Goal: Task Accomplishment & Management: Complete application form

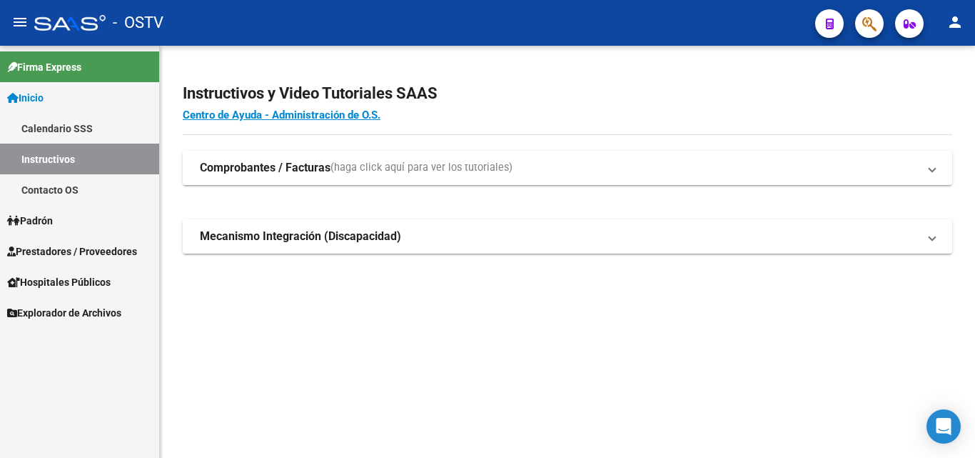
click at [75, 246] on span "Prestadores / Proveedores" at bounding box center [72, 252] width 130 height 16
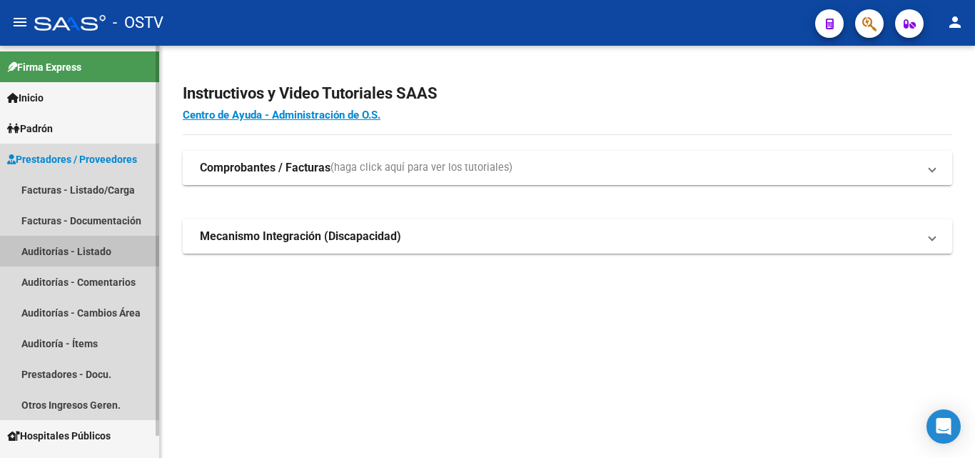
click at [88, 244] on link "Auditorías - Listado" at bounding box center [79, 251] width 159 height 31
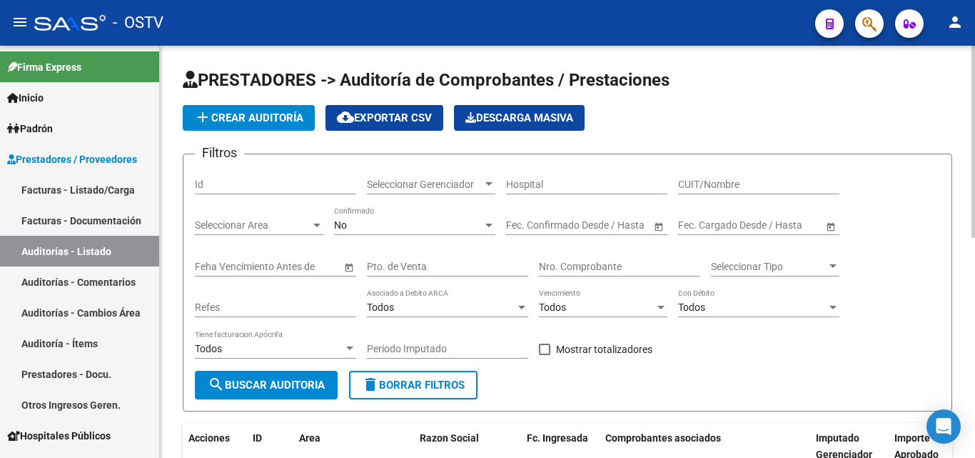
click at [249, 126] on button "add Crear Auditoría" at bounding box center [249, 118] width 132 height 26
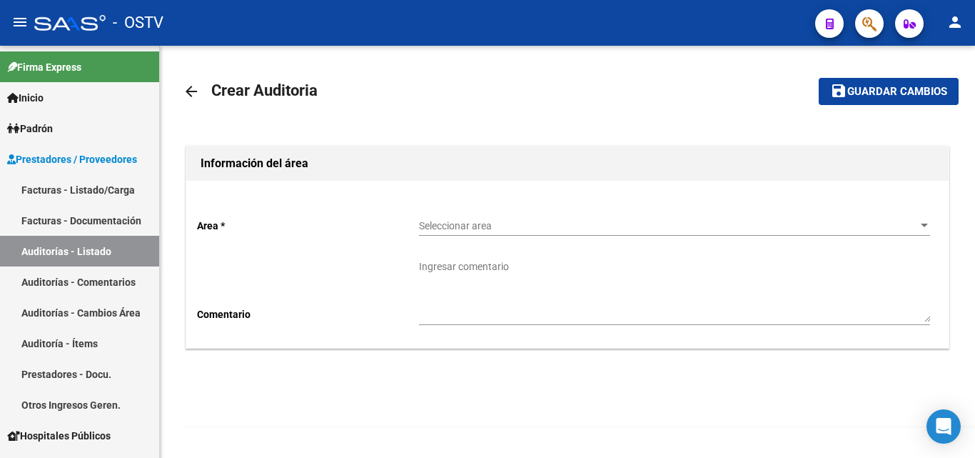
click at [472, 224] on span "Seleccionar area" at bounding box center [668, 226] width 498 height 12
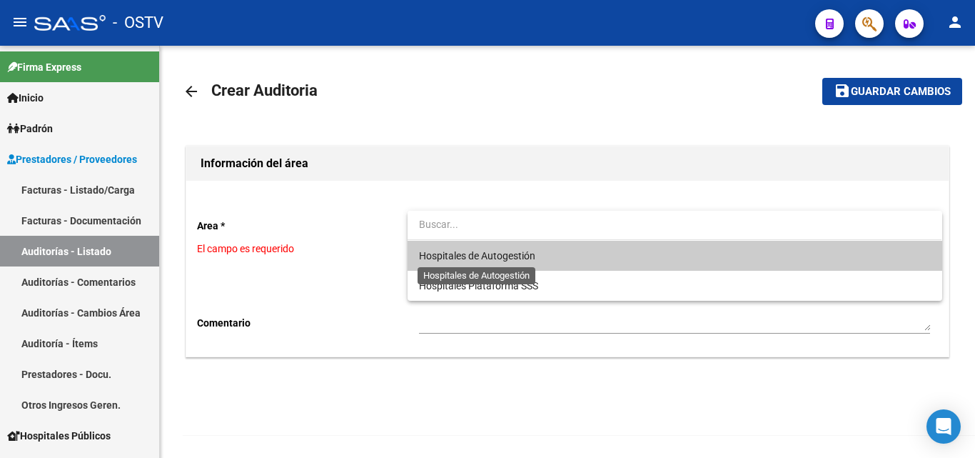
click at [474, 260] on span "Hospitales de Autogestión" at bounding box center [477, 255] width 116 height 11
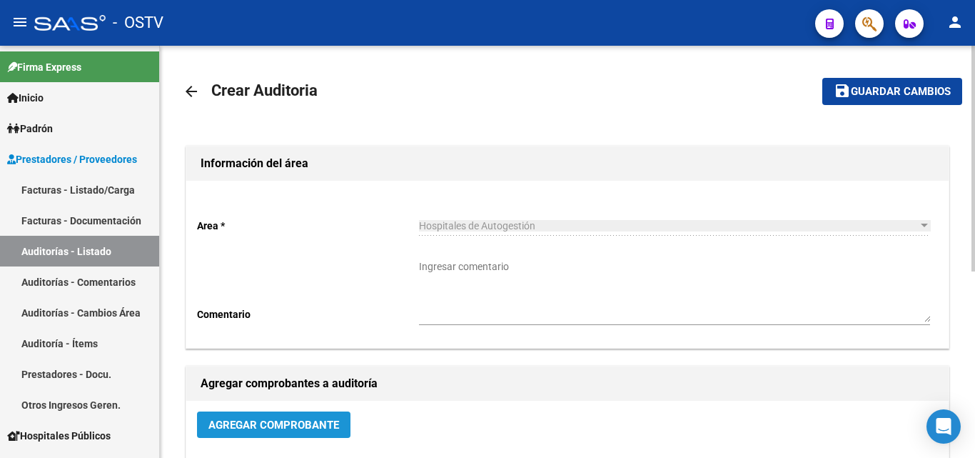
click at [268, 420] on span "Agregar Comprobante" at bounding box center [274, 424] width 131 height 13
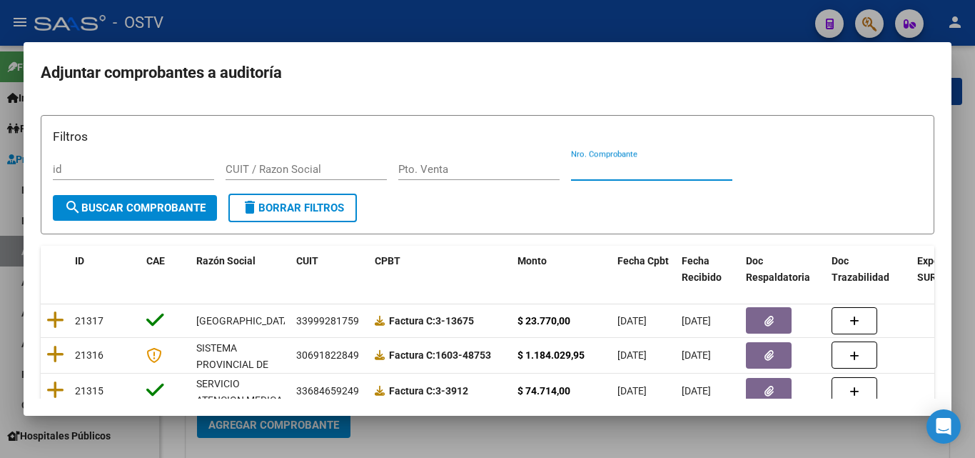
click at [595, 171] on input "Nro. Comprobante" at bounding box center [651, 169] width 161 height 13
paste input "1747"
type input "1747"
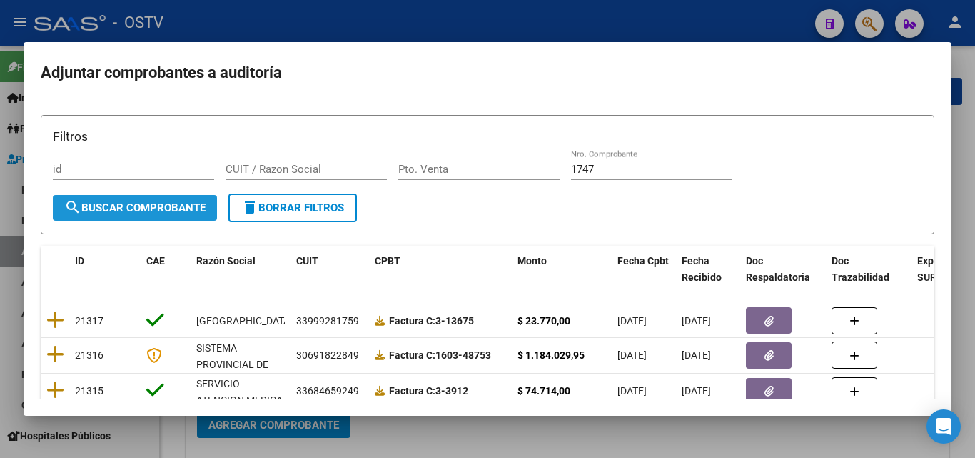
click at [116, 202] on span "search Buscar Comprobante" at bounding box center [134, 207] width 141 height 13
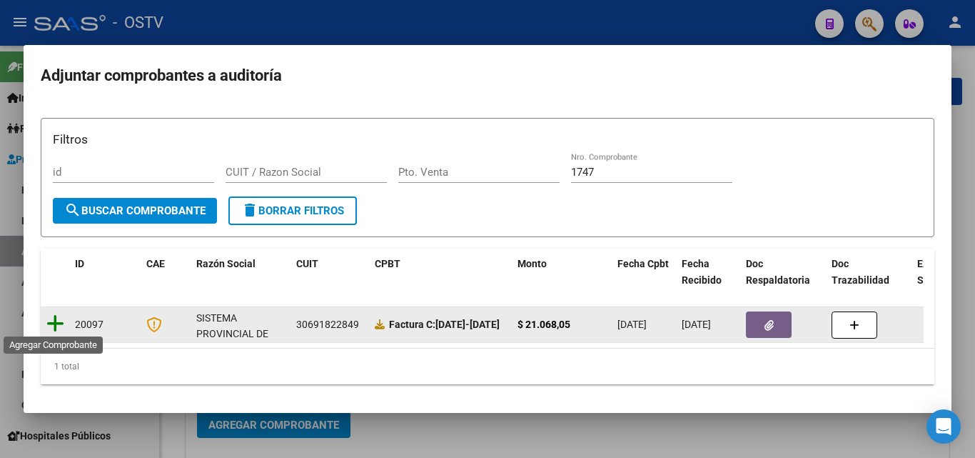
click at [59, 318] on icon at bounding box center [55, 323] width 18 height 20
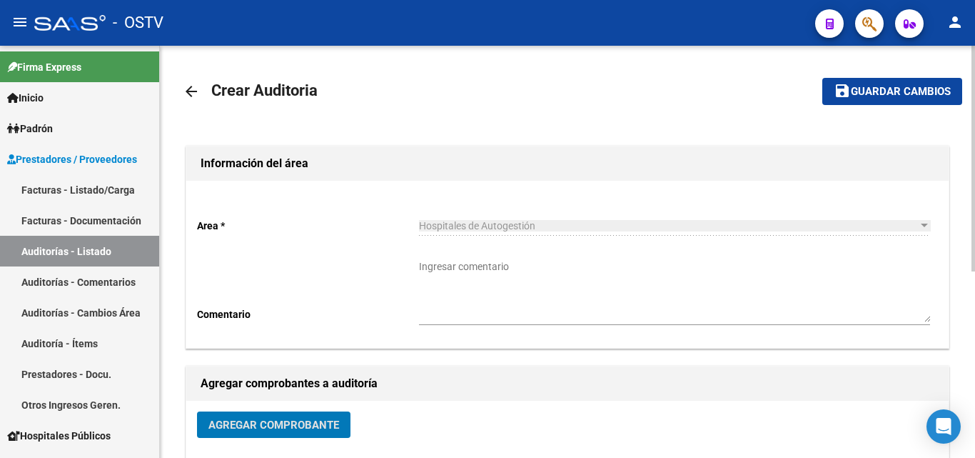
click at [859, 93] on span "Guardar cambios" at bounding box center [901, 92] width 100 height 13
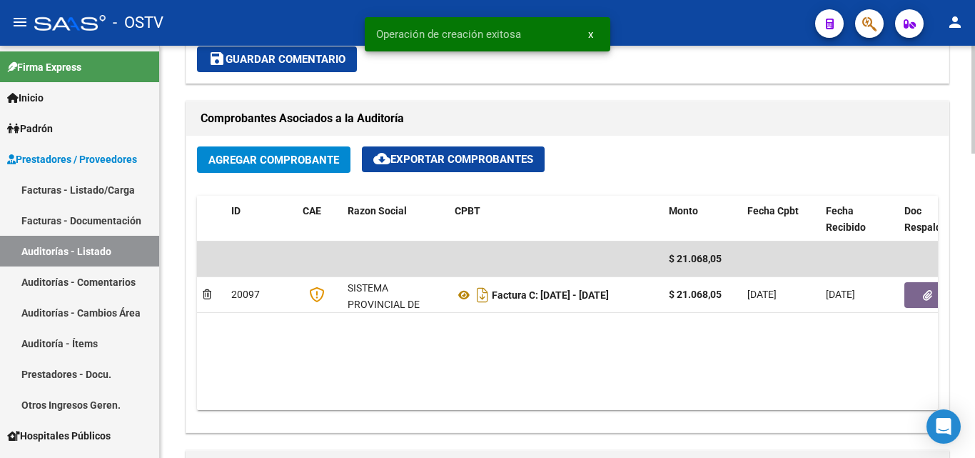
scroll to position [643, 0]
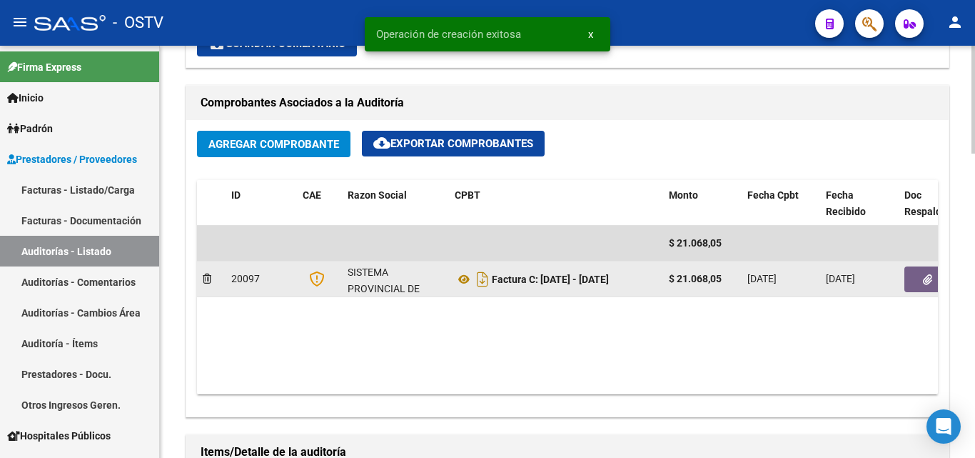
click at [924, 280] on icon "button" at bounding box center [927, 279] width 9 height 11
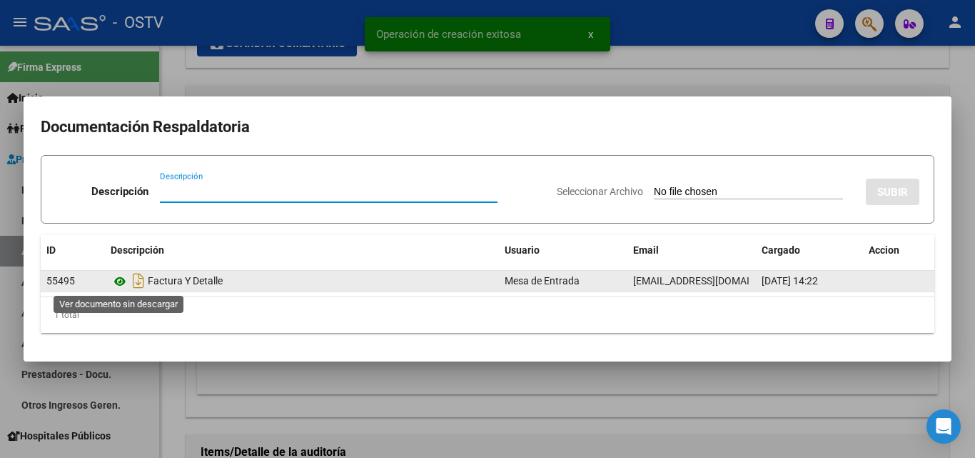
click at [121, 282] on icon at bounding box center [120, 281] width 19 height 17
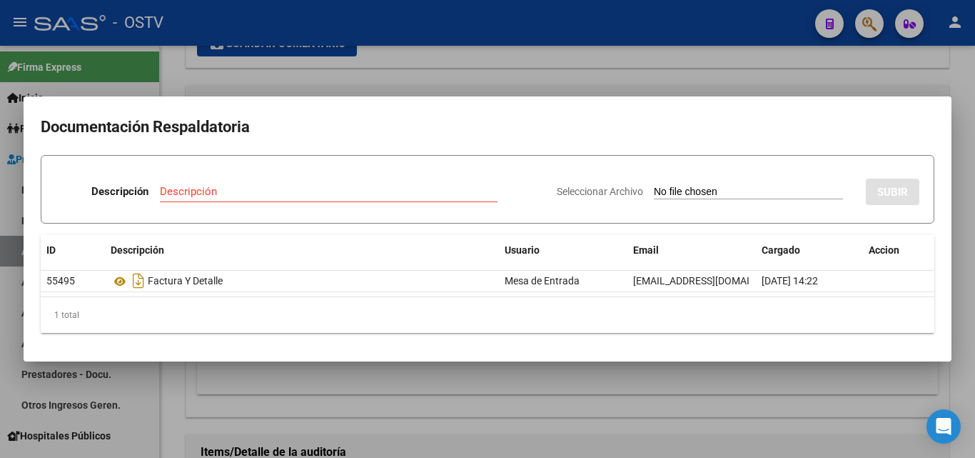
click at [766, 85] on div at bounding box center [487, 229] width 975 height 458
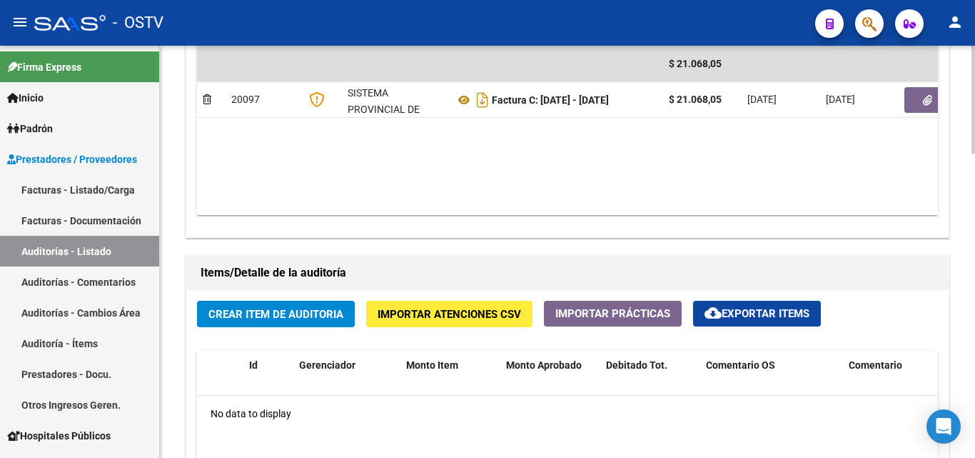
scroll to position [1000, 0]
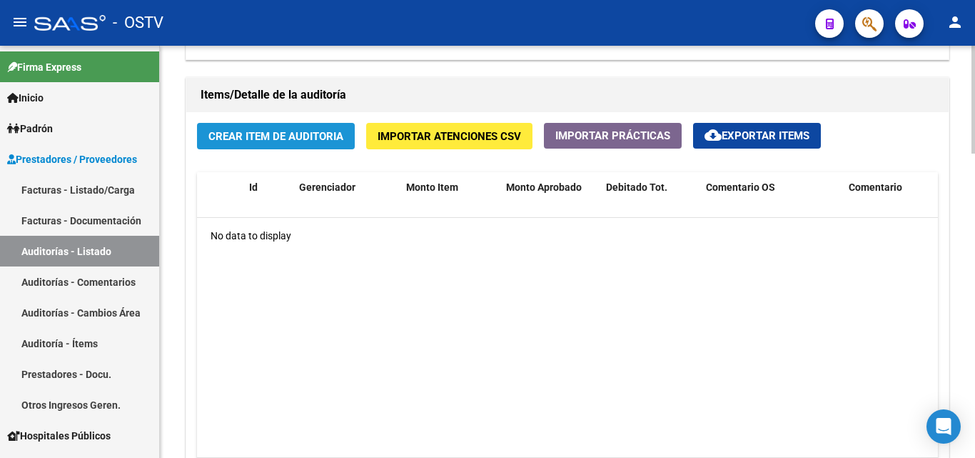
click at [291, 131] on span "Crear Item de Auditoria" at bounding box center [276, 136] width 135 height 13
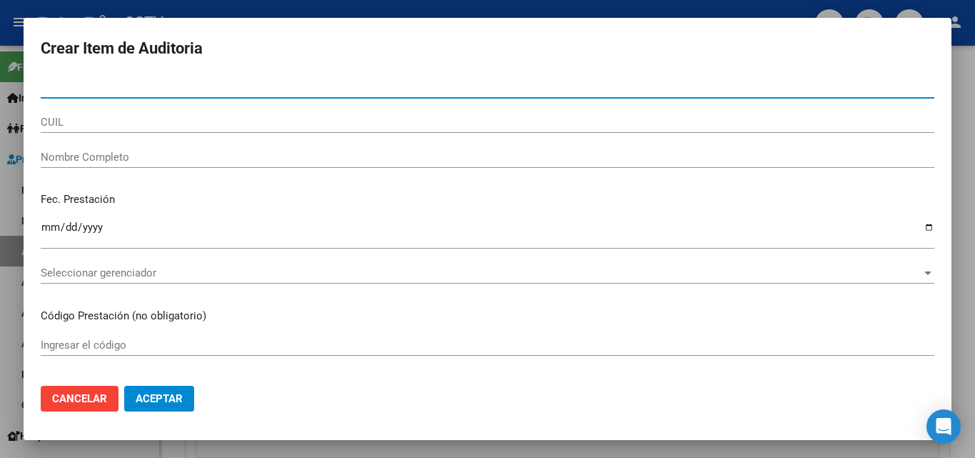
paste input "34096474"
type input "34096474"
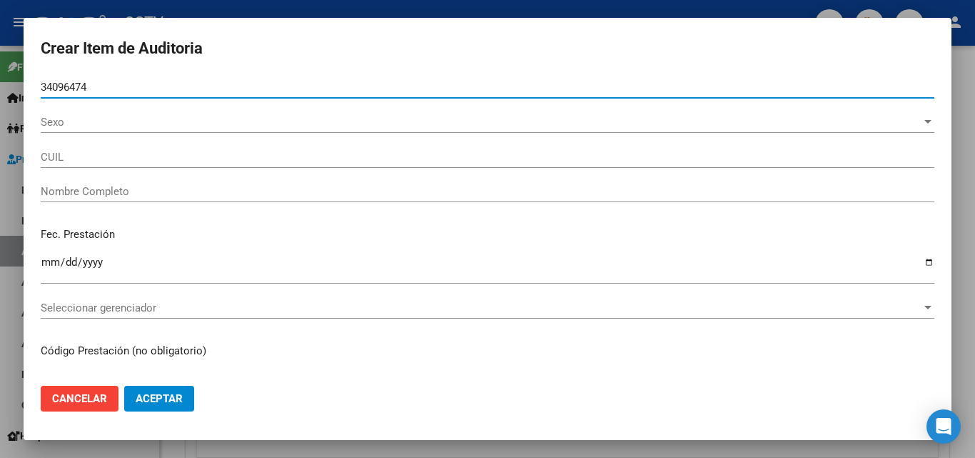
type input "27340964743"
type input "[PERSON_NAME]"
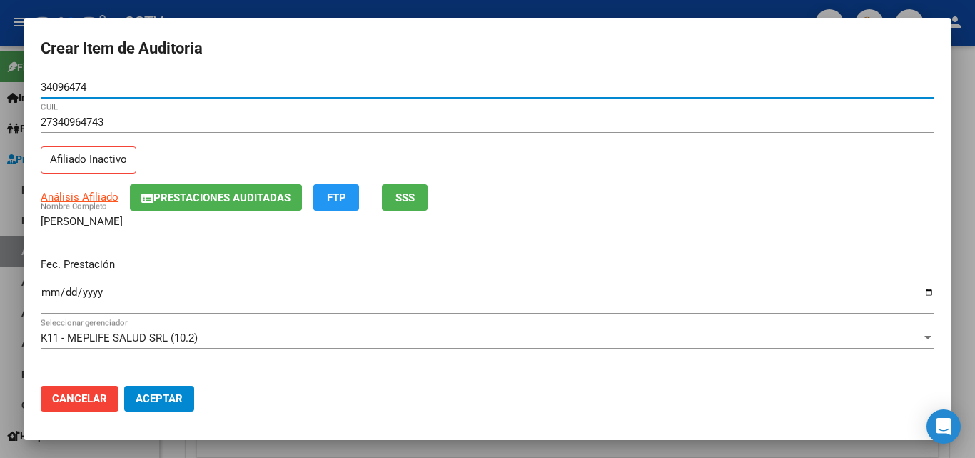
type input "34096474"
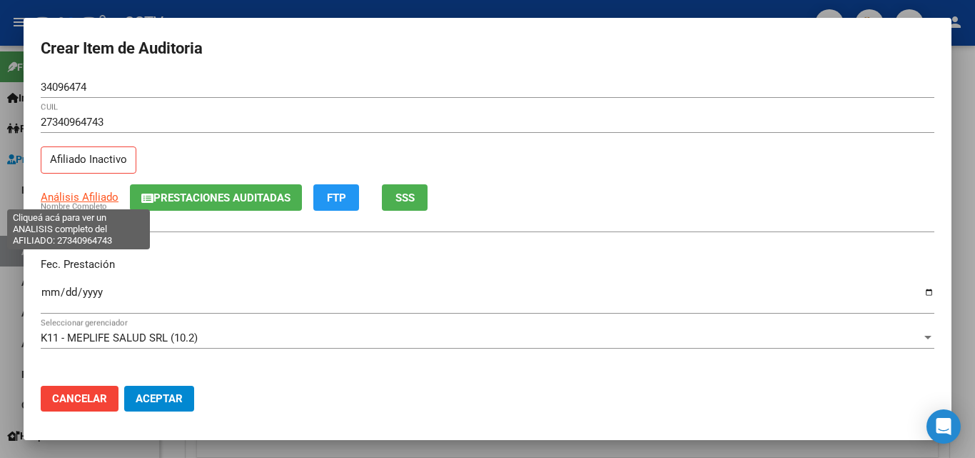
click at [79, 191] on span "Análisis Afiliado" at bounding box center [80, 197] width 78 height 13
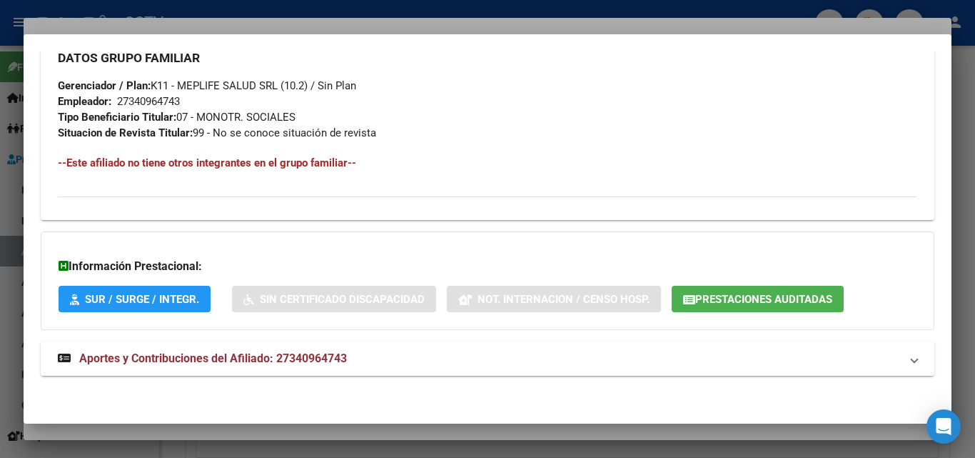
scroll to position [731, 0]
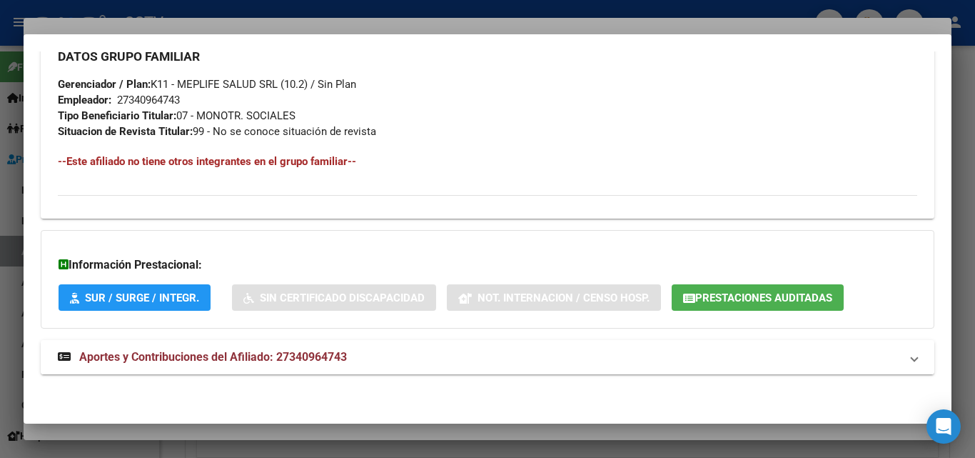
click at [216, 349] on strong "Aportes y Contribuciones del Afiliado: 27340964743" at bounding box center [202, 356] width 289 height 17
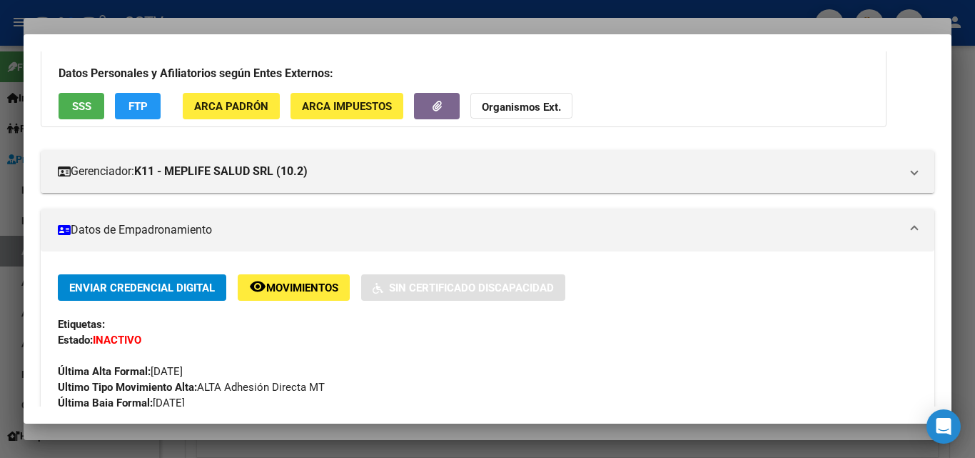
scroll to position [0, 0]
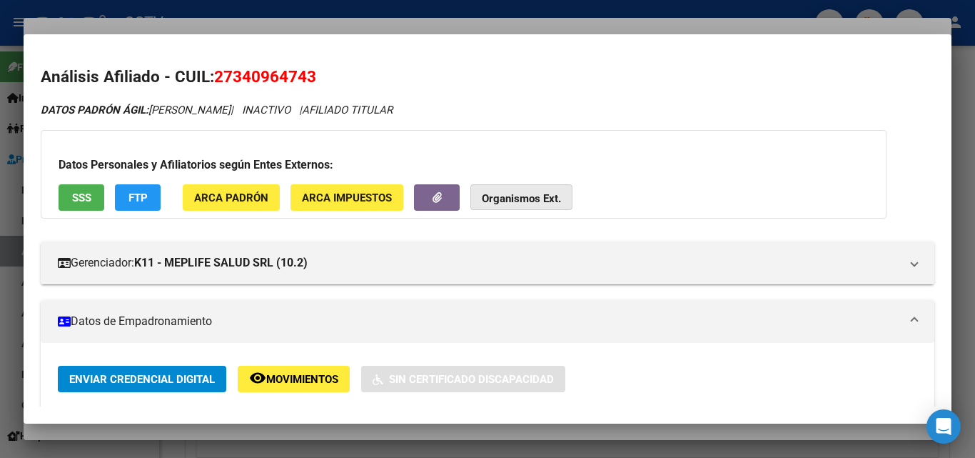
click at [516, 188] on button "Organismos Ext." at bounding box center [522, 197] width 102 height 26
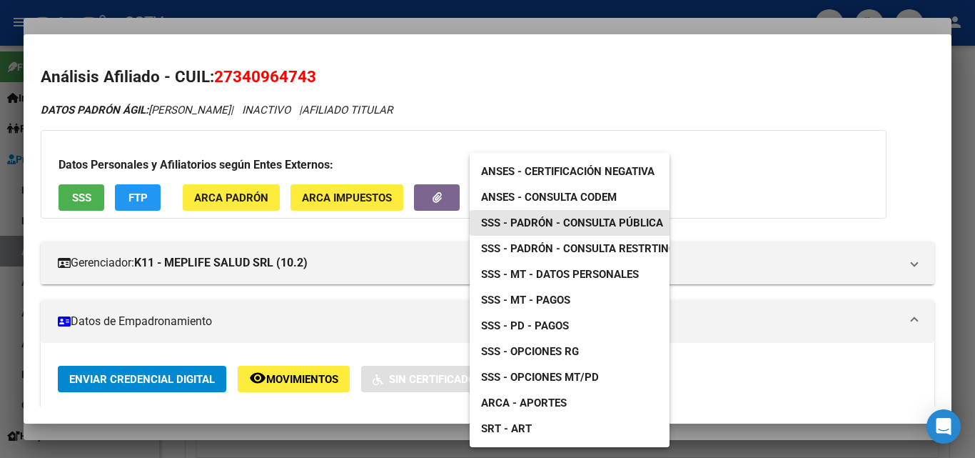
click at [560, 224] on span "SSS - Padrón - Consulta Pública" at bounding box center [572, 222] width 182 height 13
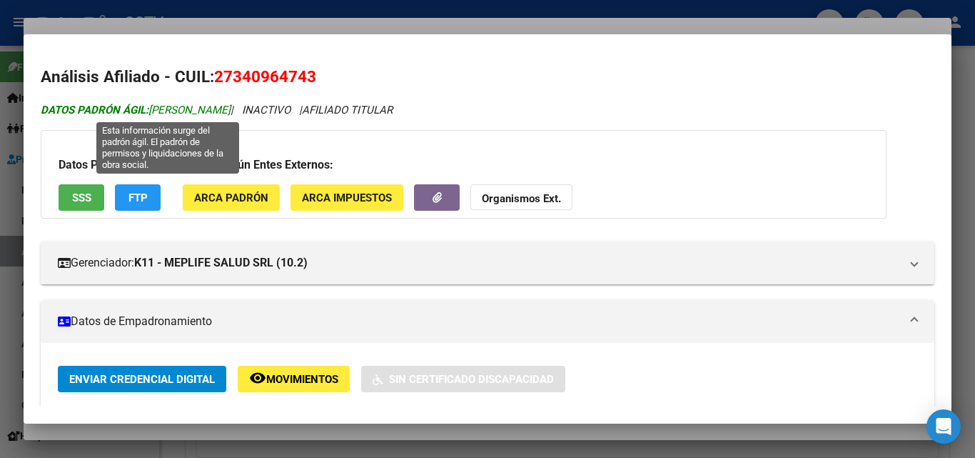
drag, startPoint x: 151, startPoint y: 109, endPoint x: 291, endPoint y: 107, distance: 140.7
click at [231, 107] on span "DATOS PADRÓN ÁGIL: [PERSON_NAME]" at bounding box center [136, 110] width 190 height 13
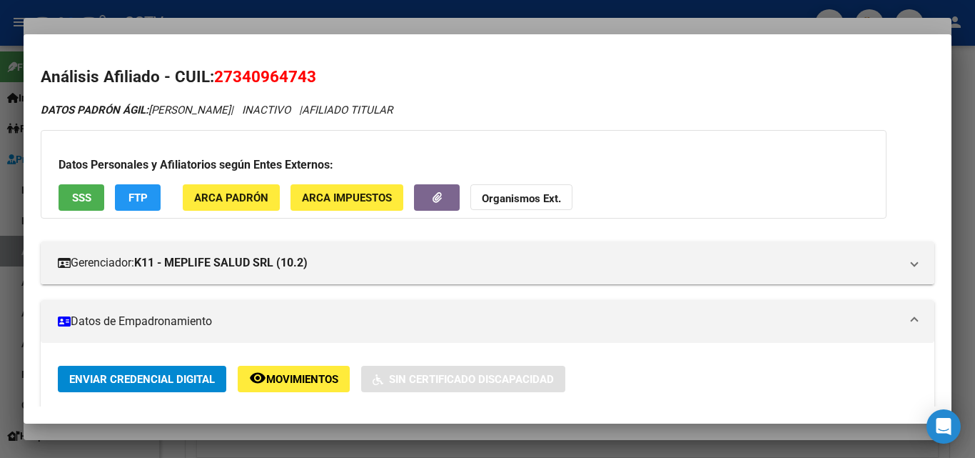
copy span "[PERSON_NAME]"
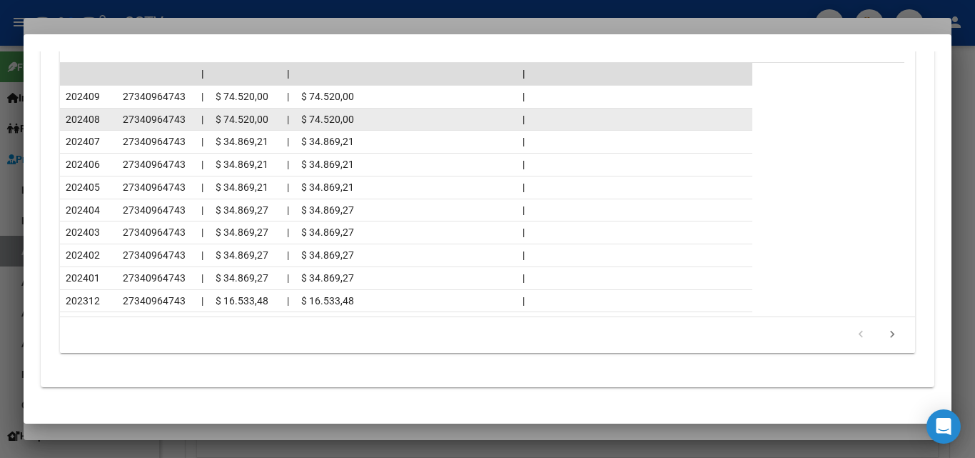
scroll to position [1373, 0]
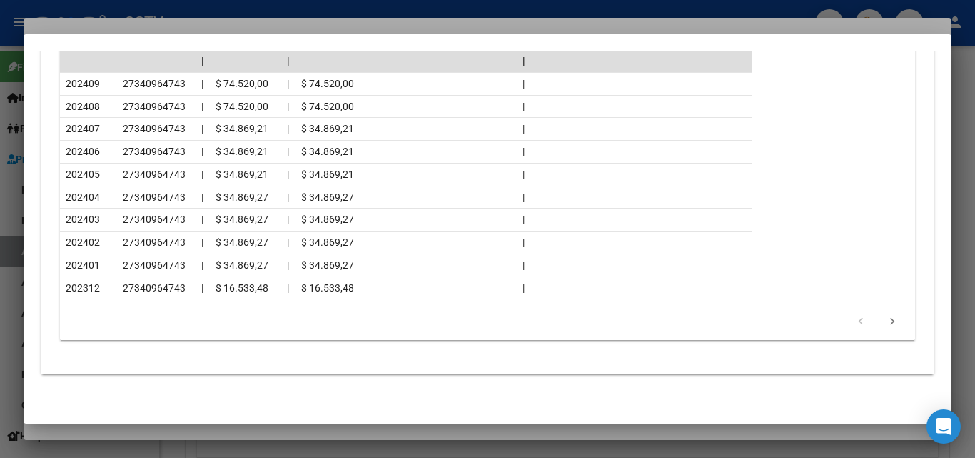
click at [353, 433] on div at bounding box center [487, 229] width 975 height 458
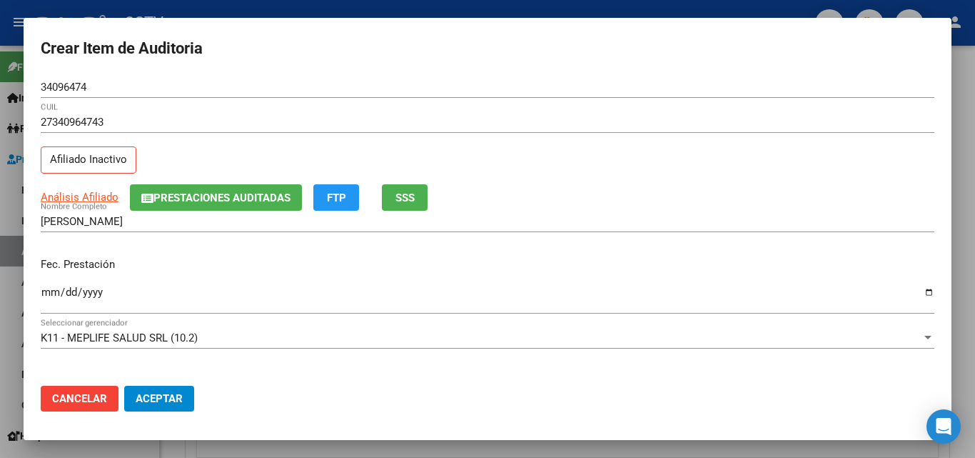
click at [44, 290] on input "Ingresar la fecha" at bounding box center [488, 297] width 894 height 23
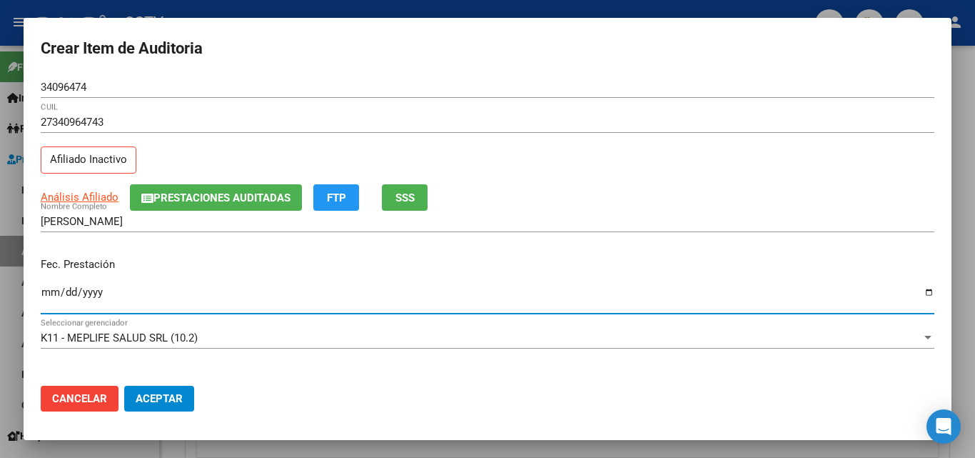
click at [44, 289] on input "Ingresar la fecha" at bounding box center [488, 297] width 894 height 23
type input "[DATE]"
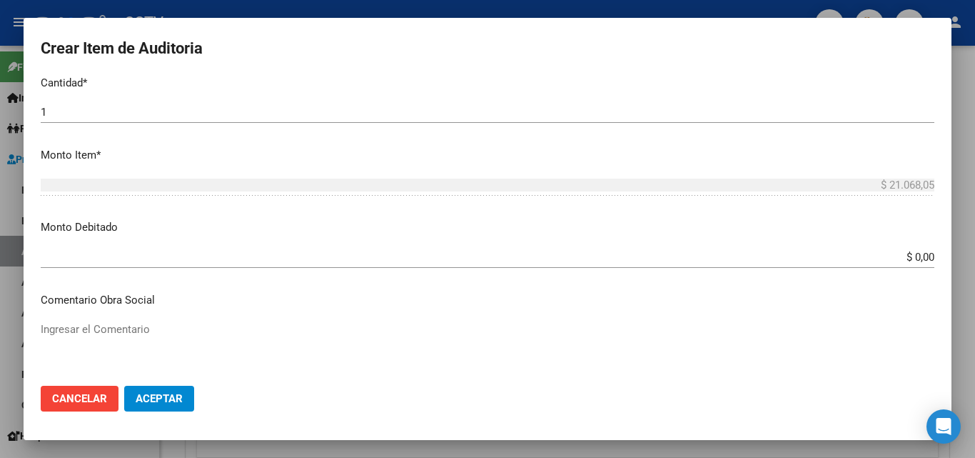
scroll to position [500, 0]
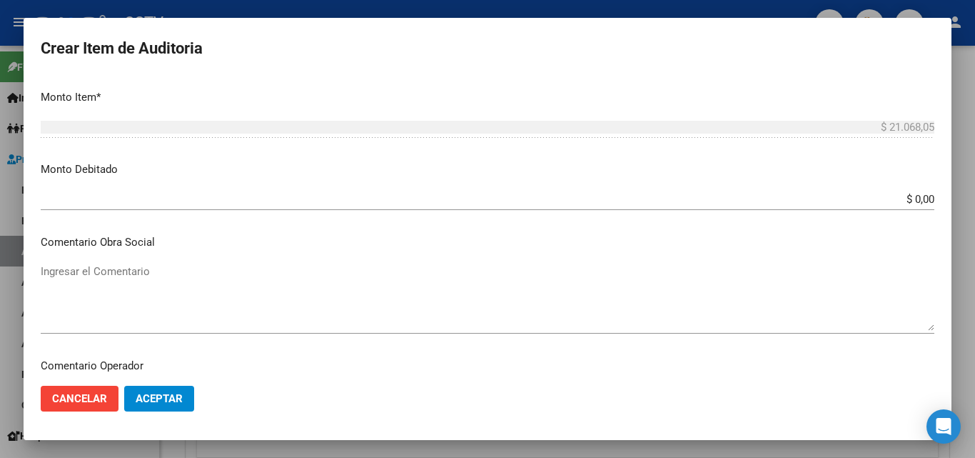
click at [906, 206] on div "$ 0,00 Ingresar el monto" at bounding box center [488, 199] width 894 height 21
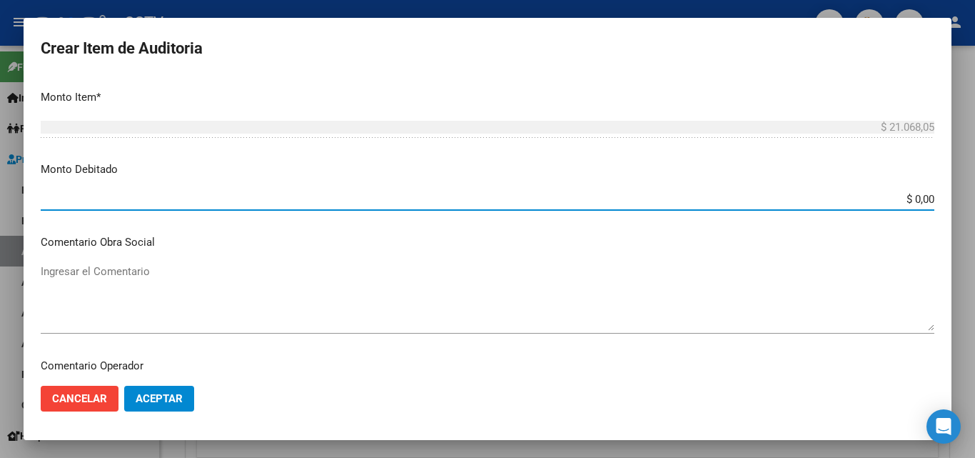
click at [910, 199] on input "$ 0,00" at bounding box center [488, 199] width 894 height 13
type input "$ 21.068,05"
click at [579, 281] on textarea "Ingresar el Comentario" at bounding box center [488, 297] width 894 height 67
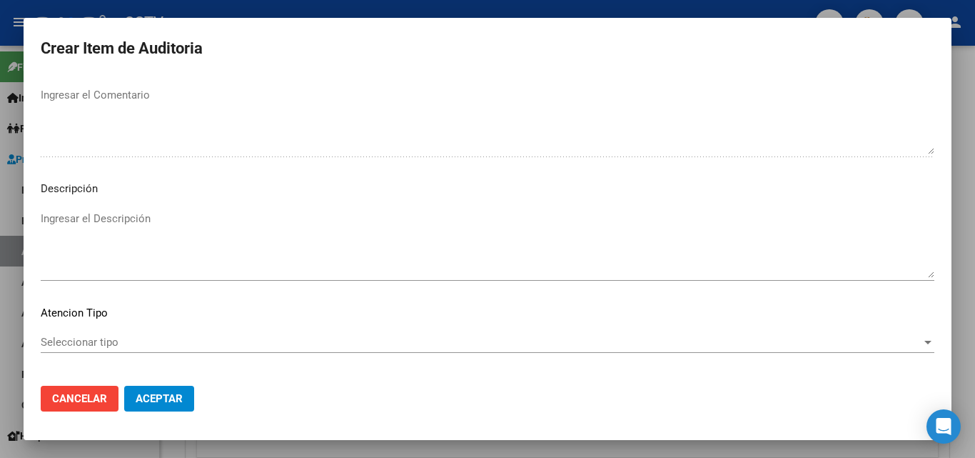
scroll to position [928, 0]
click at [116, 333] on span "Seleccionar tipo" at bounding box center [481, 337] width 881 height 13
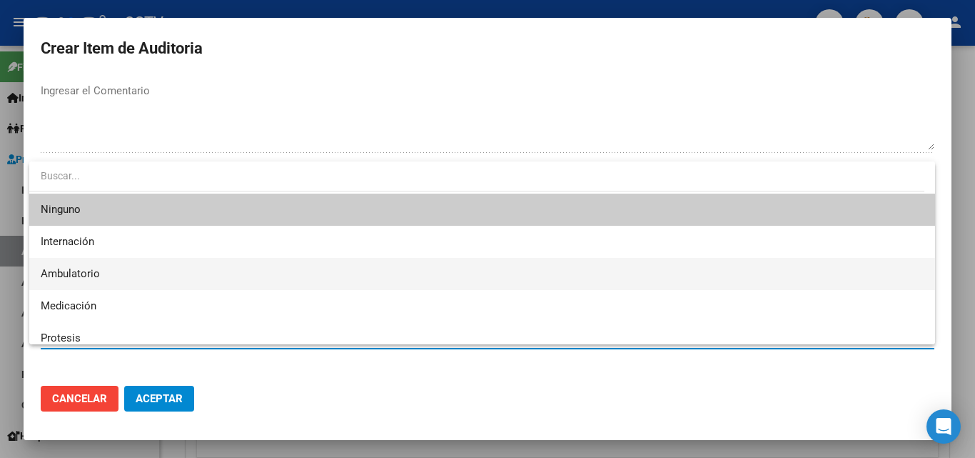
click at [113, 267] on span "Ambulatorio" at bounding box center [482, 274] width 883 height 32
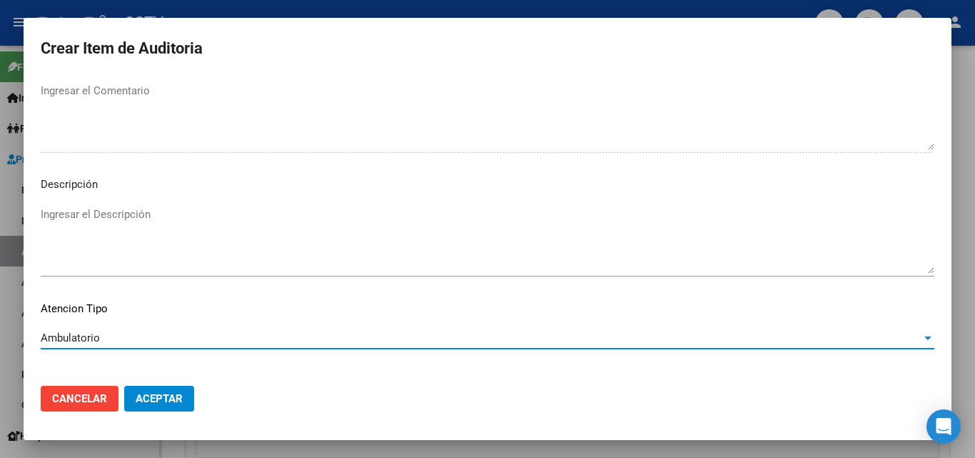
click at [147, 401] on span "Aceptar" at bounding box center [159, 398] width 47 height 13
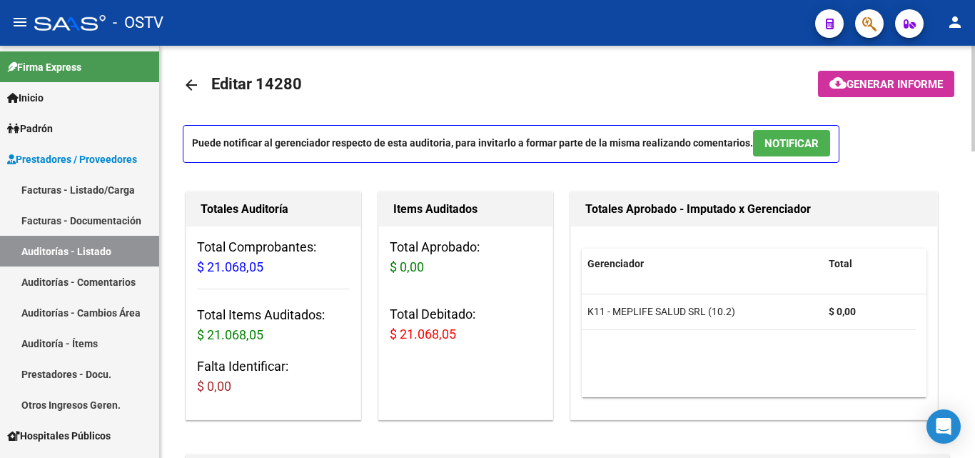
scroll to position [0, 0]
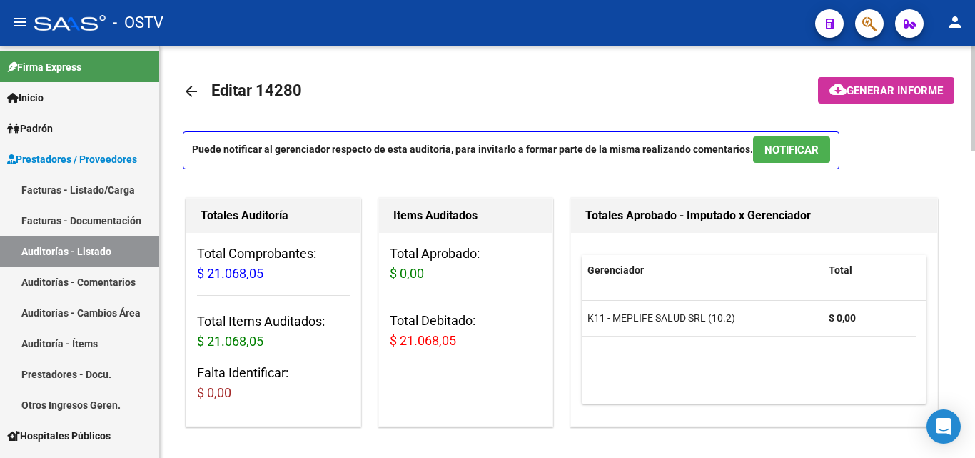
click at [912, 93] on span "Generar informe" at bounding box center [895, 90] width 96 height 13
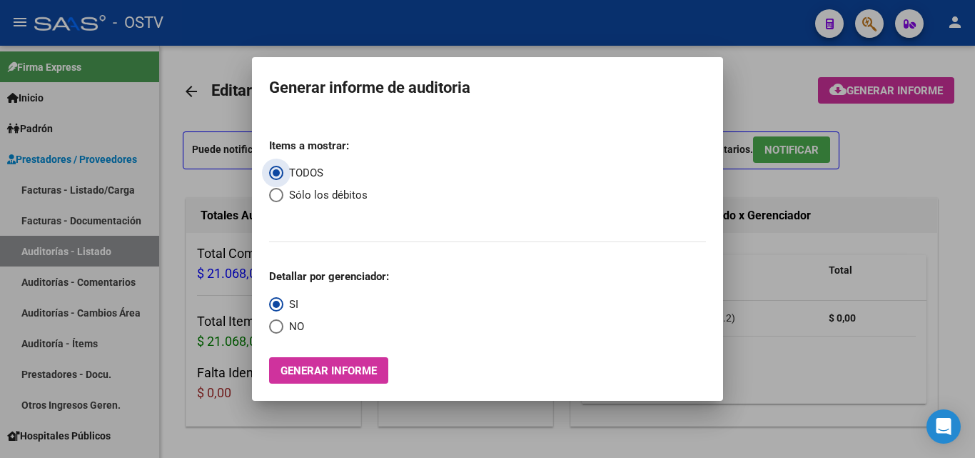
click at [278, 195] on span "Select an option" at bounding box center [276, 195] width 14 height 14
click at [278, 195] on input "Sólo los débitos" at bounding box center [276, 195] width 14 height 14
radio input "true"
click at [276, 328] on span "Select an option" at bounding box center [276, 326] width 14 height 14
click at [276, 328] on input "NO" at bounding box center [276, 326] width 14 height 14
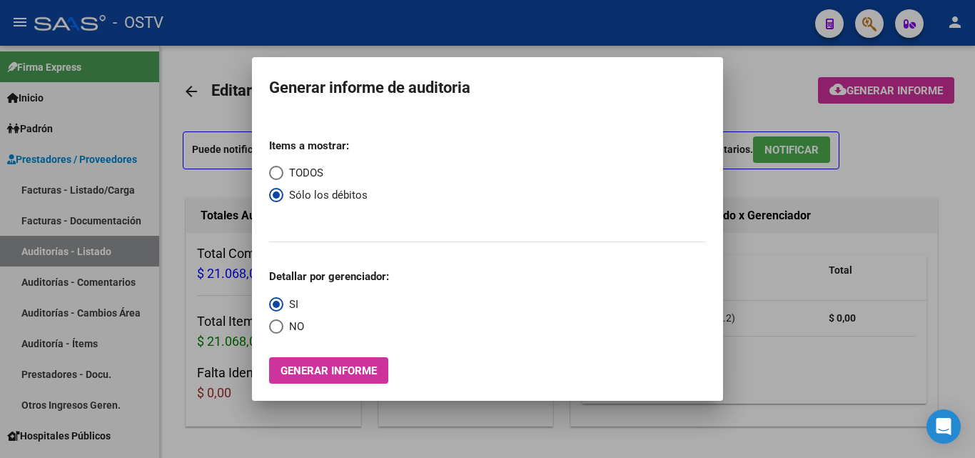
radio input "true"
click at [299, 368] on span "Generar informe" at bounding box center [329, 370] width 96 height 13
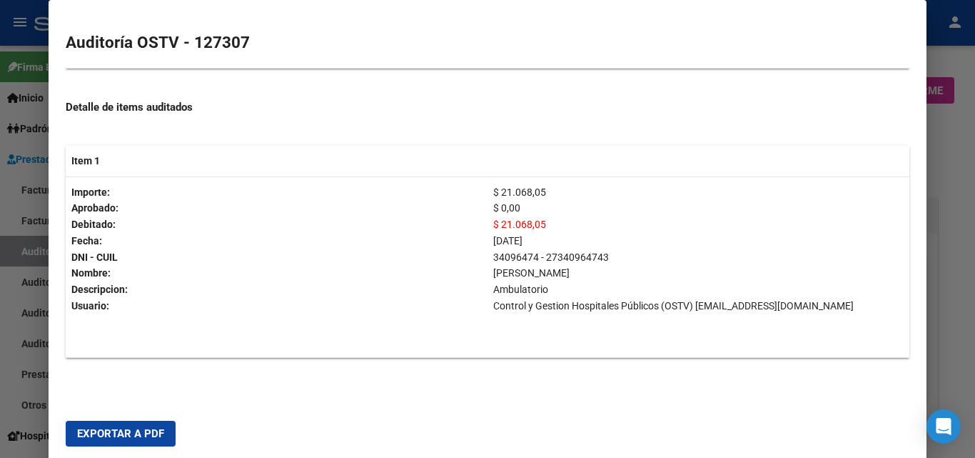
scroll to position [221, 0]
click at [142, 430] on span "Exportar a PDF" at bounding box center [120, 433] width 87 height 13
click at [11, 356] on div at bounding box center [487, 229] width 975 height 458
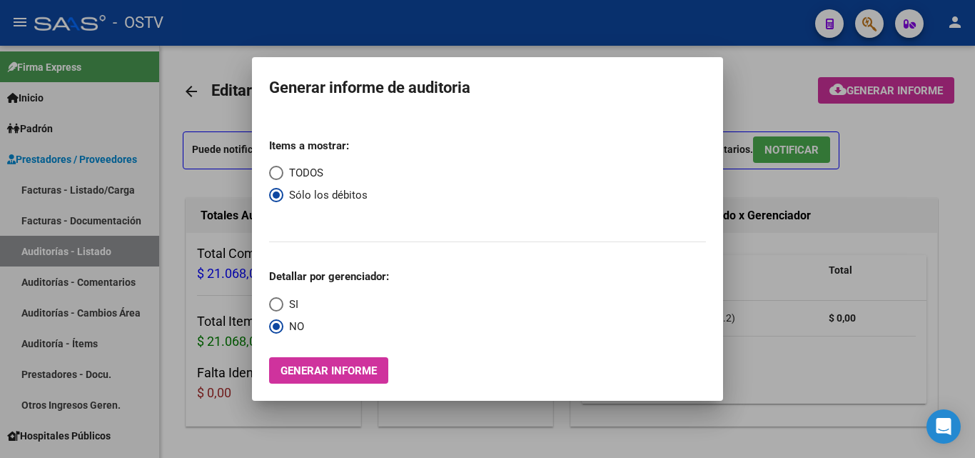
click at [349, 414] on div at bounding box center [487, 229] width 975 height 458
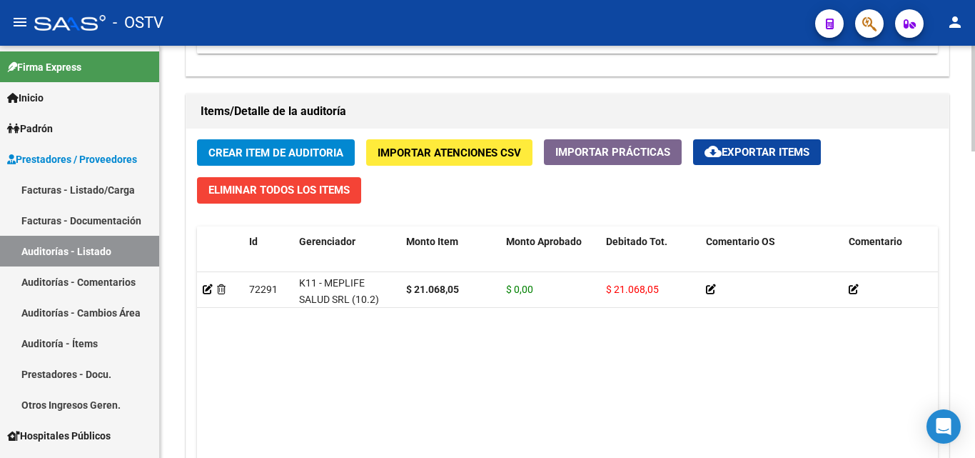
scroll to position [1000, 0]
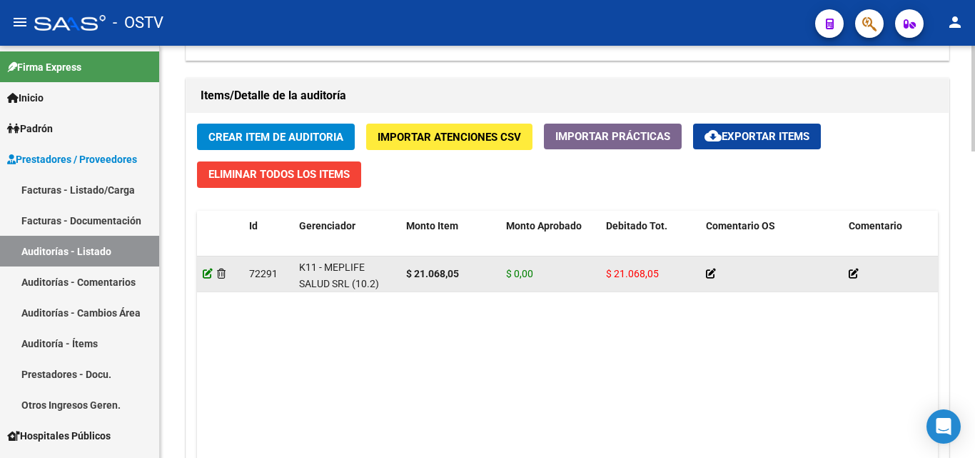
click at [207, 272] on icon at bounding box center [208, 274] width 10 height 10
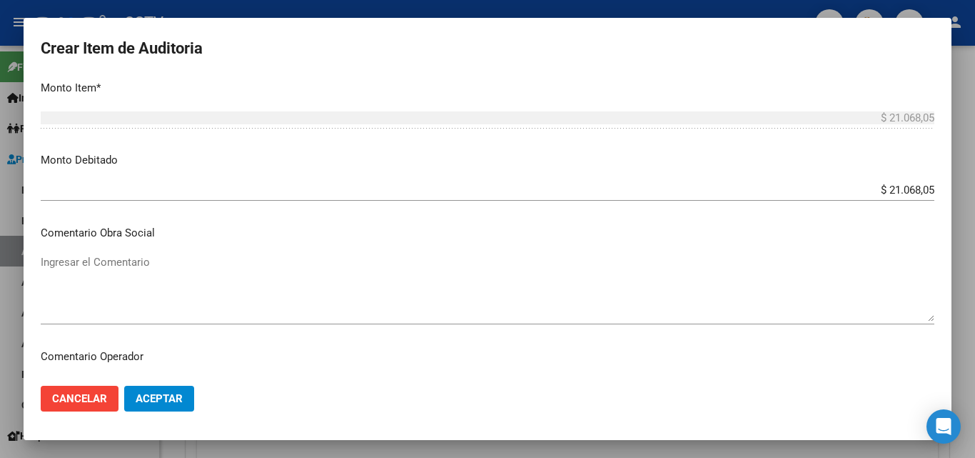
scroll to position [500, 0]
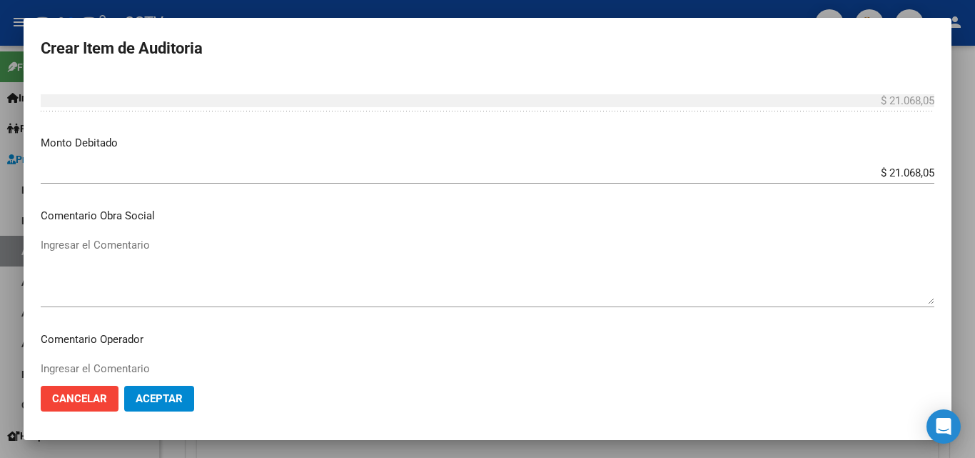
click at [190, 233] on mat-dialog-content "34096474 Nro Documento 27340964743 CUIL Afiliado Inactivo [PERSON_NAME] Nombre …" at bounding box center [488, 225] width 928 height 298
click at [176, 248] on textarea "Ingresar el Comentario" at bounding box center [488, 270] width 894 height 67
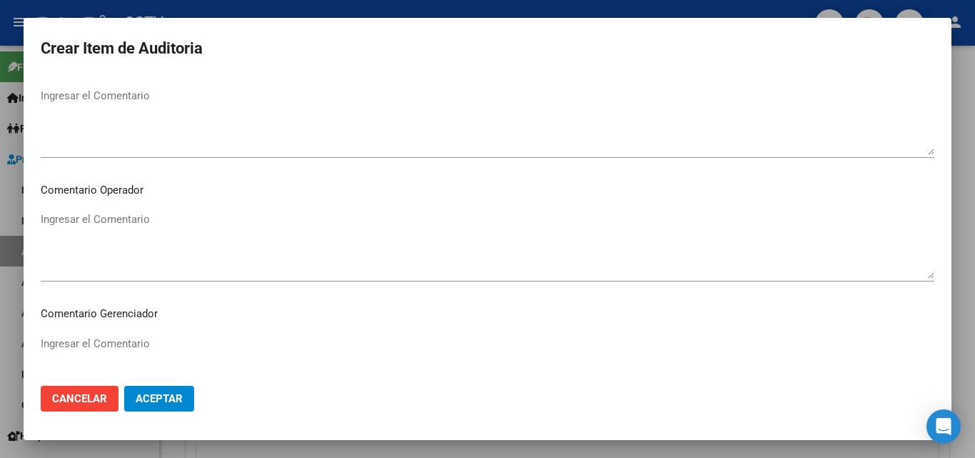
scroll to position [643, 0]
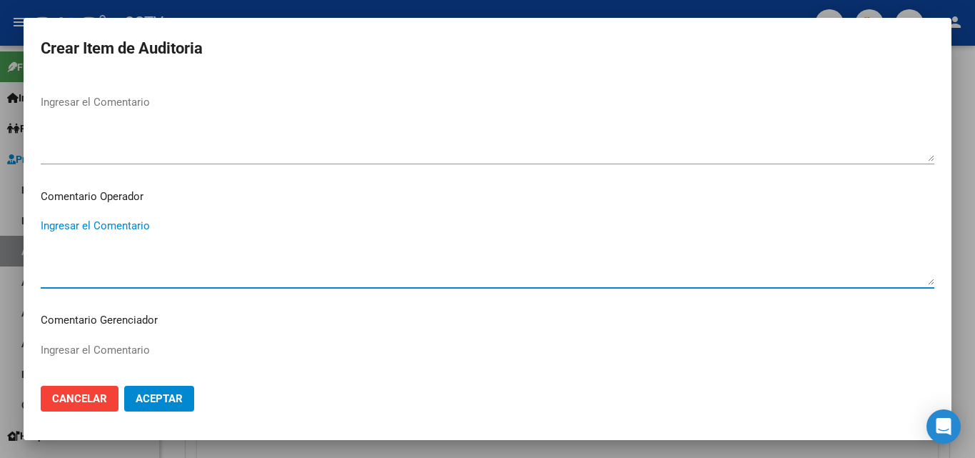
click at [120, 231] on textarea "Ingresar el Comentario" at bounding box center [488, 251] width 894 height 67
type textarea "F"
drag, startPoint x: 261, startPoint y: 229, endPoint x: 0, endPoint y: 231, distance: 261.4
click at [0, 231] on div "Crear Item de Auditoria 34096474 Nro Documento 27340964743 CUIL Afiliado Inacti…" at bounding box center [487, 229] width 975 height 458
type textarea "t"
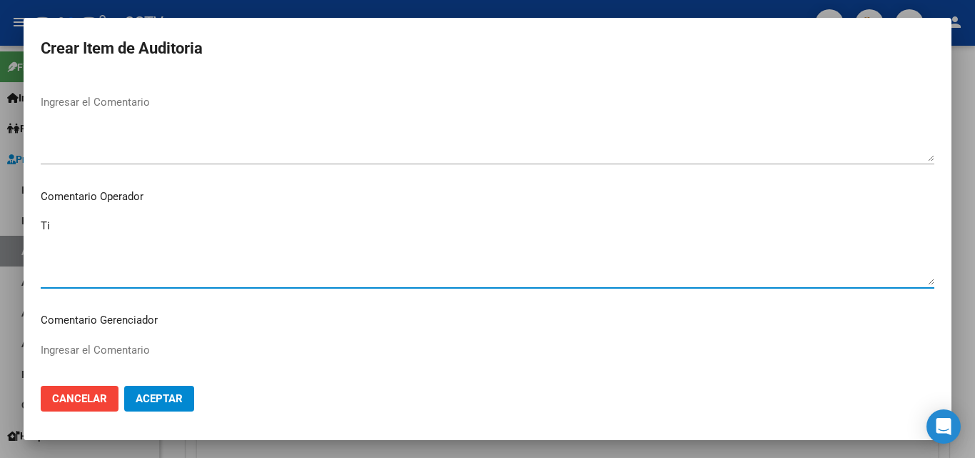
type textarea "T"
type textarea "Ultima baja 08/2024 nuevo alta 05/2025 para otra obra social"
click at [169, 396] on span "Aceptar" at bounding box center [159, 398] width 47 height 13
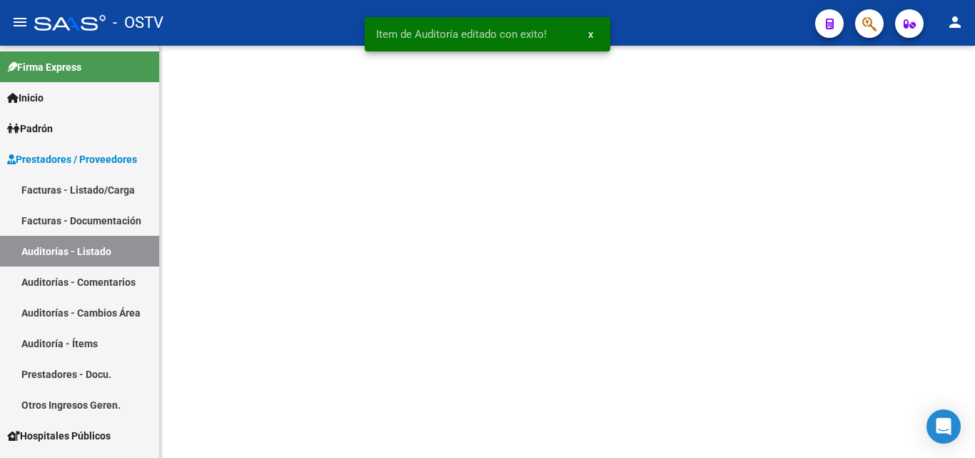
scroll to position [0, 0]
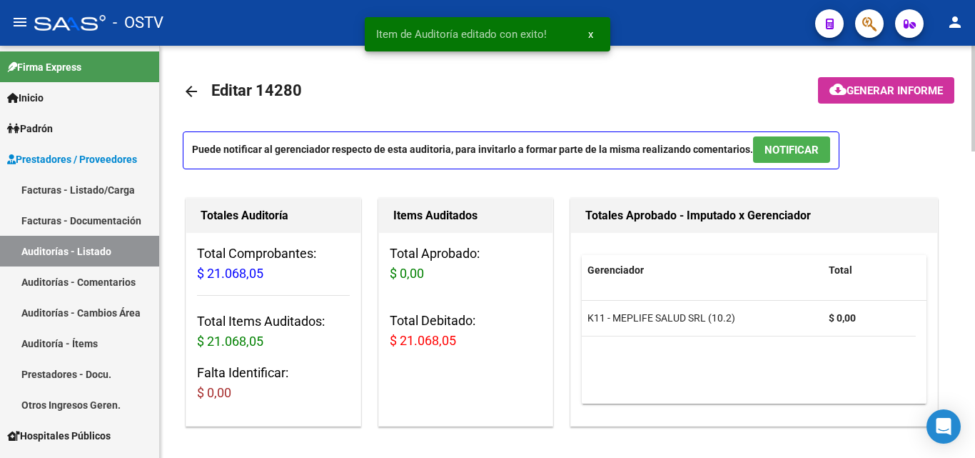
click at [905, 89] on span "Generar informe" at bounding box center [895, 90] width 96 height 13
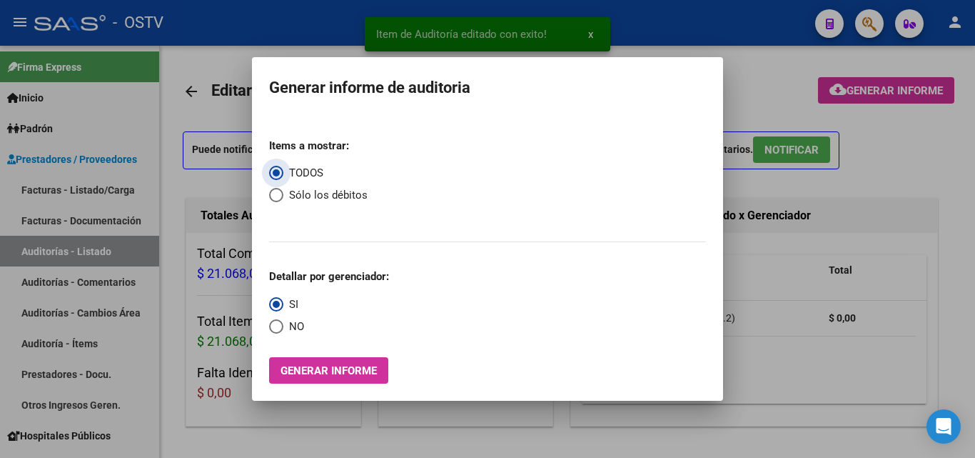
click at [276, 191] on span "Select an option" at bounding box center [276, 195] width 14 height 14
click at [276, 191] on input "Sólo los débitos" at bounding box center [276, 195] width 14 height 14
radio input "true"
click at [279, 325] on span "Select an option" at bounding box center [276, 326] width 14 height 14
click at [279, 325] on input "NO" at bounding box center [276, 326] width 14 height 14
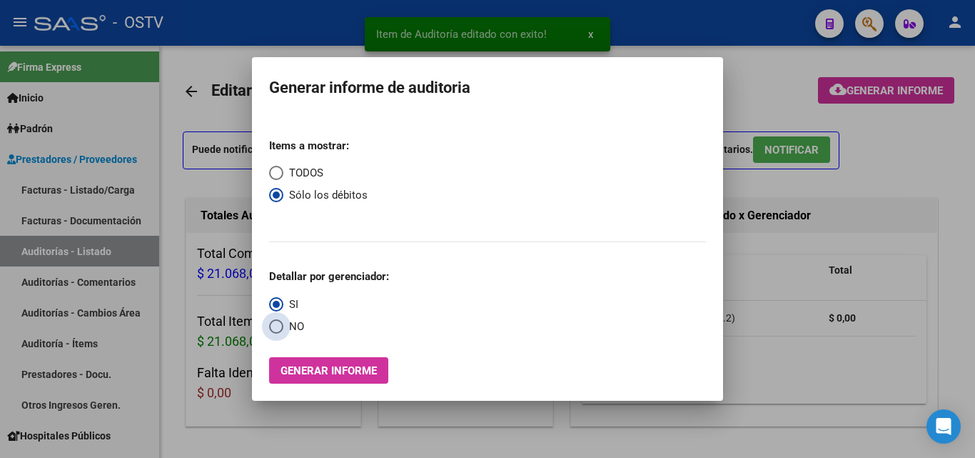
radio input "true"
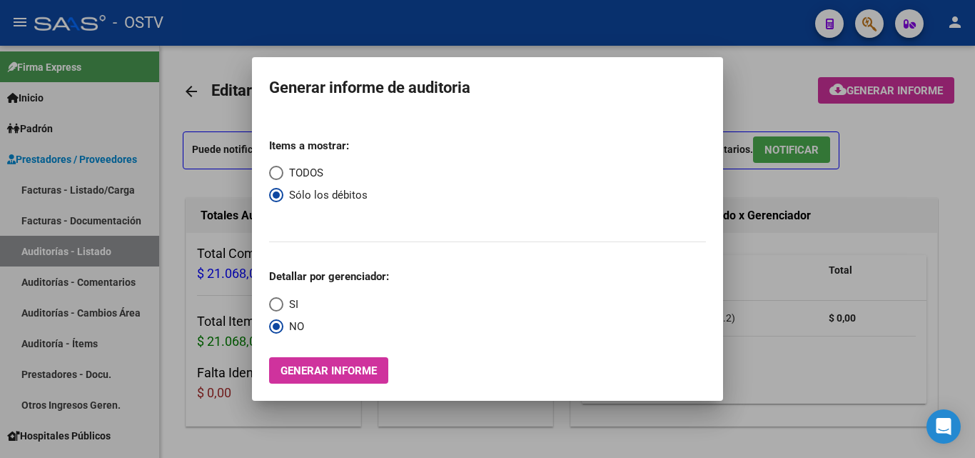
click at [348, 371] on span "Generar informe" at bounding box center [329, 370] width 96 height 13
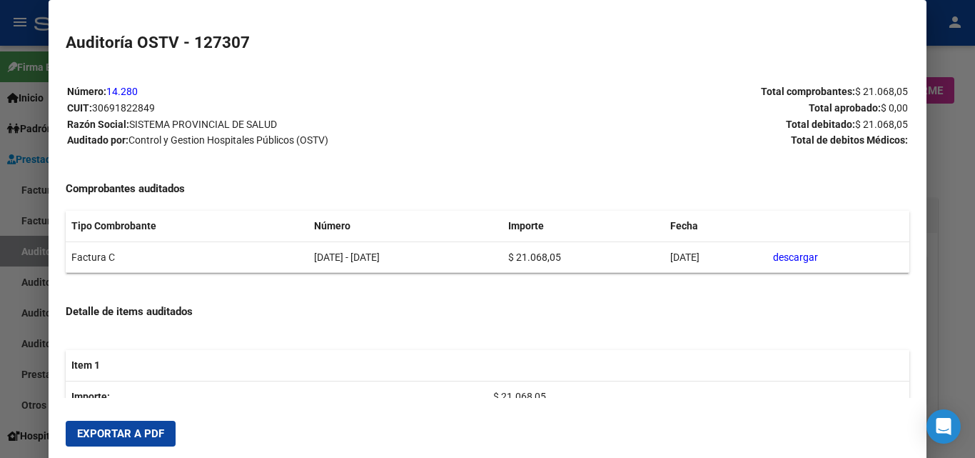
scroll to position [254, 0]
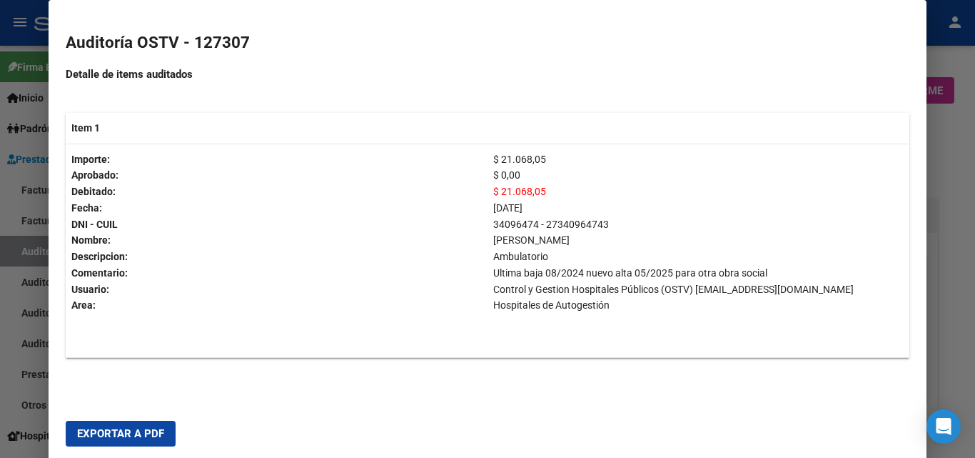
click at [142, 432] on span "Exportar a PDF" at bounding box center [120, 433] width 87 height 13
click at [23, 355] on div at bounding box center [487, 229] width 975 height 458
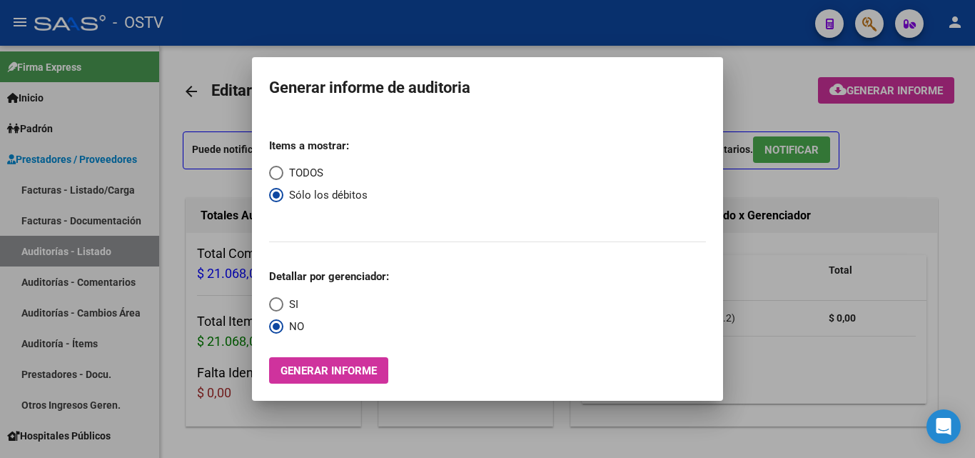
click at [366, 422] on div at bounding box center [487, 229] width 975 height 458
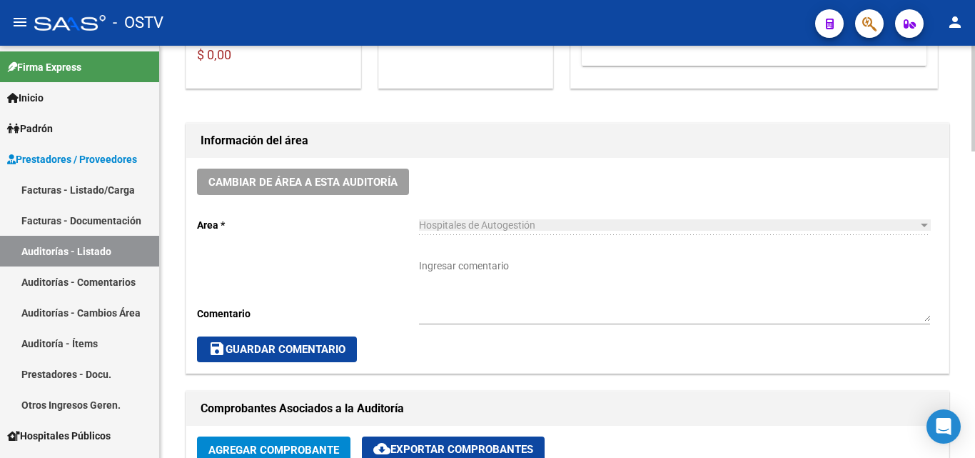
scroll to position [357, 0]
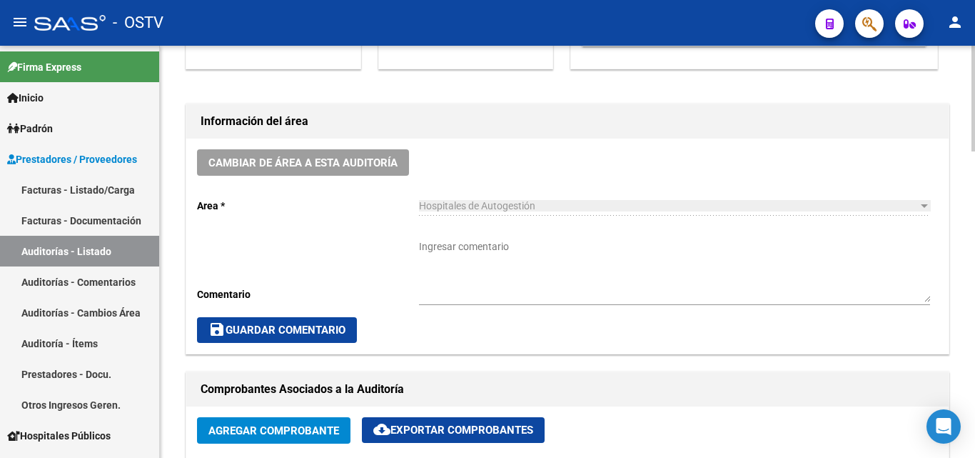
click at [487, 264] on textarea "Ingresar comentario" at bounding box center [674, 270] width 511 height 63
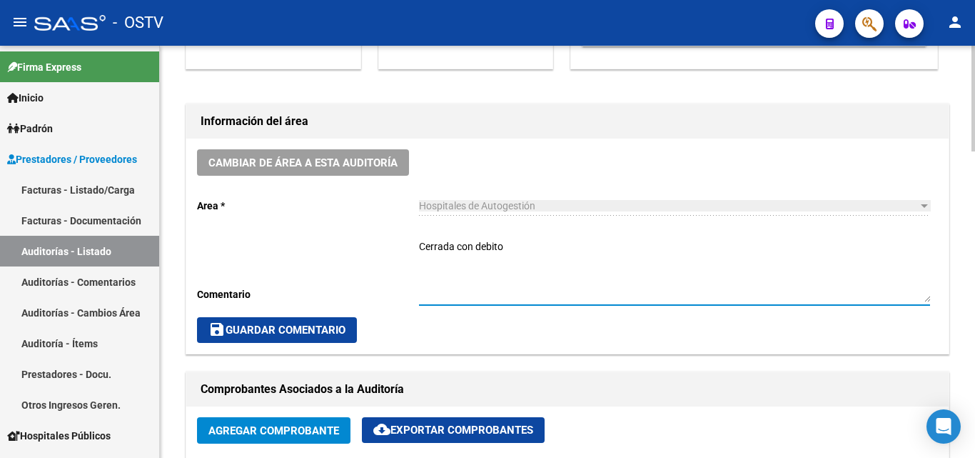
type textarea "Cerrada con debito"
click at [481, 321] on div "save Guardar Comentario" at bounding box center [567, 330] width 741 height 26
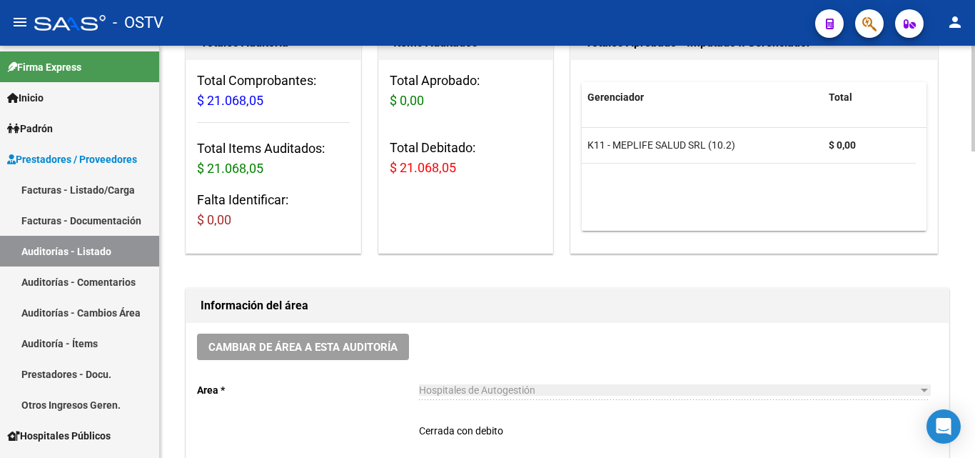
scroll to position [286, 0]
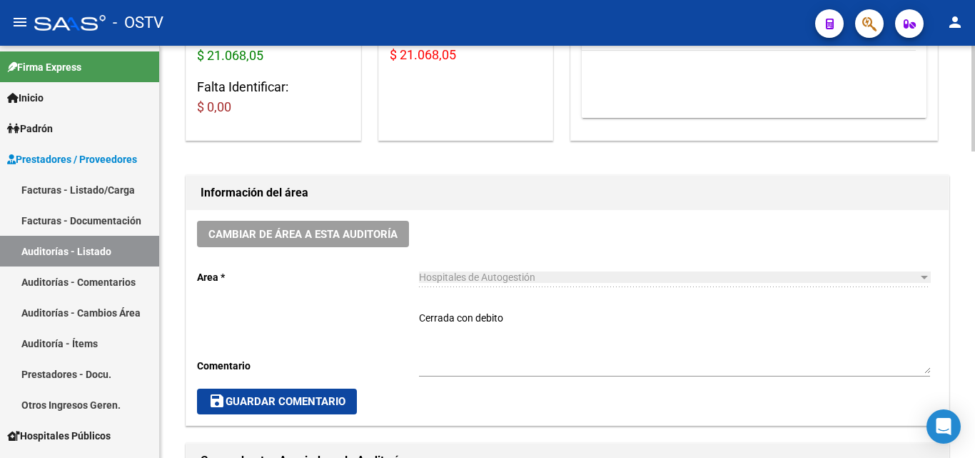
click at [272, 396] on span "save Guardar Comentario" at bounding box center [277, 401] width 137 height 13
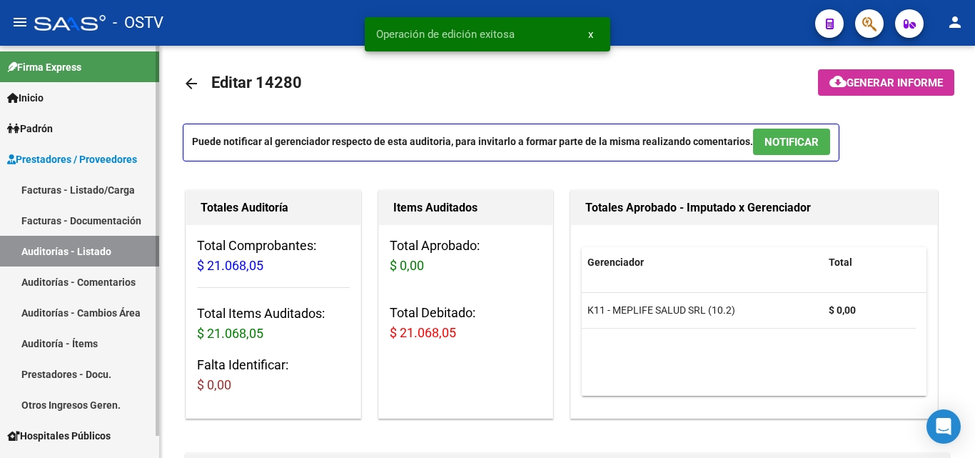
scroll to position [0, 0]
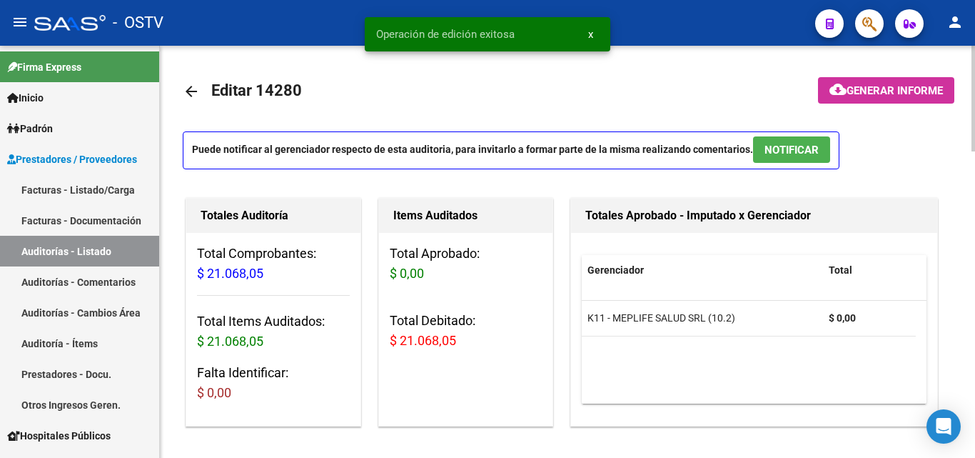
click at [193, 91] on mat-icon "arrow_back" at bounding box center [191, 91] width 17 height 17
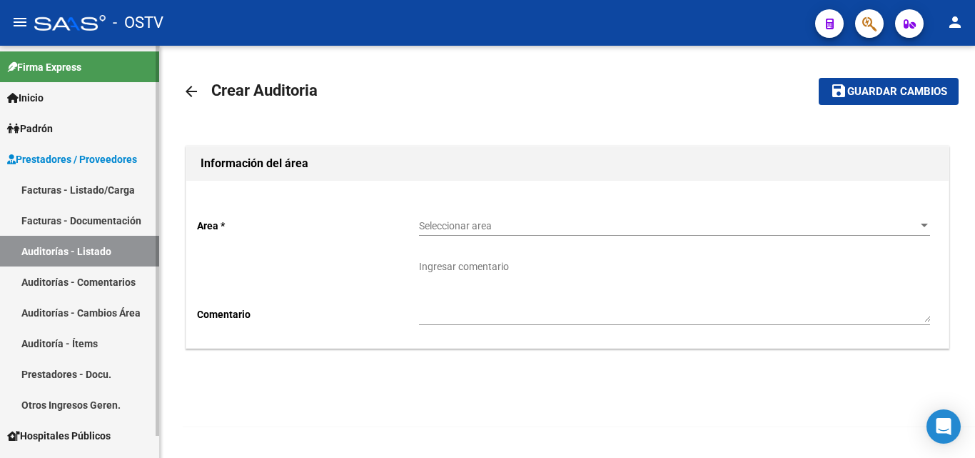
click at [113, 256] on link "Auditorías - Listado" at bounding box center [79, 251] width 159 height 31
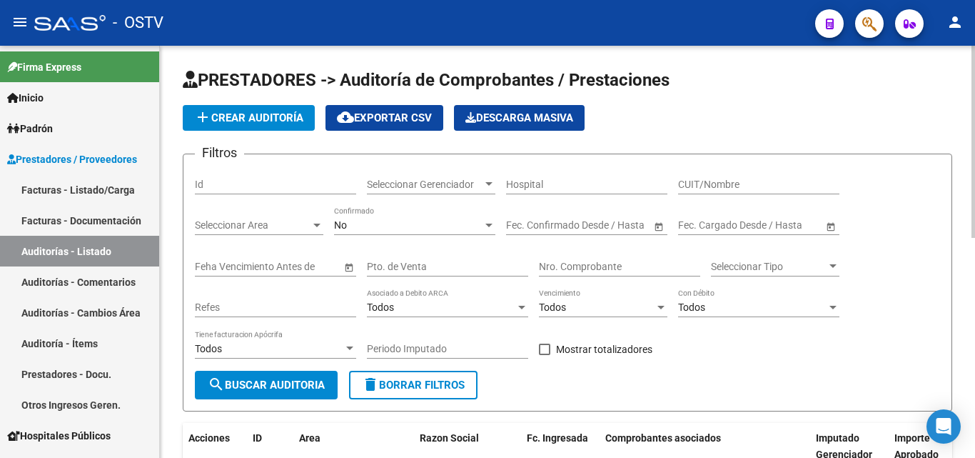
click at [236, 112] on span "add Crear Auditoría" at bounding box center [248, 117] width 109 height 13
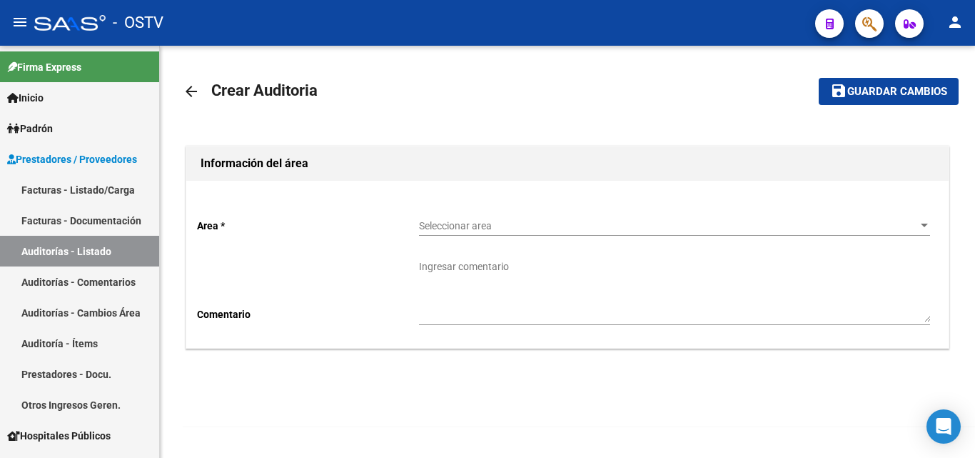
click at [458, 231] on span "Seleccionar area" at bounding box center [668, 226] width 498 height 12
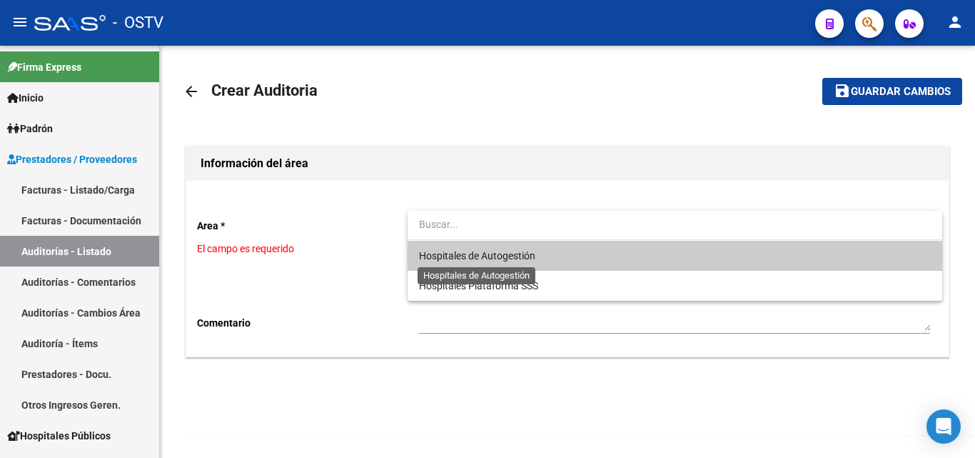
click at [465, 257] on span "Hospitales de Autogestión" at bounding box center [477, 255] width 116 height 11
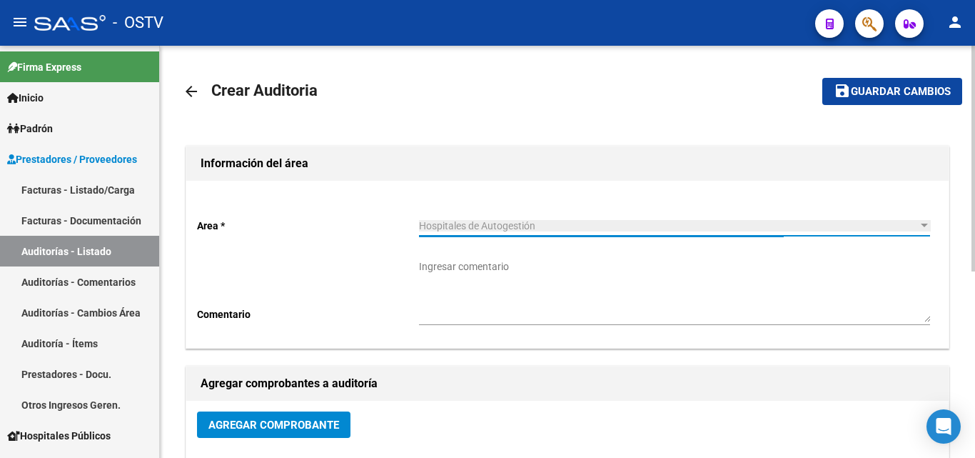
click at [279, 425] on span "Agregar Comprobante" at bounding box center [274, 424] width 131 height 13
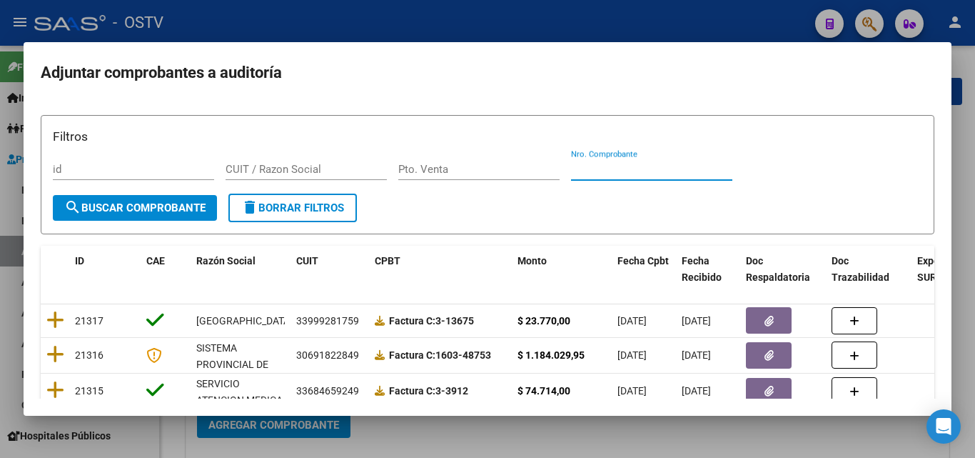
click at [603, 171] on input "Nro. Comprobante" at bounding box center [651, 169] width 161 height 13
paste input "201912"
type input "201912"
click at [156, 195] on button "search Buscar Comprobante" at bounding box center [135, 208] width 164 height 26
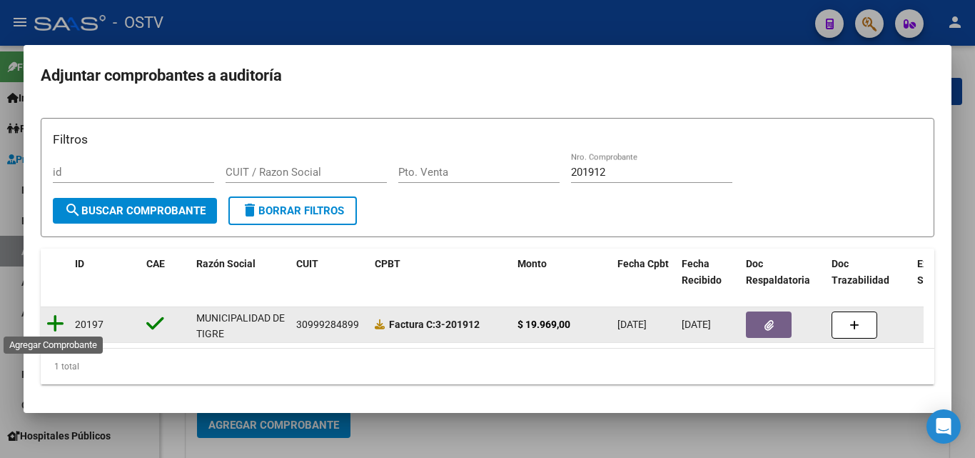
click at [51, 323] on icon at bounding box center [55, 323] width 18 height 20
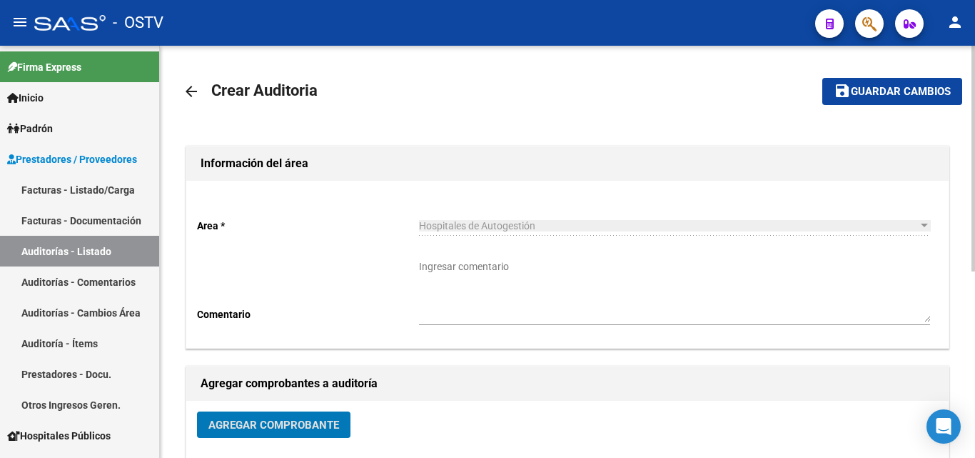
click at [871, 91] on span "Guardar cambios" at bounding box center [901, 92] width 100 height 13
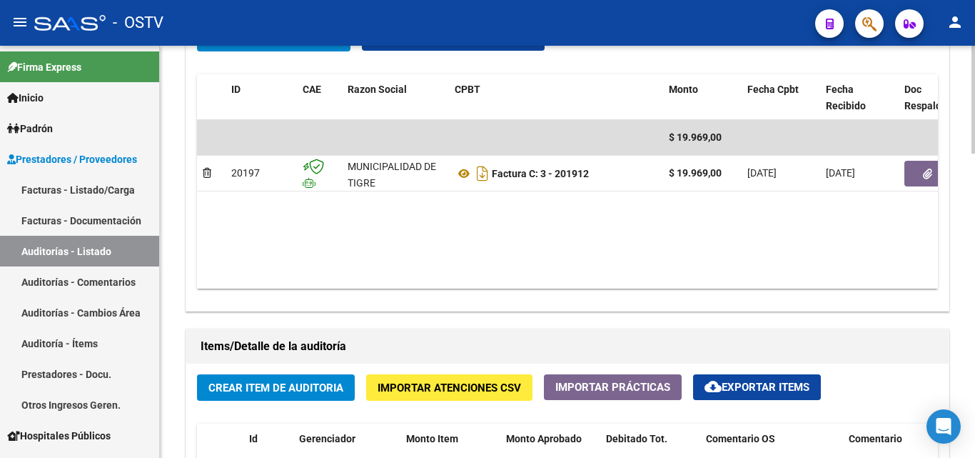
scroll to position [786, 0]
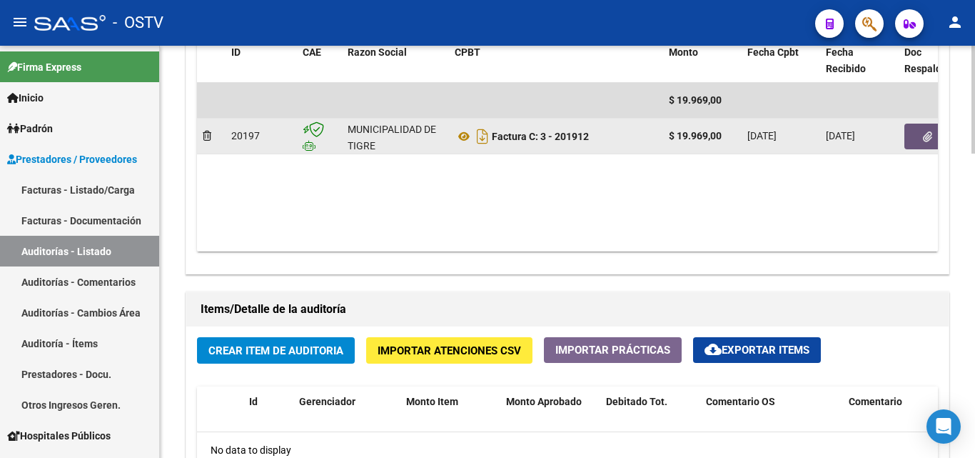
click at [923, 131] on icon "button" at bounding box center [927, 136] width 9 height 11
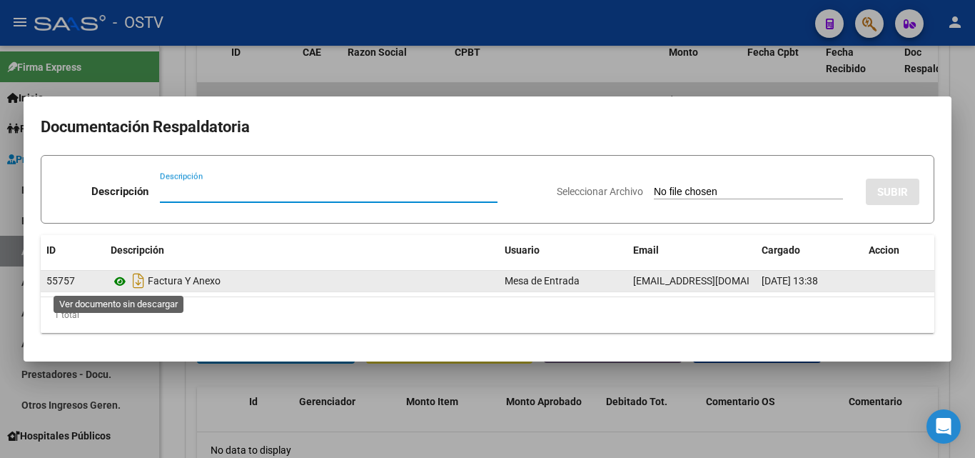
click at [116, 281] on icon at bounding box center [120, 281] width 19 height 17
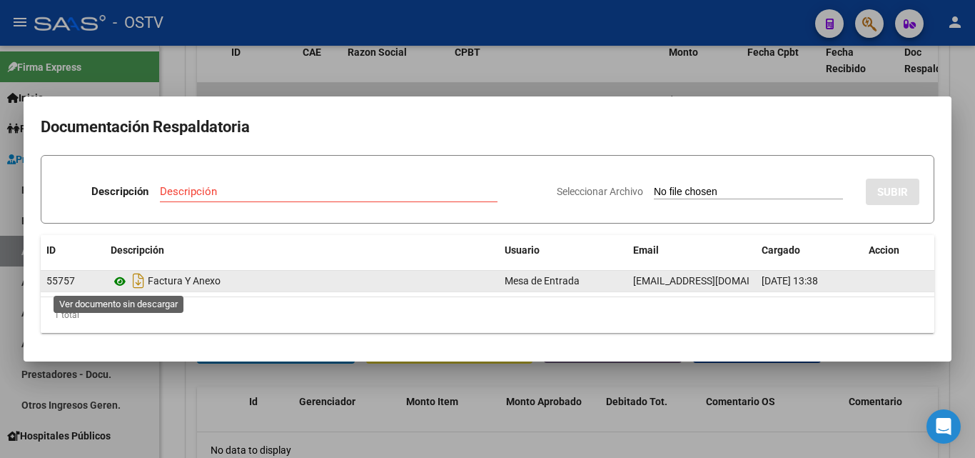
click at [119, 281] on icon at bounding box center [120, 281] width 19 height 17
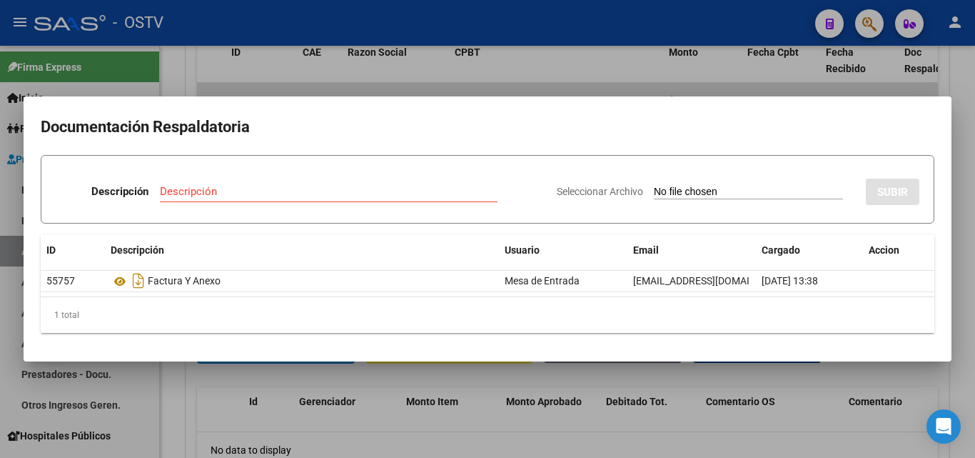
click at [585, 433] on div at bounding box center [487, 229] width 975 height 458
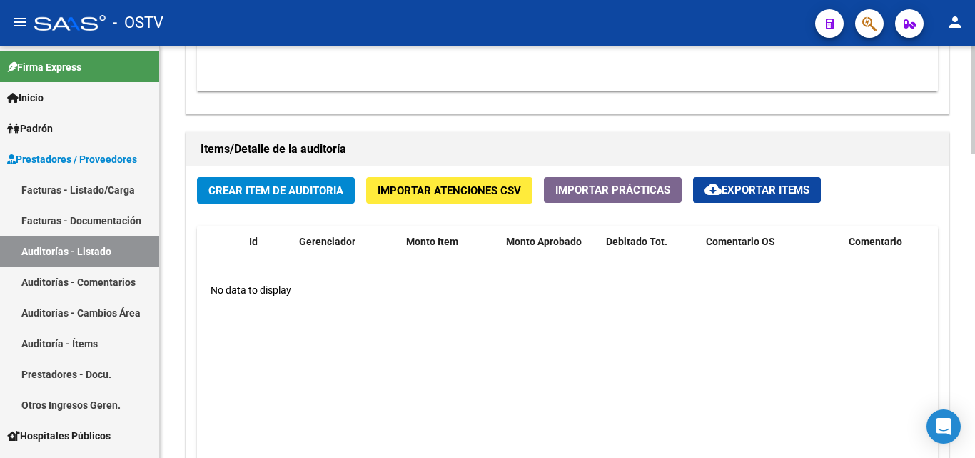
scroll to position [1071, 0]
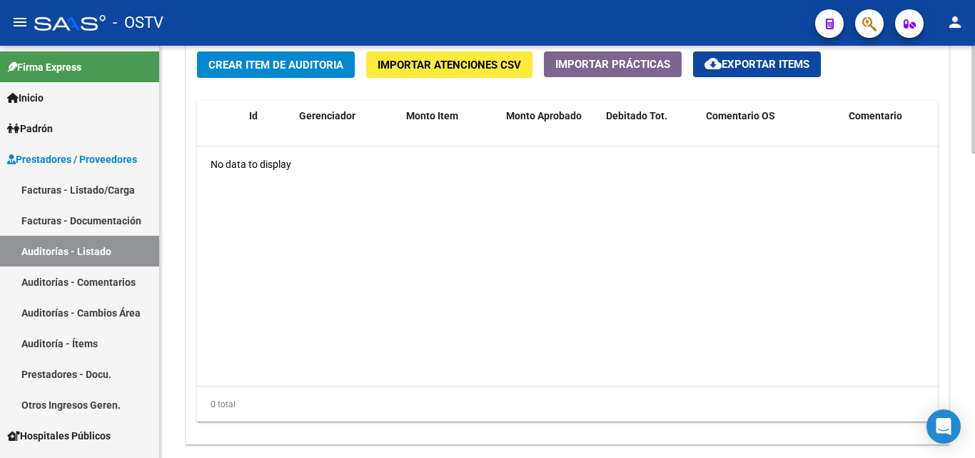
click at [262, 56] on button "Crear Item de Auditoria" at bounding box center [276, 64] width 158 height 26
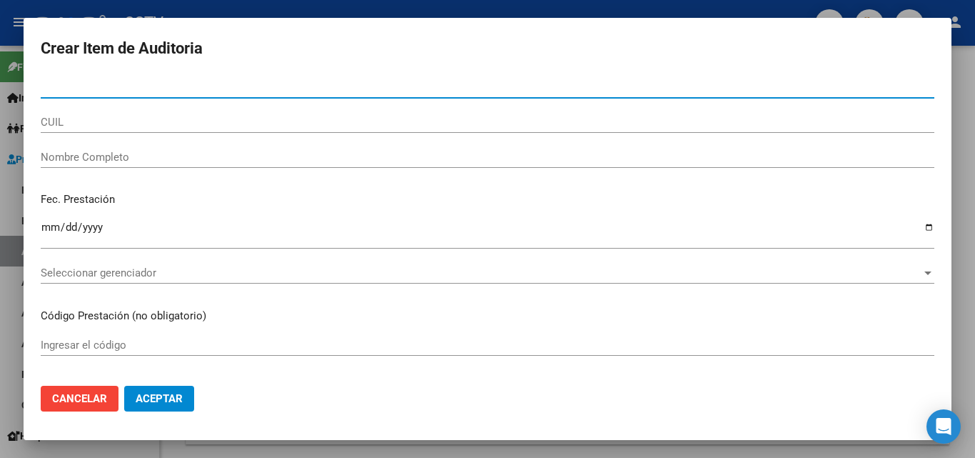
paste input "95927804"
type input "95927804"
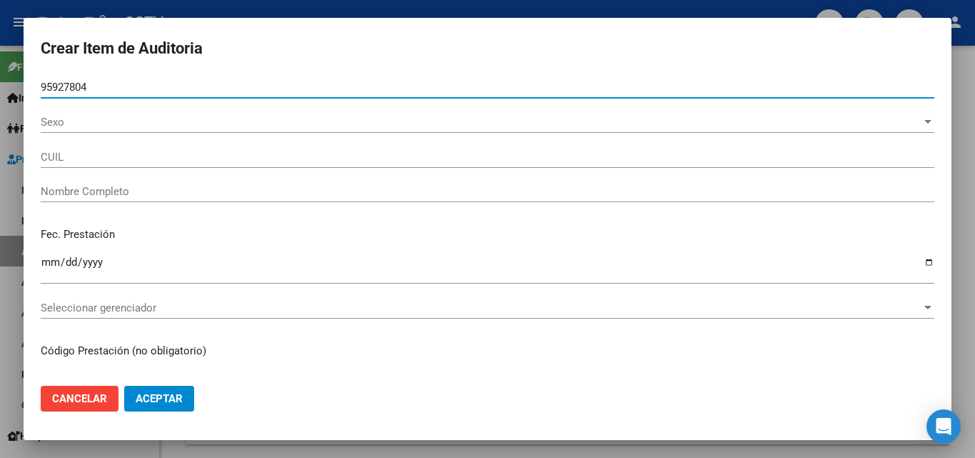
type input "27959278046"
type input "[PERSON_NAME]�O [PERSON_NAME] -"
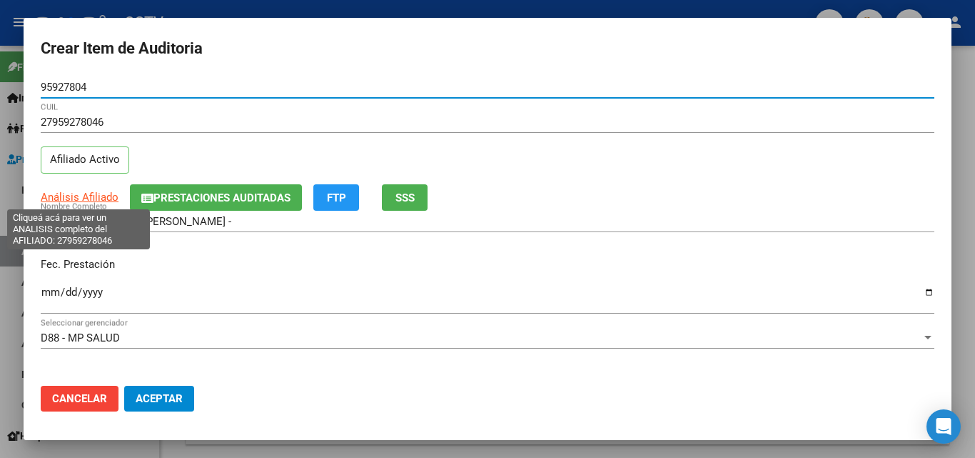
type input "95927804"
click at [89, 198] on span "Análisis Afiliado" at bounding box center [80, 197] width 78 height 13
type textarea "27959278046"
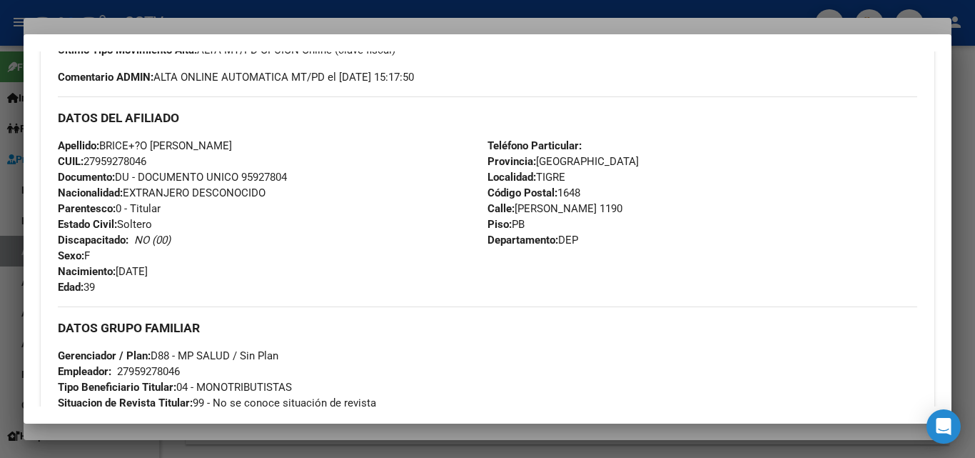
scroll to position [716, 0]
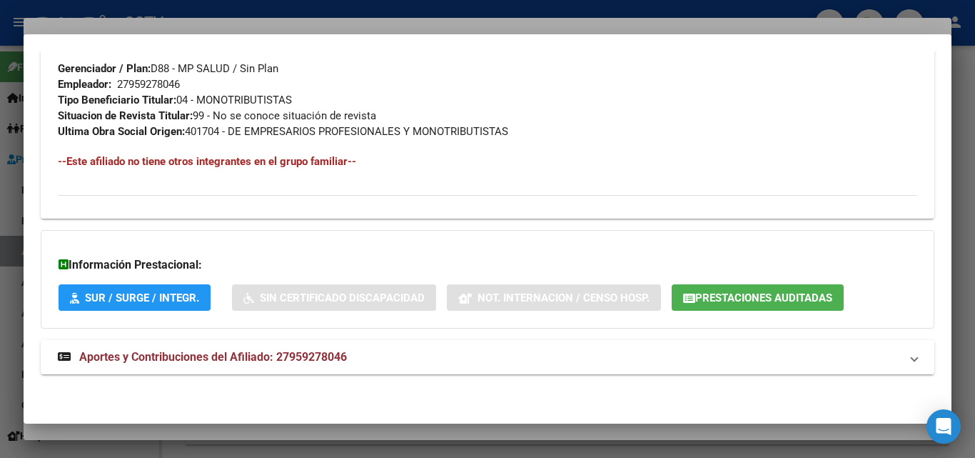
click at [238, 362] on span "Aportes y Contribuciones del Afiliado: 27959278046" at bounding box center [213, 357] width 268 height 14
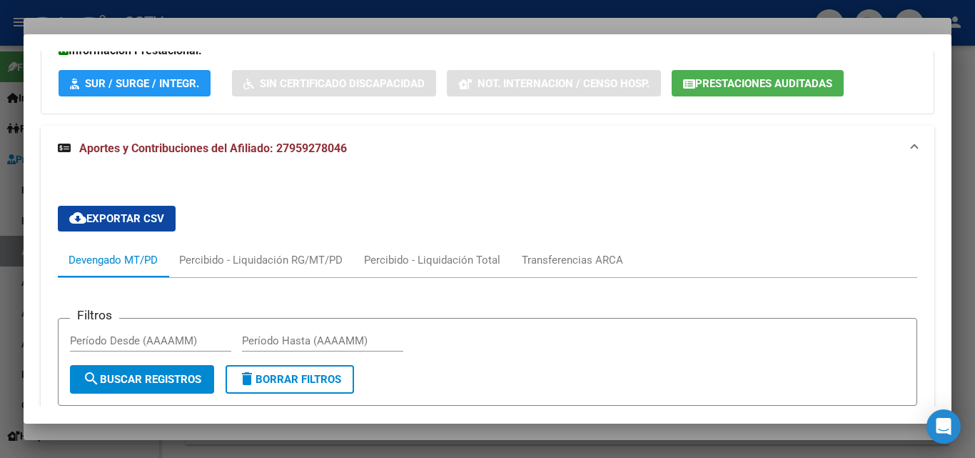
scroll to position [1215, 0]
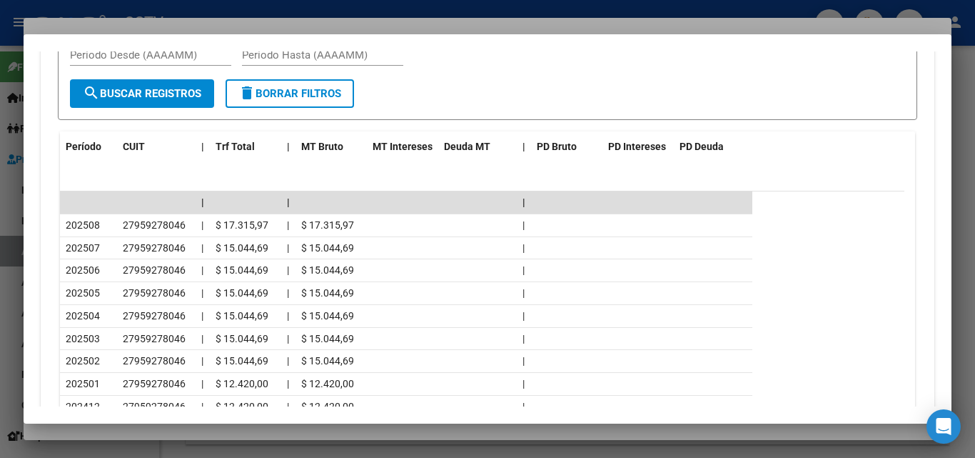
click at [196, 430] on div at bounding box center [487, 229] width 975 height 458
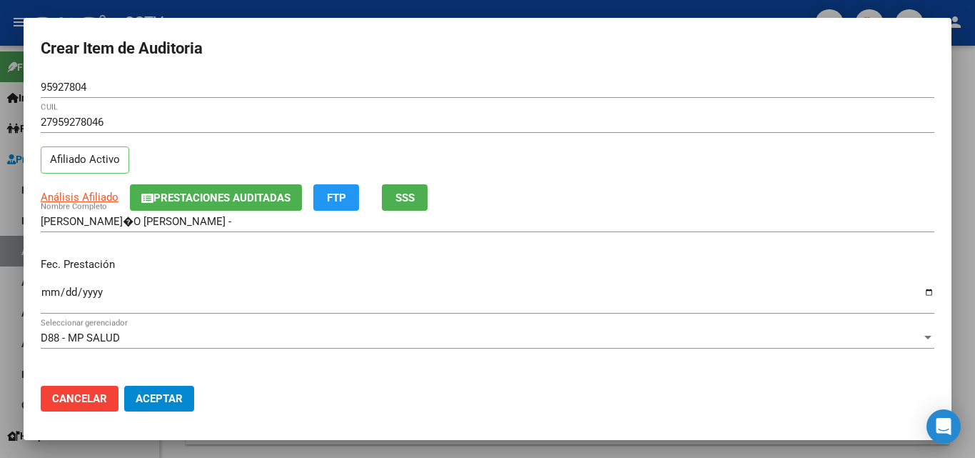
click at [44, 293] on input "Ingresar la fecha" at bounding box center [488, 297] width 894 height 23
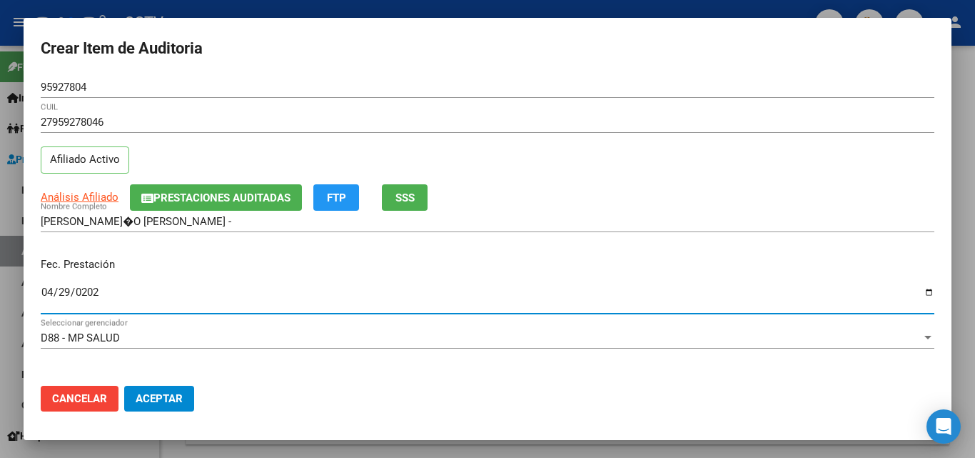
type input "[DATE]"
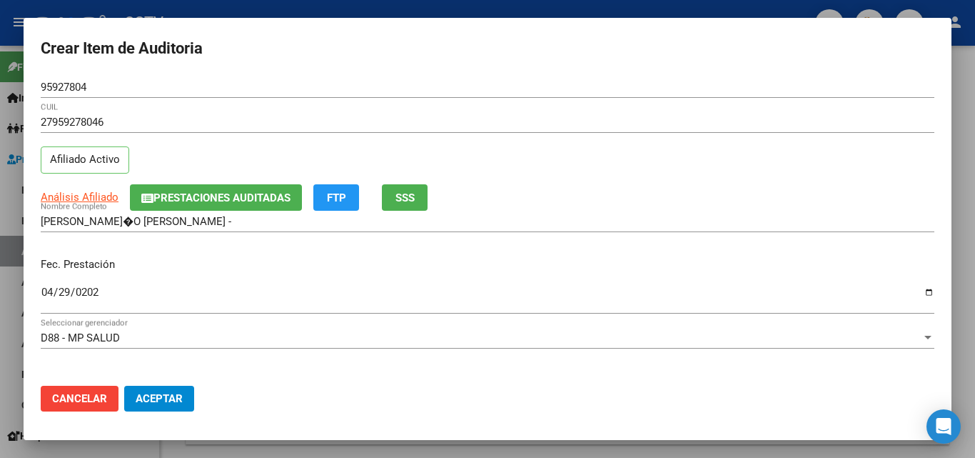
click at [383, 361] on div "D88 - MP SALUD Seleccionar gerenciador" at bounding box center [488, 344] width 894 height 35
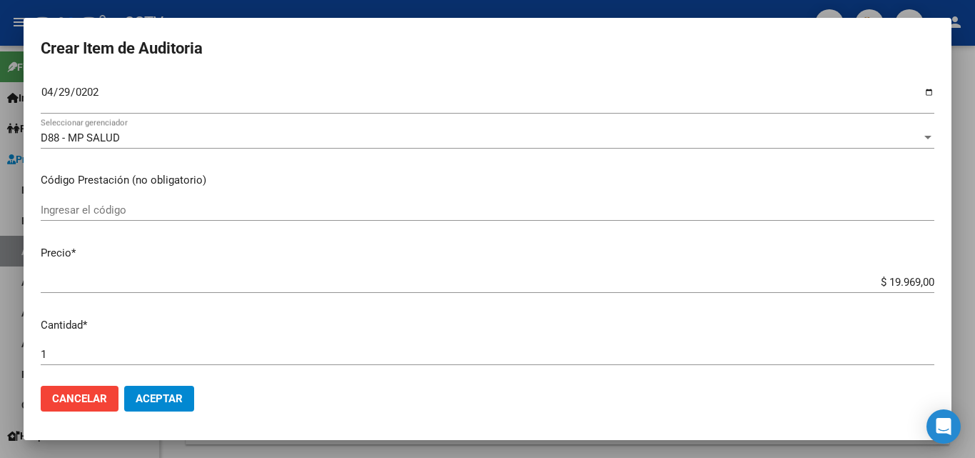
scroll to position [214, 0]
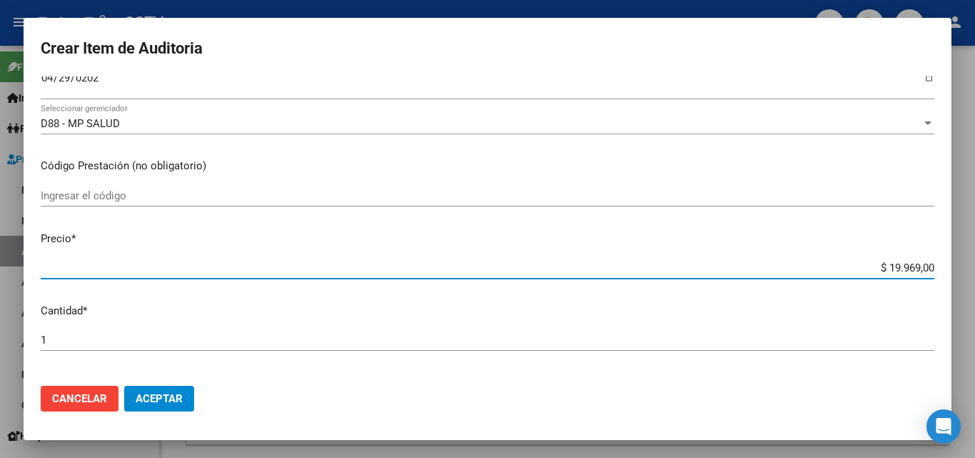
click at [885, 268] on input "$ 19.969,00" at bounding box center [488, 267] width 894 height 13
click at [884, 268] on input "$ 19.969,00" at bounding box center [488, 267] width 894 height 13
type input "$ 0,01"
type input "$ 0,12"
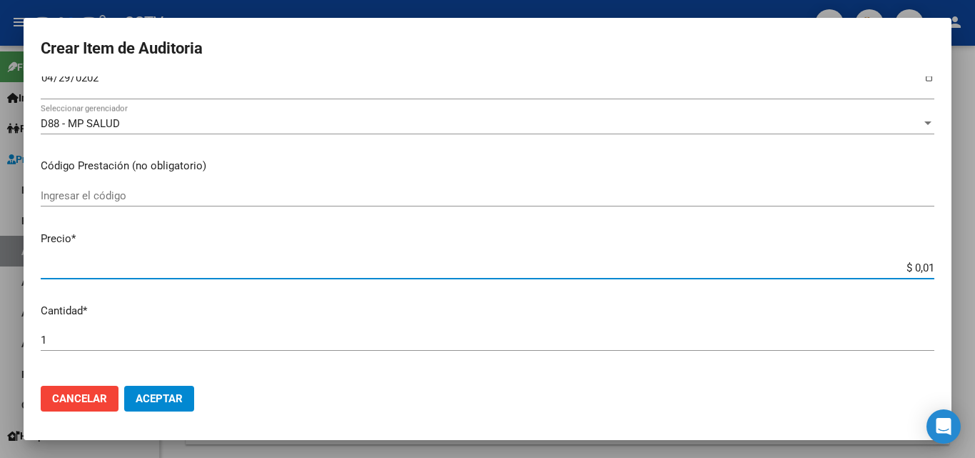
type input "$ 0,12"
type input "$ 1,26"
type input "$ 12,67"
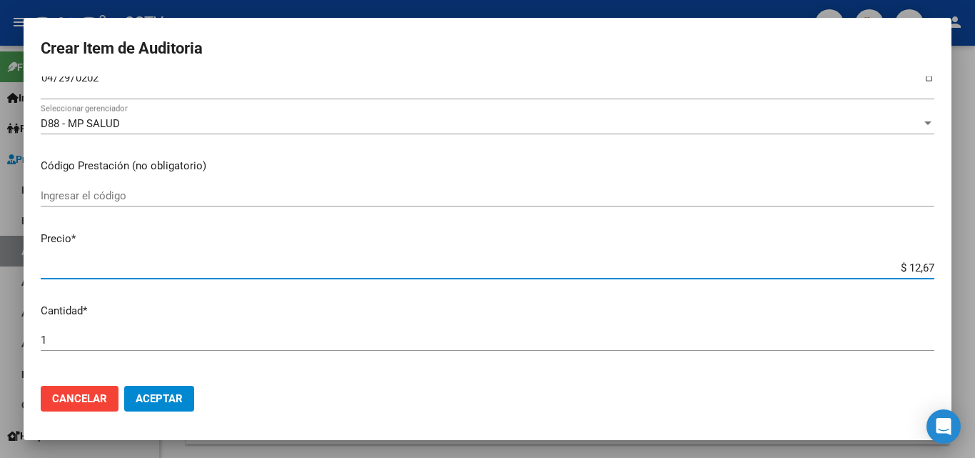
type input "$ 126,70"
type input "$ 1.267,00"
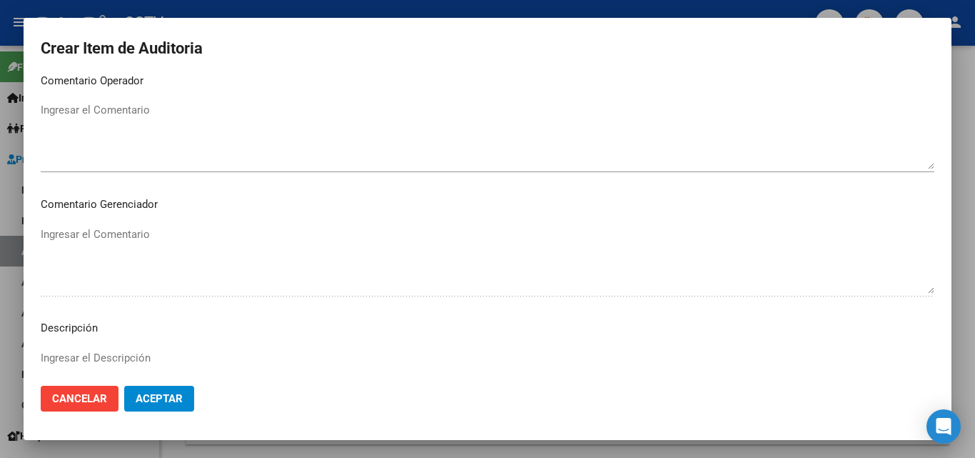
scroll to position [928, 0]
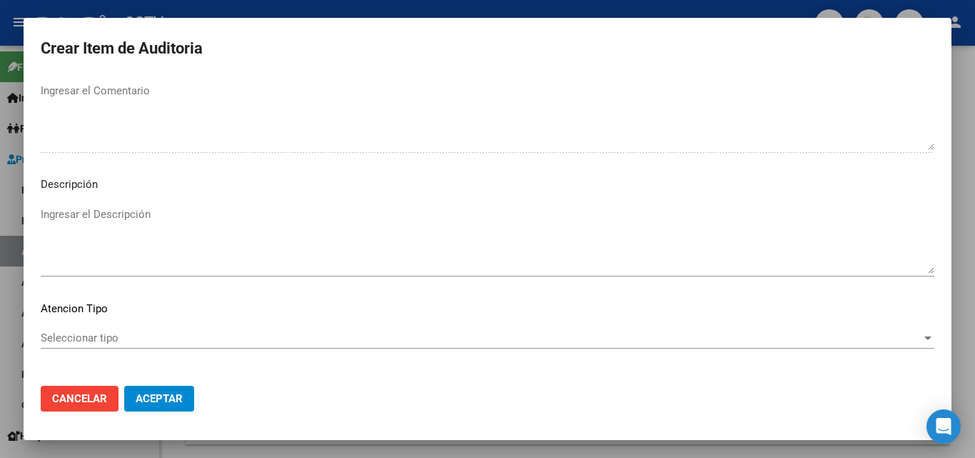
click at [86, 339] on span "Seleccionar tipo" at bounding box center [481, 337] width 881 height 13
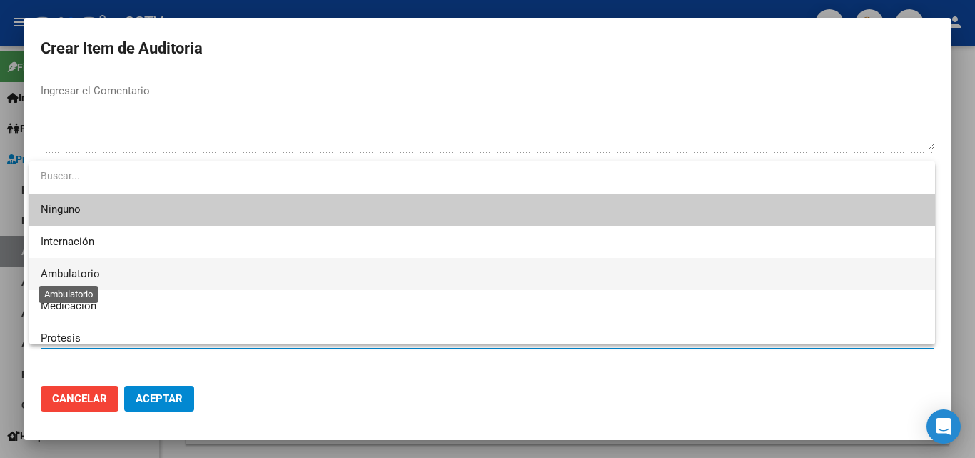
click at [79, 273] on span "Ambulatorio" at bounding box center [70, 273] width 59 height 13
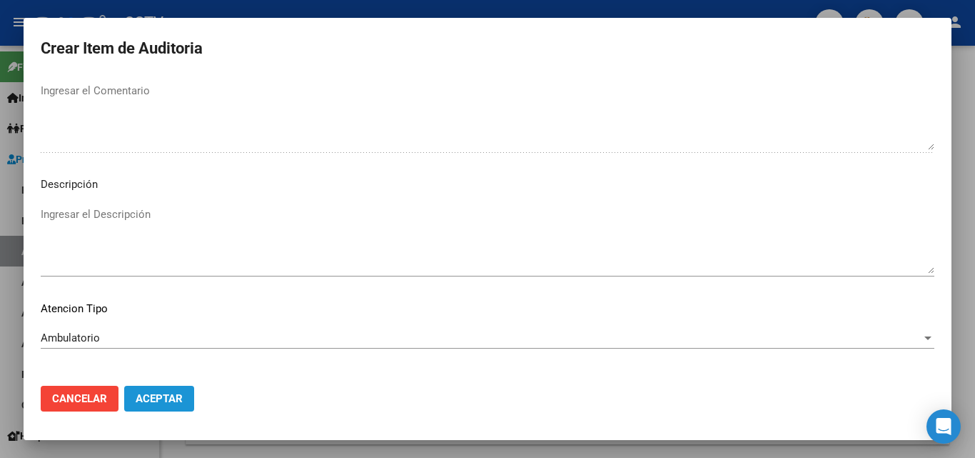
click at [147, 392] on span "Aceptar" at bounding box center [159, 398] width 47 height 13
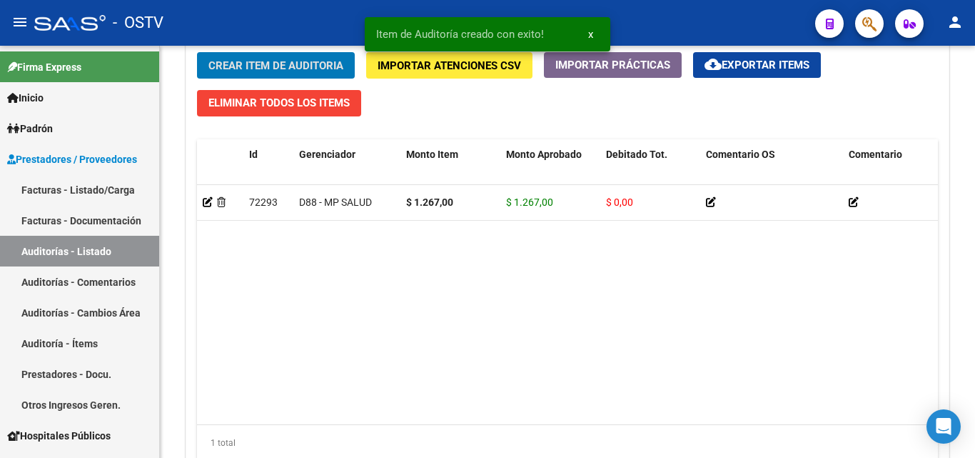
scroll to position [1072, 0]
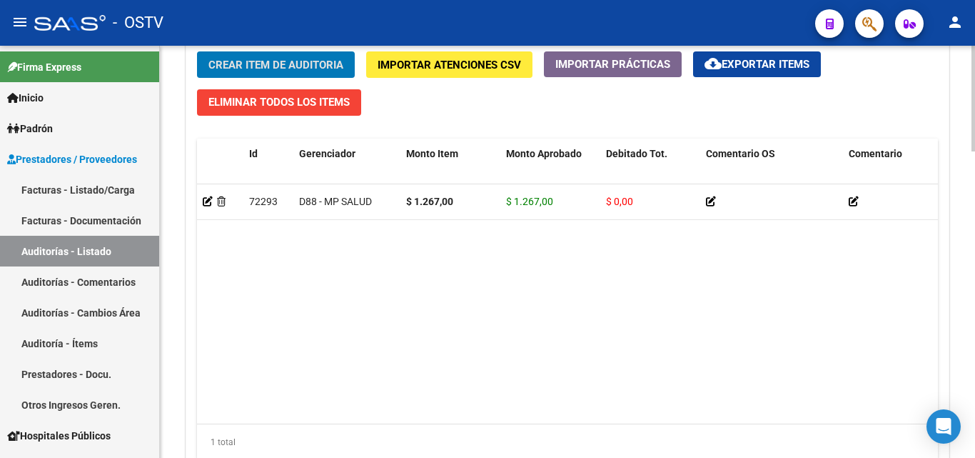
click at [286, 64] on span "Crear Item de Auditoria" at bounding box center [276, 65] width 135 height 13
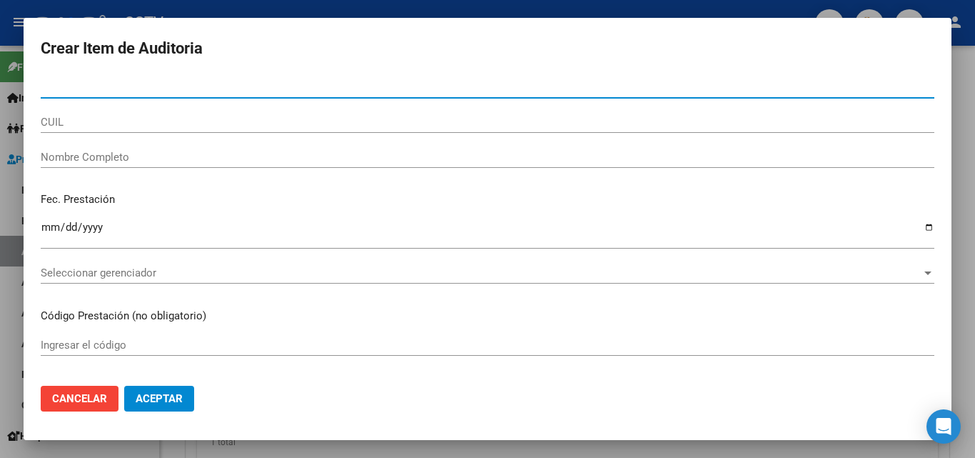
paste input "58506072"
type input "58506072"
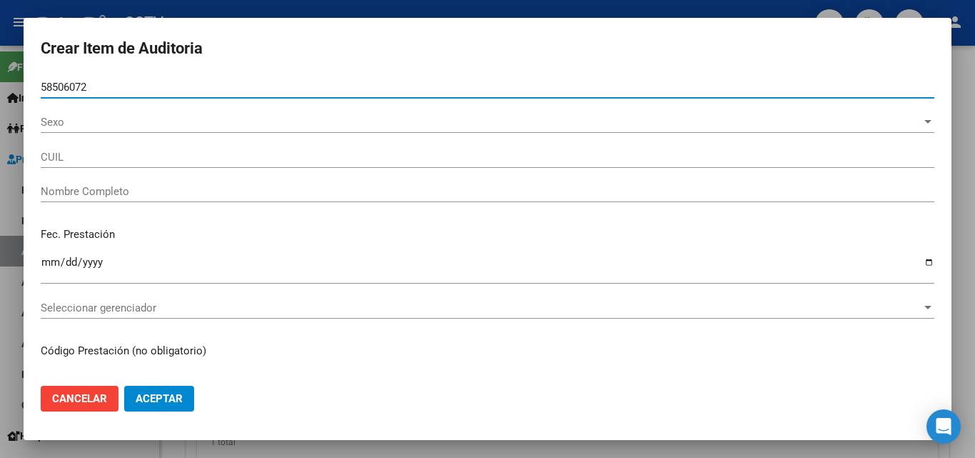
type input "27585060726"
type input "[PERSON_NAME]"
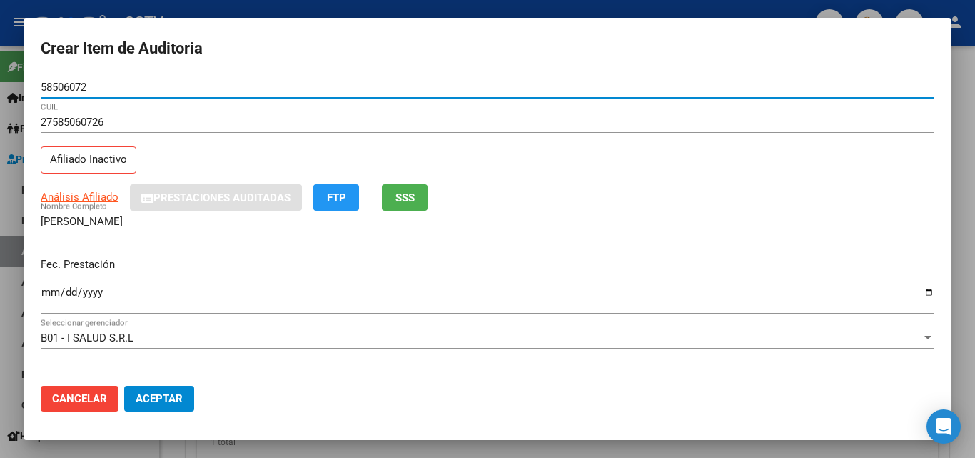
type input "58506072"
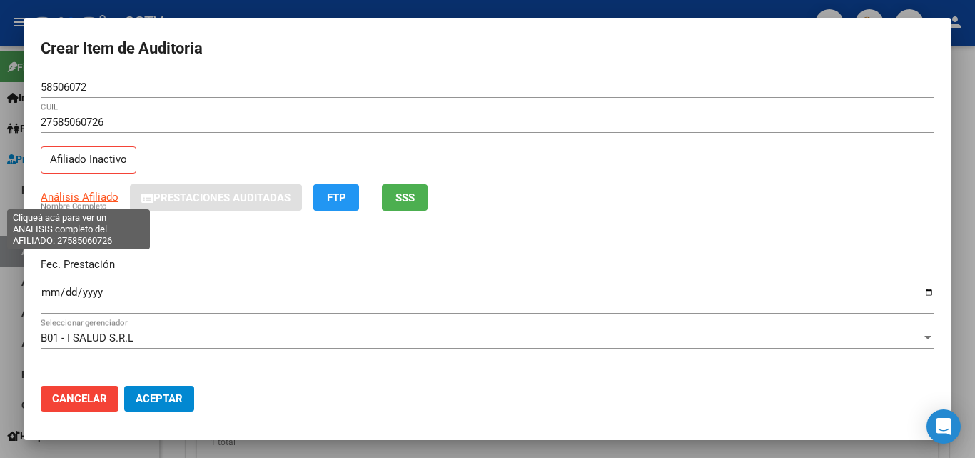
click at [82, 194] on span "Análisis Afiliado" at bounding box center [80, 197] width 78 height 13
type textarea "27585060726"
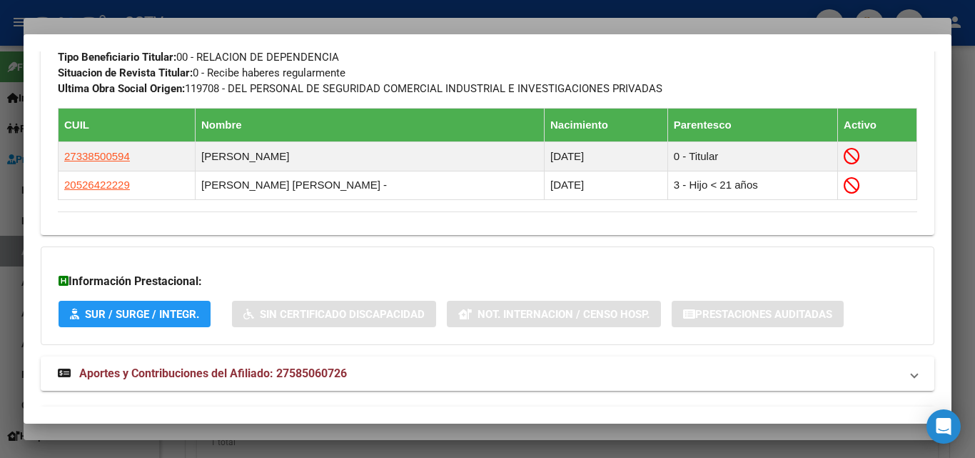
scroll to position [856, 0]
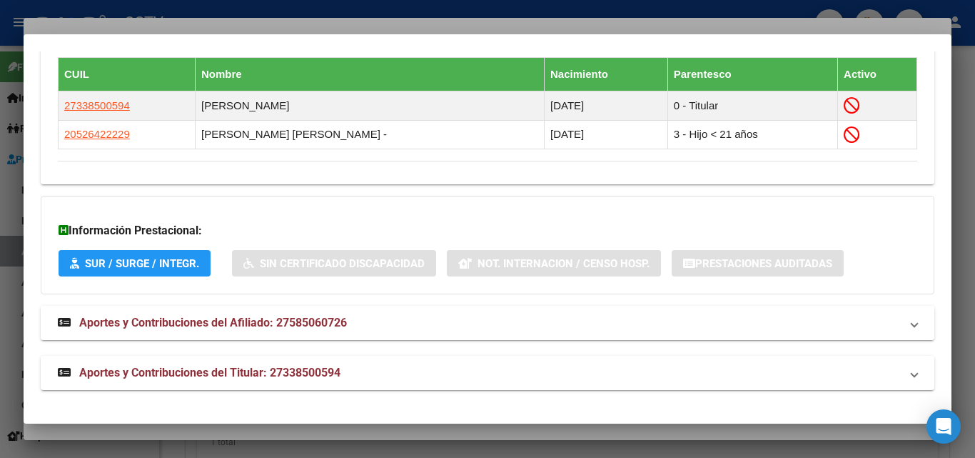
click at [245, 316] on span "Aportes y Contribuciones del Afiliado: 27585060726" at bounding box center [213, 323] width 268 height 14
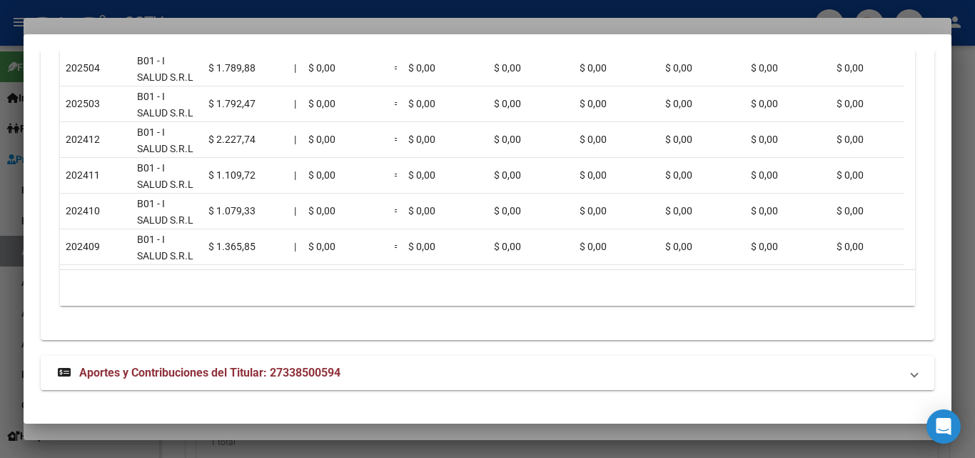
scroll to position [1458, 0]
click at [262, 366] on span "Aportes y Contribuciones del Titular: 27338500594" at bounding box center [209, 373] width 261 height 14
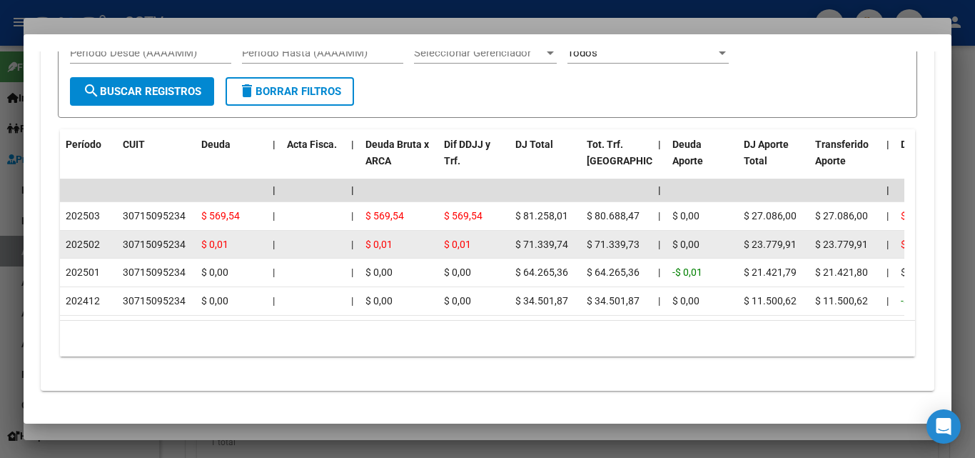
scroll to position [1990, 0]
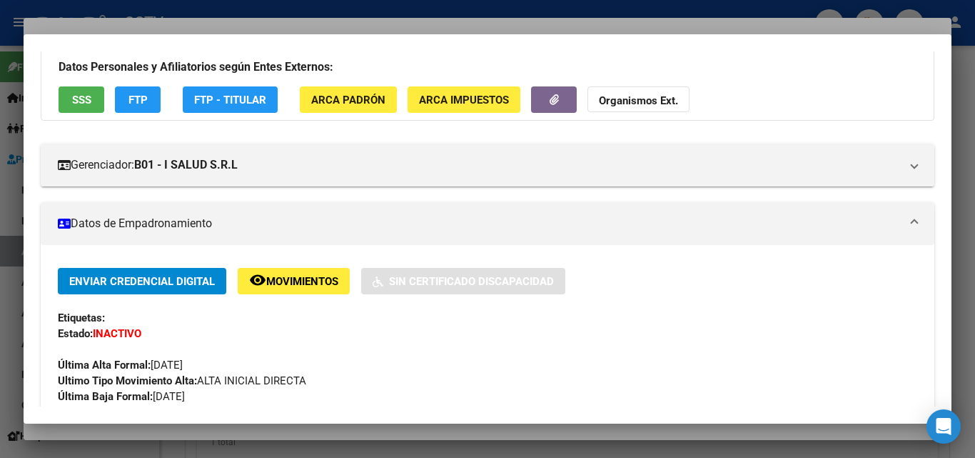
scroll to position [0, 0]
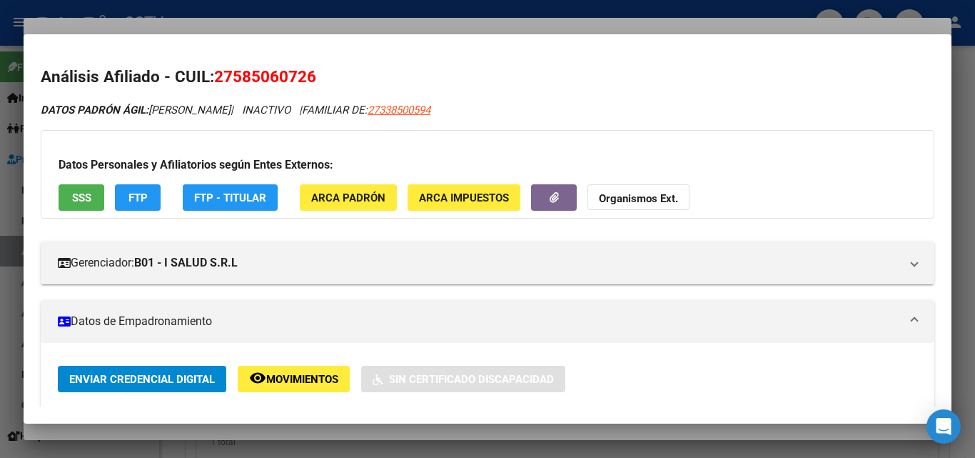
click at [631, 193] on strong "Organismos Ext." at bounding box center [638, 198] width 79 height 13
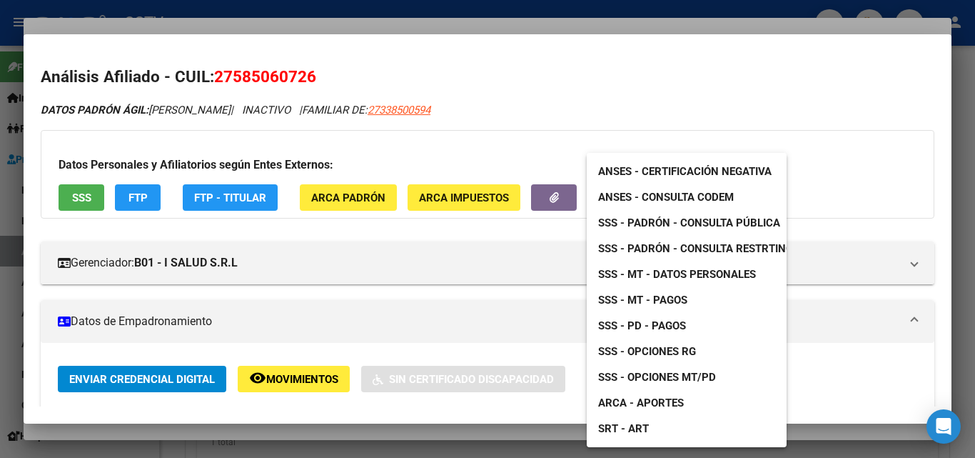
click at [696, 227] on span "SSS - Padrón - Consulta Pública" at bounding box center [689, 222] width 182 height 13
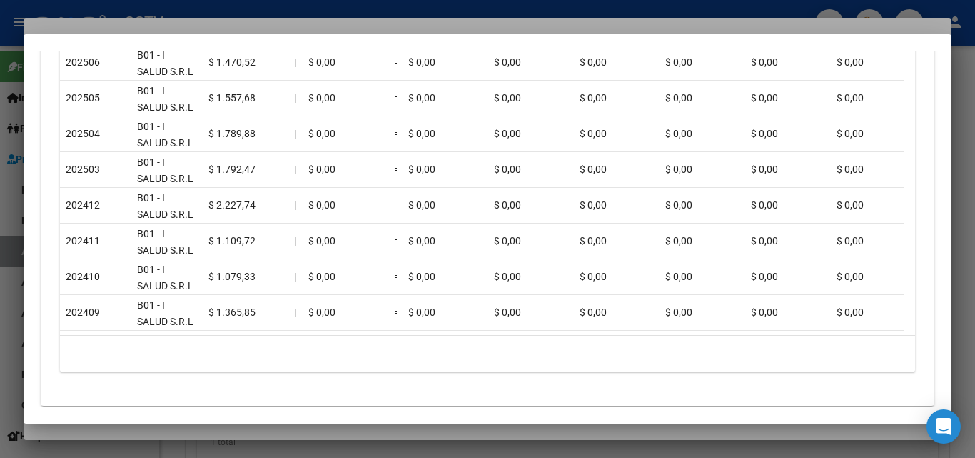
scroll to position [1642, 0]
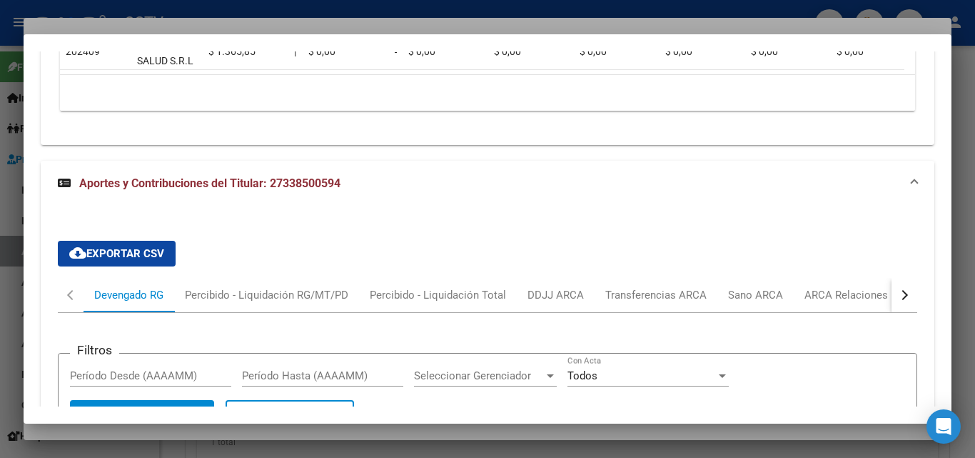
drag, startPoint x: 282, startPoint y: 195, endPoint x: 333, endPoint y: 195, distance: 51.4
click at [333, 190] on span "Aportes y Contribuciones del Titular: 27338500594" at bounding box center [209, 183] width 261 height 14
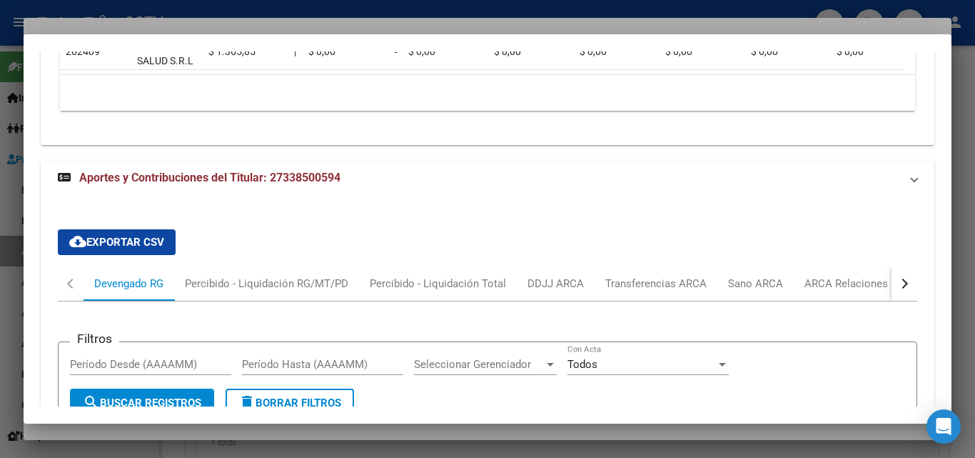
copy span "33850059"
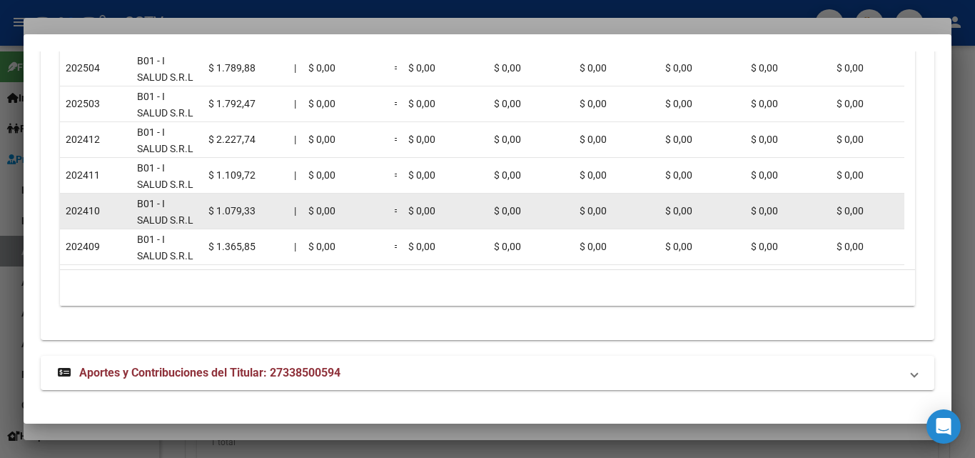
copy span "33850059"
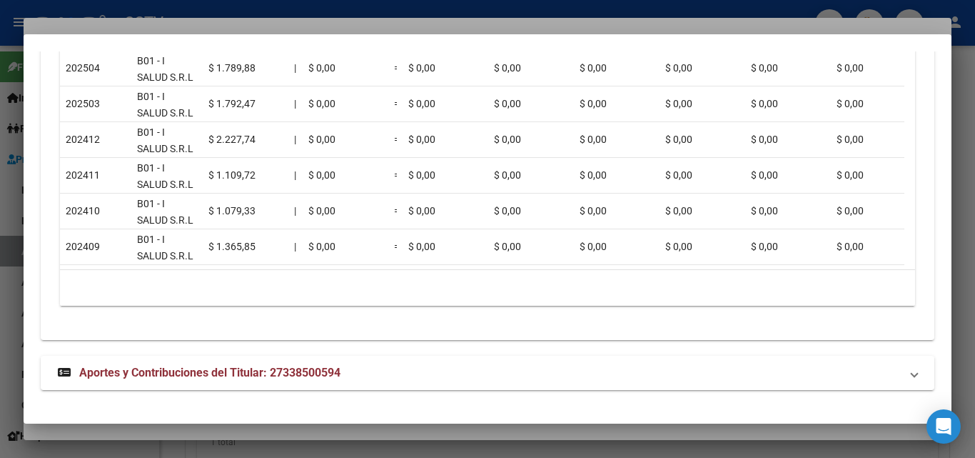
click at [233, 427] on div at bounding box center [487, 229] width 975 height 458
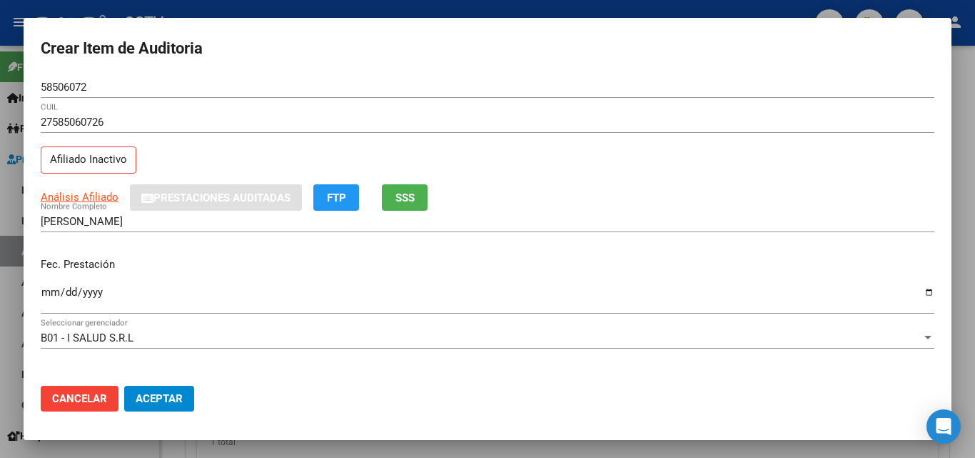
click at [52, 291] on input "Ingresar la fecha" at bounding box center [488, 297] width 894 height 23
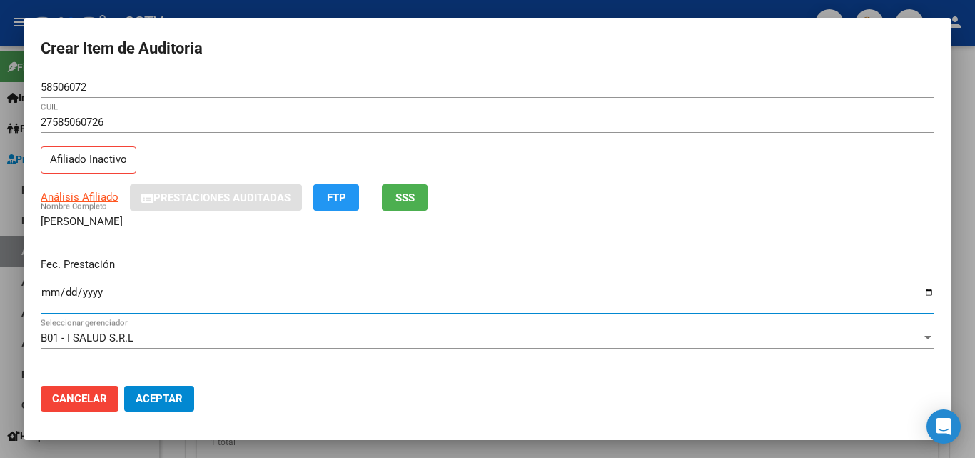
click at [52, 291] on input "Ingresar la fecha" at bounding box center [488, 297] width 894 height 23
type input "[DATE]"
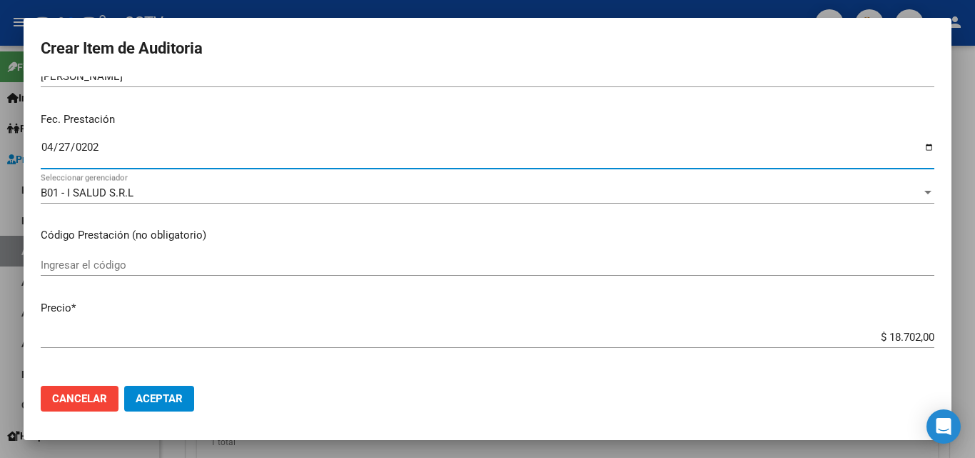
scroll to position [286, 0]
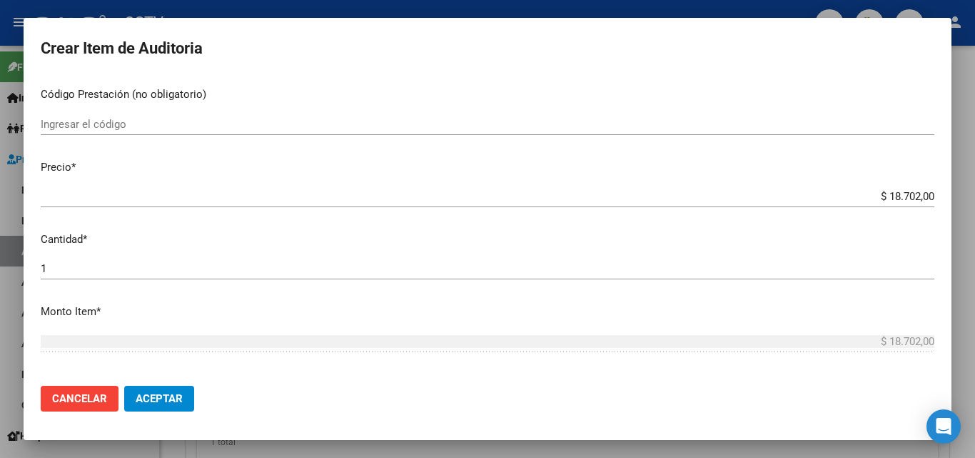
click at [884, 193] on input "$ 18.702,00" at bounding box center [488, 196] width 894 height 13
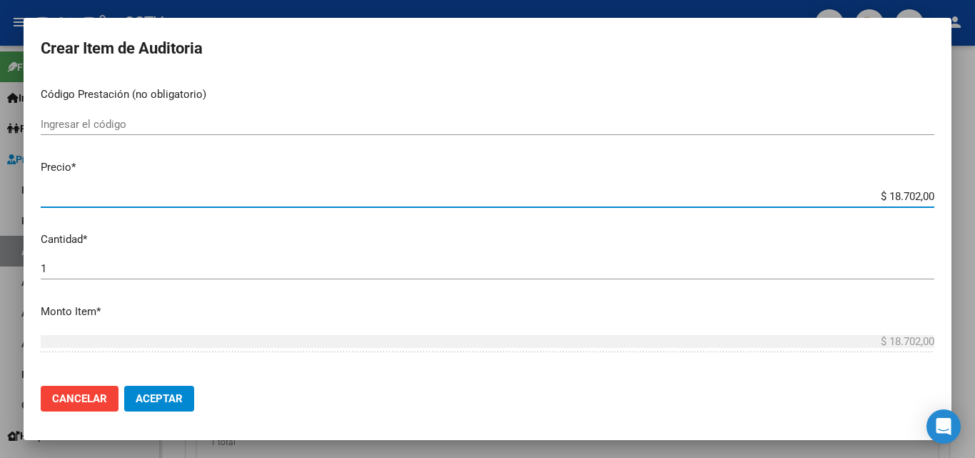
click at [884, 193] on input "$ 18.702,00" at bounding box center [488, 196] width 894 height 13
type input "$ 0,03"
type input "$ 0,39"
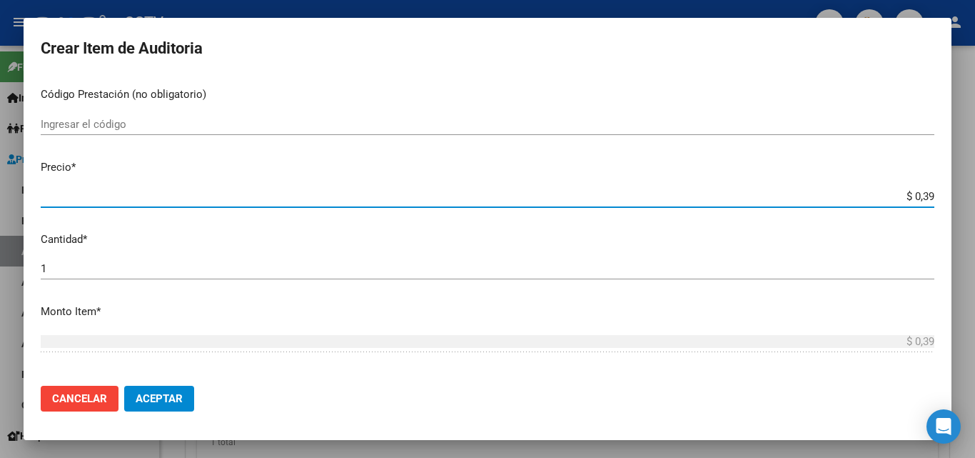
type input "$ 3,99"
type input "$ 39,98"
type input "$ 399,80"
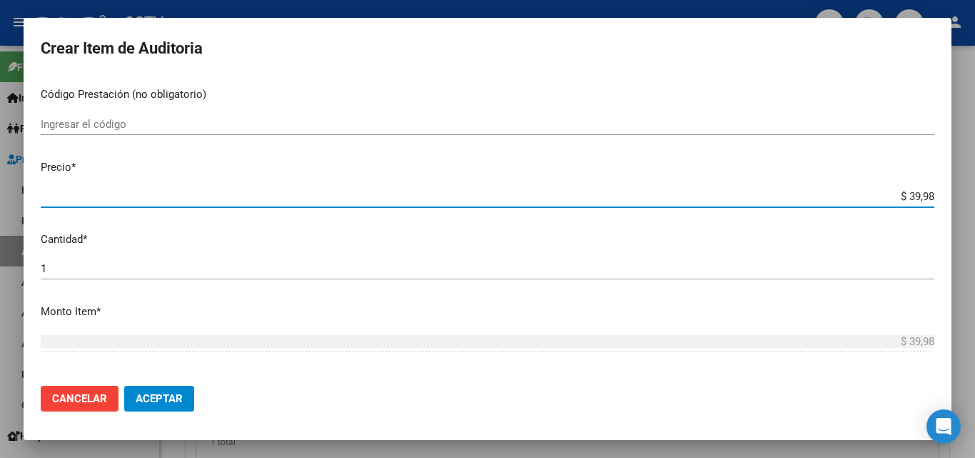
type input "$ 399,80"
type input "$ 3.998,00"
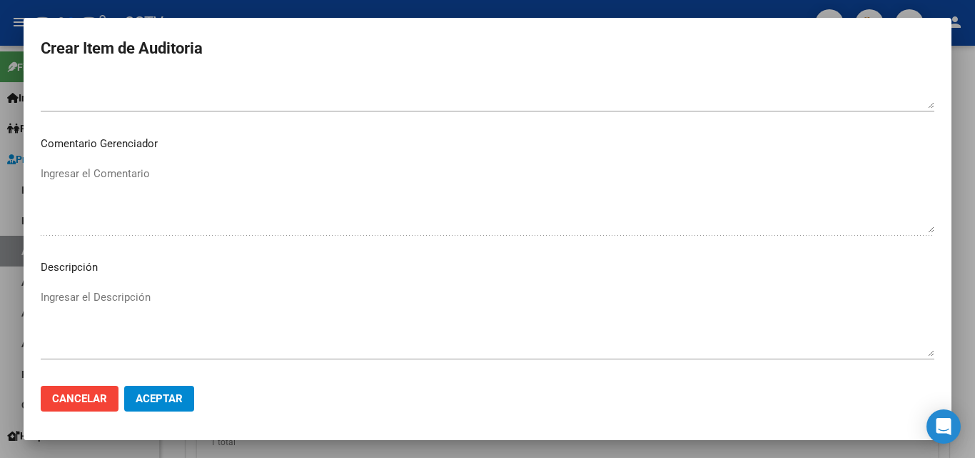
scroll to position [988, 0]
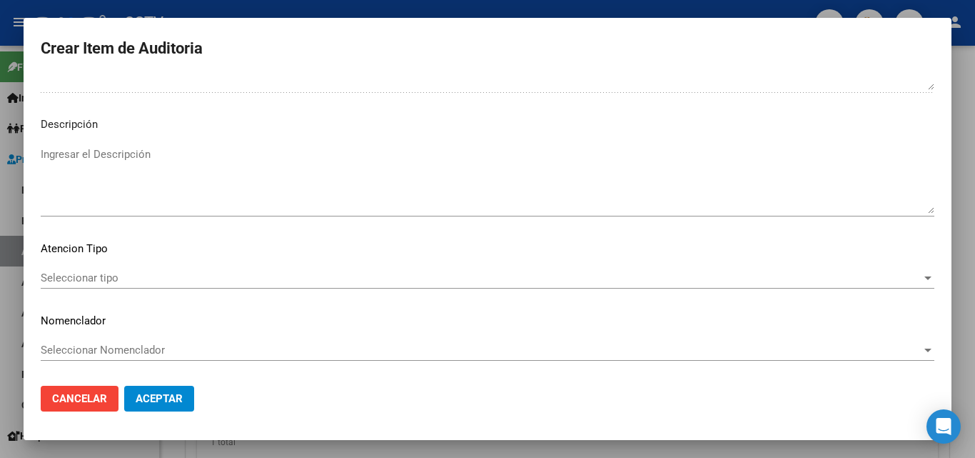
click at [101, 288] on div "Seleccionar tipo Seleccionar tipo" at bounding box center [488, 277] width 894 height 21
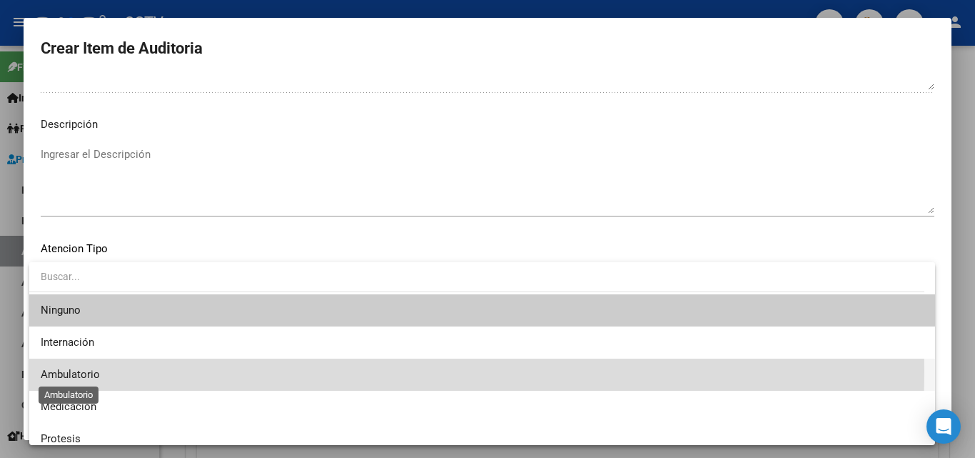
click at [76, 371] on span "Ambulatorio" at bounding box center [70, 374] width 59 height 13
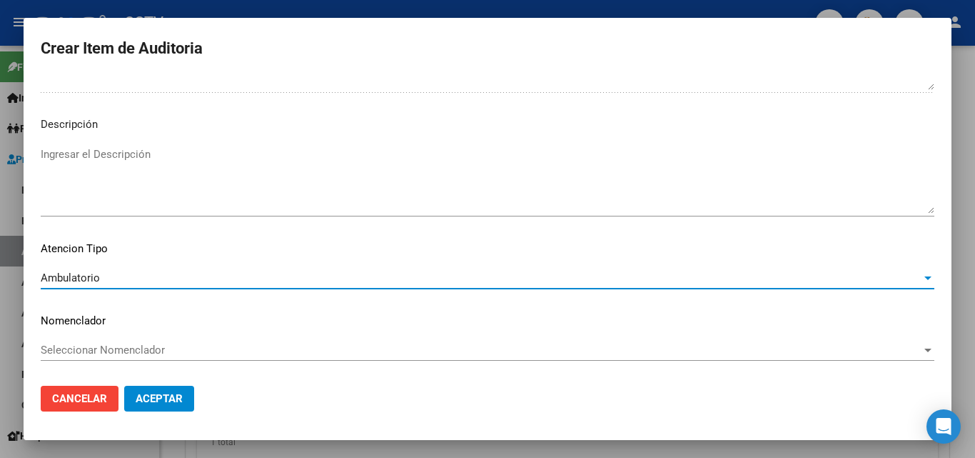
click at [171, 396] on span "Aceptar" at bounding box center [159, 398] width 47 height 13
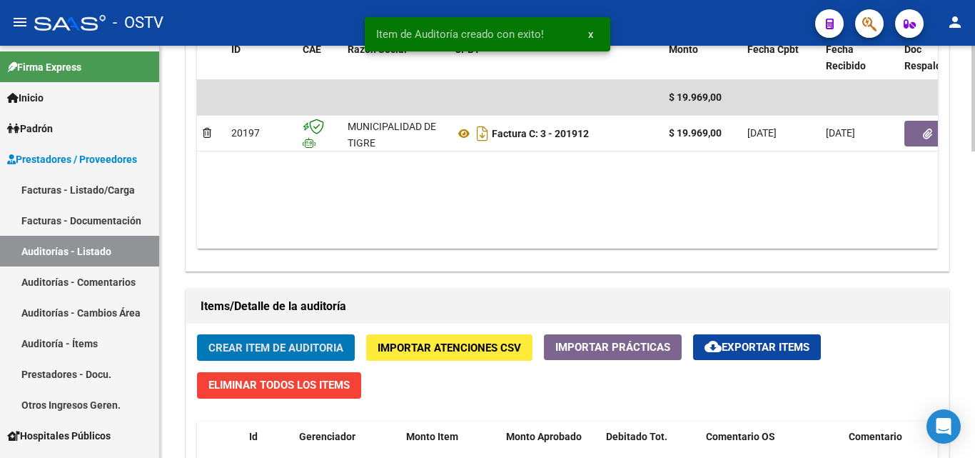
scroll to position [786, 0]
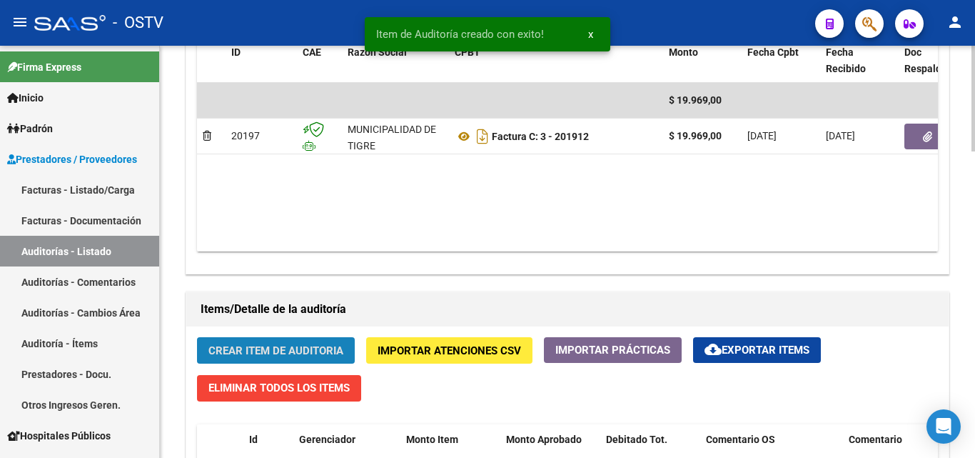
click at [270, 353] on span "Crear Item de Auditoria" at bounding box center [276, 350] width 135 height 13
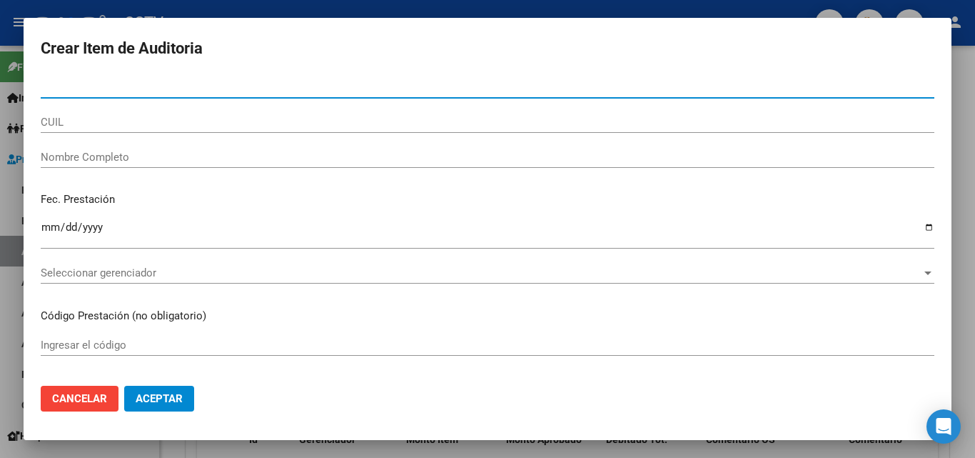
paste input "53593566"
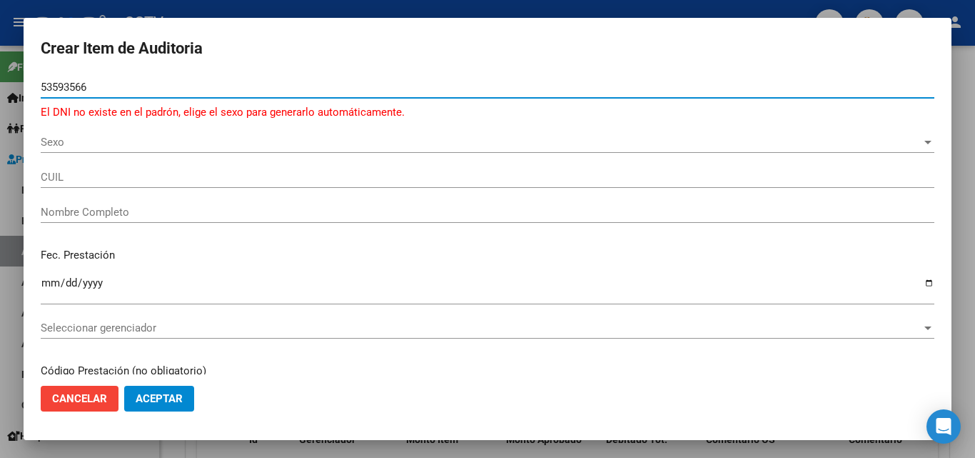
type input "53593566"
click at [69, 146] on span "Sexo" at bounding box center [481, 142] width 881 height 13
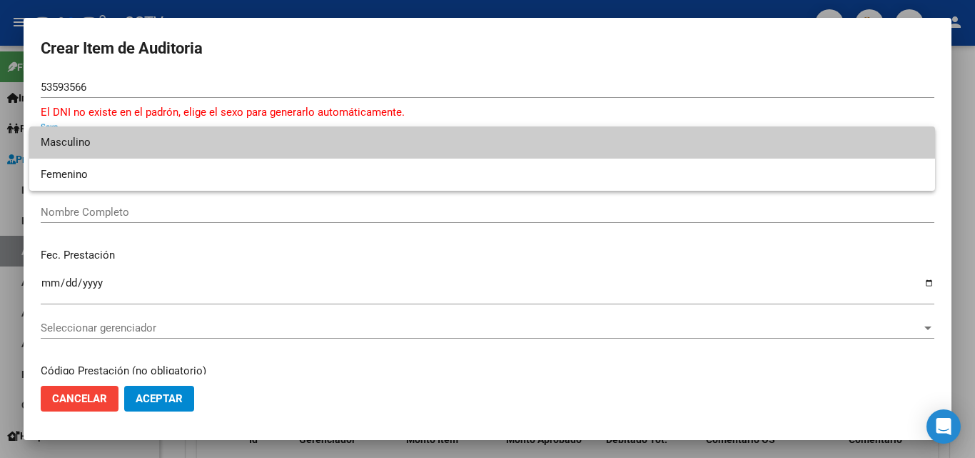
click at [76, 132] on span "Masculino" at bounding box center [482, 142] width 883 height 32
type input "20535935662"
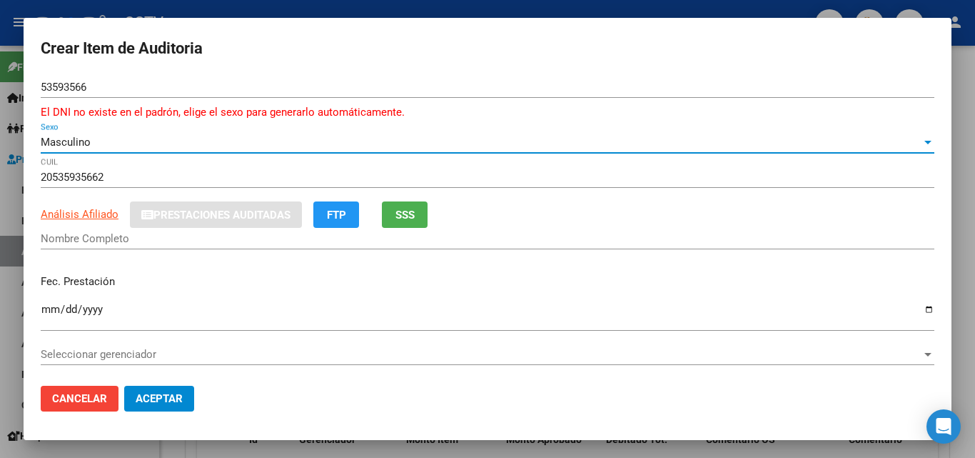
type input "[PERSON_NAME]"
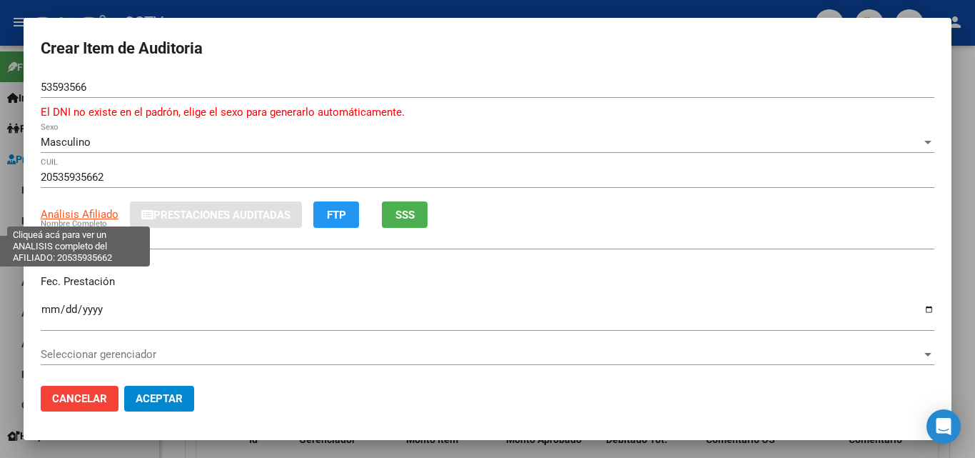
click at [94, 212] on span "Análisis Afiliado" at bounding box center [80, 214] width 78 height 13
type textarea "20535935662"
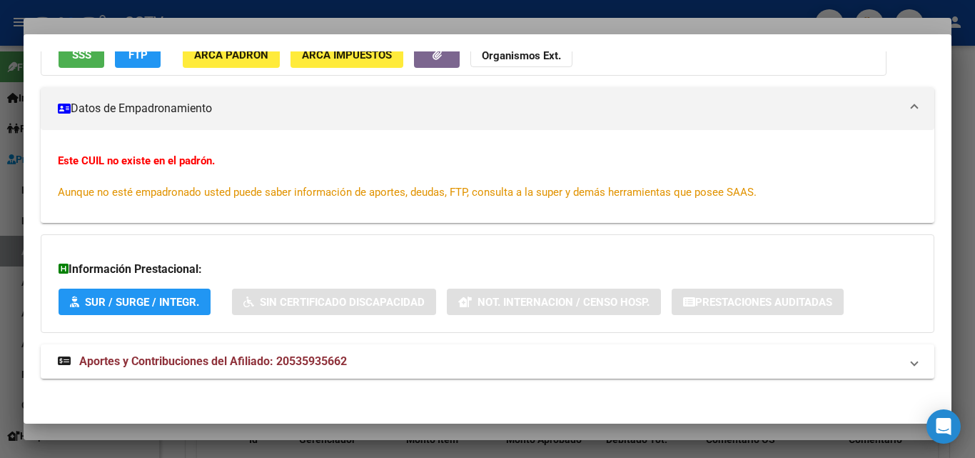
scroll to position [166, 0]
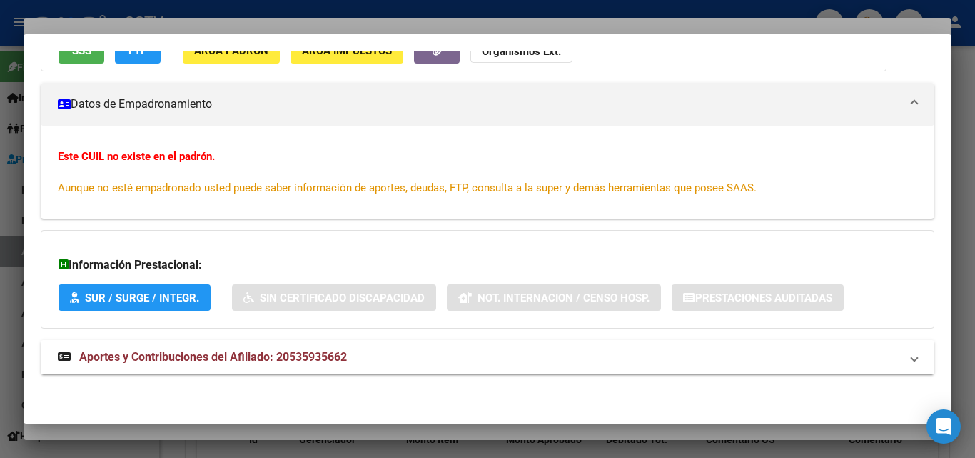
click at [304, 358] on span "Aportes y Contribuciones del Afiliado: 20535935662" at bounding box center [213, 357] width 268 height 14
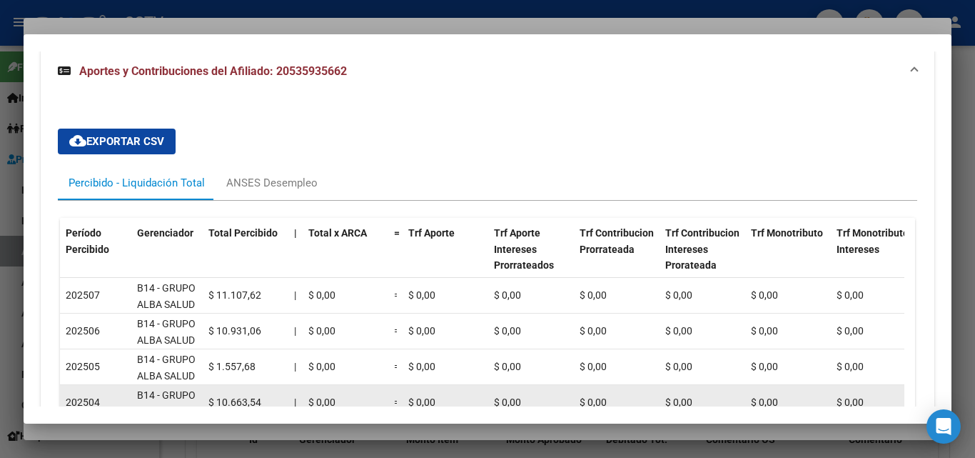
scroll to position [523, 0]
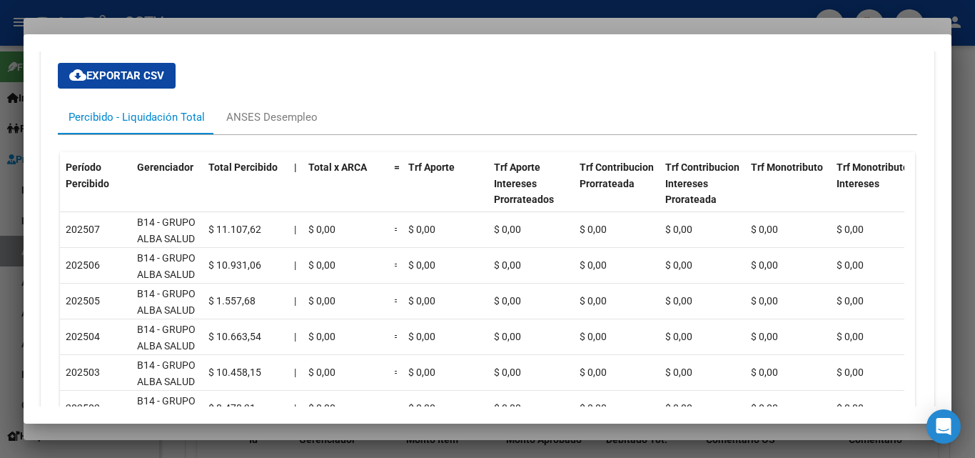
click at [187, 426] on div at bounding box center [487, 229] width 975 height 458
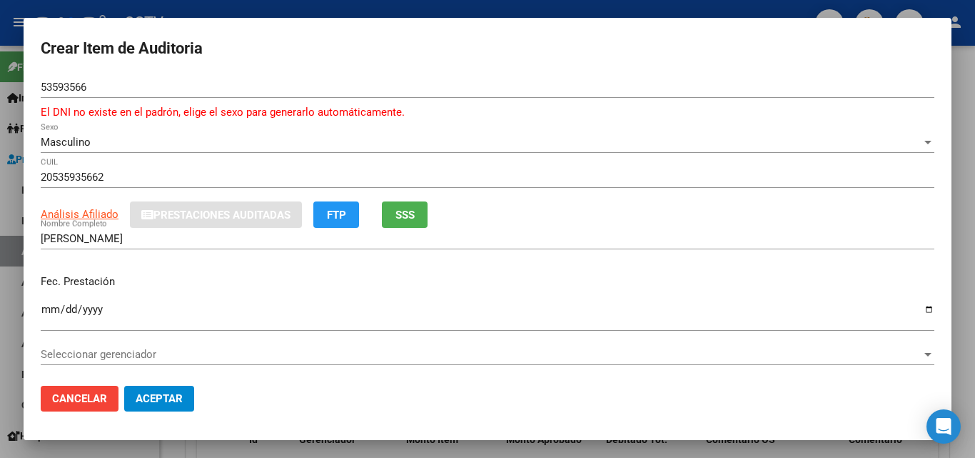
scroll to position [71, 0]
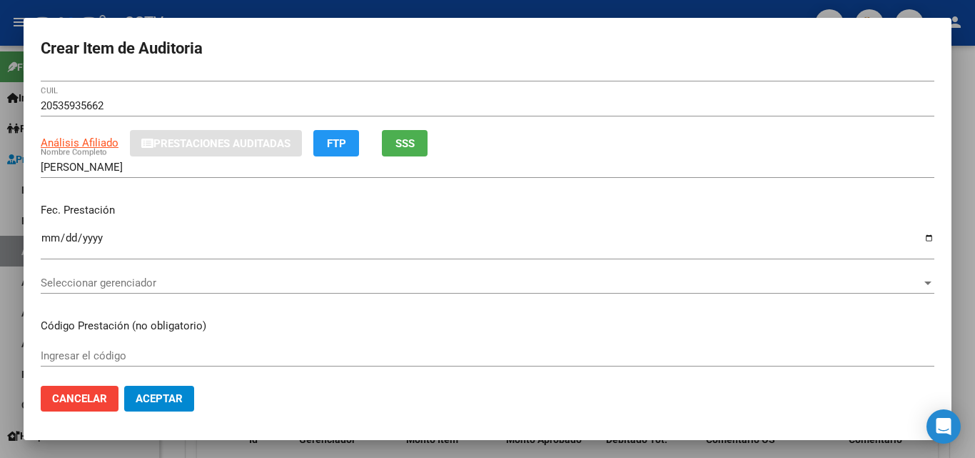
click at [49, 237] on input "Ingresar la fecha" at bounding box center [488, 243] width 894 height 23
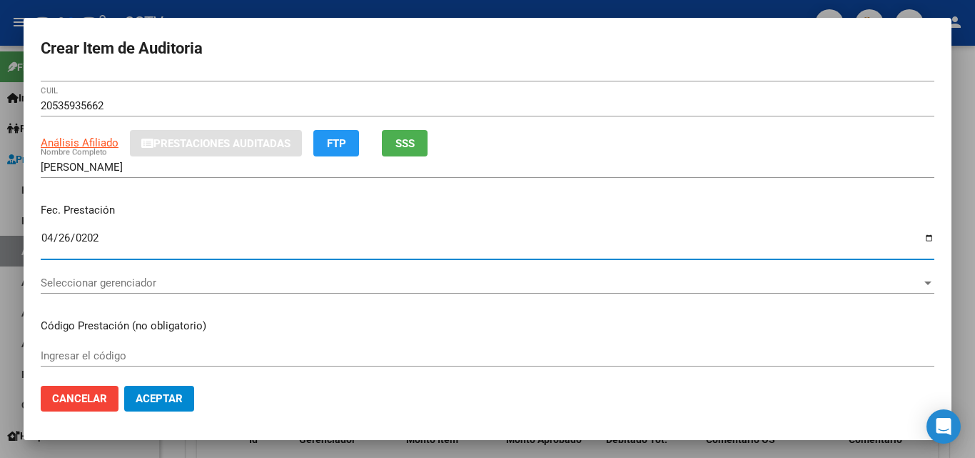
type input "[DATE]"
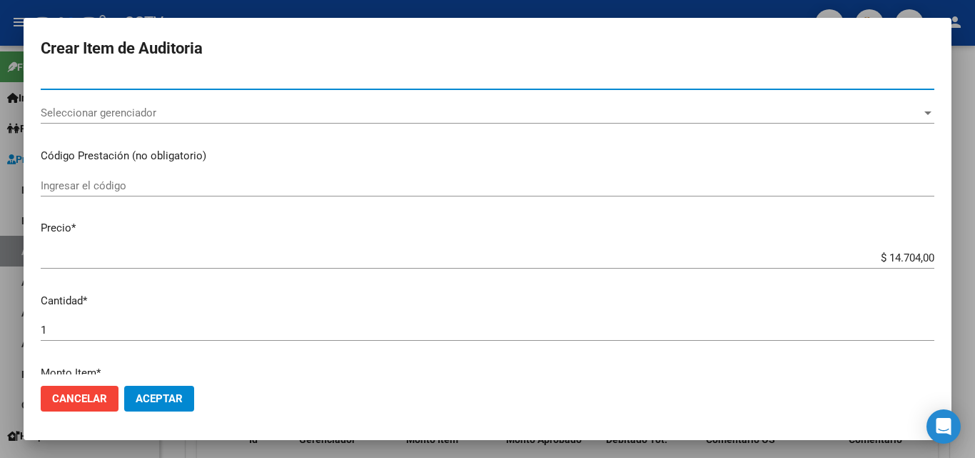
scroll to position [286, 0]
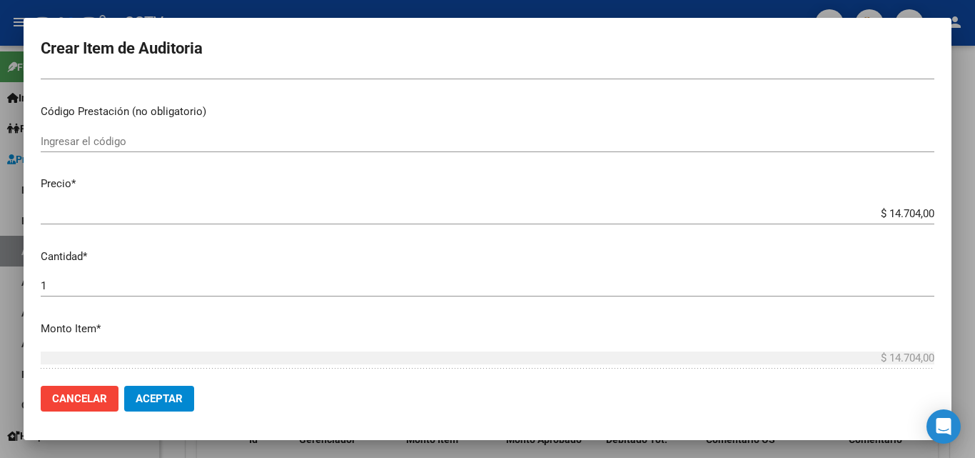
click at [903, 205] on div "$ 14.704,00 Ingresar el precio" at bounding box center [488, 213] width 894 height 21
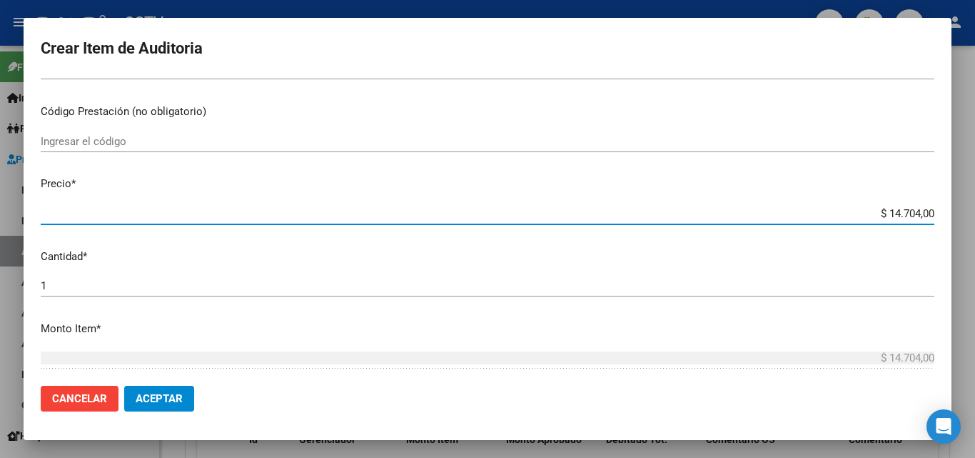
click at [900, 209] on input "$ 14.704,00" at bounding box center [488, 213] width 894 height 13
type input "$ 0,03"
type input "$ 0,39"
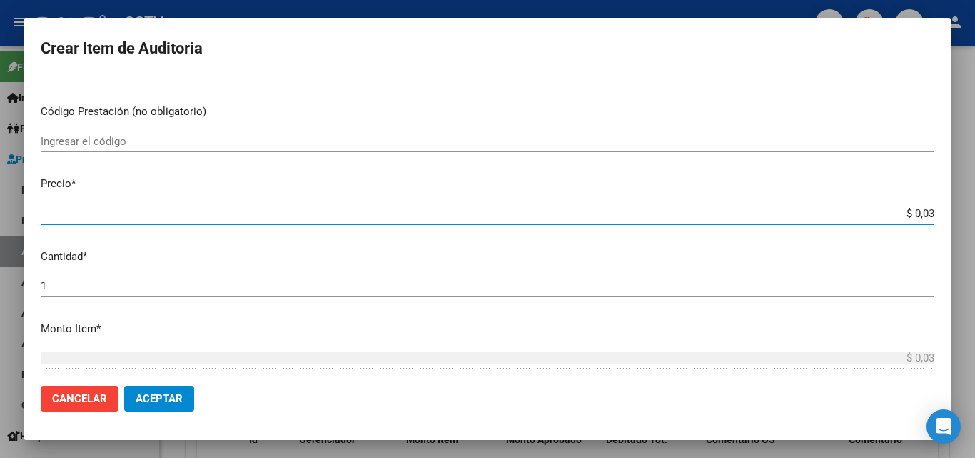
type input "$ 0,39"
type input "$ 3,99"
type input "$ 39,98"
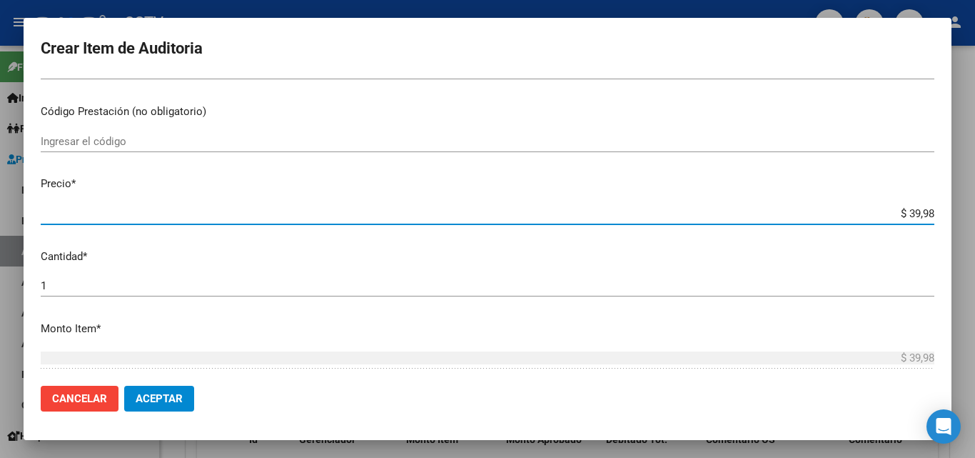
type input "$ 399,80"
type input "$ 3.998,00"
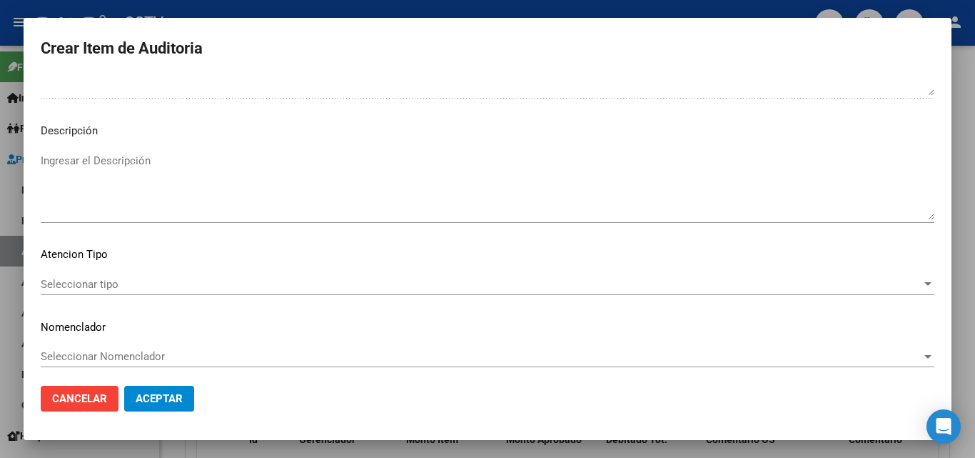
scroll to position [1000, 0]
click at [101, 284] on span "Seleccionar tipo" at bounding box center [481, 283] width 881 height 13
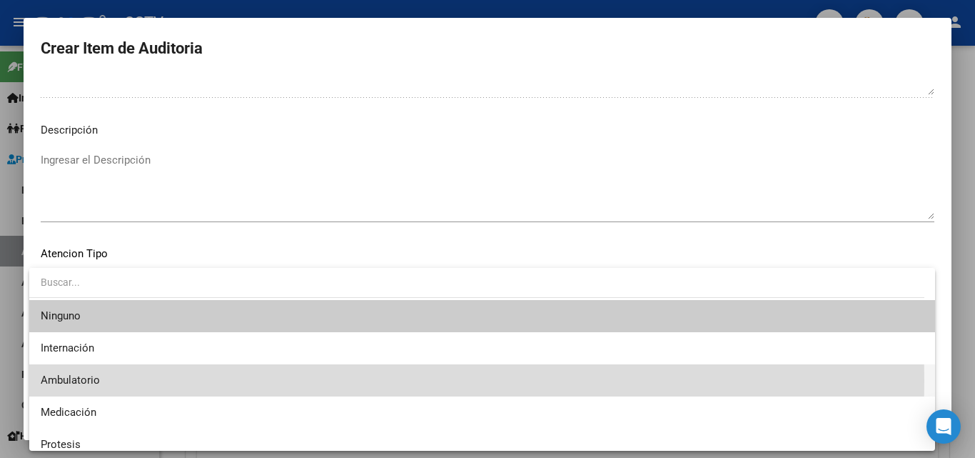
click at [106, 381] on span "Ambulatorio" at bounding box center [482, 380] width 883 height 32
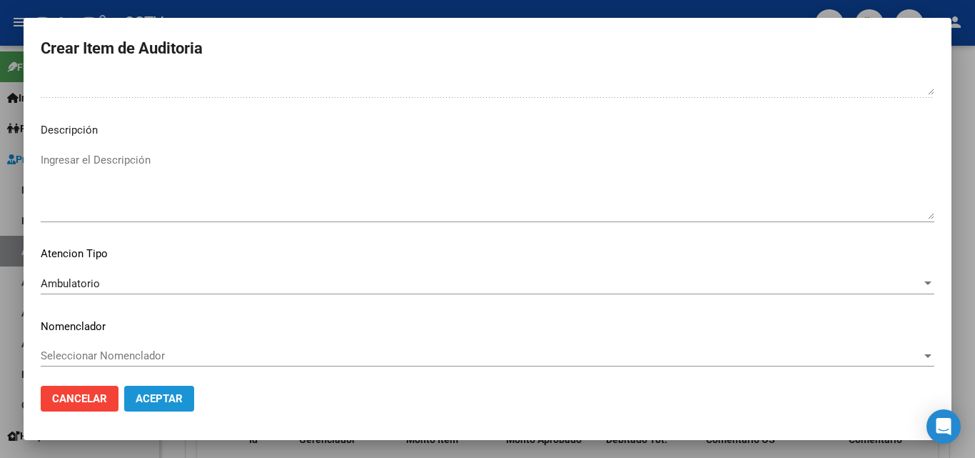
click at [166, 405] on button "Aceptar" at bounding box center [159, 399] width 70 height 26
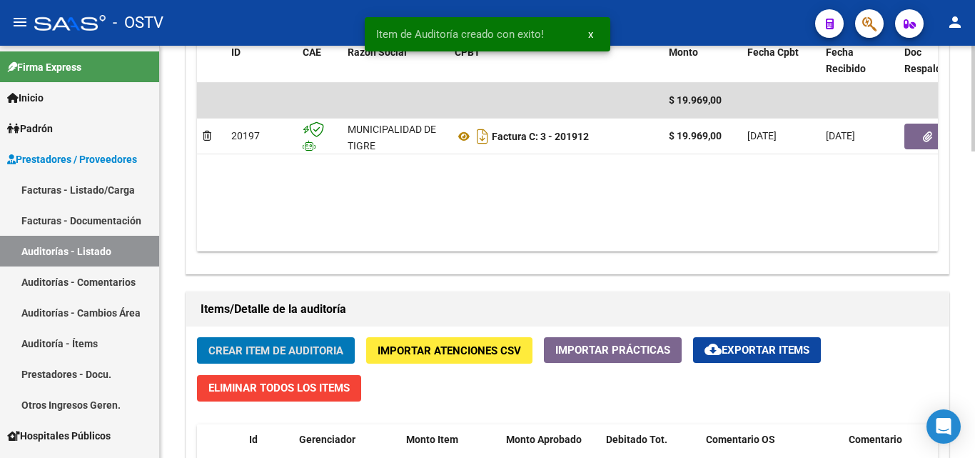
click at [252, 355] on span "Crear Item de Auditoria" at bounding box center [276, 350] width 135 height 13
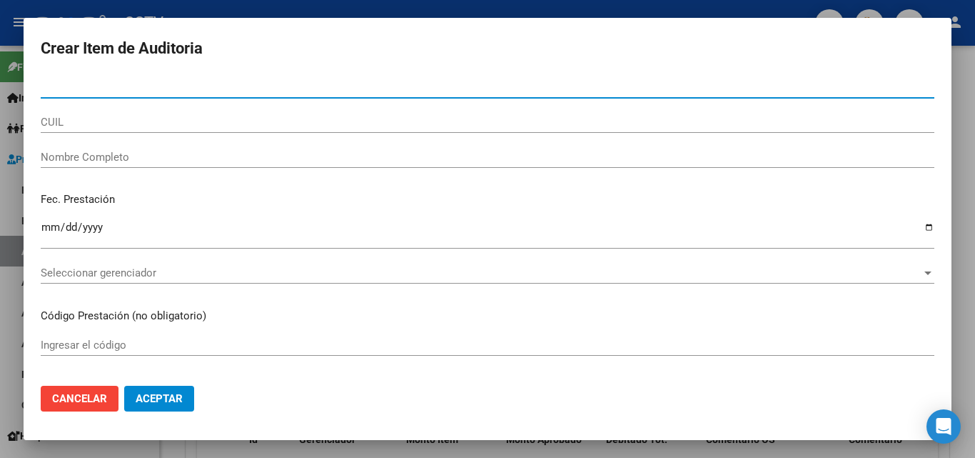
paste input "70243482"
type input "70243482"
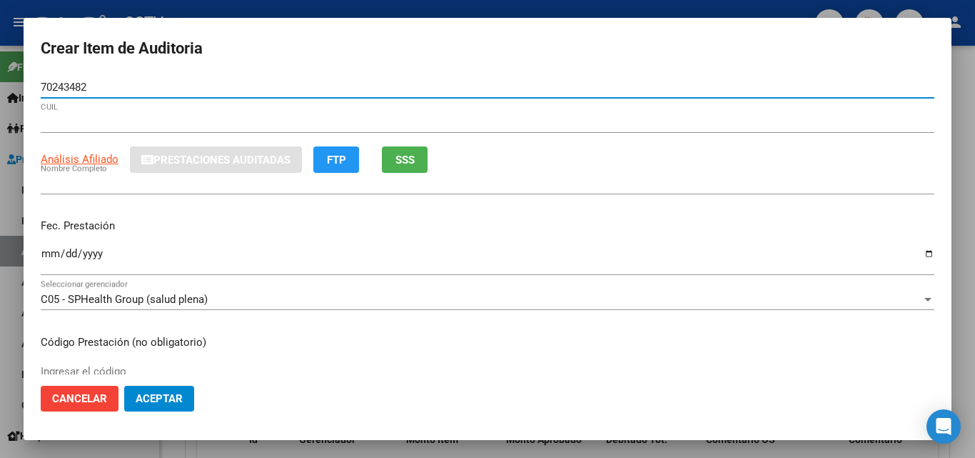
type input "20702434824"
type input "[PERSON_NAME] [PERSON_NAME]"
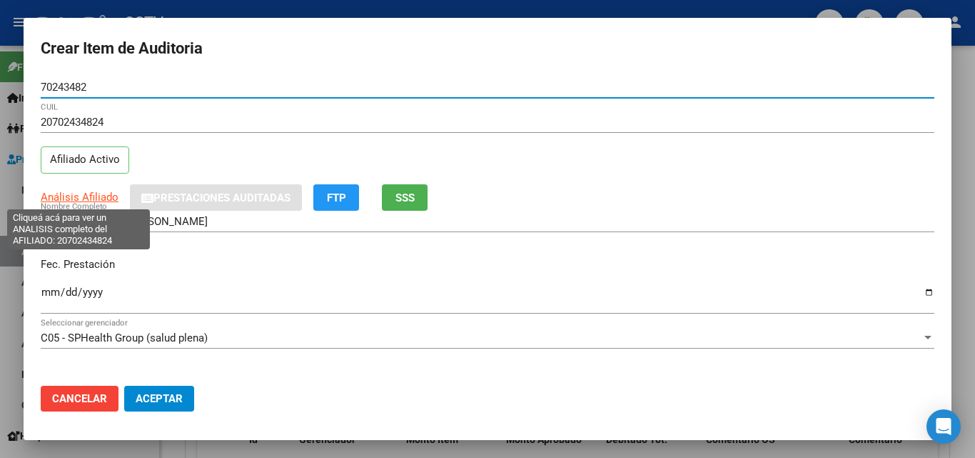
type input "70243482"
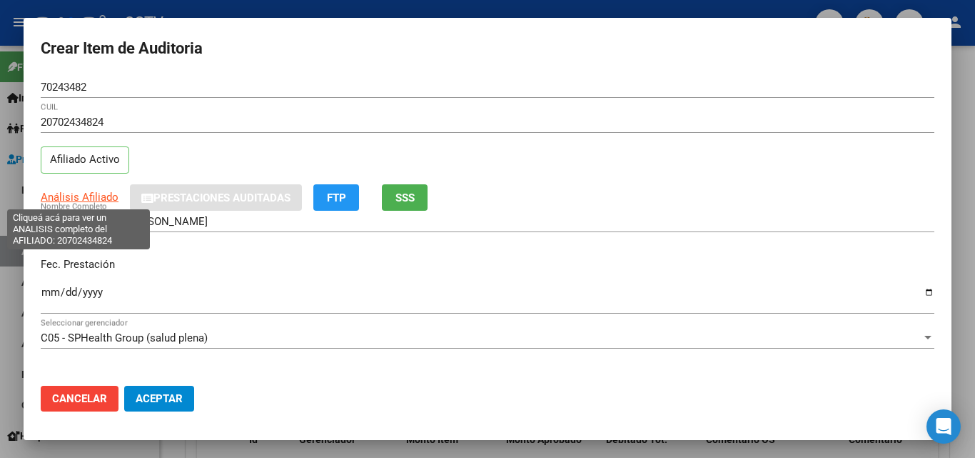
click at [89, 192] on span "Análisis Afiliado" at bounding box center [80, 197] width 78 height 13
type textarea "20702434824"
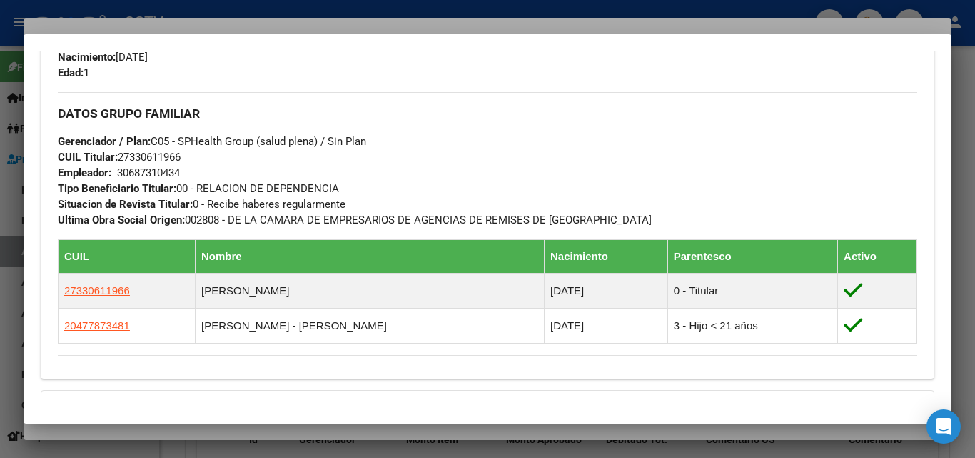
scroll to position [837, 0]
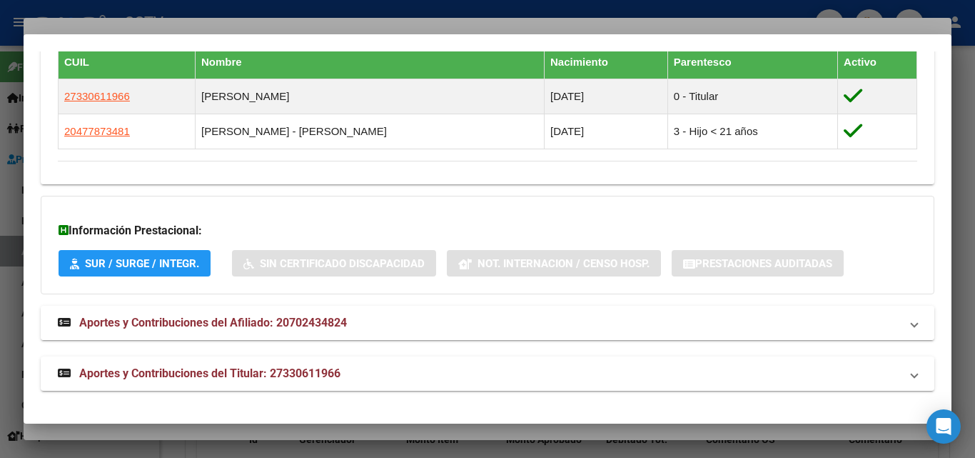
click at [249, 321] on span "Aportes y Contribuciones del Afiliado: 20702434824" at bounding box center [213, 323] width 268 height 14
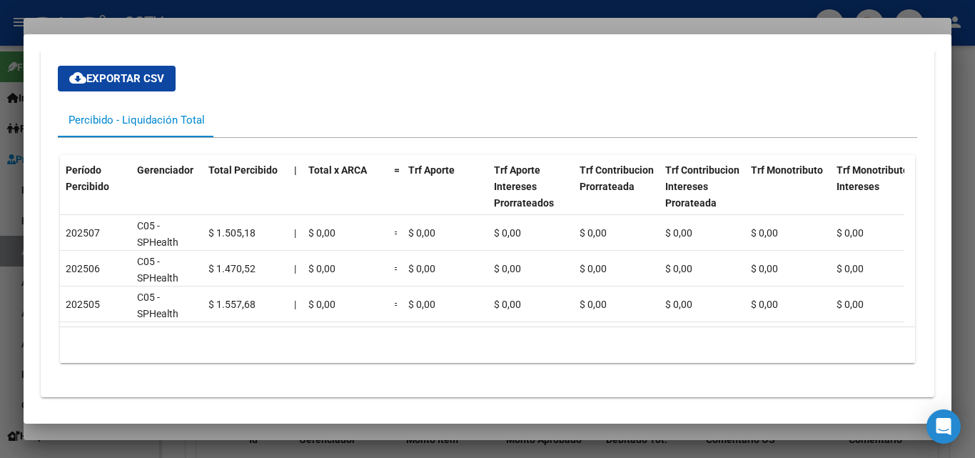
scroll to position [1225, 0]
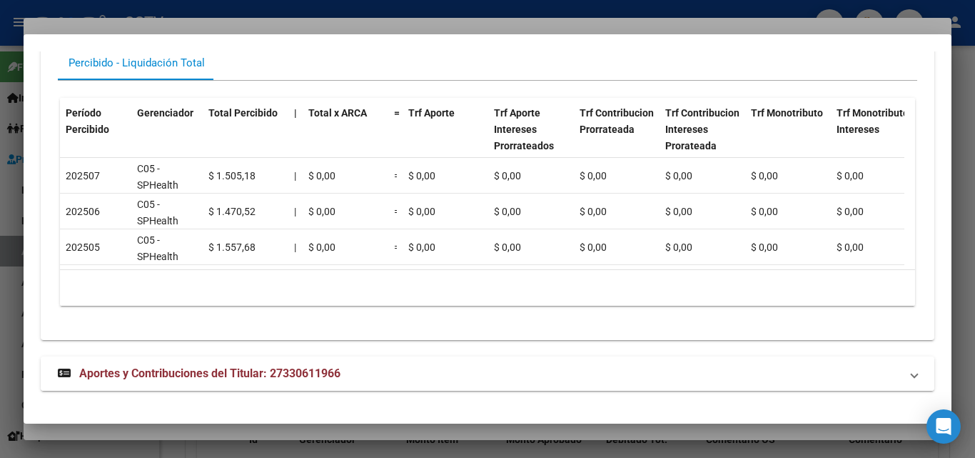
click at [204, 371] on span "Aportes y Contribuciones del Titular: 27330611966" at bounding box center [209, 373] width 261 height 14
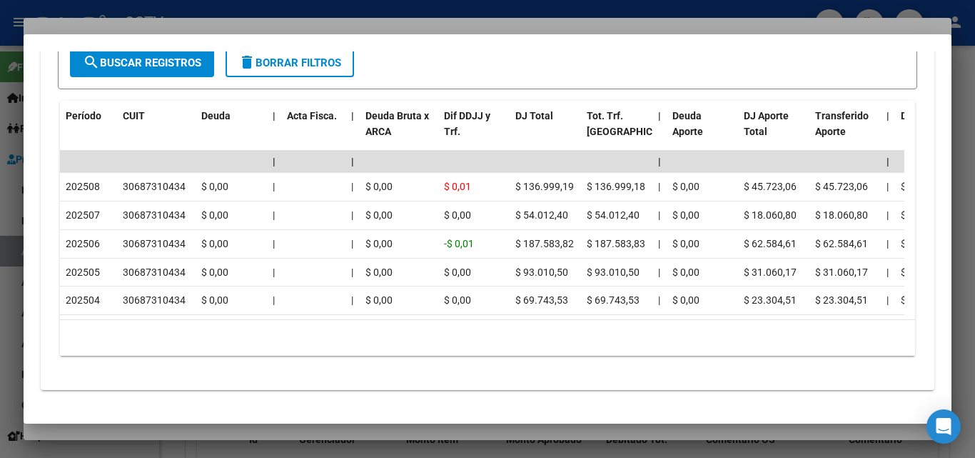
scroll to position [1786, 0]
click at [186, 429] on div at bounding box center [487, 229] width 975 height 458
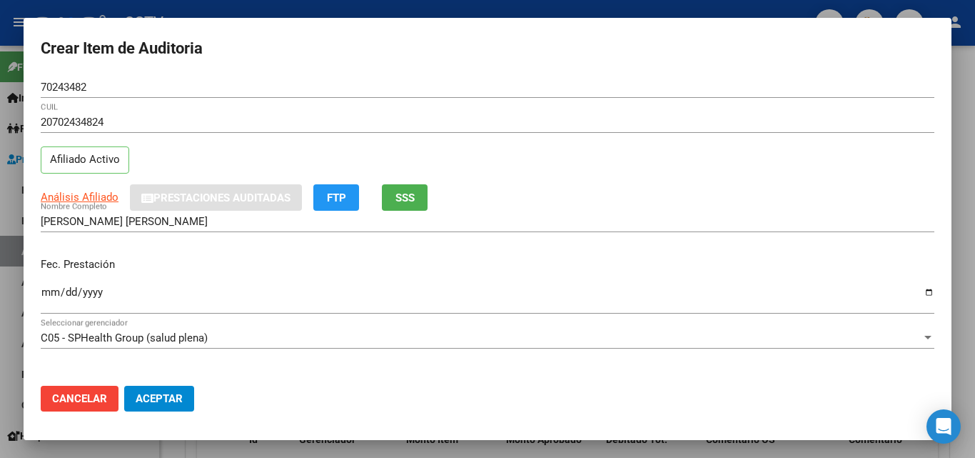
click at [43, 291] on input "Ingresar la fecha" at bounding box center [488, 297] width 894 height 23
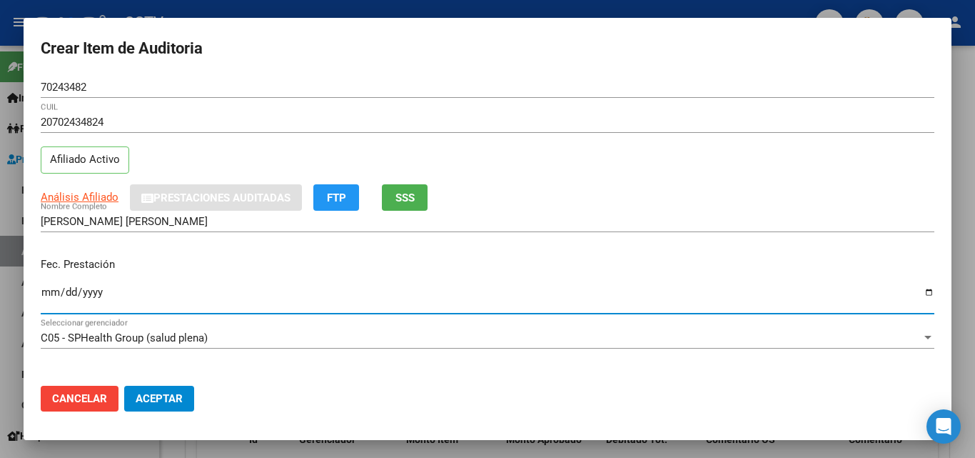
click at [43, 291] on input "Ingresar la fecha" at bounding box center [488, 297] width 894 height 23
type input "[DATE]"
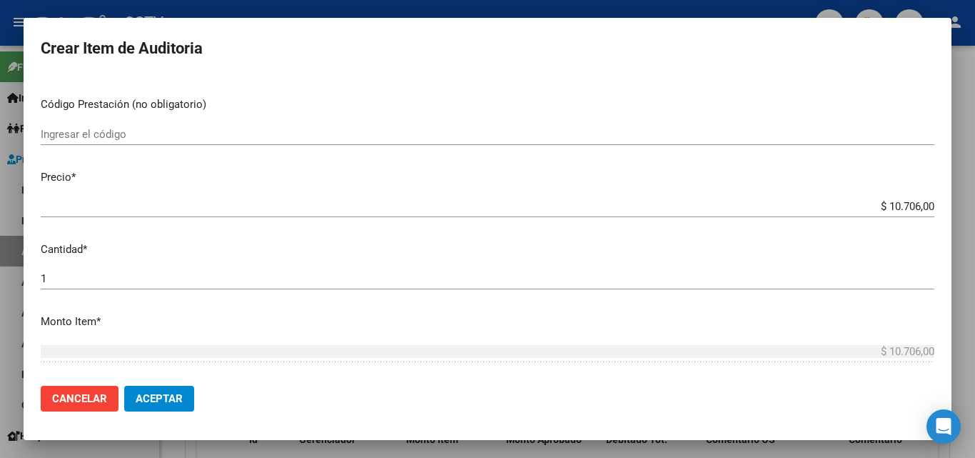
scroll to position [286, 0]
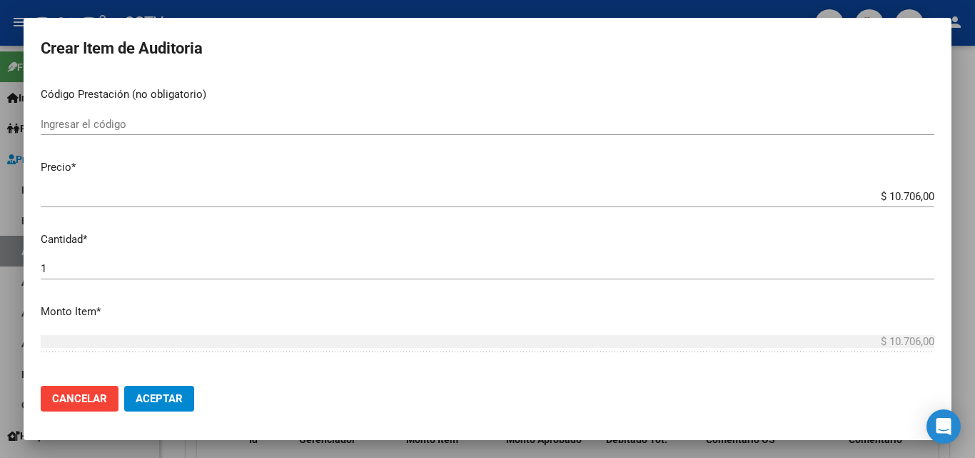
click at [903, 199] on input "$ 10.706,00" at bounding box center [488, 196] width 894 height 13
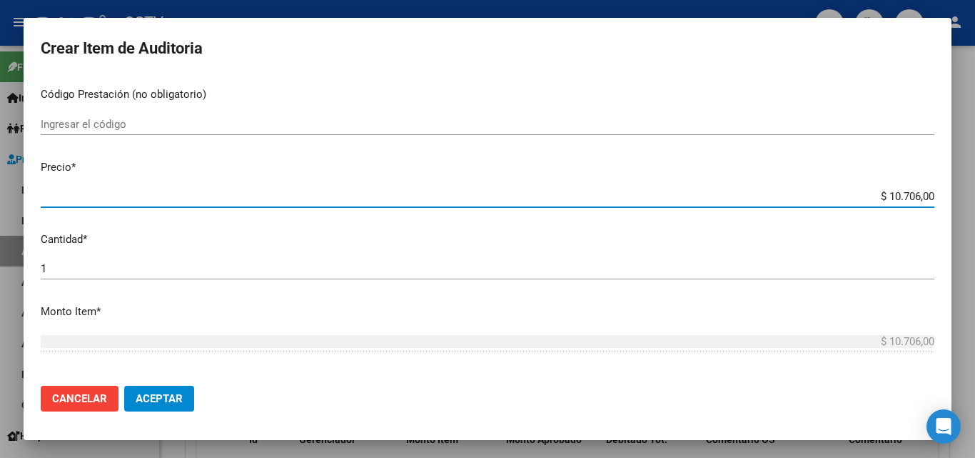
click at [903, 199] on input "$ 10.706,00" at bounding box center [488, 196] width 894 height 13
type input "$ 0,03"
type input "$ 0,39"
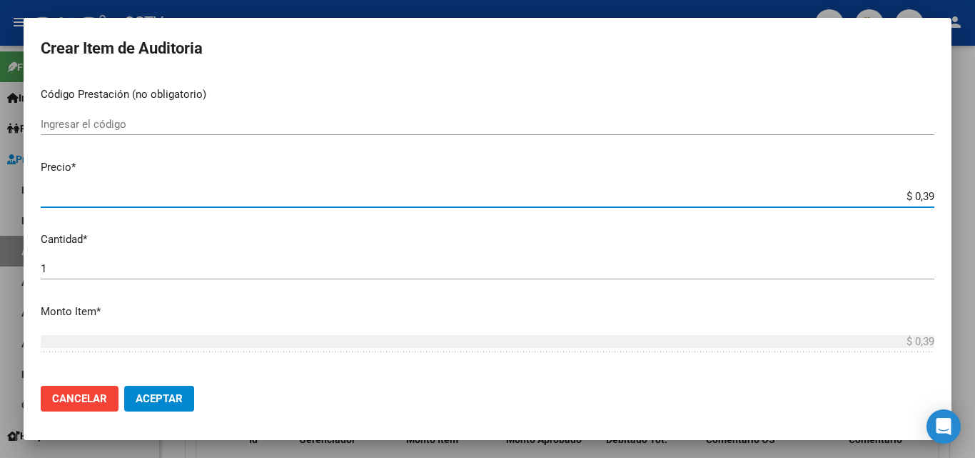
type input "$ 3,99"
type input "$ 39,98"
type input "$ 399,80"
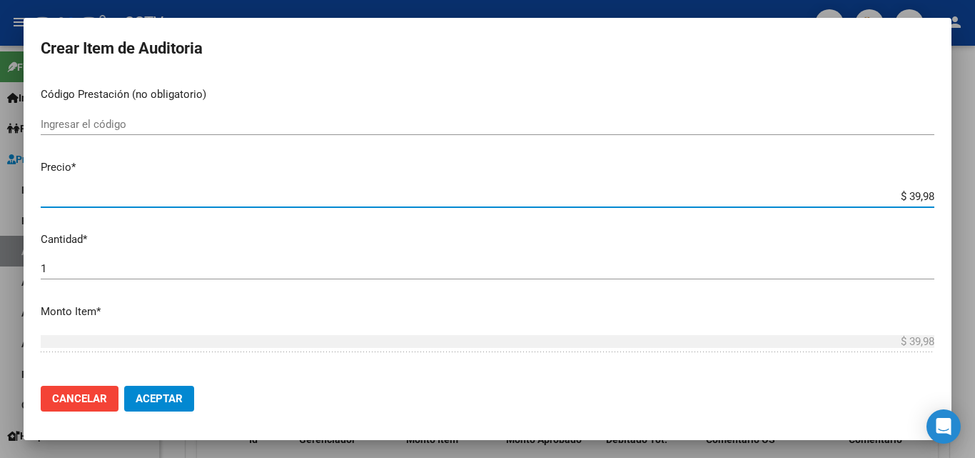
type input "$ 399,80"
type input "$ 3.998,00"
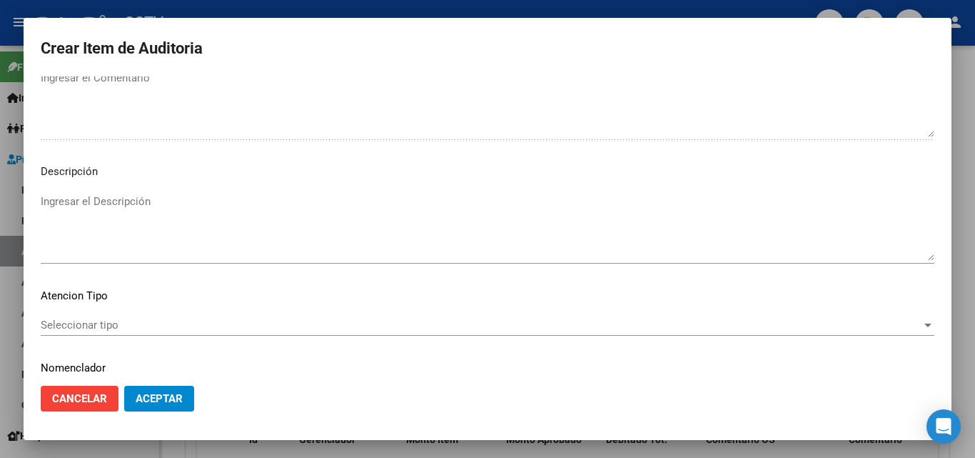
scroll to position [988, 0]
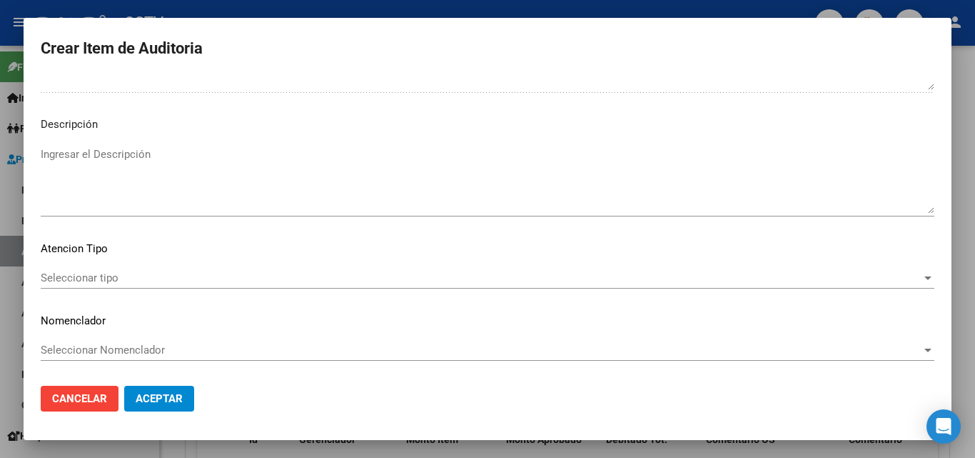
click at [100, 283] on span "Seleccionar tipo" at bounding box center [481, 277] width 881 height 13
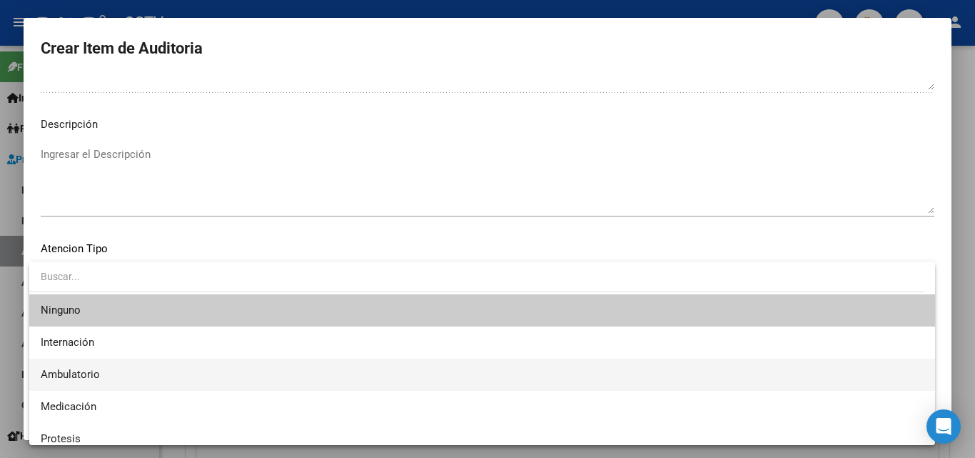
click at [102, 373] on span "Ambulatorio" at bounding box center [482, 374] width 883 height 32
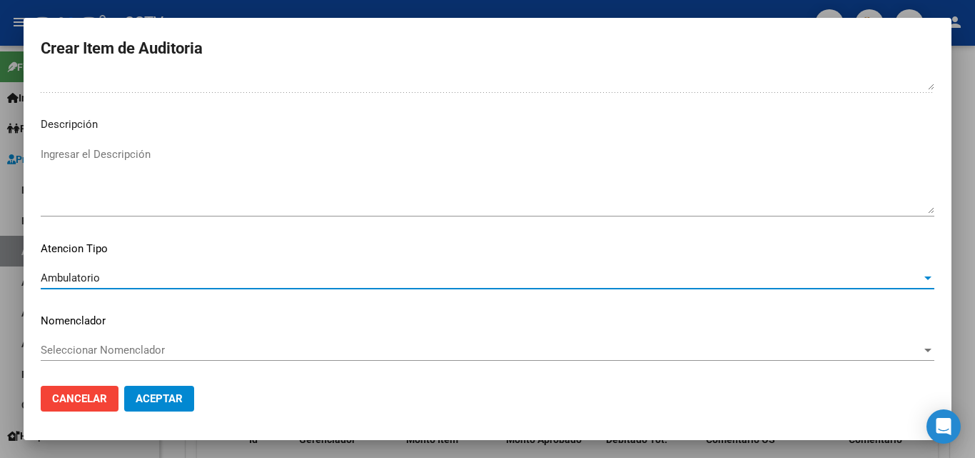
click at [171, 397] on span "Aceptar" at bounding box center [159, 398] width 47 height 13
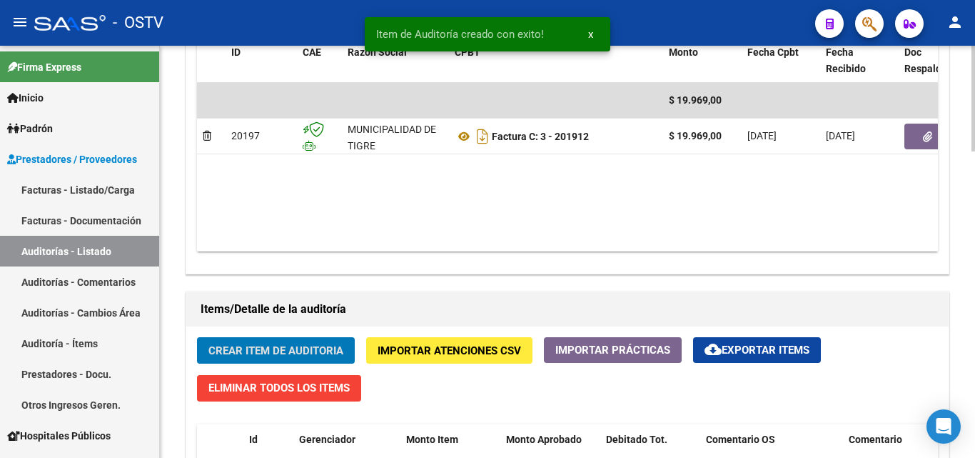
click at [293, 352] on span "Crear Item de Auditoria" at bounding box center [276, 350] width 135 height 13
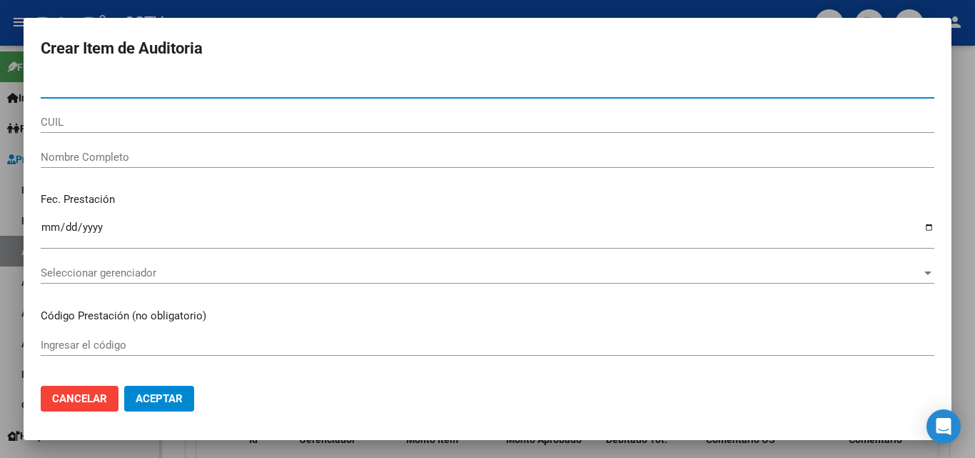
paste input "53584645"
type input "53584645"
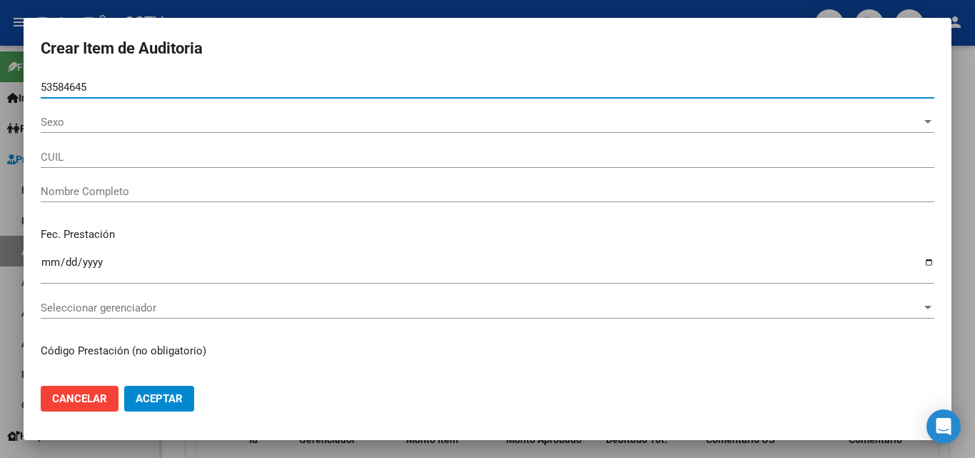
type input "20535846457"
type input "[PERSON_NAME] [PERSON_NAME]"
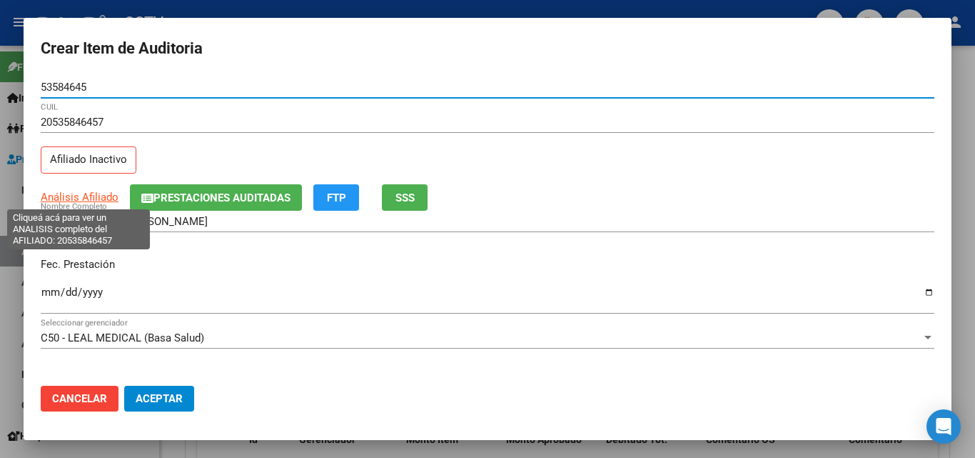
type input "53584645"
click at [87, 197] on span "Análisis Afiliado" at bounding box center [80, 197] width 78 height 13
type textarea "20535846457"
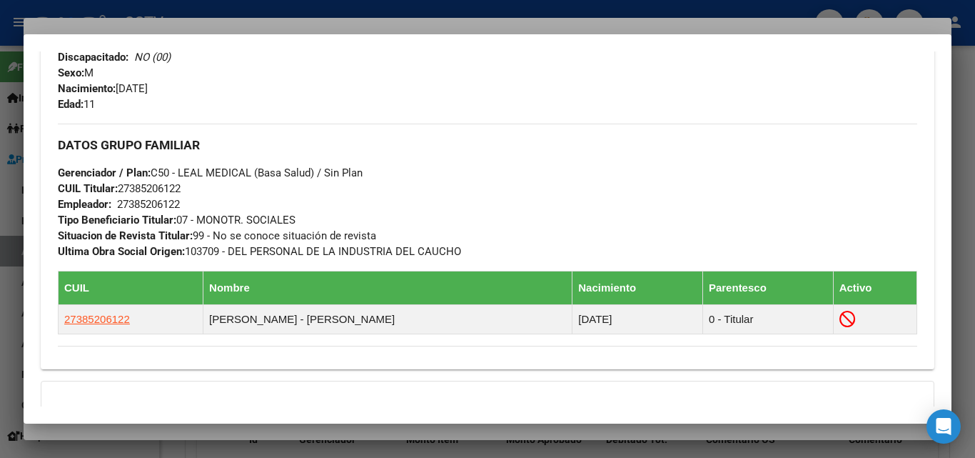
scroll to position [828, 0]
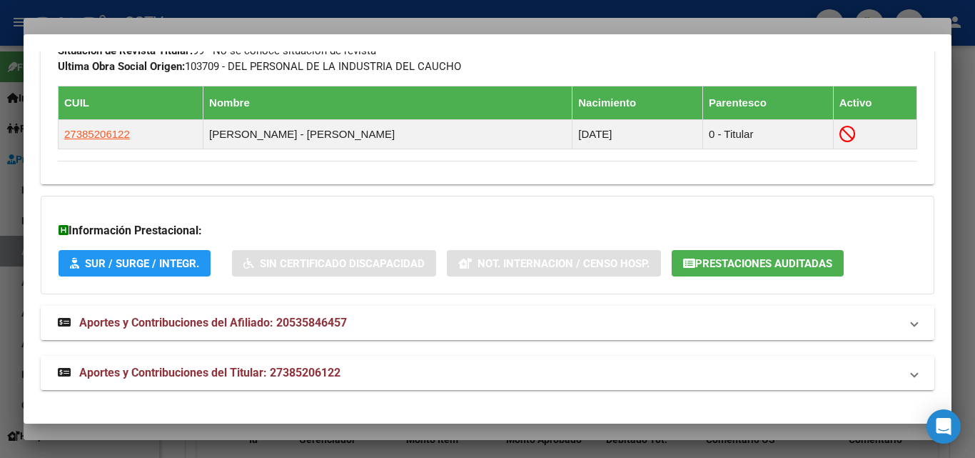
click at [184, 318] on span "Aportes y Contribuciones del Afiliado: 20535846457" at bounding box center [213, 323] width 268 height 14
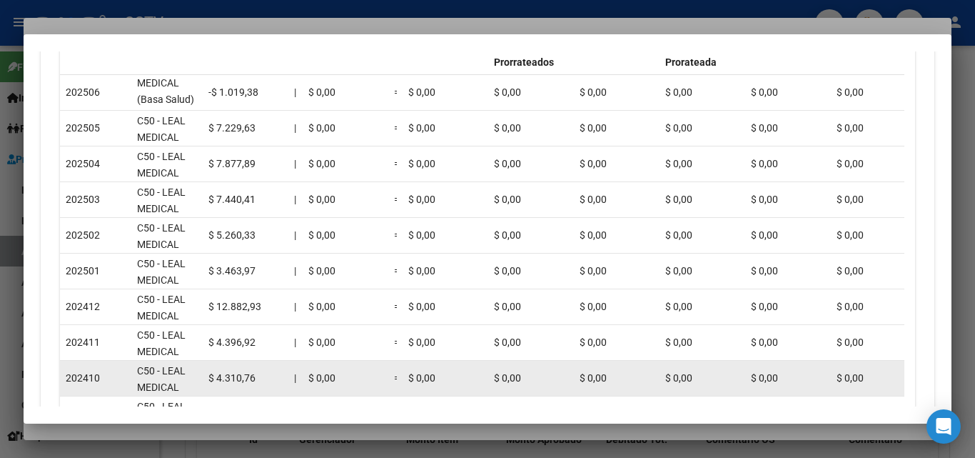
scroll to position [1288, 0]
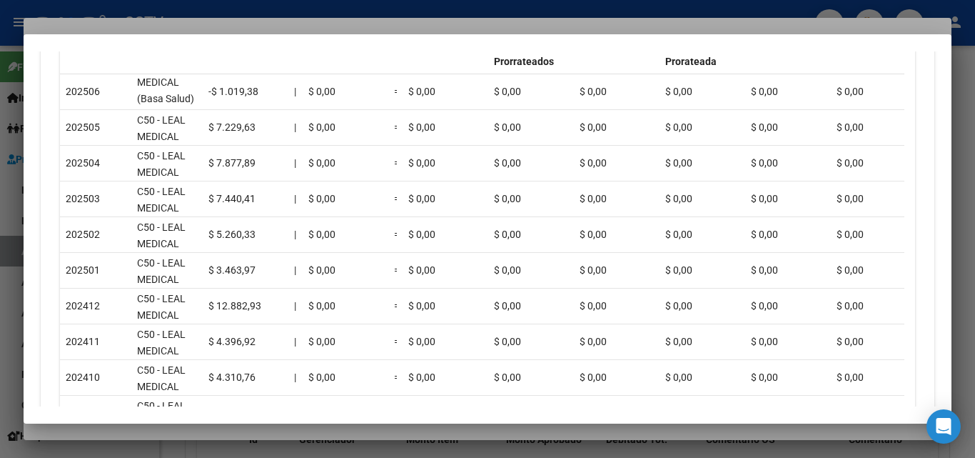
click at [128, 429] on div at bounding box center [487, 229] width 975 height 458
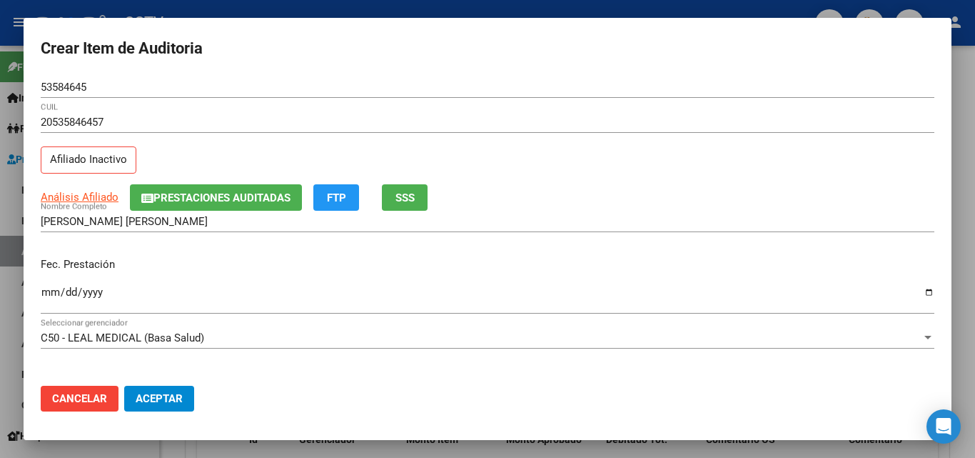
click at [51, 293] on input "Ingresar la fecha" at bounding box center [488, 297] width 894 height 23
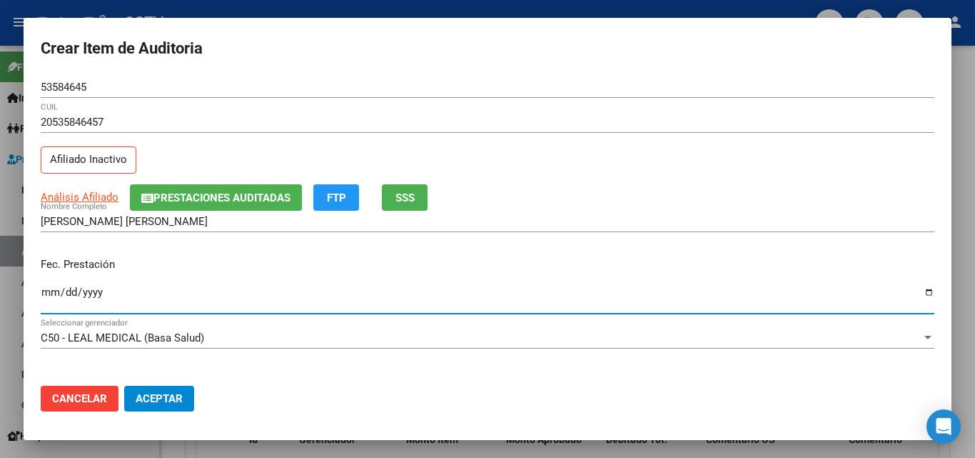
click at [51, 293] on input "Ingresar la fecha" at bounding box center [488, 297] width 894 height 23
type input "[DATE]"
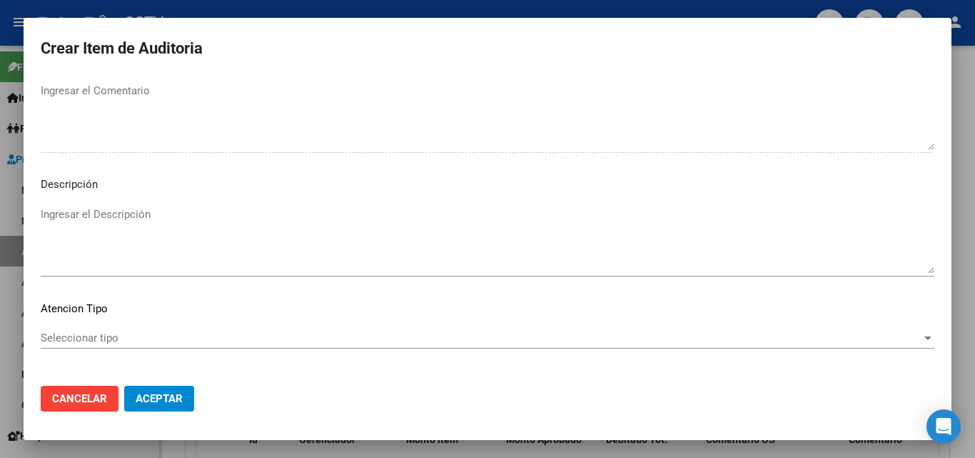
scroll to position [988, 0]
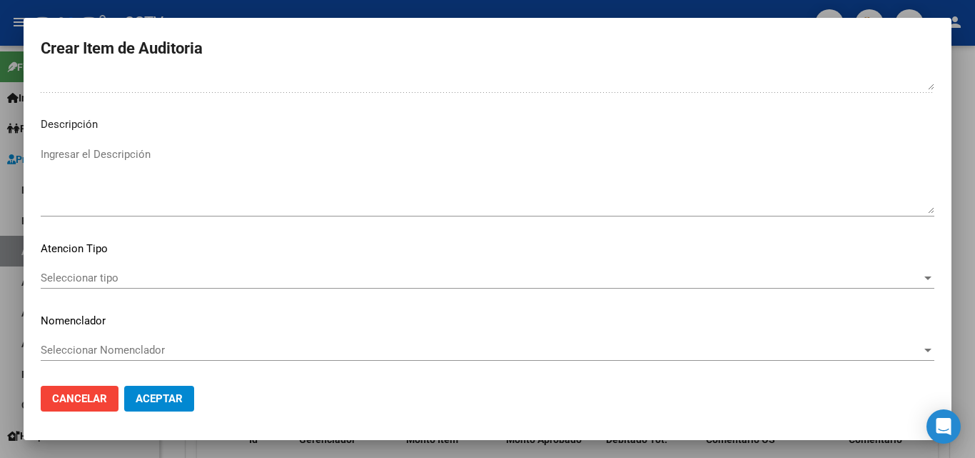
click at [95, 271] on div "Seleccionar tipo Seleccionar tipo" at bounding box center [488, 277] width 894 height 21
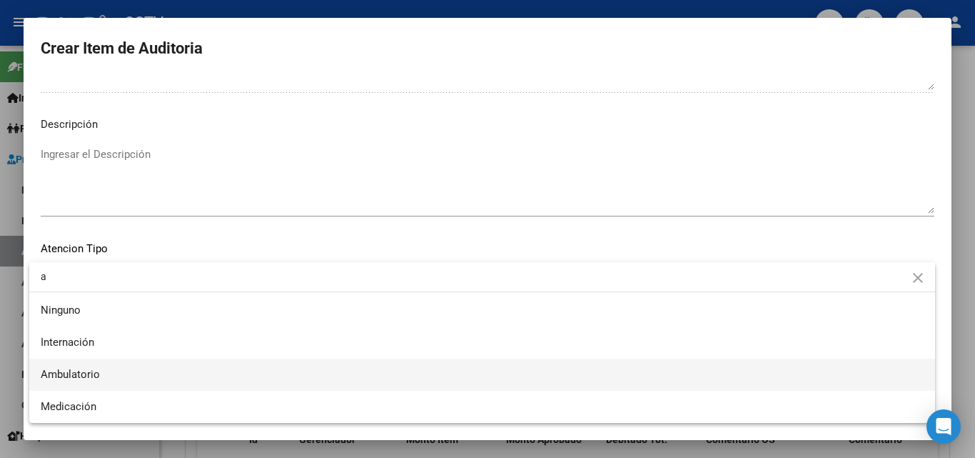
type input "a"
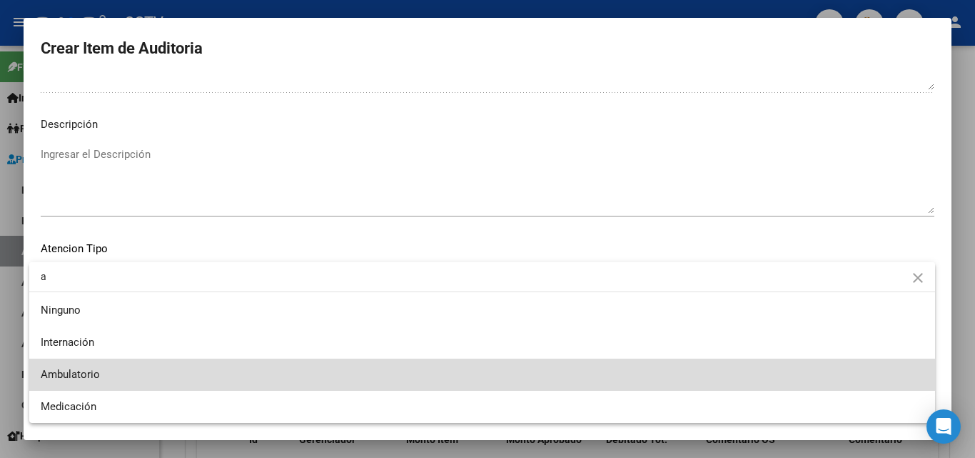
click at [84, 383] on span "Ambulatorio" at bounding box center [482, 374] width 883 height 32
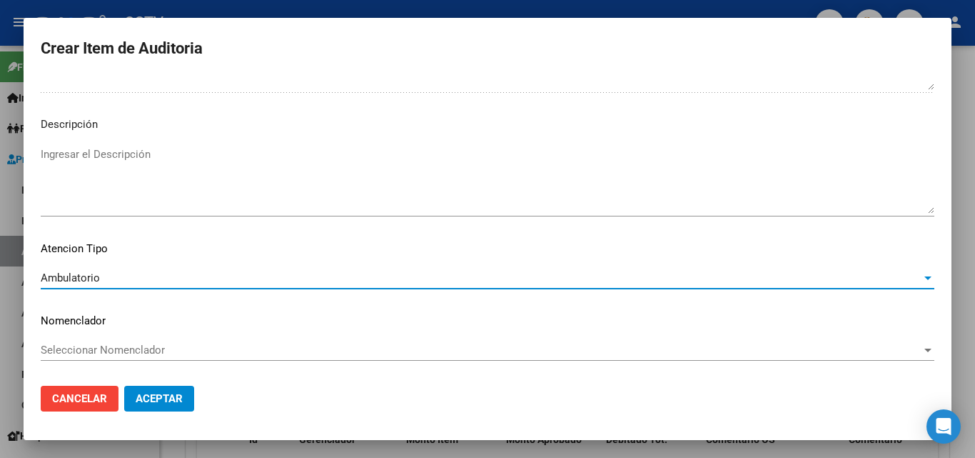
click at [149, 398] on span "Aceptar" at bounding box center [159, 398] width 47 height 13
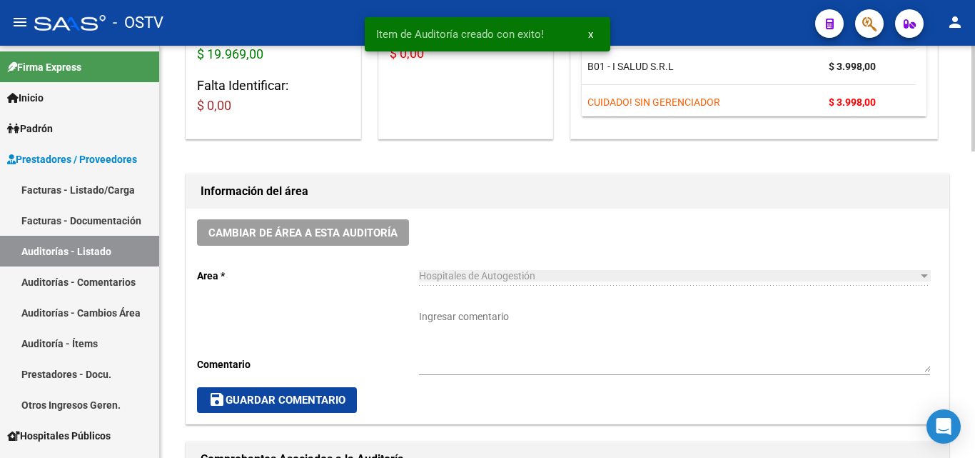
scroll to position [286, 0]
click at [446, 315] on textarea "Ingresar comentario" at bounding box center [674, 341] width 511 height 63
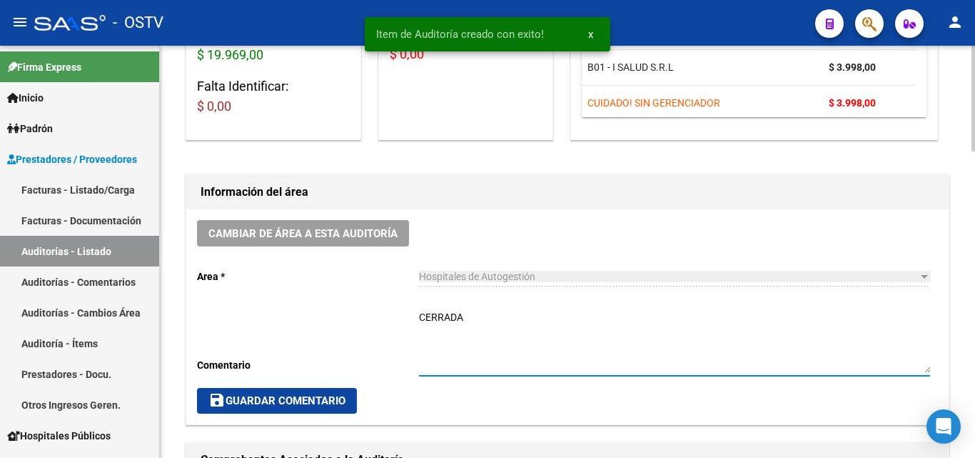
click at [438, 314] on textarea "CERRADA" at bounding box center [674, 341] width 511 height 63
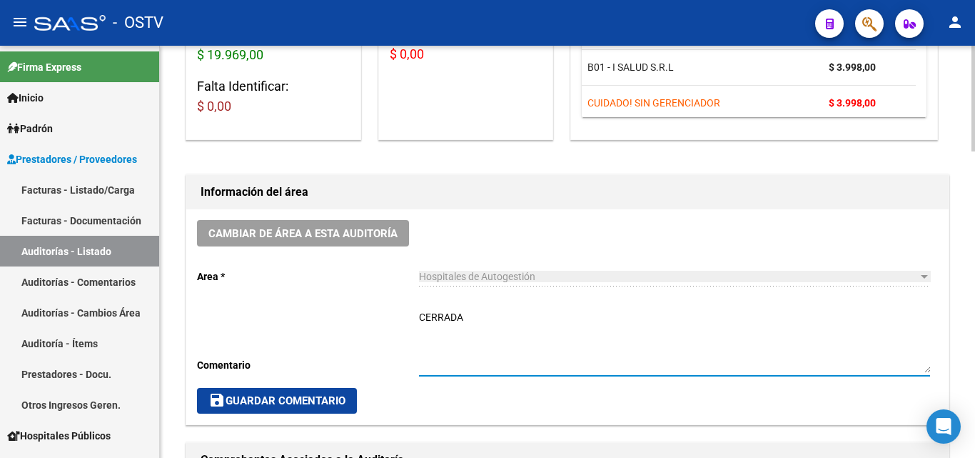
type textarea "CERRADA"
click at [308, 394] on span "save Guardar Comentario" at bounding box center [277, 400] width 137 height 13
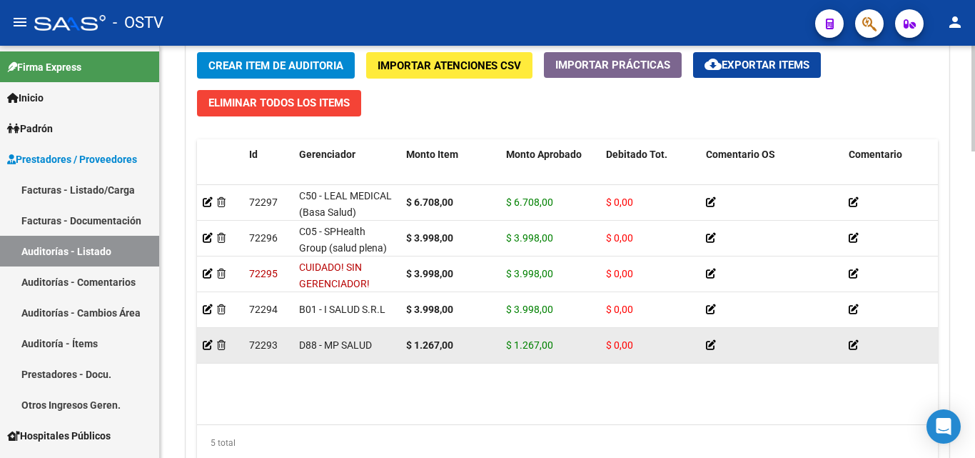
scroll to position [1072, 0]
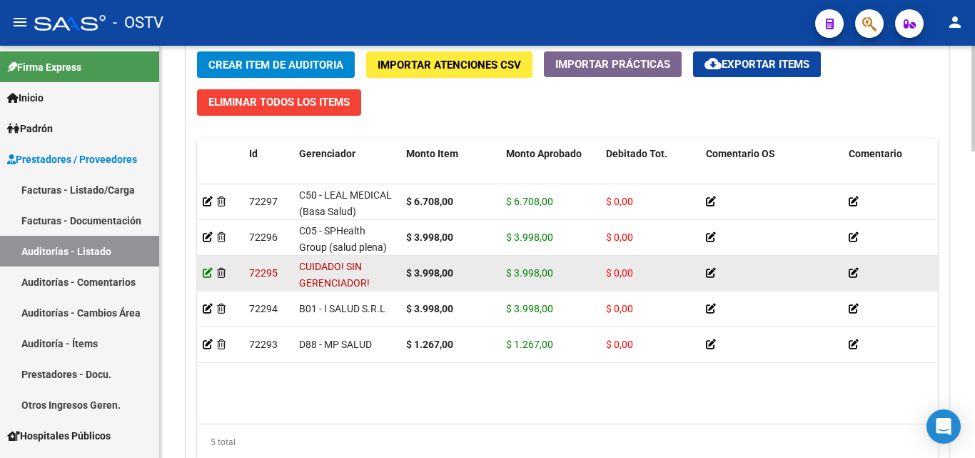
click at [205, 274] on icon at bounding box center [208, 273] width 10 height 10
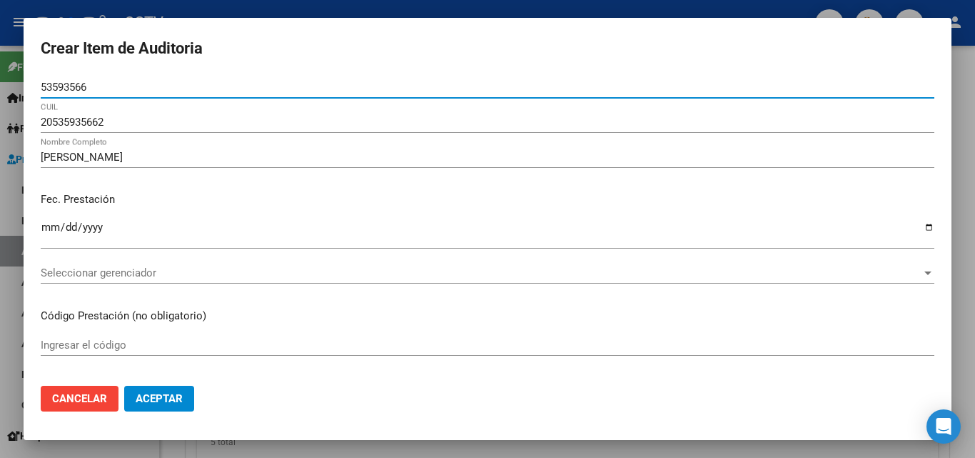
click at [106, 277] on span "Seleccionar gerenciador" at bounding box center [481, 272] width 881 height 13
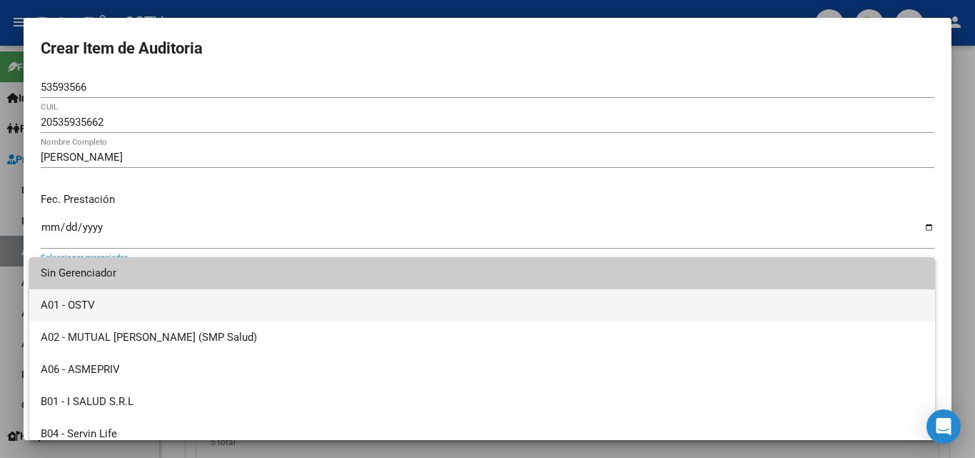
click at [116, 312] on span "A01 - OSTV" at bounding box center [482, 305] width 883 height 32
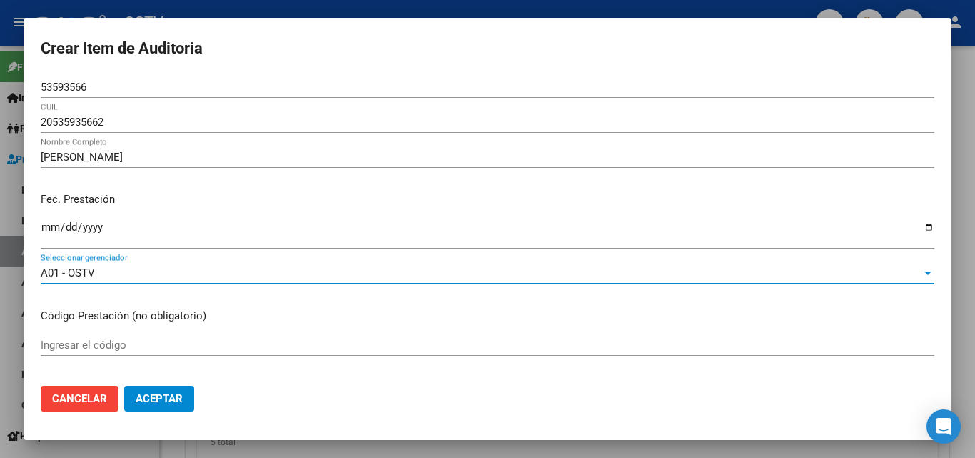
click at [171, 216] on div "Fec. Prestación [DATE] Ingresar la fecha" at bounding box center [488, 221] width 894 height 81
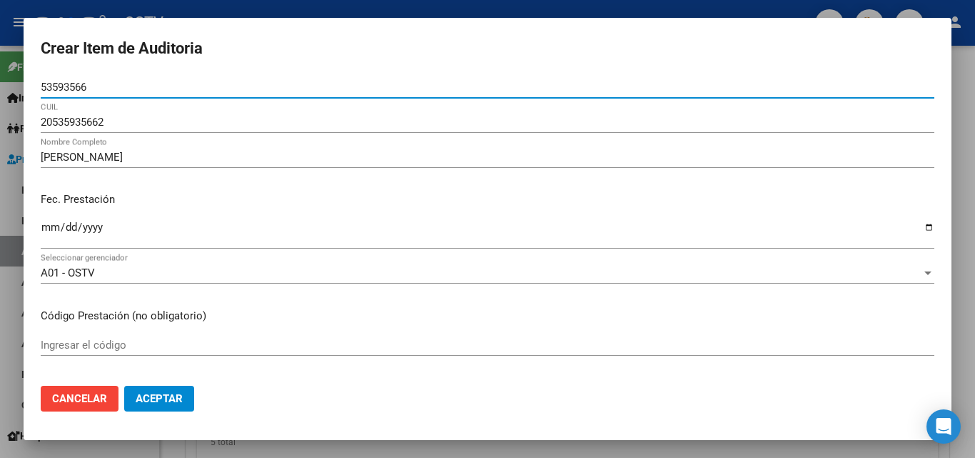
click at [68, 84] on input "53593566" at bounding box center [488, 87] width 894 height 13
click at [79, 403] on span "Cancelar" at bounding box center [79, 398] width 55 height 13
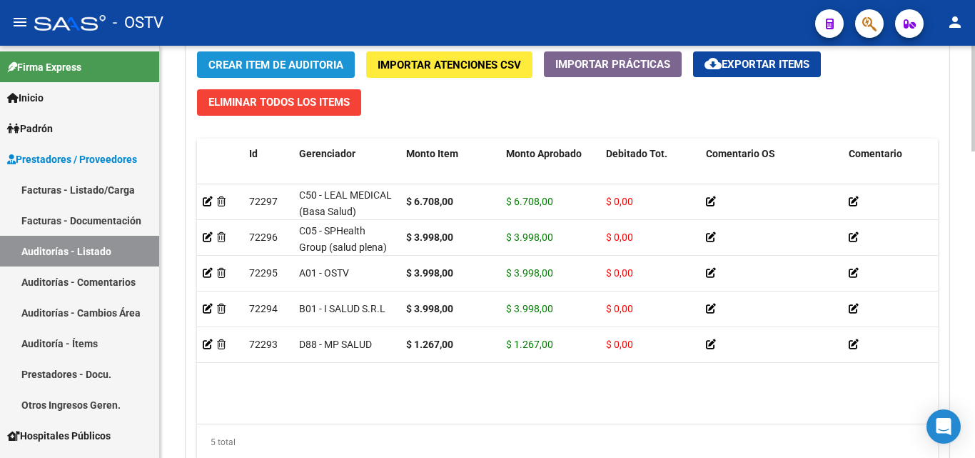
click at [276, 71] on span "Crear Item de Auditoria" at bounding box center [276, 65] width 135 height 13
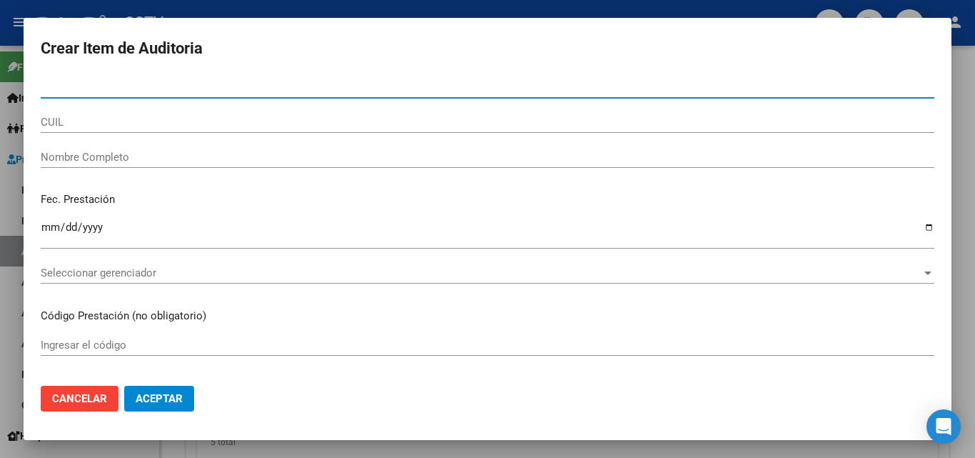
paste input "53593566"
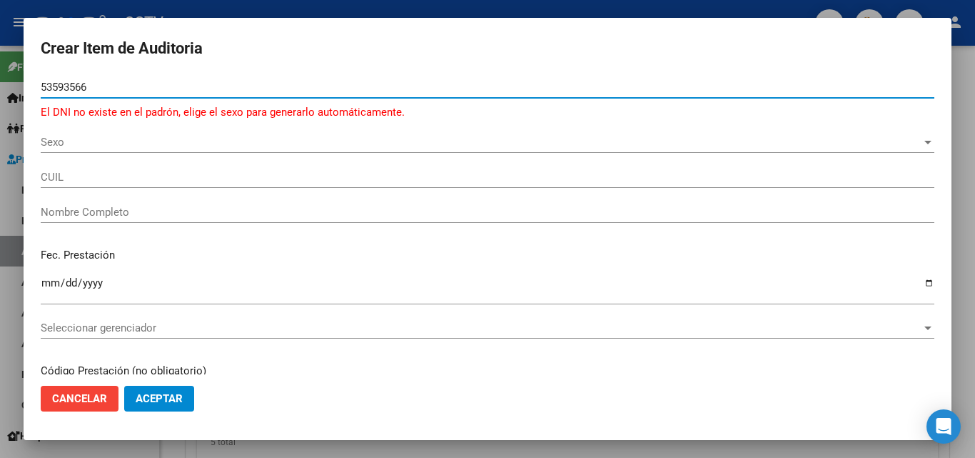
type input "53593566"
click at [61, 144] on span "Sexo" at bounding box center [481, 142] width 881 height 13
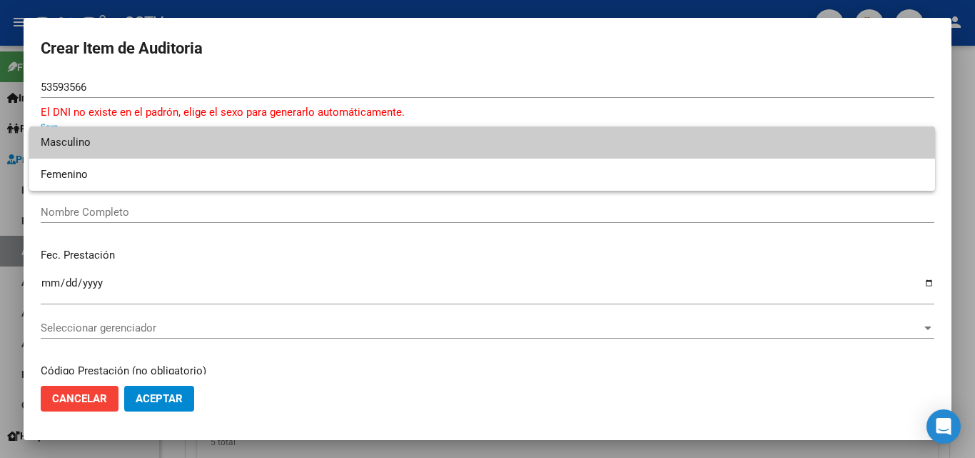
click at [74, 140] on span "Masculino" at bounding box center [482, 142] width 883 height 32
type input "20535935662"
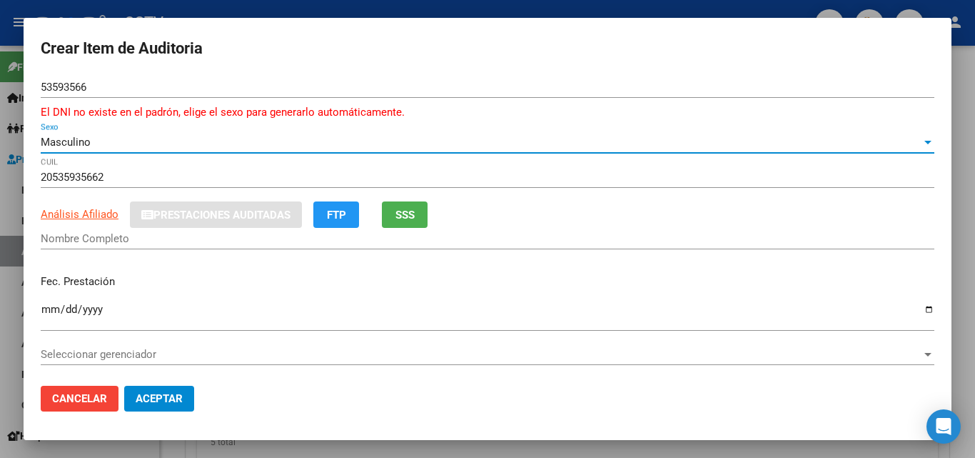
type input "[PERSON_NAME]"
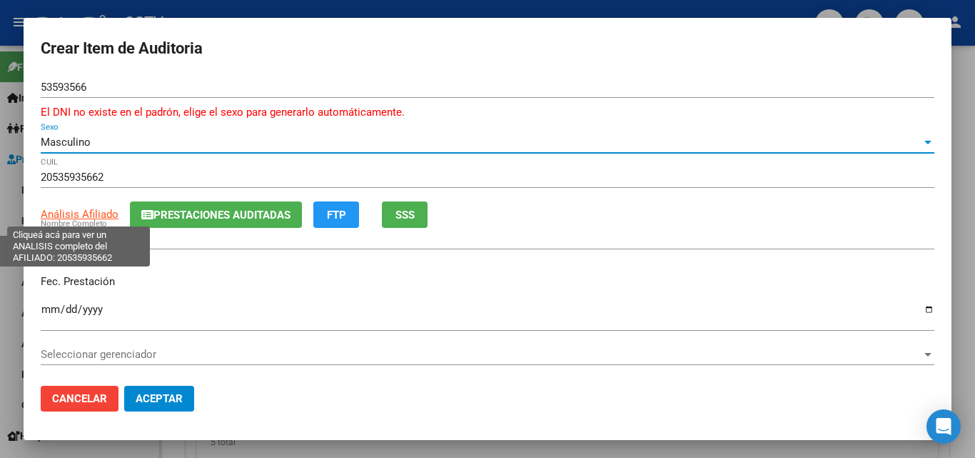
click at [96, 211] on span "Análisis Afiliado" at bounding box center [80, 214] width 78 height 13
type textarea "20535935662"
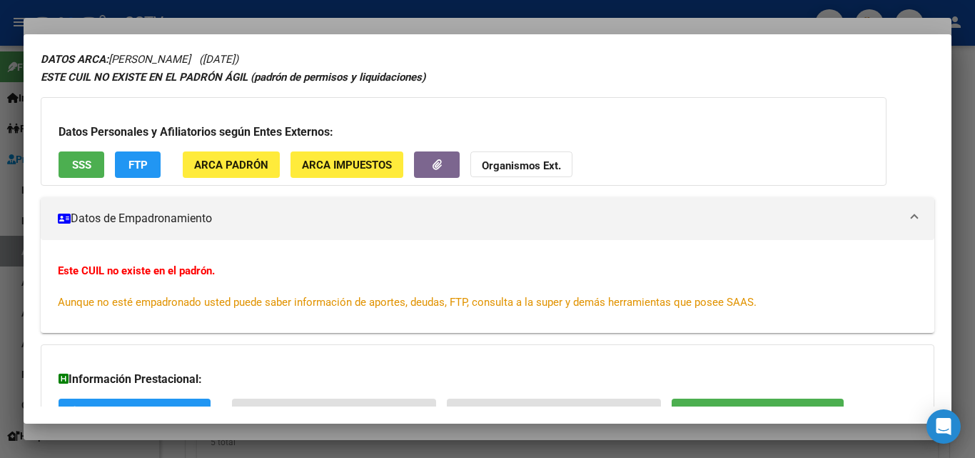
scroll to position [71, 0]
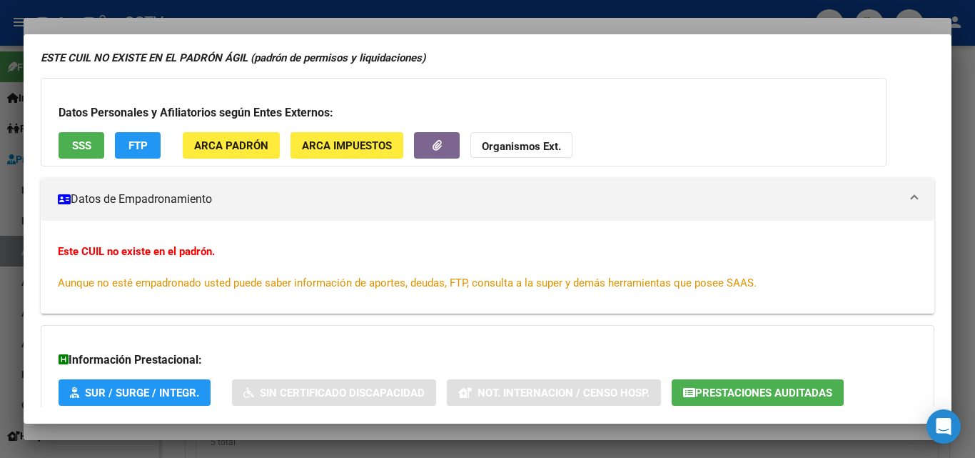
click at [523, 140] on strong "Organismos Ext." at bounding box center [521, 146] width 79 height 13
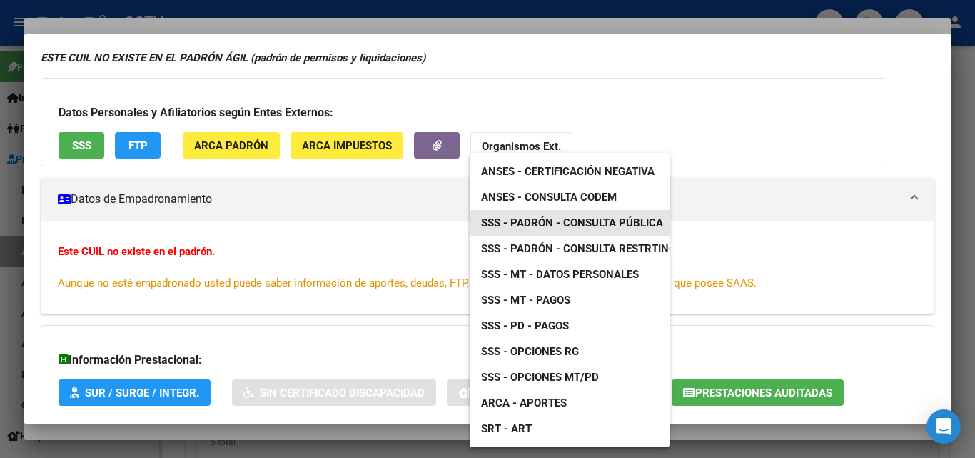
click at [548, 221] on span "SSS - Padrón - Consulta Pública" at bounding box center [572, 222] width 182 height 13
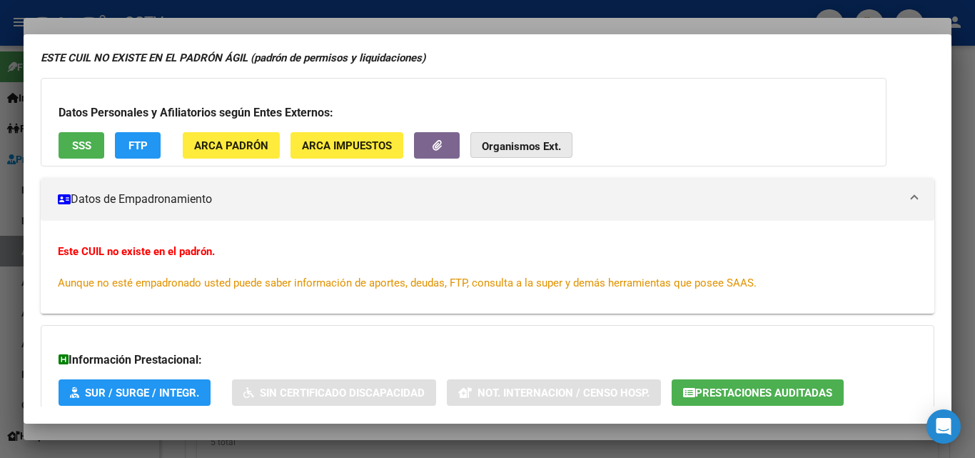
click at [533, 140] on strong "Organismos Ext." at bounding box center [521, 146] width 79 height 13
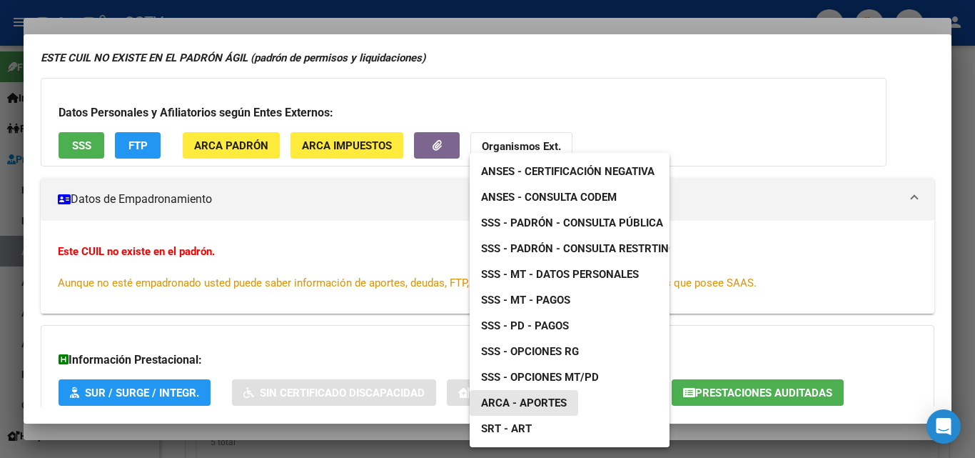
click at [546, 403] on span "ARCA - Aportes" at bounding box center [524, 402] width 86 height 13
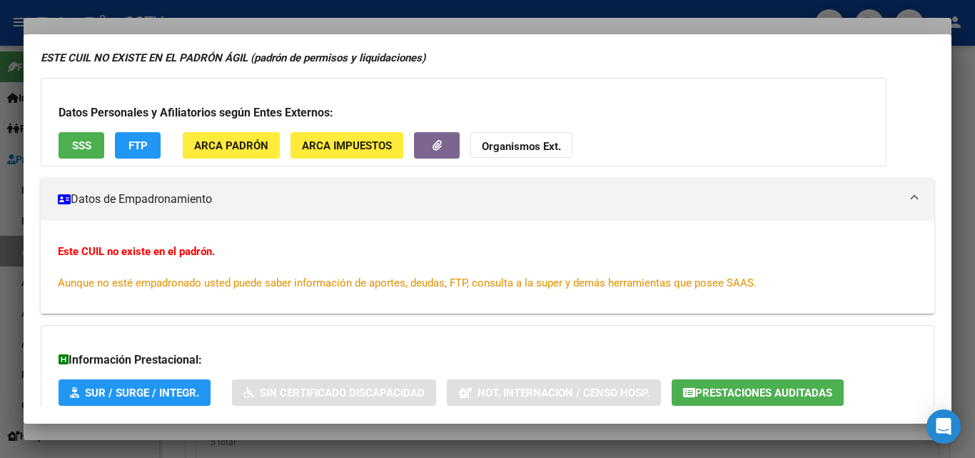
click at [144, 426] on div at bounding box center [487, 229] width 975 height 458
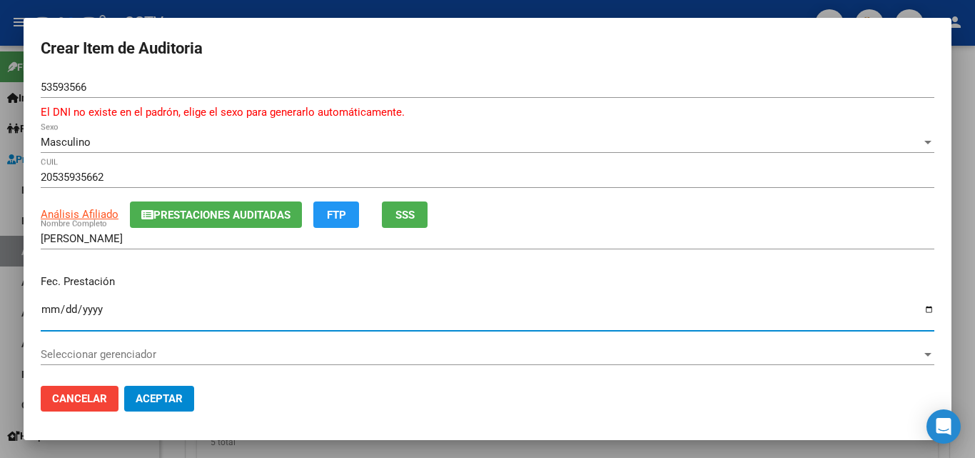
click at [50, 306] on input "Ingresar la fecha" at bounding box center [488, 314] width 894 height 23
click at [89, 396] on span "Cancelar" at bounding box center [79, 398] width 55 height 13
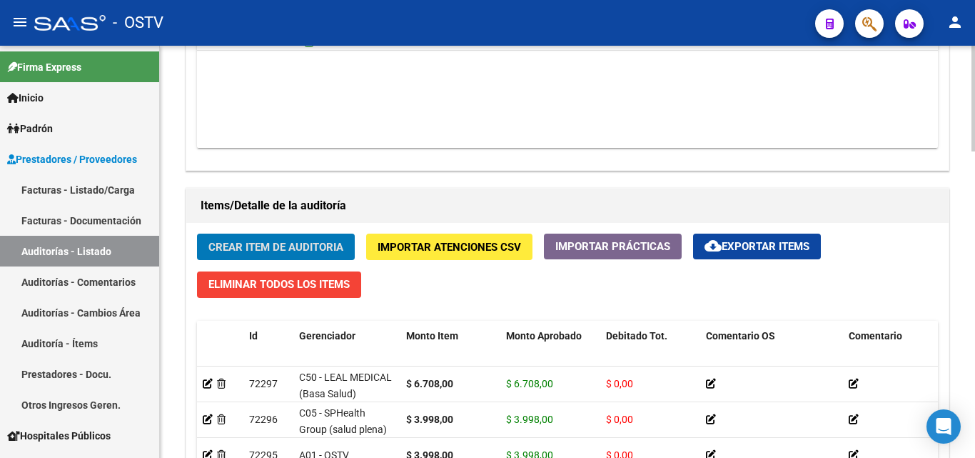
scroll to position [858, 0]
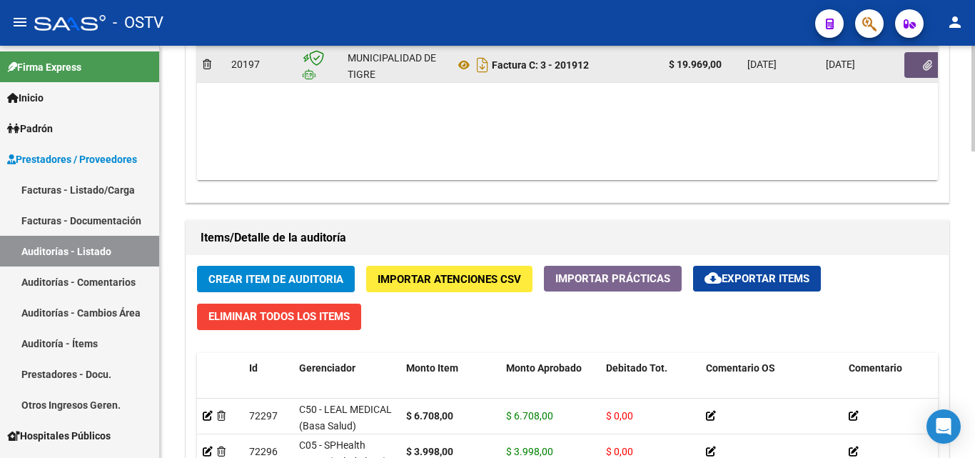
click at [923, 60] on icon "button" at bounding box center [927, 65] width 9 height 11
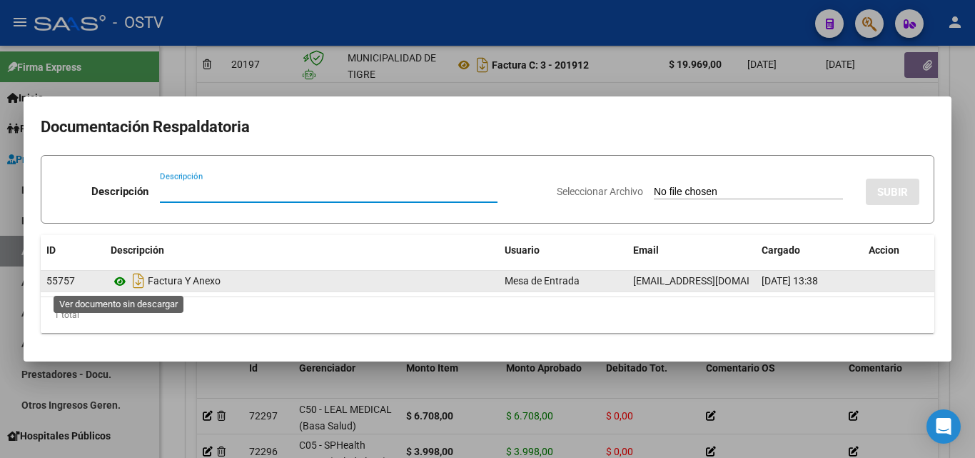
click at [121, 288] on icon at bounding box center [120, 281] width 19 height 17
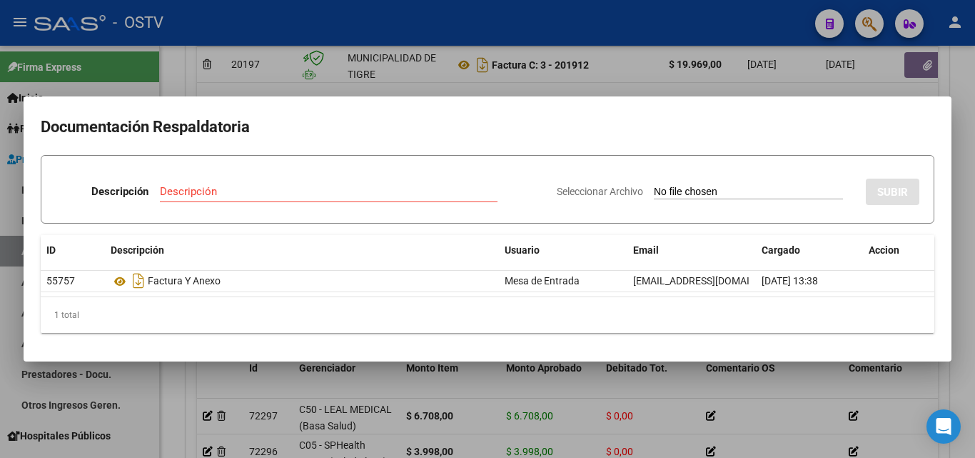
click at [268, 90] on div at bounding box center [487, 229] width 975 height 458
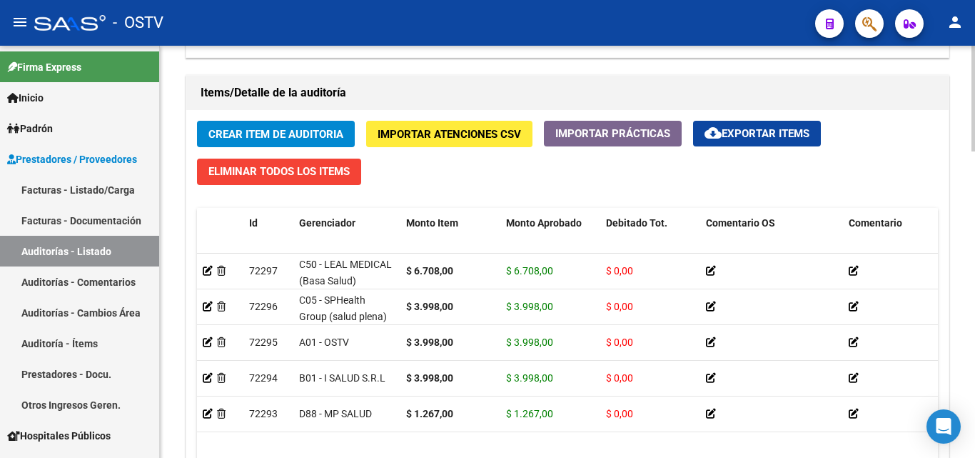
scroll to position [929, 0]
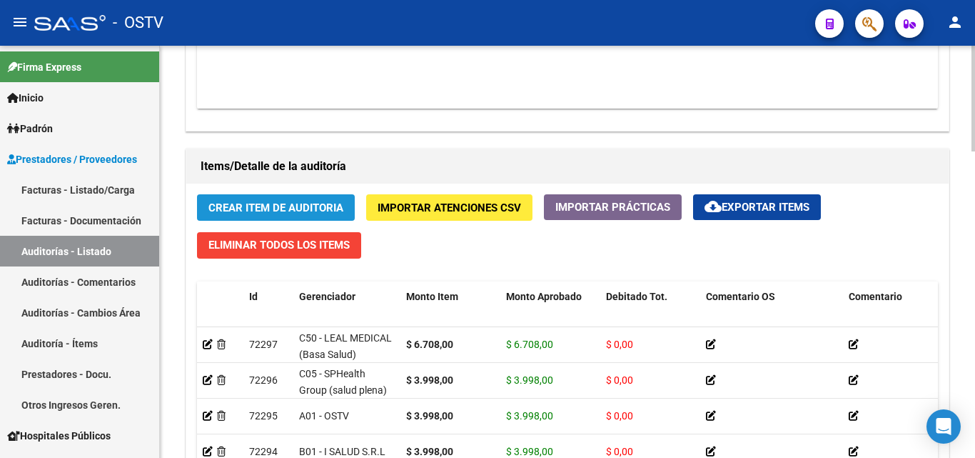
click at [256, 211] on span "Crear Item de Auditoria" at bounding box center [276, 207] width 135 height 13
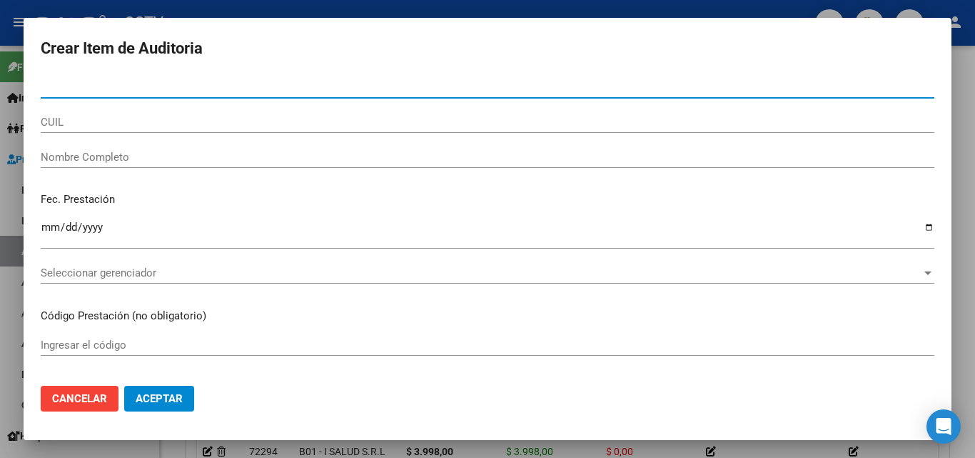
paste input "53593566"
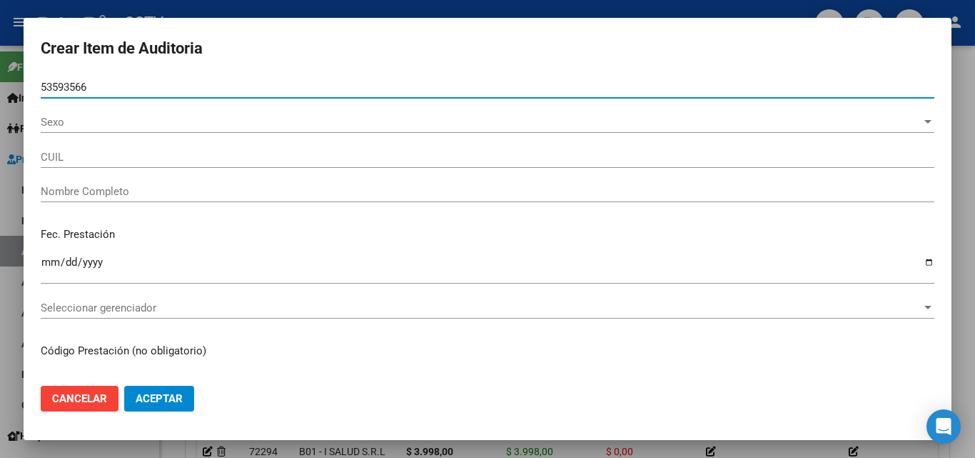
type input "53593566"
click at [73, 111] on div "53593566 Nro Documento" at bounding box center [488, 93] width 894 height 35
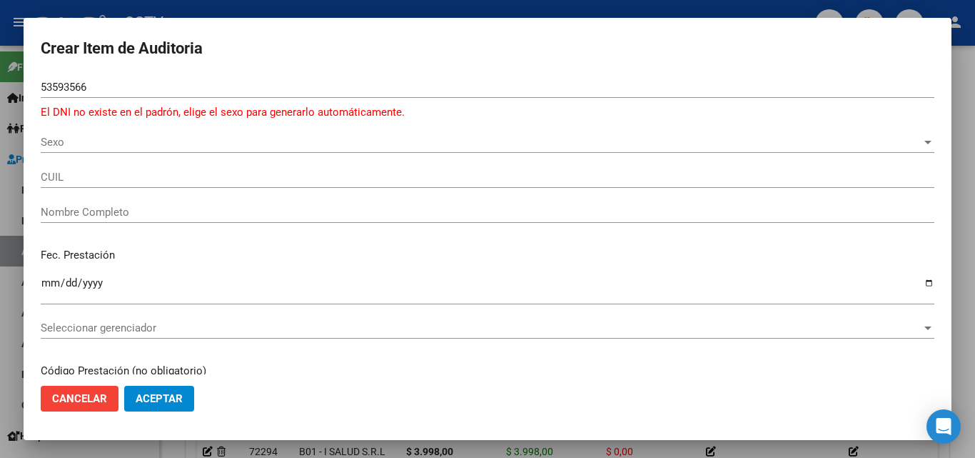
click at [74, 134] on div "Sexo Sexo" at bounding box center [488, 141] width 894 height 21
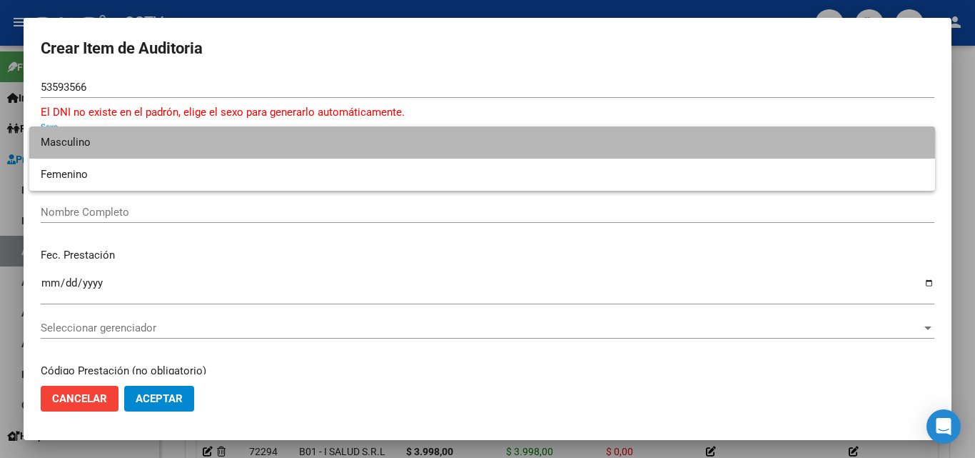
click at [93, 138] on span "Masculino" at bounding box center [482, 142] width 883 height 32
type input "20535935662"
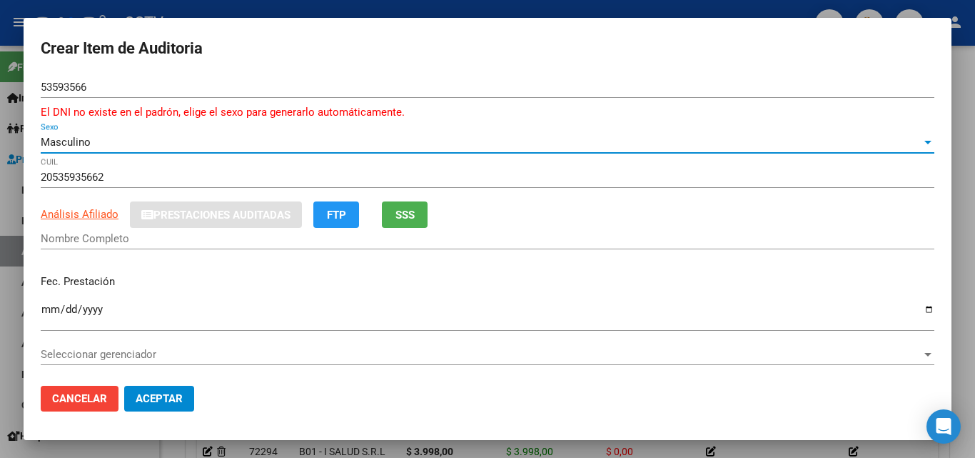
type input "[PERSON_NAME]"
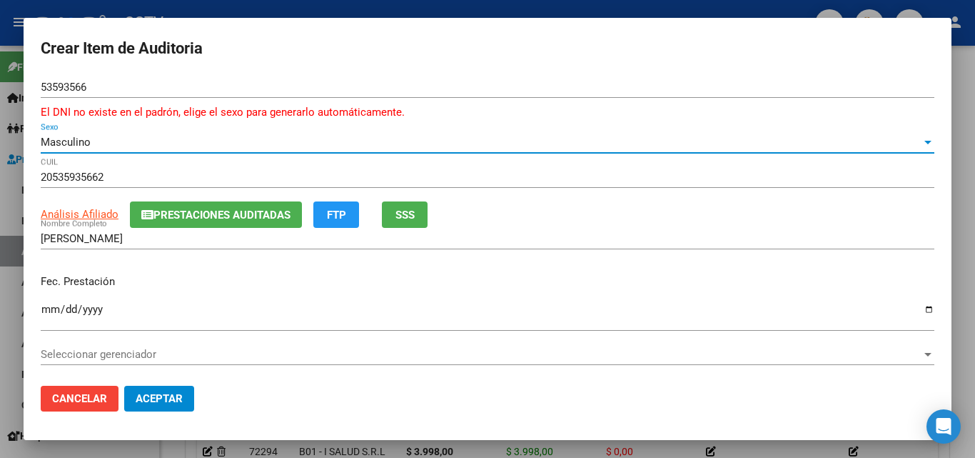
click at [48, 308] on input "Ingresar la fecha" at bounding box center [488, 314] width 894 height 23
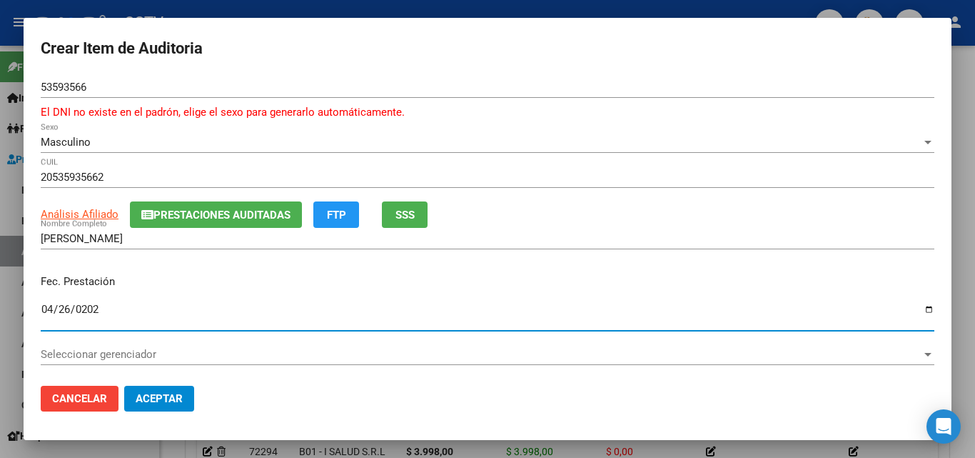
type input "[DATE]"
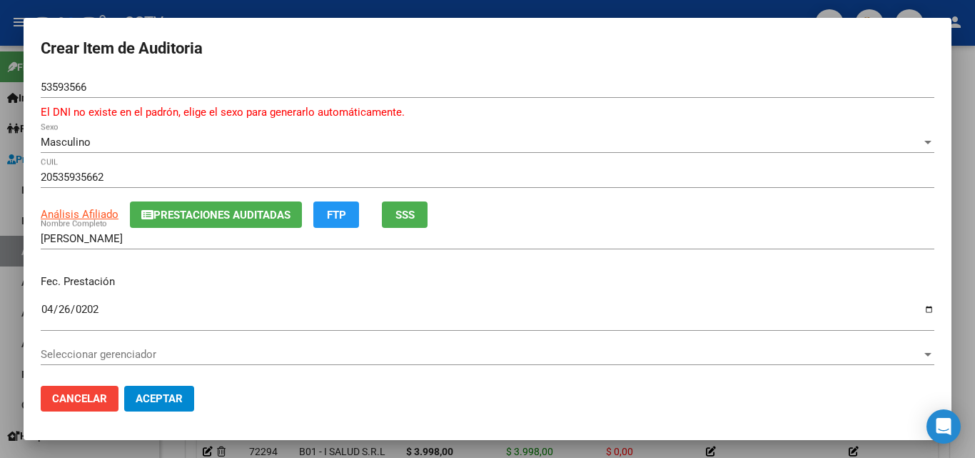
click at [348, 293] on div "Fec. Prestación [DATE] Ingresar la fecha" at bounding box center [488, 303] width 894 height 81
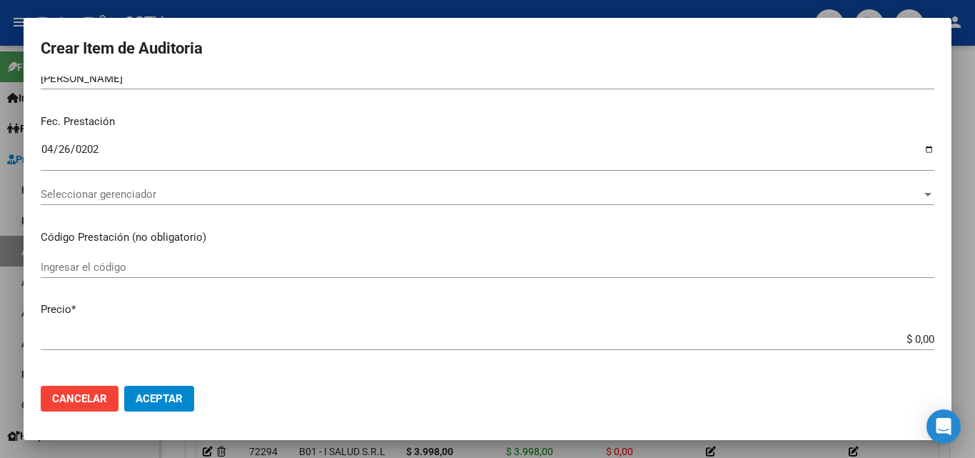
scroll to position [214, 0]
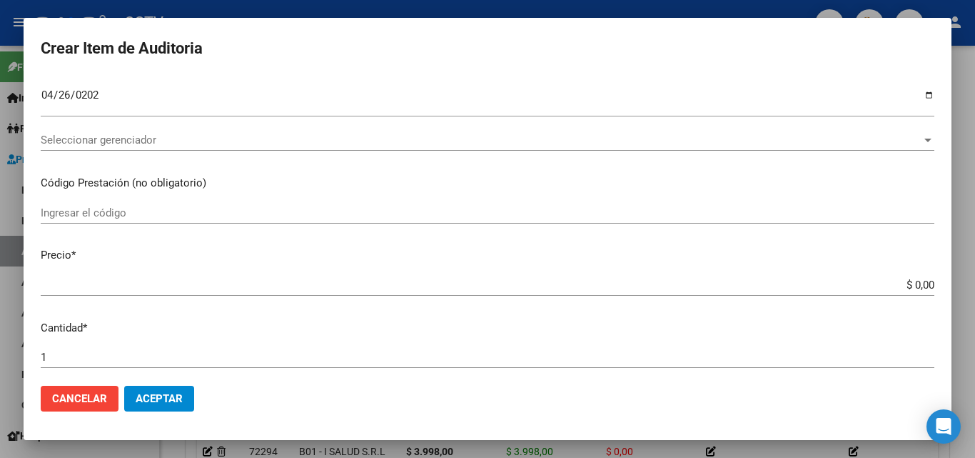
click at [910, 286] on input "$ 0,00" at bounding box center [488, 285] width 894 height 13
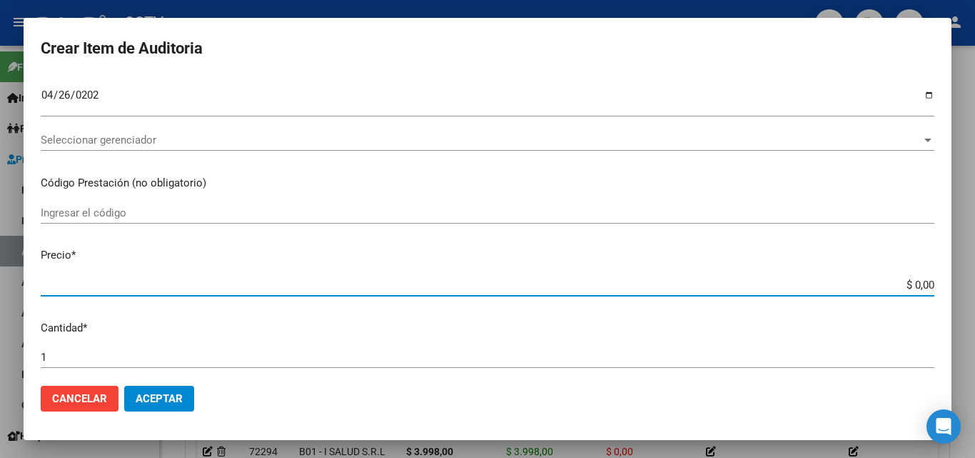
click at [910, 286] on input "$ 0,00" at bounding box center [488, 285] width 894 height 13
type input "$ 0,03"
type input "$ 0,39"
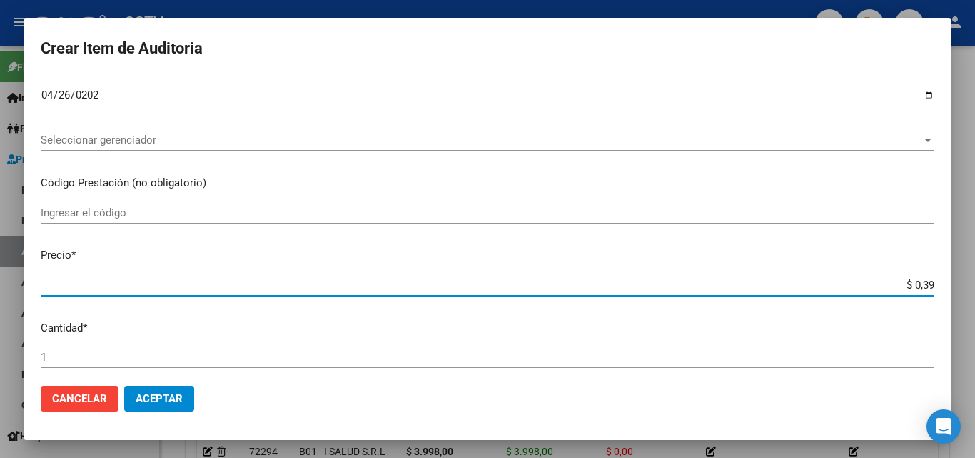
type input "$ 3,99"
type input "$ 39,98"
type input "$ 399,80"
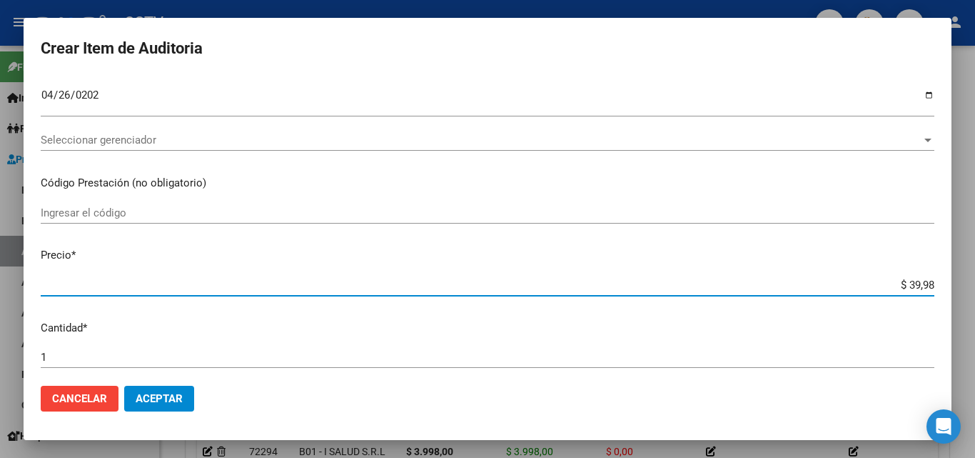
type input "$ 399,80"
type input "$ 3.998,00"
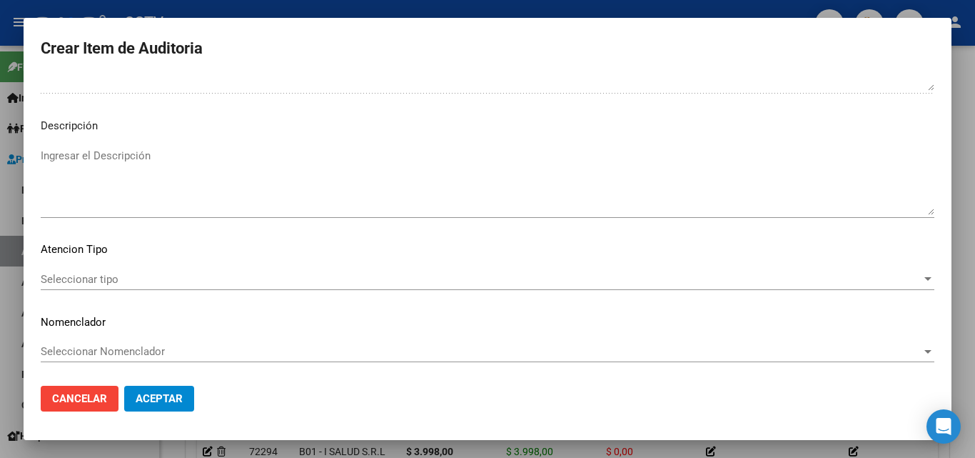
scroll to position [1005, 0]
click at [89, 277] on span "Seleccionar tipo" at bounding box center [481, 277] width 881 height 13
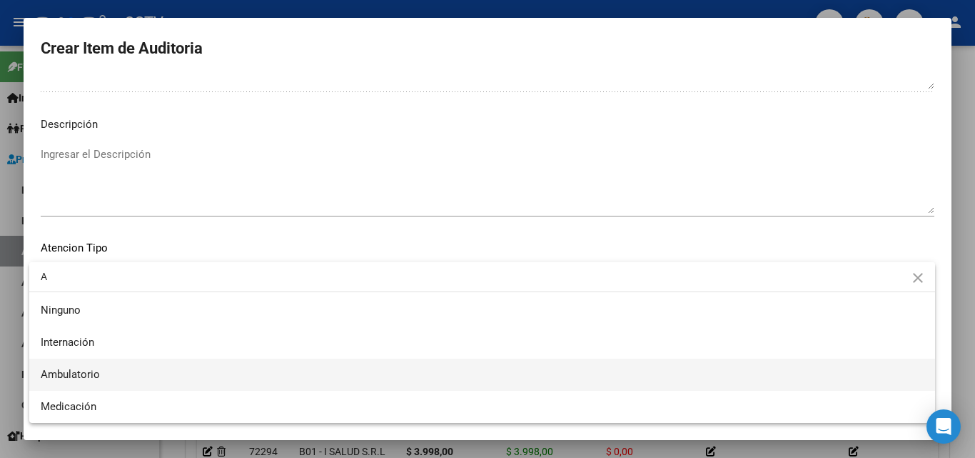
type input "A"
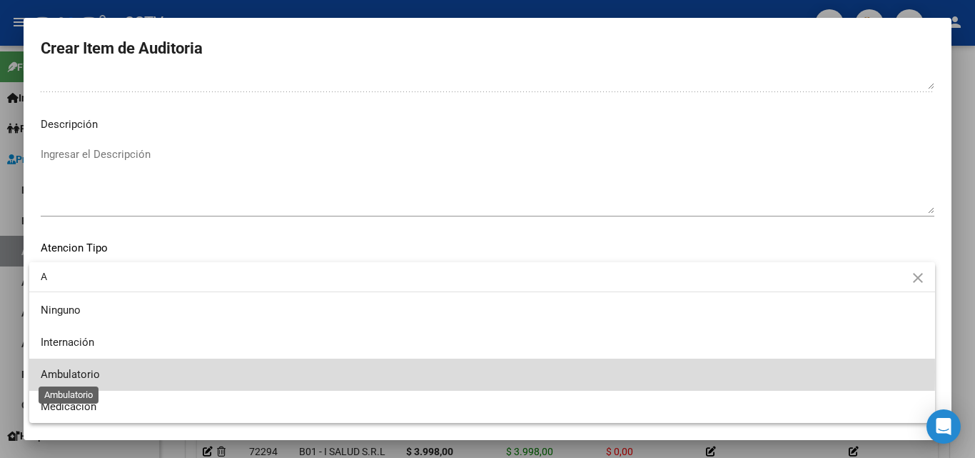
click at [96, 371] on span "Ambulatorio" at bounding box center [70, 374] width 59 height 13
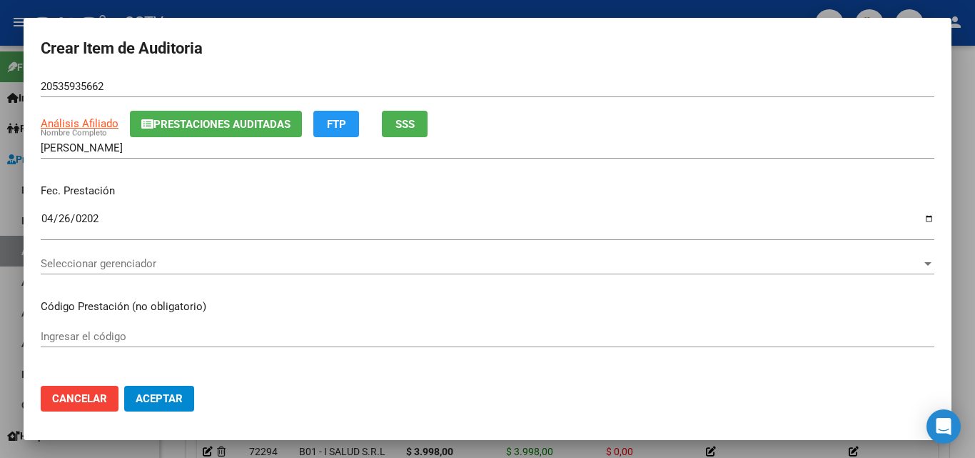
scroll to position [77, 0]
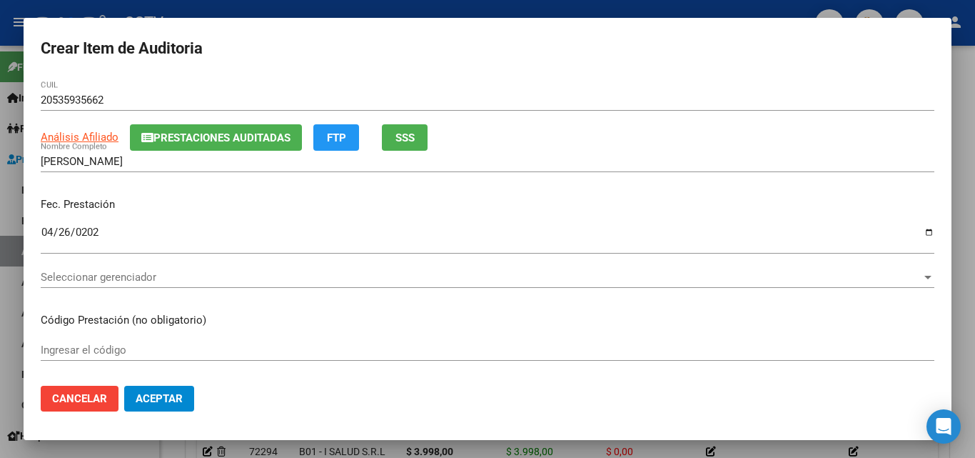
click at [85, 282] on span "Seleccionar gerenciador" at bounding box center [481, 277] width 881 height 13
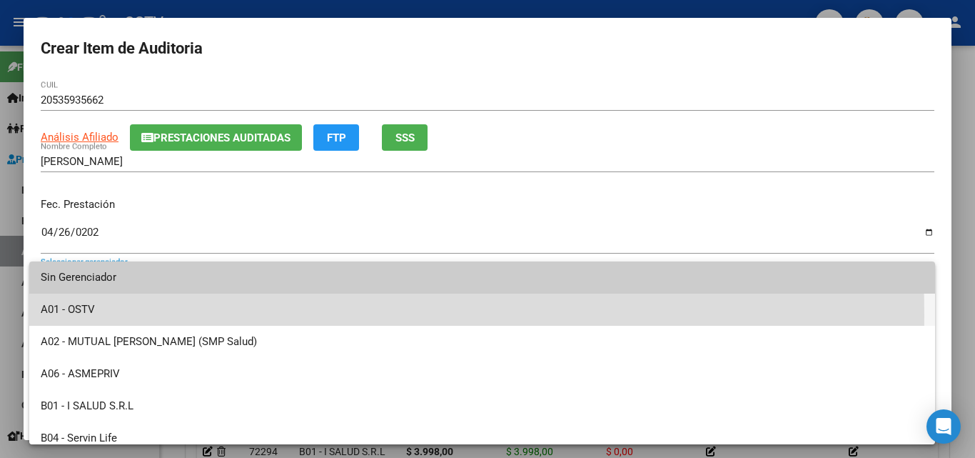
click at [107, 316] on span "A01 - OSTV" at bounding box center [482, 309] width 883 height 32
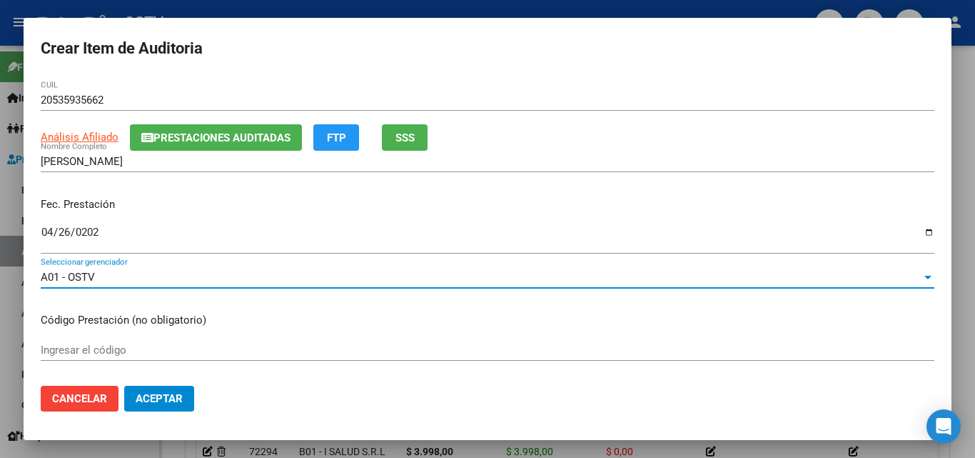
click at [99, 274] on div "A01 - OSTV" at bounding box center [481, 277] width 881 height 13
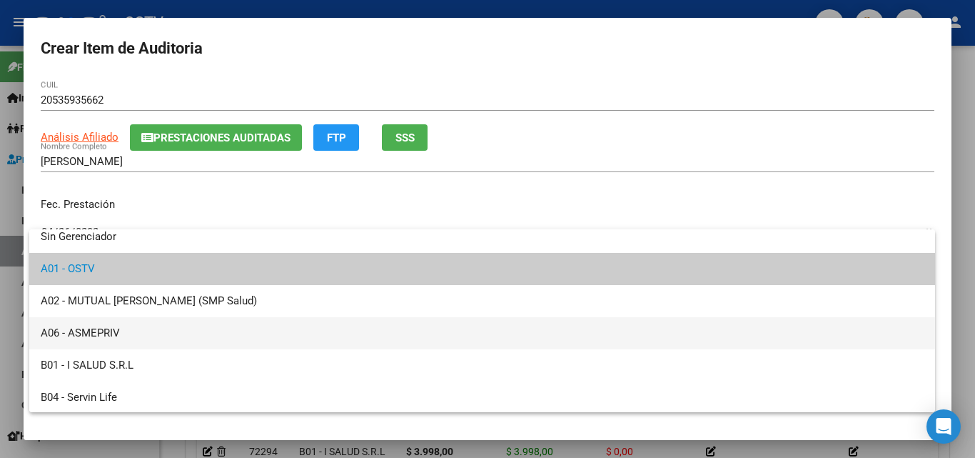
scroll to position [0, 0]
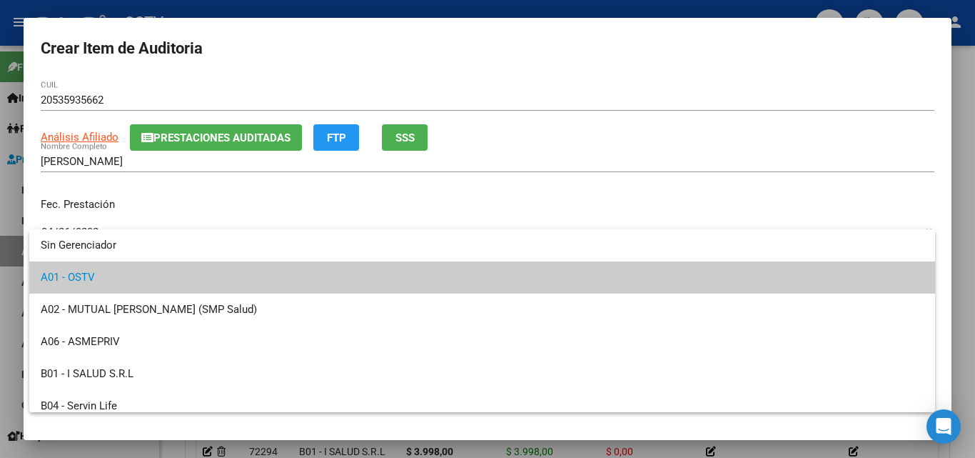
click at [288, 197] on div at bounding box center [487, 229] width 975 height 458
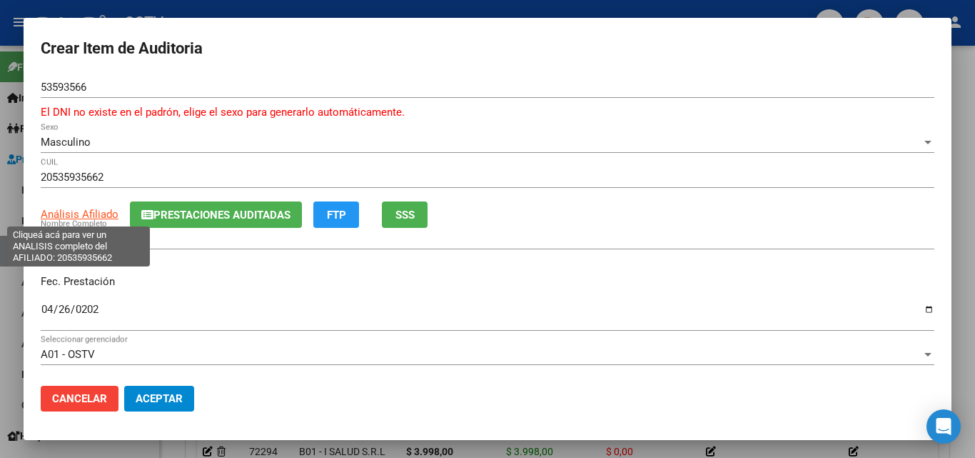
click at [86, 218] on span "Análisis Afiliado" at bounding box center [80, 214] width 78 height 13
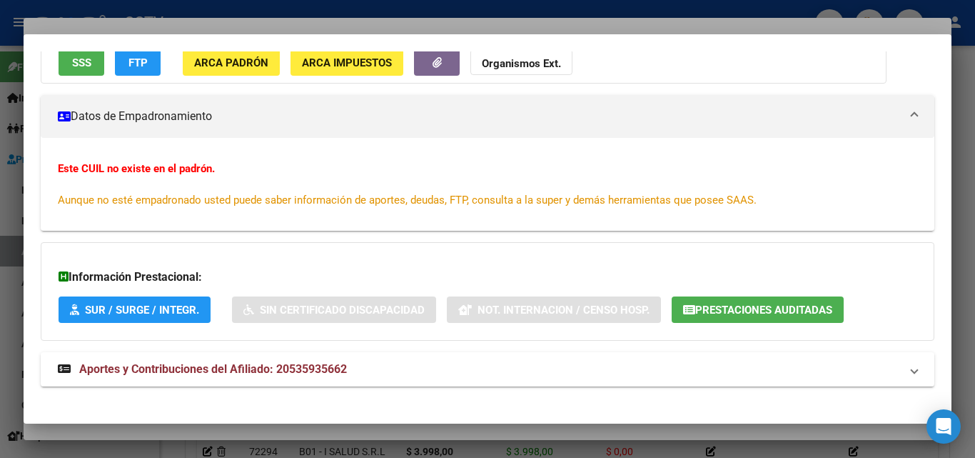
scroll to position [166, 0]
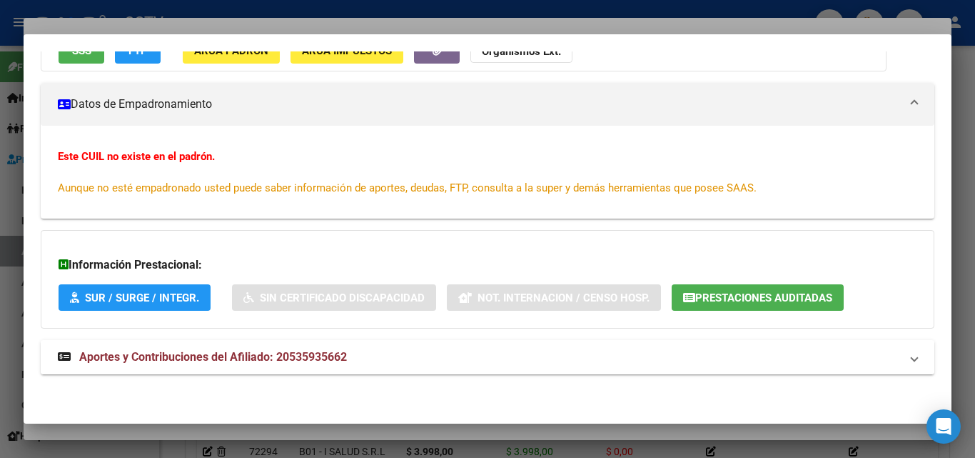
click at [313, 363] on span "Aportes y Contribuciones del Afiliado: 20535935662" at bounding box center [213, 357] width 268 height 14
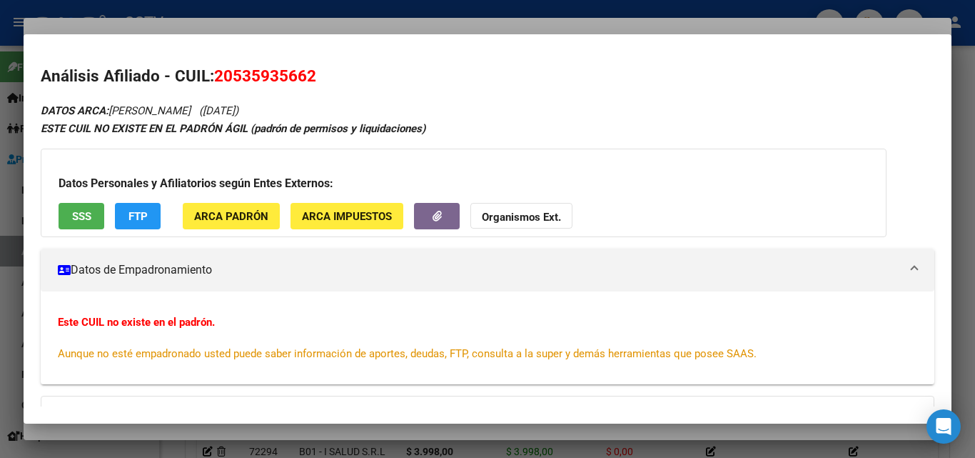
scroll to position [0, 0]
click at [501, 218] on strong "Organismos Ext." at bounding box center [521, 217] width 79 height 13
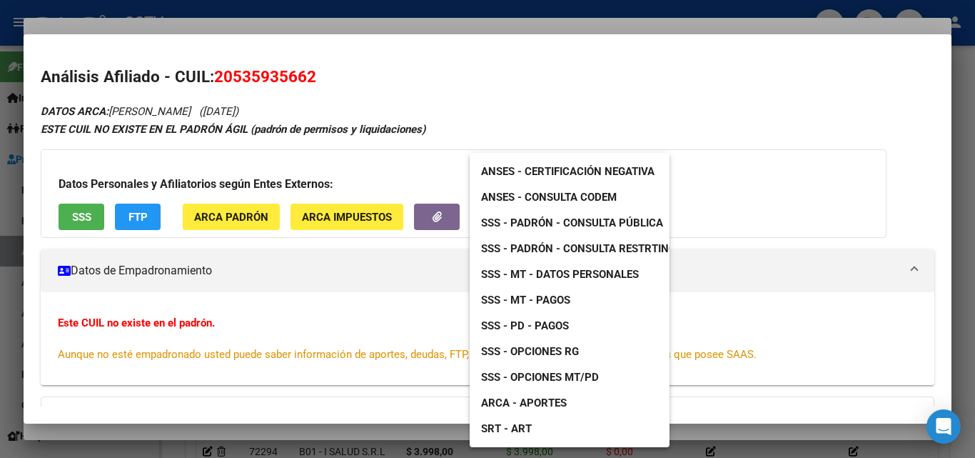
click at [613, 224] on span "SSS - Padrón - Consulta Pública" at bounding box center [572, 222] width 182 height 13
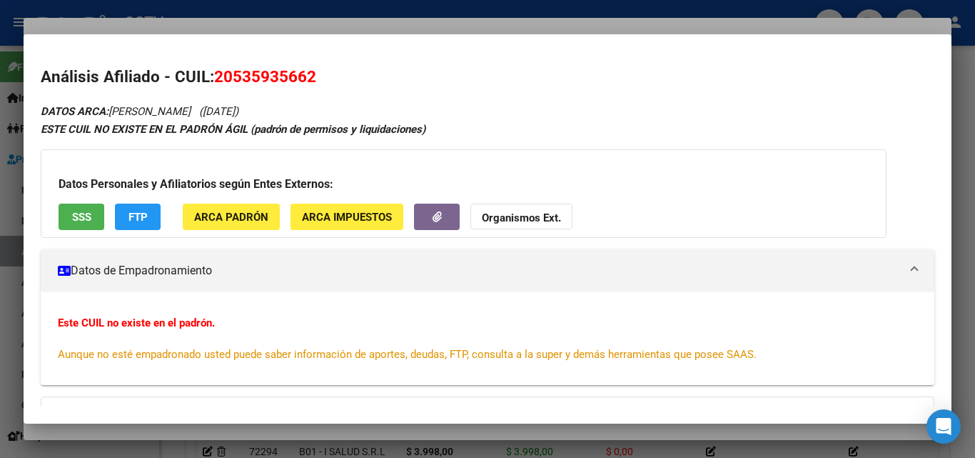
click at [591, 31] on div at bounding box center [487, 229] width 975 height 458
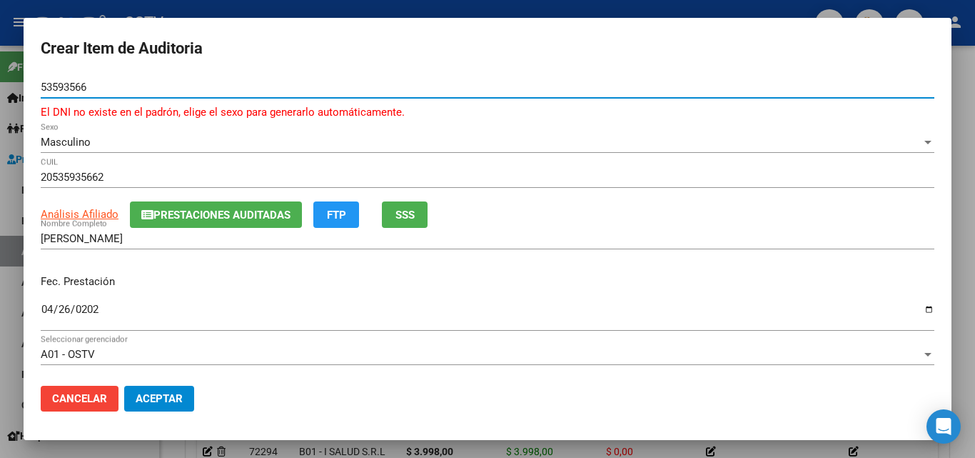
click at [75, 86] on input "53593566" at bounding box center [488, 87] width 894 height 13
paste input "34381832"
type input "34381832"
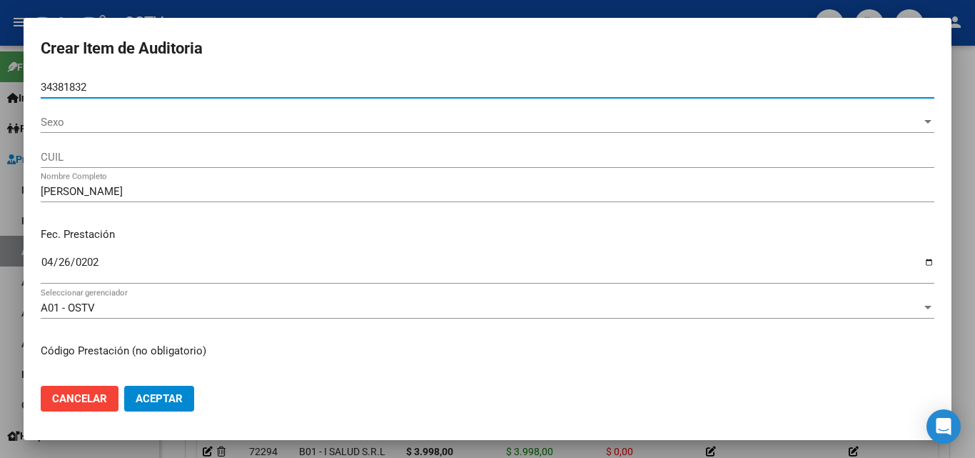
type input "20343818328"
type input "[PERSON_NAME]"
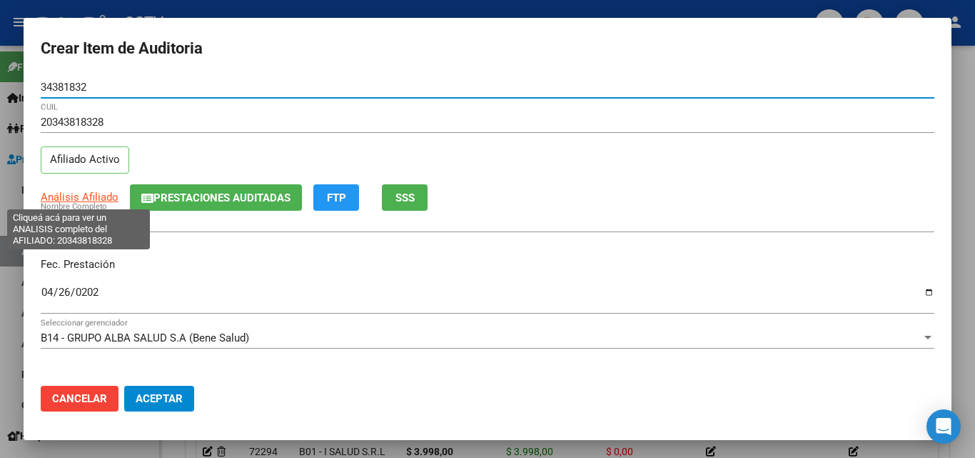
type input "34381832"
click at [90, 198] on span "Análisis Afiliado" at bounding box center [80, 197] width 78 height 13
type textarea "20343818328"
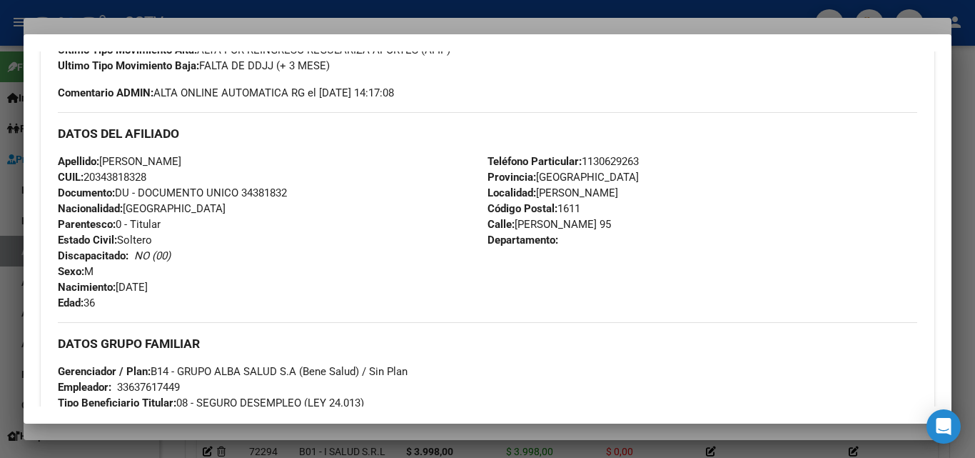
scroll to position [731, 0]
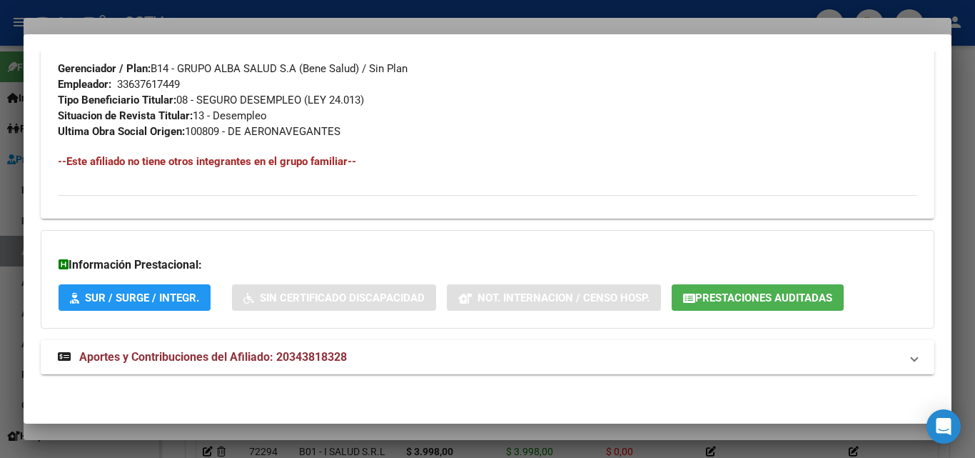
click at [249, 346] on mat-expansion-panel-header "Aportes y Contribuciones del Afiliado: 20343818328" at bounding box center [488, 357] width 894 height 34
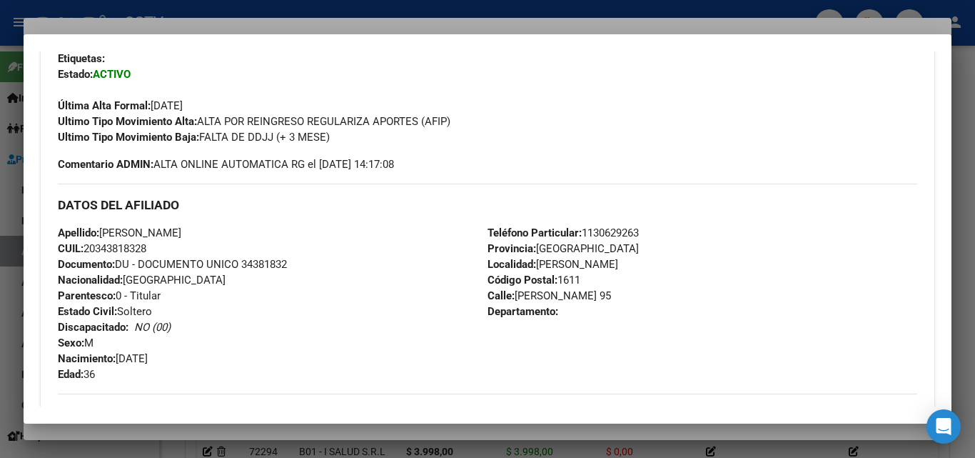
scroll to position [428, 0]
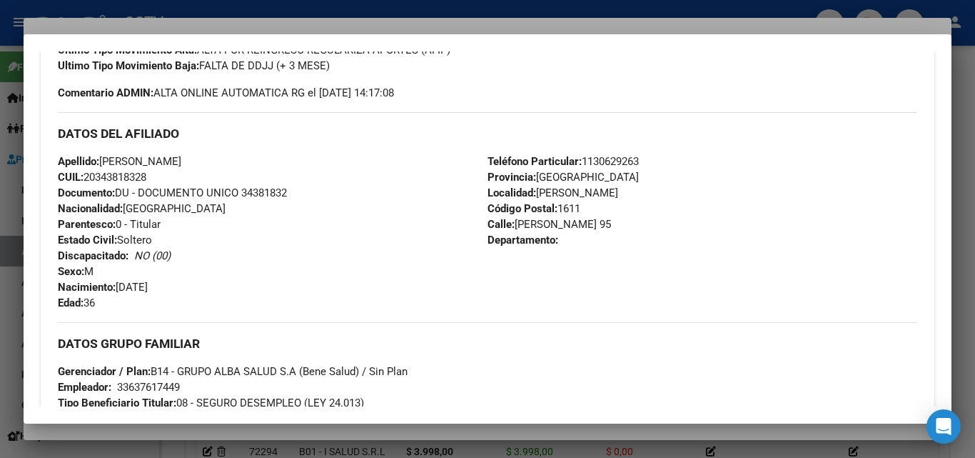
click at [172, 21] on div at bounding box center [487, 229] width 975 height 458
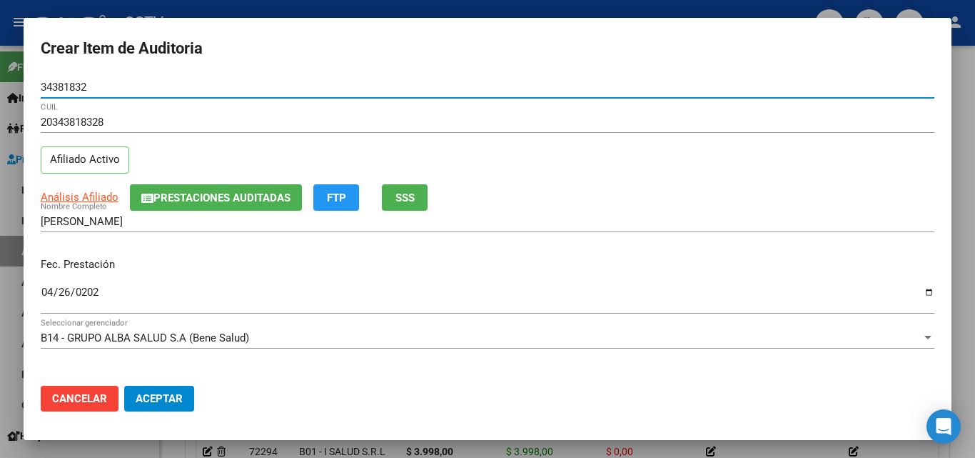
drag, startPoint x: 102, startPoint y: 88, endPoint x: 0, endPoint y: 83, distance: 102.2
click at [0, 83] on div "Crear Item de Auditoria 34381832 Nro Documento 20343818328 CUIL Afiliado Activo…" at bounding box center [487, 229] width 975 height 458
paste input "20343818328"
click at [0, 79] on div "Crear Item de Auditoria 20343818328 Nro Documento 20343818328 CUIL Afiliado Act…" at bounding box center [487, 229] width 975 height 458
drag, startPoint x: 100, startPoint y: 90, endPoint x: 0, endPoint y: 88, distance: 100.0
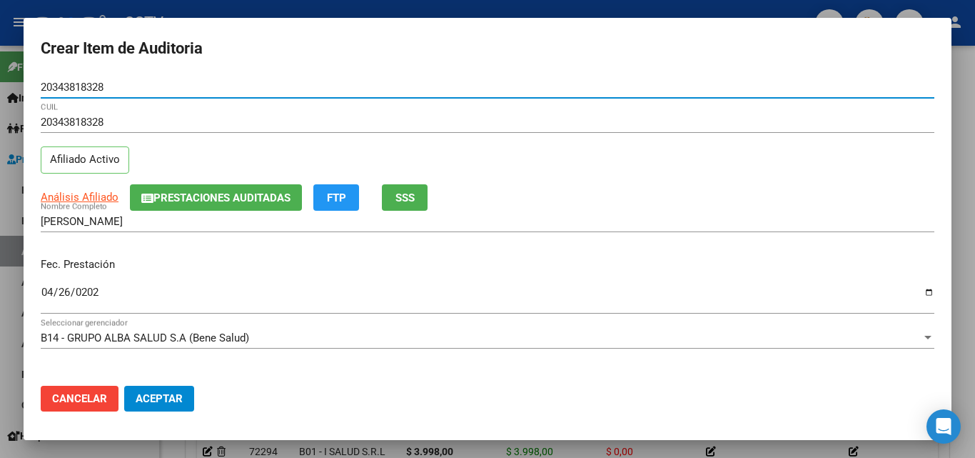
click at [0, 88] on div "Crear Item de Auditoria 20343818328 Nro Documento 20343818328 CUIL Afiliado Act…" at bounding box center [487, 229] width 975 height 458
paste input "8"
drag, startPoint x: 109, startPoint y: 84, endPoint x: 0, endPoint y: 83, distance: 109.3
click at [0, 83] on div "Crear Item de Auditoria 203438183288 Nro Documento 20343818328 CUIL Afiliado Ac…" at bounding box center [487, 229] width 975 height 458
paste input "53593566"
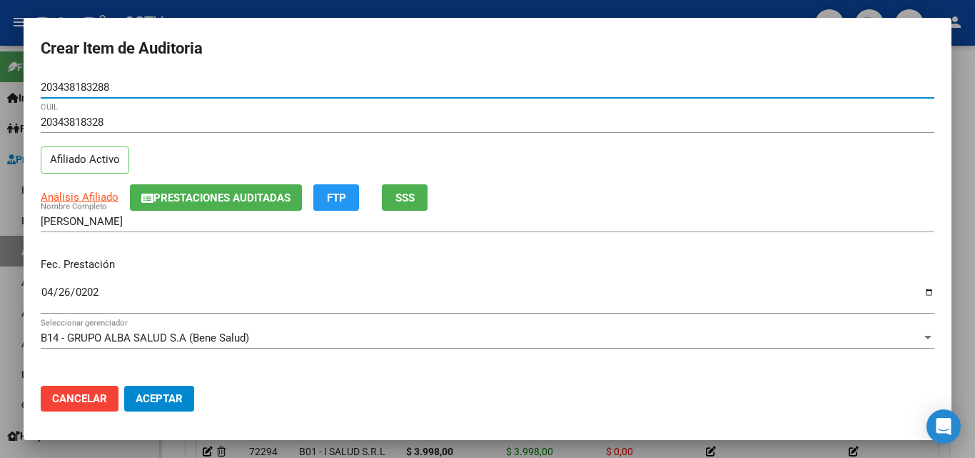
type input "53593566"
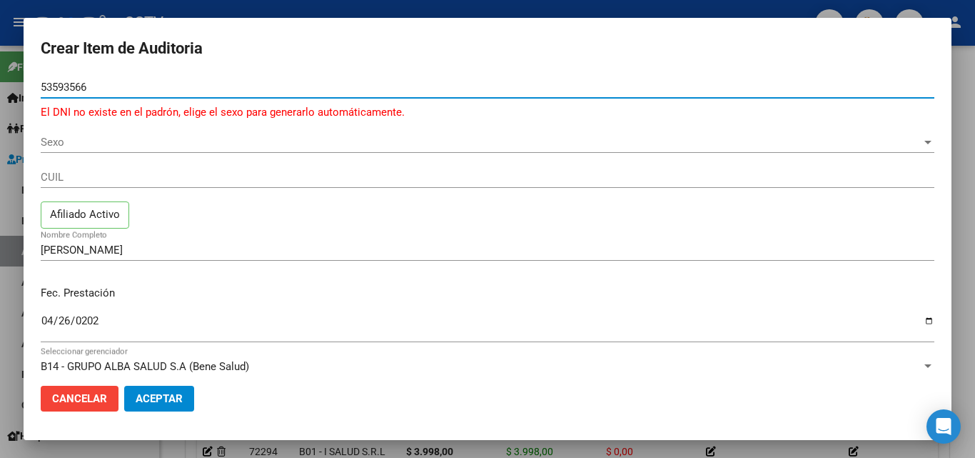
type input "53593566"
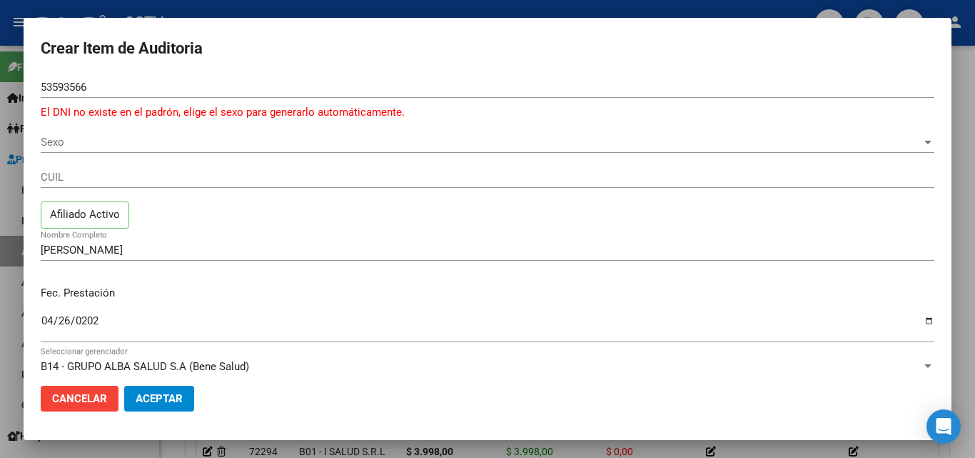
click at [61, 135] on div "Sexo Sexo" at bounding box center [488, 141] width 894 height 21
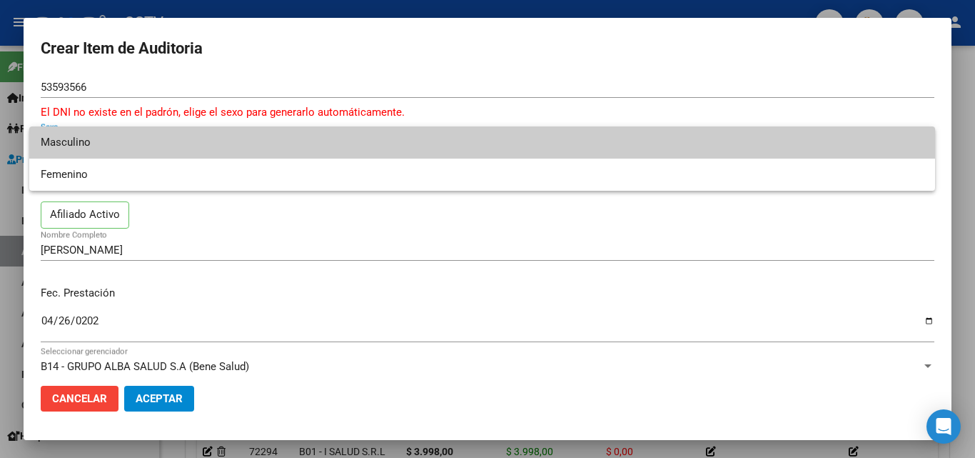
click at [143, 144] on span "Masculino" at bounding box center [482, 142] width 883 height 32
type input "20535935662"
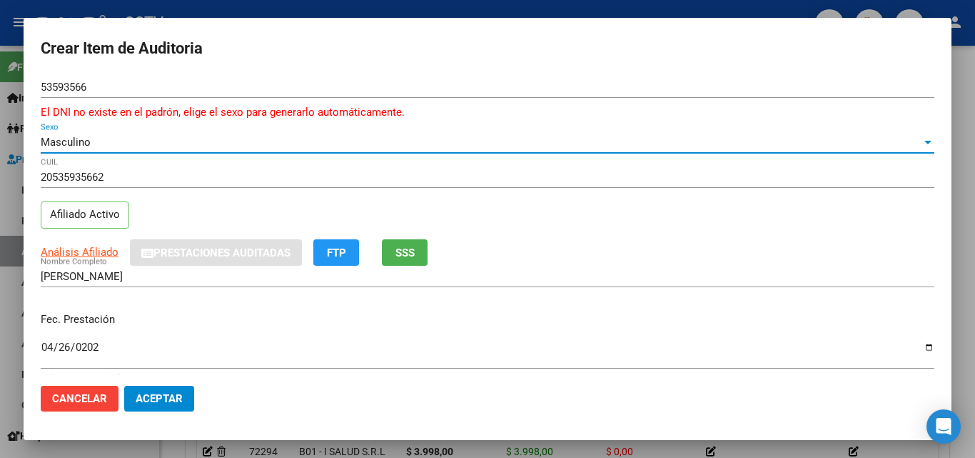
type input "[PERSON_NAME]"
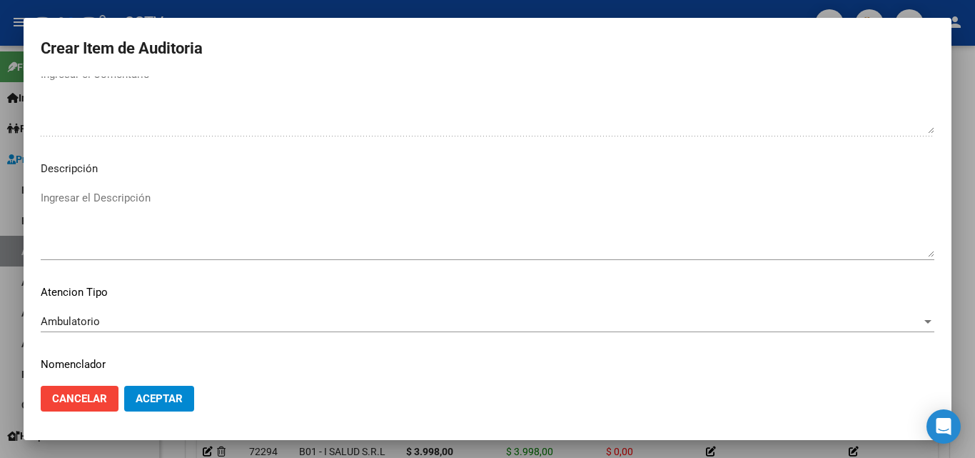
scroll to position [1043, 0]
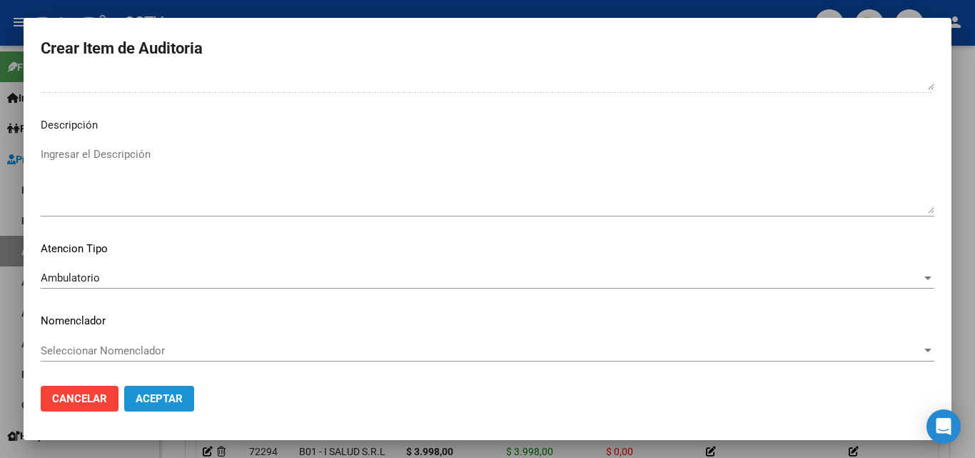
click at [163, 400] on span "Aceptar" at bounding box center [159, 398] width 47 height 13
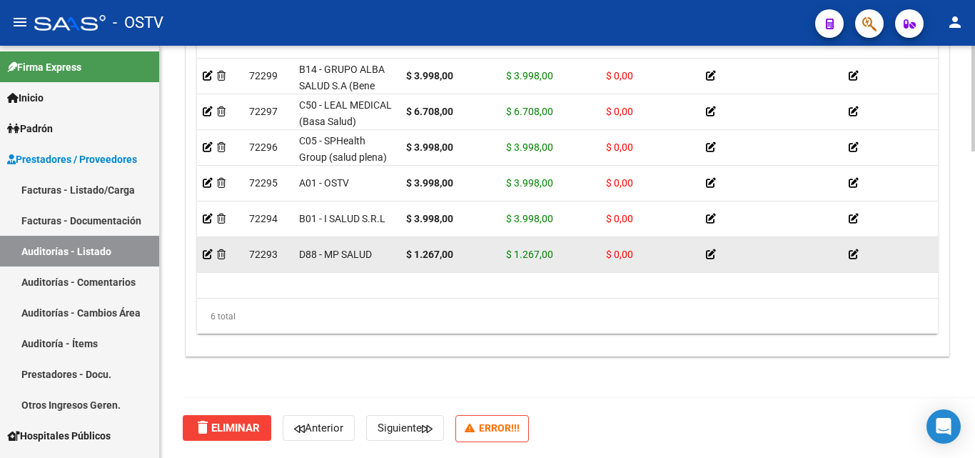
scroll to position [1126, 0]
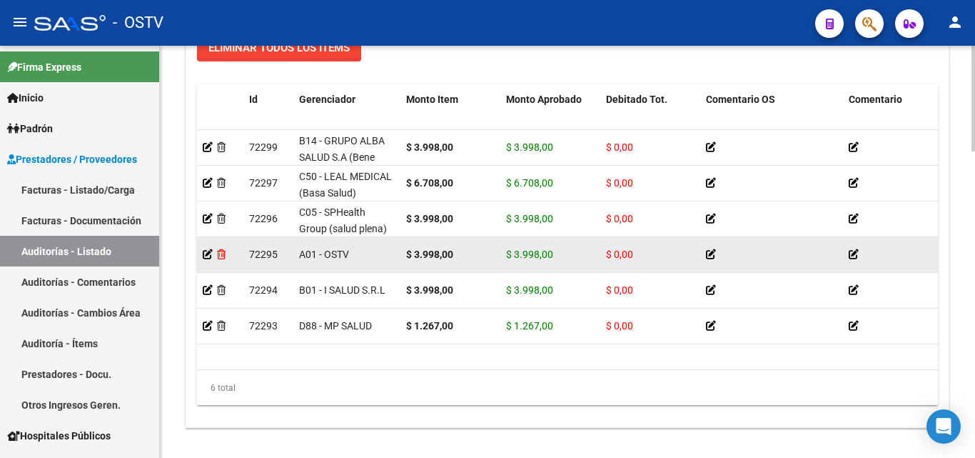
click at [219, 251] on icon at bounding box center [221, 254] width 9 height 10
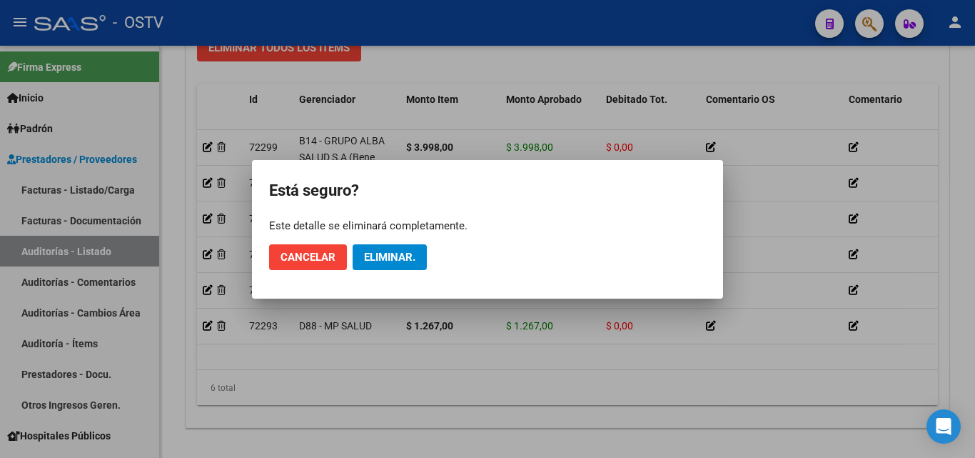
click at [393, 415] on div at bounding box center [487, 229] width 975 height 458
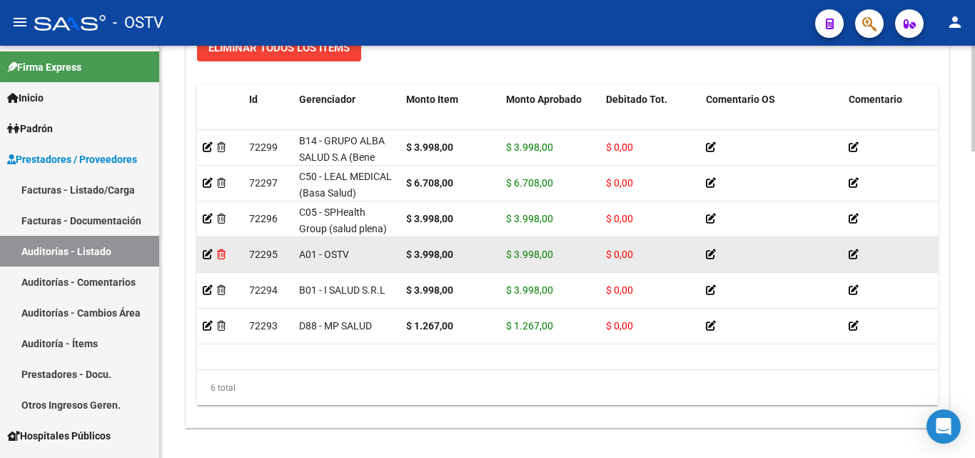
click at [221, 254] on icon at bounding box center [221, 254] width 9 height 10
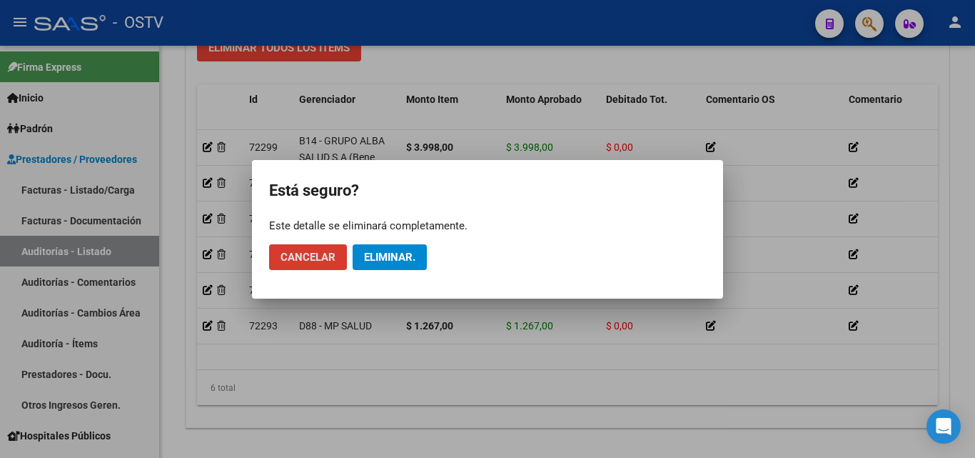
click at [403, 356] on div at bounding box center [487, 229] width 975 height 458
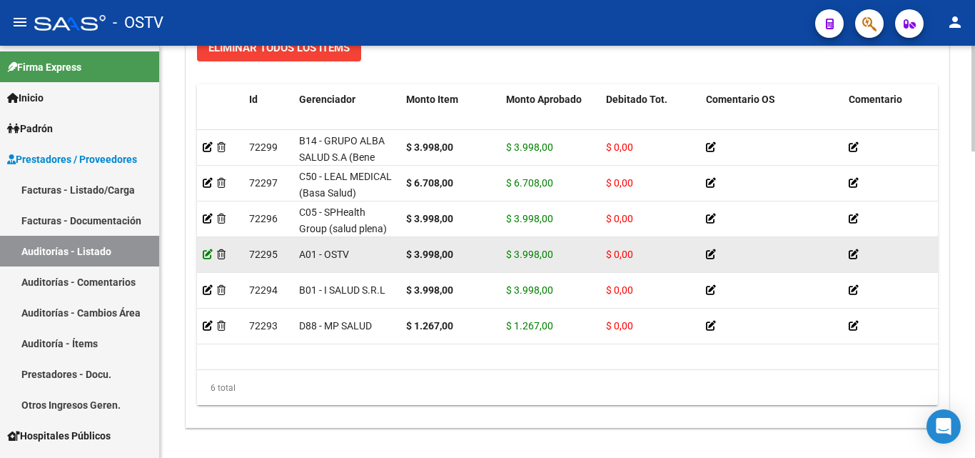
click at [204, 251] on icon at bounding box center [208, 254] width 10 height 10
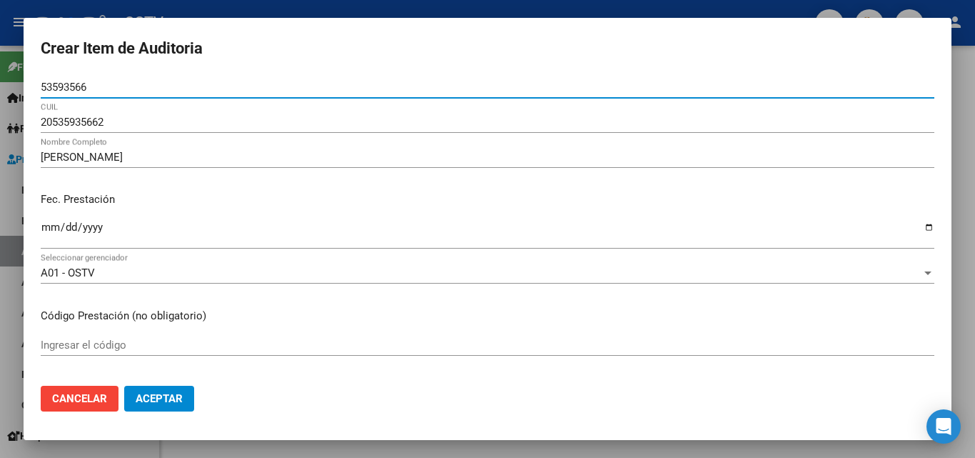
click at [96, 392] on span "Cancelar" at bounding box center [79, 398] width 55 height 13
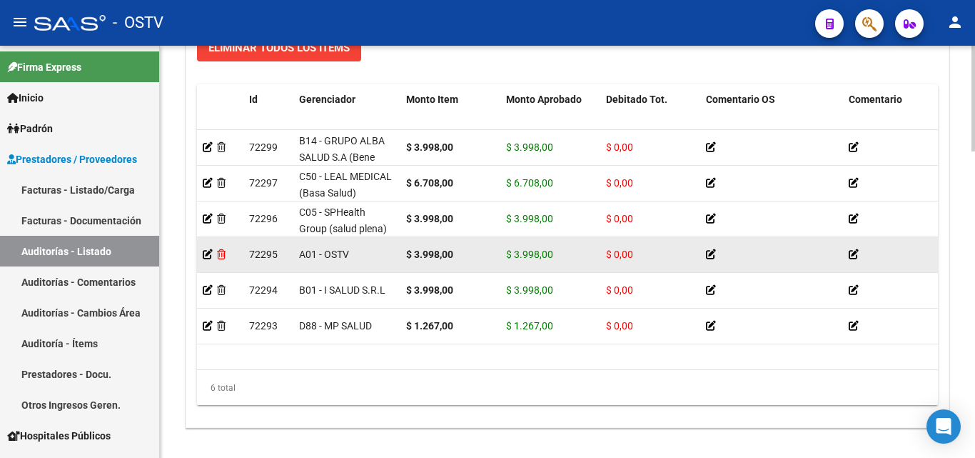
click at [222, 254] on icon at bounding box center [221, 254] width 9 height 10
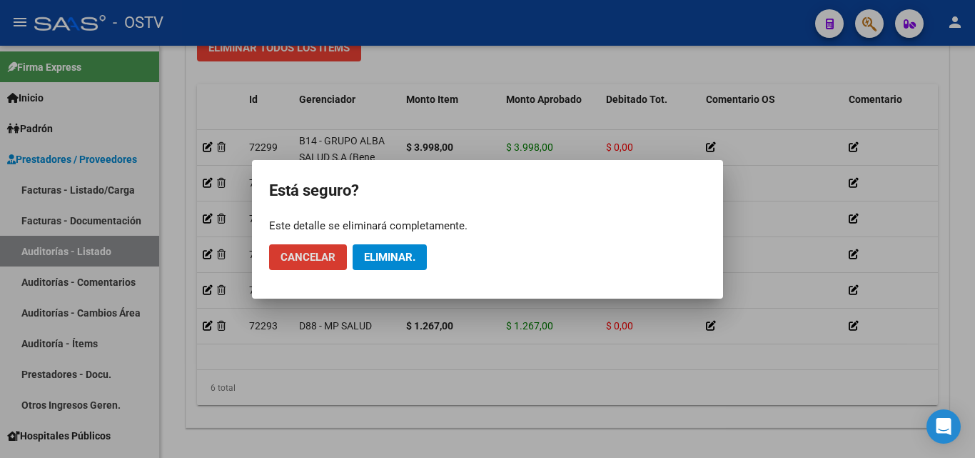
click at [392, 260] on span "Eliminar." at bounding box center [389, 257] width 51 height 13
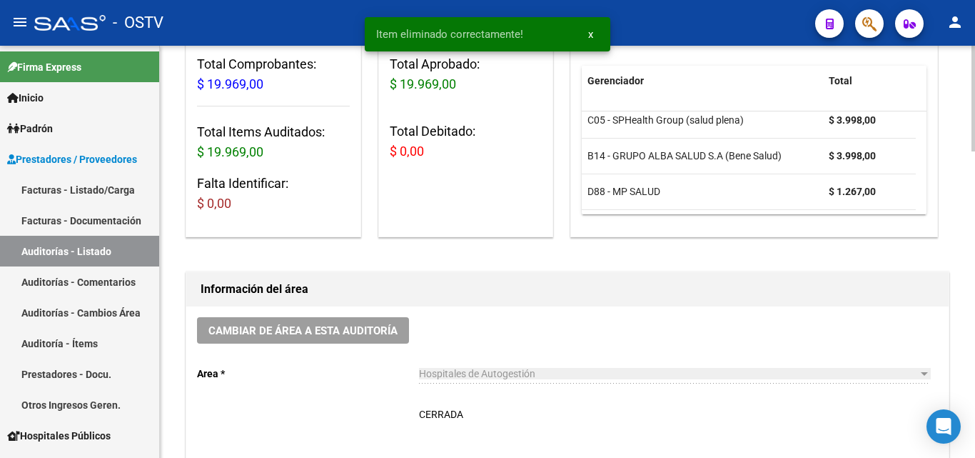
scroll to position [500, 0]
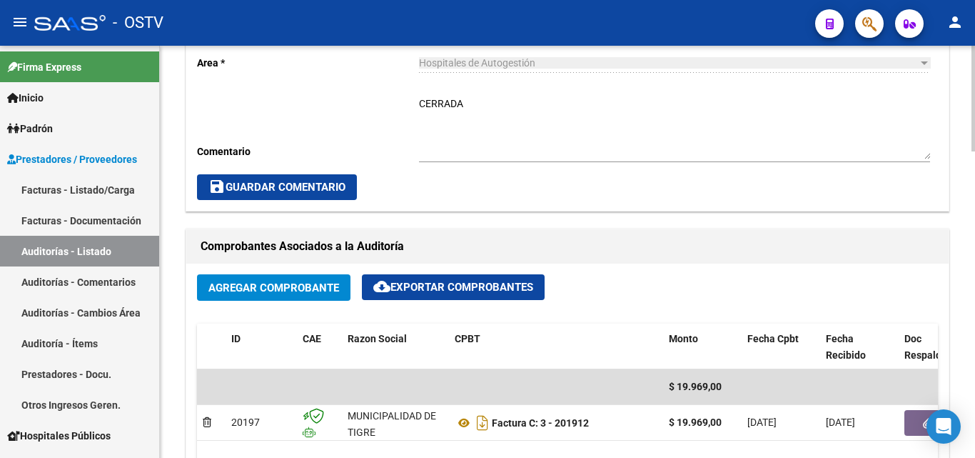
click at [448, 99] on textarea "CERRADA" at bounding box center [674, 127] width 511 height 63
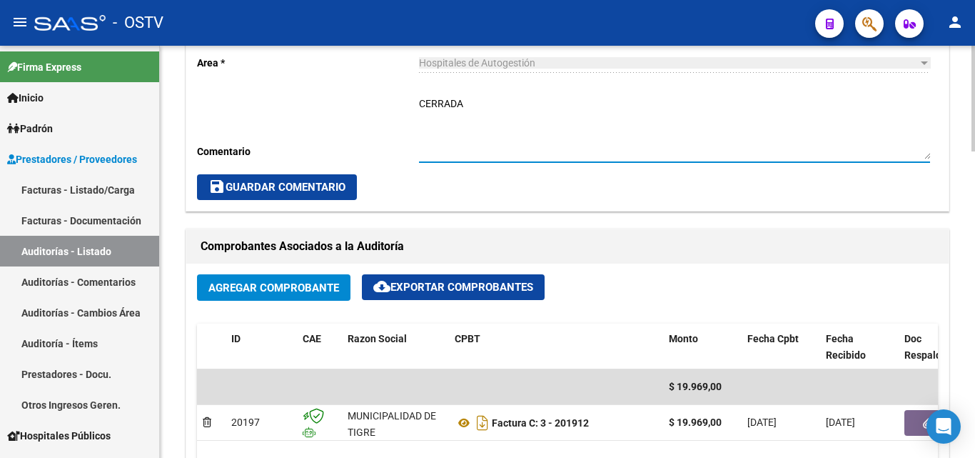
click at [448, 99] on textarea "CERRADA" at bounding box center [674, 127] width 511 height 63
click at [297, 176] on button "save Guardar Comentario" at bounding box center [277, 187] width 160 height 26
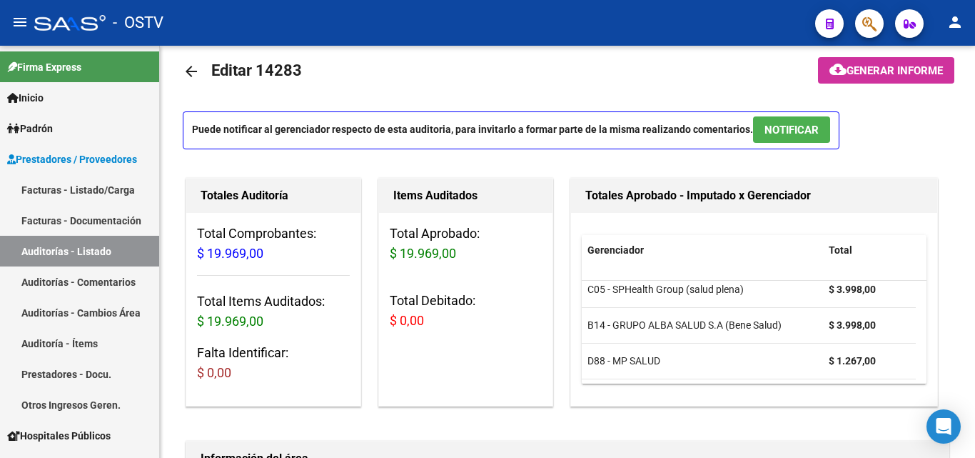
scroll to position [0, 0]
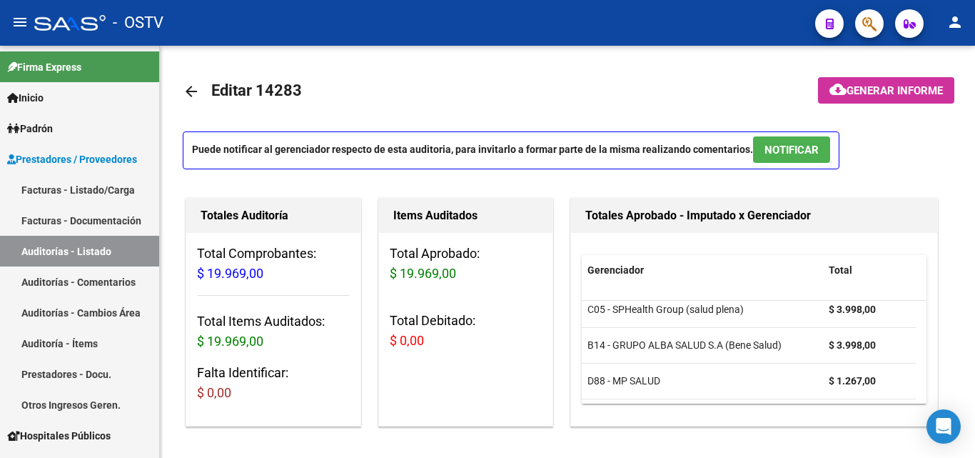
click at [189, 91] on mat-icon "arrow_back" at bounding box center [191, 91] width 17 height 17
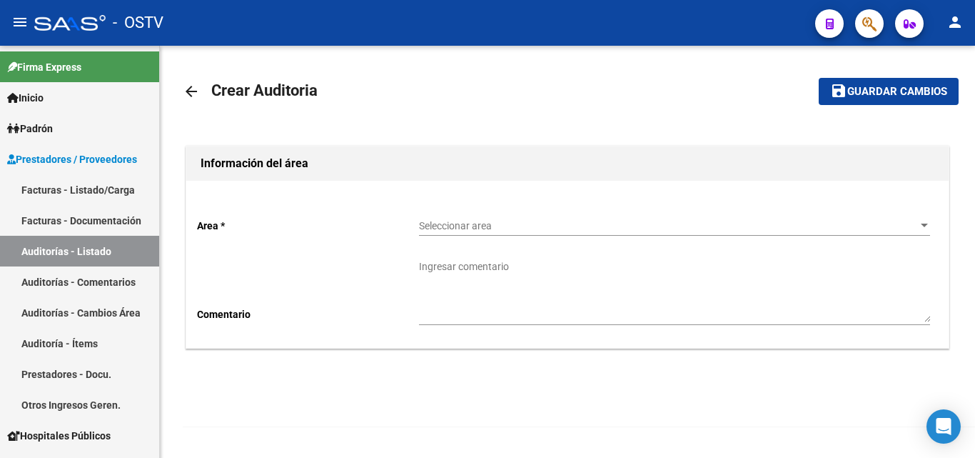
click at [529, 221] on span "Seleccionar area" at bounding box center [668, 226] width 498 height 12
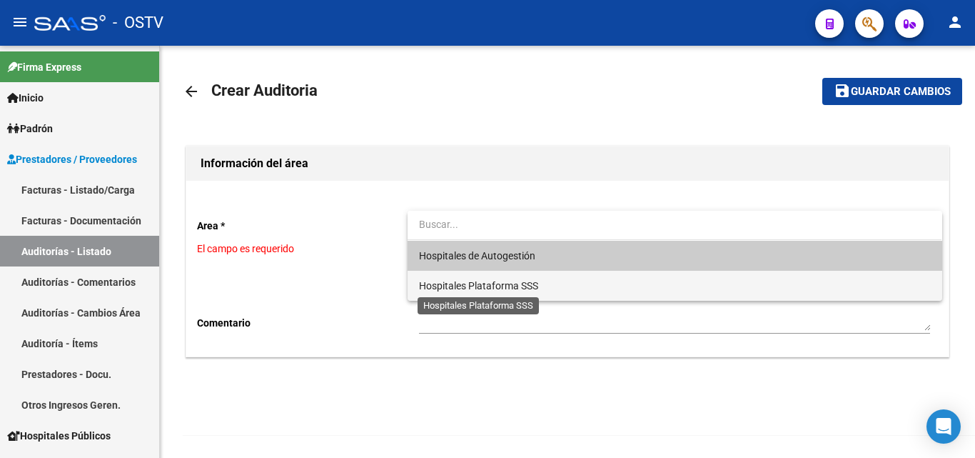
click at [482, 283] on span "Hospitales Plataforma SSS" at bounding box center [478, 285] width 119 height 11
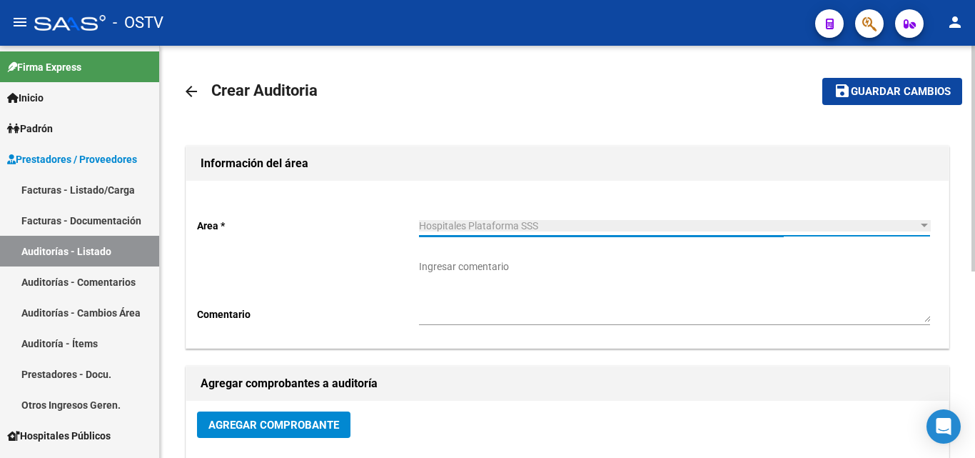
click at [491, 232] on div "Hospitales Plataforma SSS Seleccionar area" at bounding box center [674, 221] width 511 height 29
click at [496, 227] on span "Hospitales Plataforma SSS" at bounding box center [478, 225] width 119 height 11
click at [630, 226] on div "Hospitales Plataforma SSS" at bounding box center [668, 226] width 498 height 12
click at [191, 92] on mat-icon "arrow_back" at bounding box center [191, 91] width 17 height 17
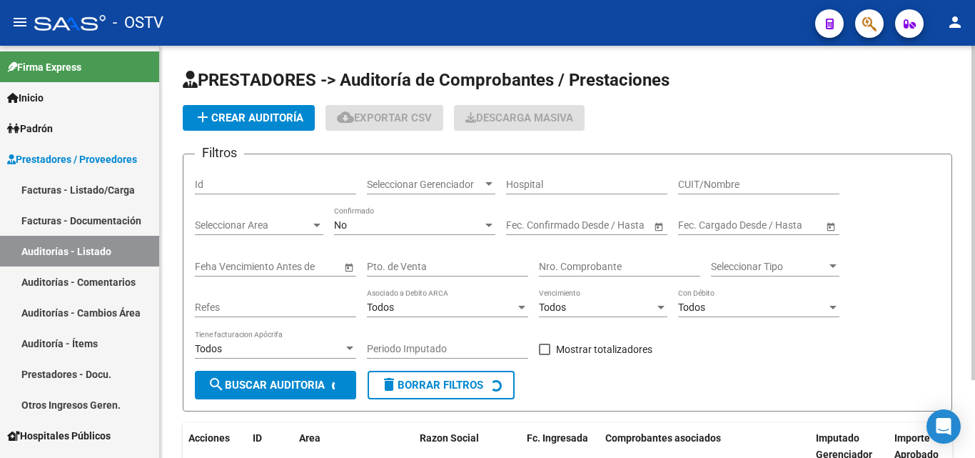
click at [257, 112] on span "add Crear Auditoría" at bounding box center [248, 117] width 109 height 13
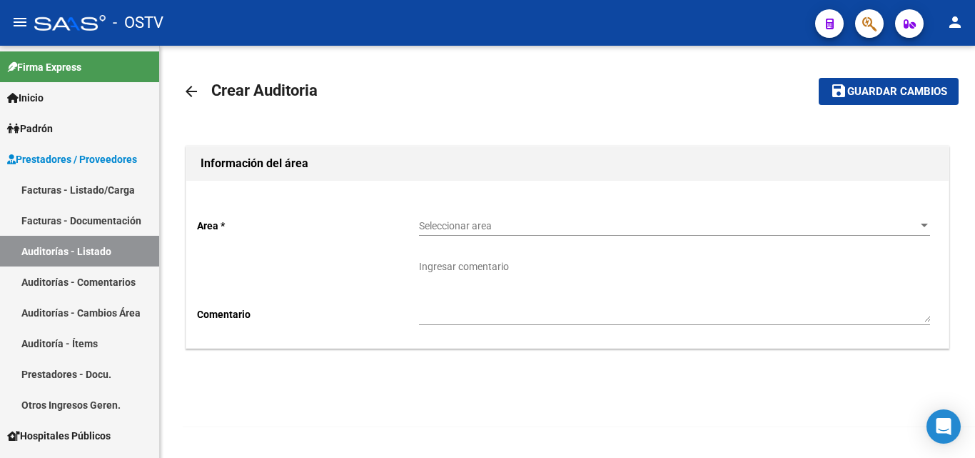
click at [544, 226] on span "Seleccionar area" at bounding box center [668, 226] width 498 height 12
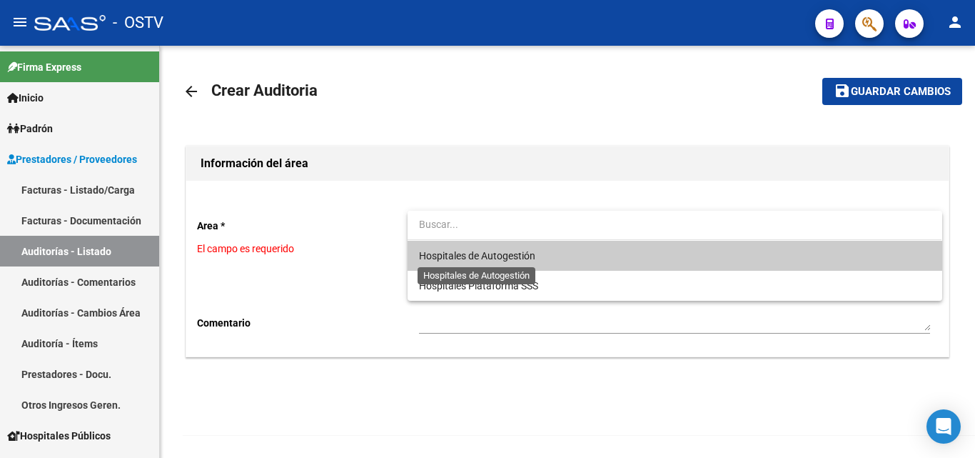
click at [485, 256] on span "Hospitales de Autogestión" at bounding box center [477, 255] width 116 height 11
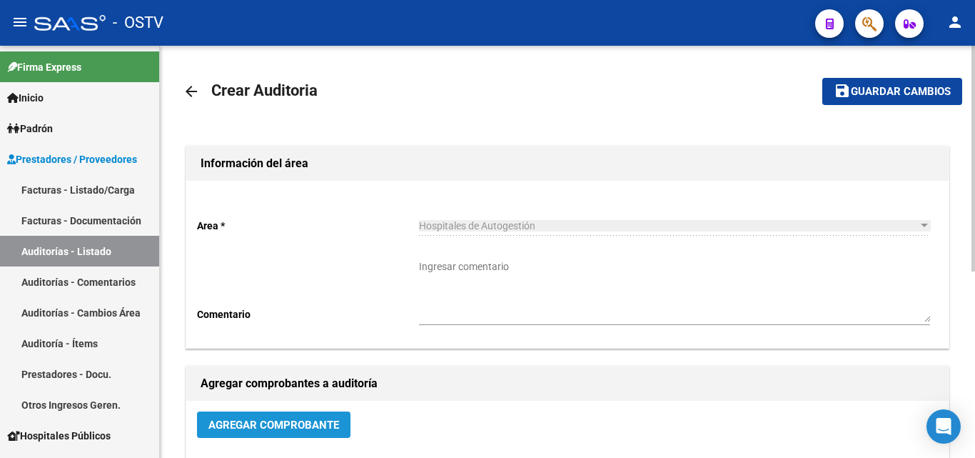
click at [306, 416] on button "Agregar Comprobante" at bounding box center [274, 424] width 154 height 26
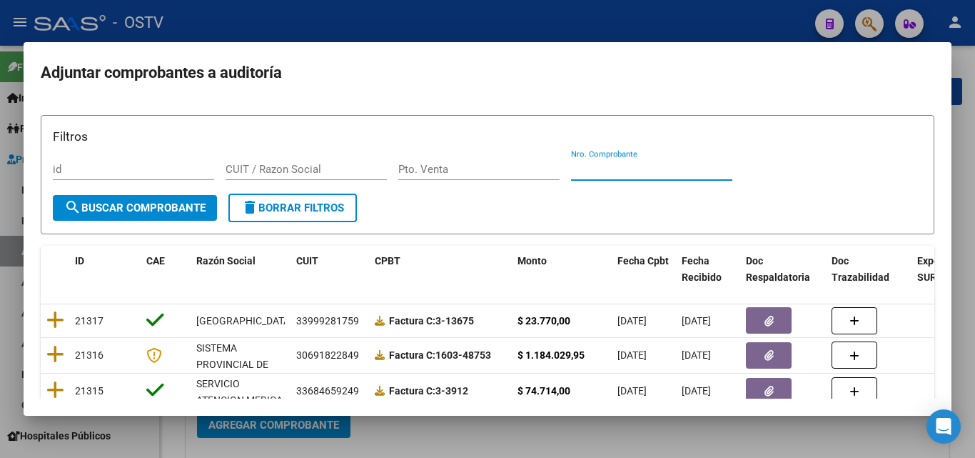
click at [592, 173] on input "Nro. Comprobante" at bounding box center [651, 169] width 161 height 13
paste input "33800"
type input "33800"
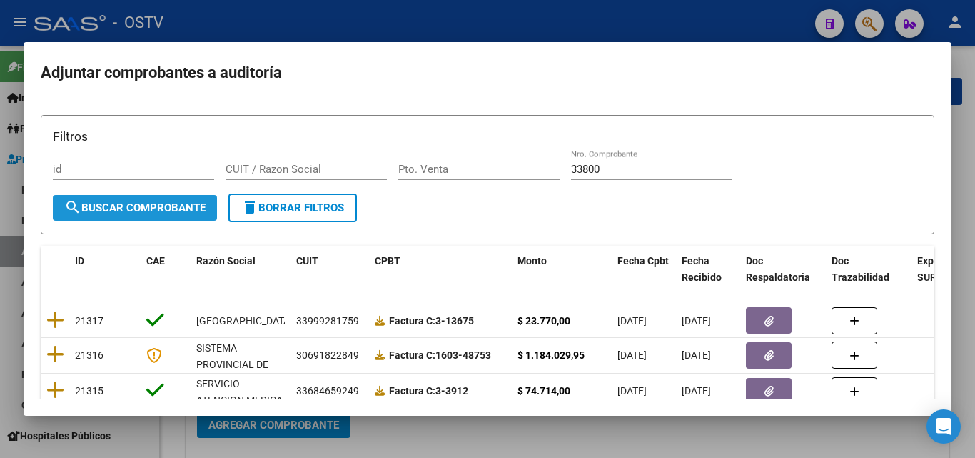
click at [182, 210] on span "search Buscar Comprobante" at bounding box center [134, 207] width 141 height 13
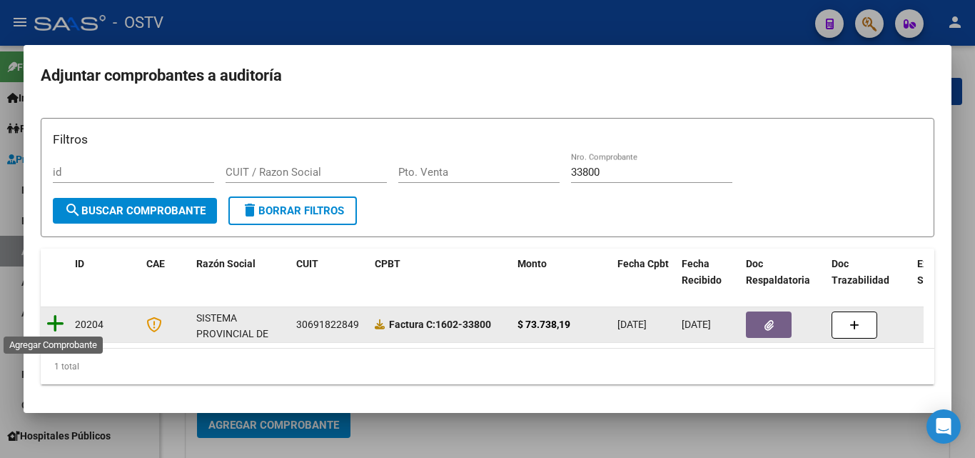
click at [61, 324] on icon at bounding box center [55, 323] width 18 height 20
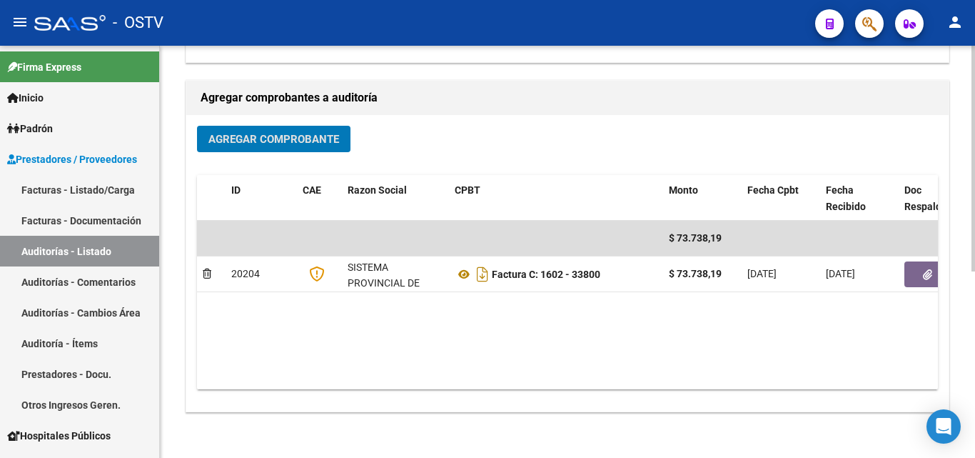
scroll to position [341, 0]
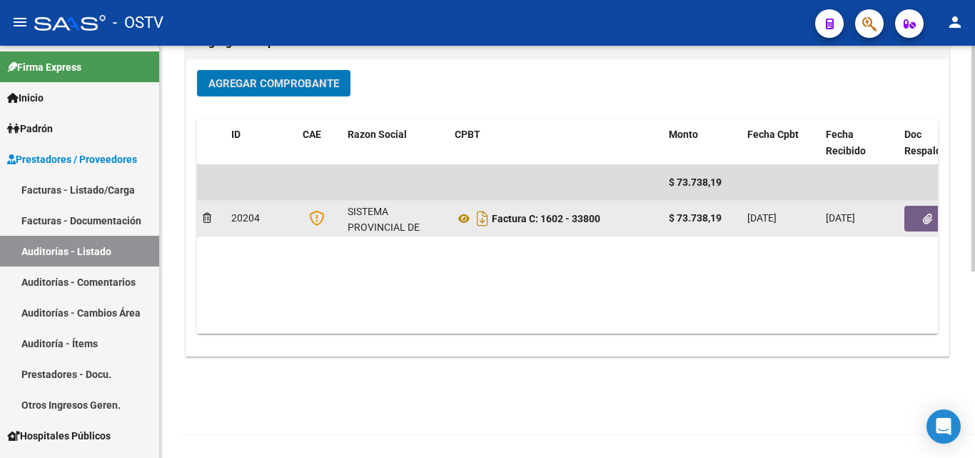
click at [923, 212] on span "button" at bounding box center [927, 218] width 9 height 13
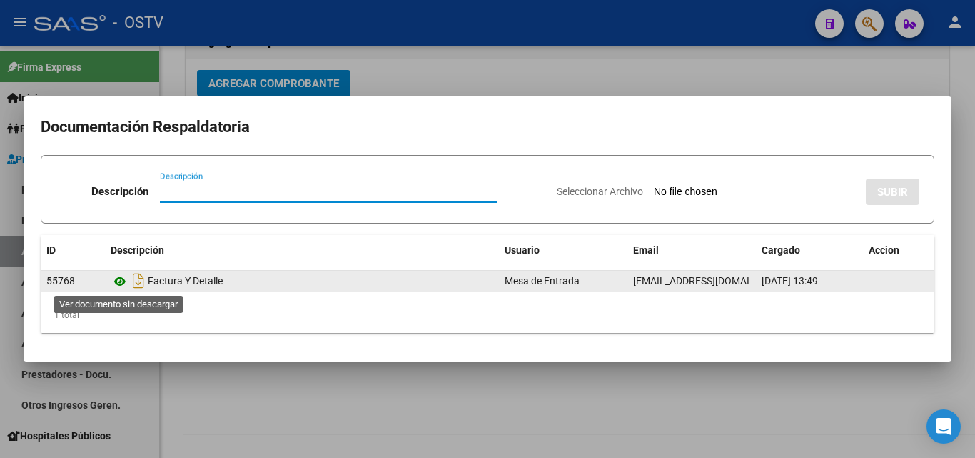
click at [121, 277] on icon at bounding box center [120, 281] width 19 height 17
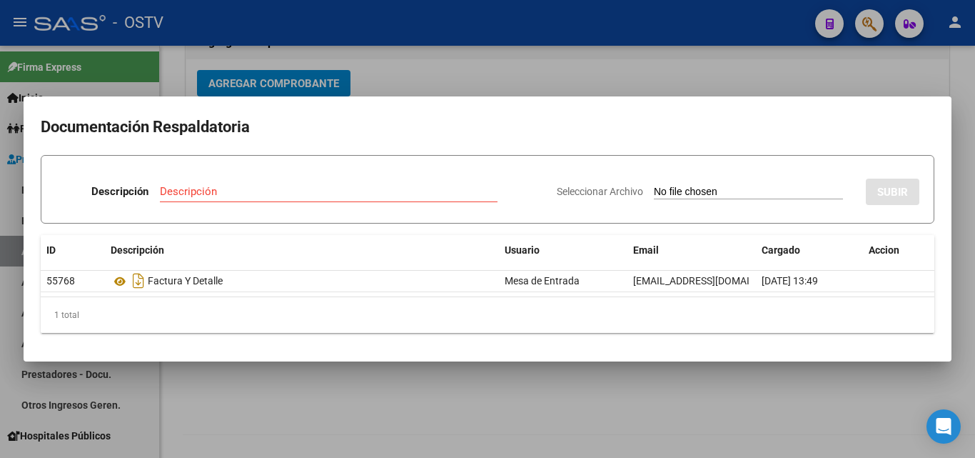
click at [879, 71] on div at bounding box center [487, 229] width 975 height 458
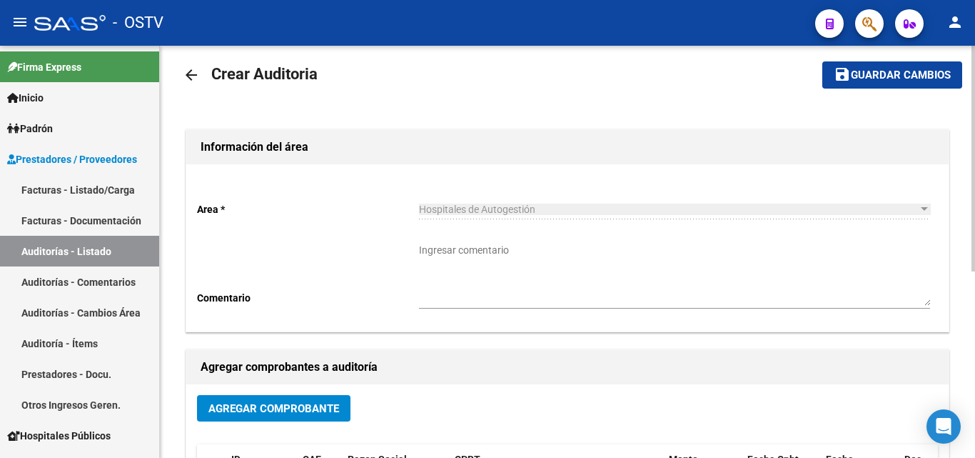
scroll to position [0, 0]
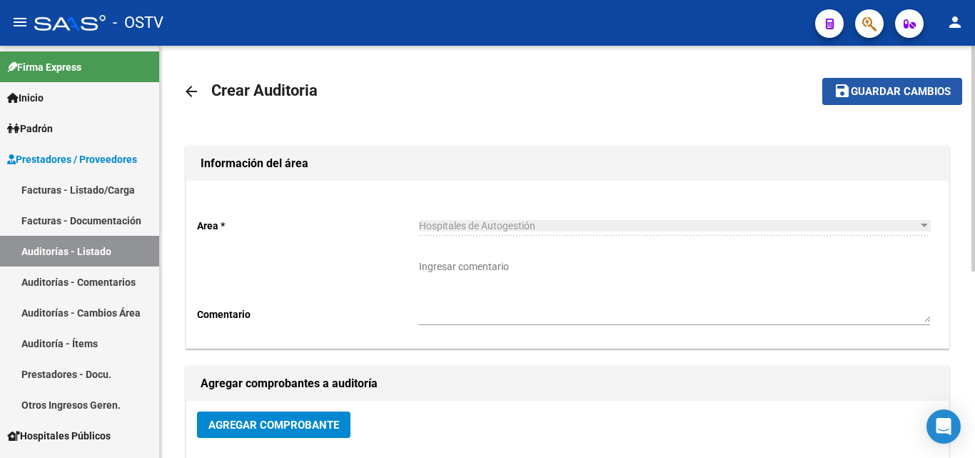
click at [869, 91] on span "Guardar cambios" at bounding box center [901, 92] width 100 height 13
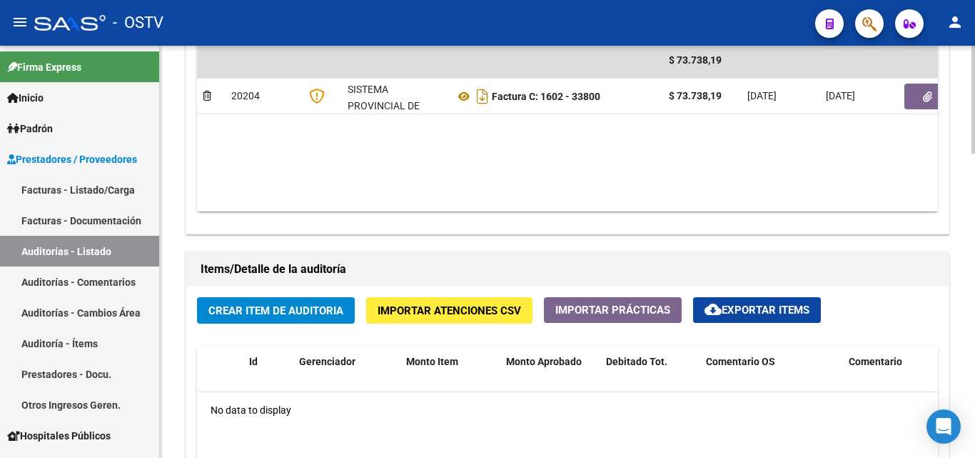
scroll to position [857, 0]
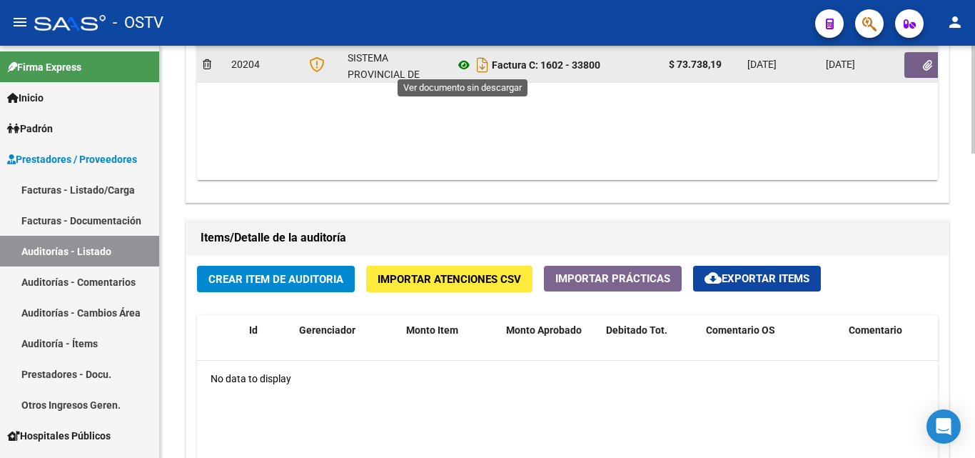
click at [465, 66] on icon at bounding box center [464, 64] width 19 height 17
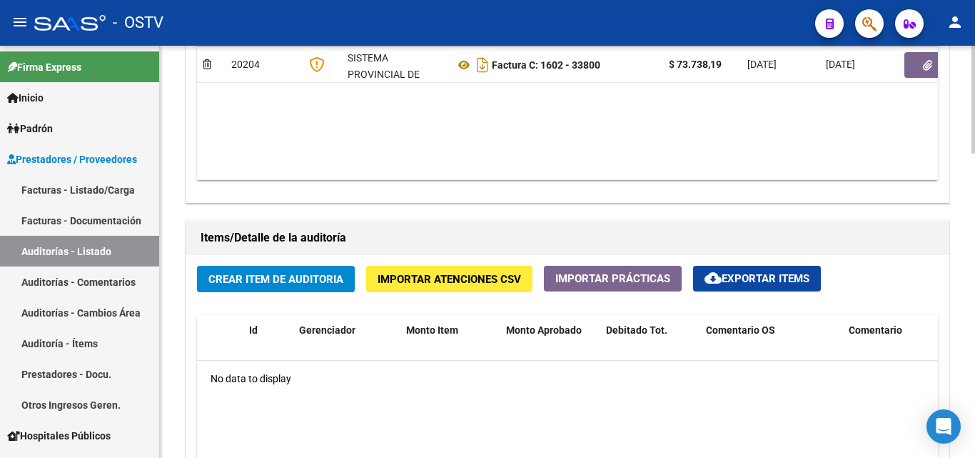
click at [291, 276] on span "Crear Item de Auditoria" at bounding box center [276, 279] width 135 height 13
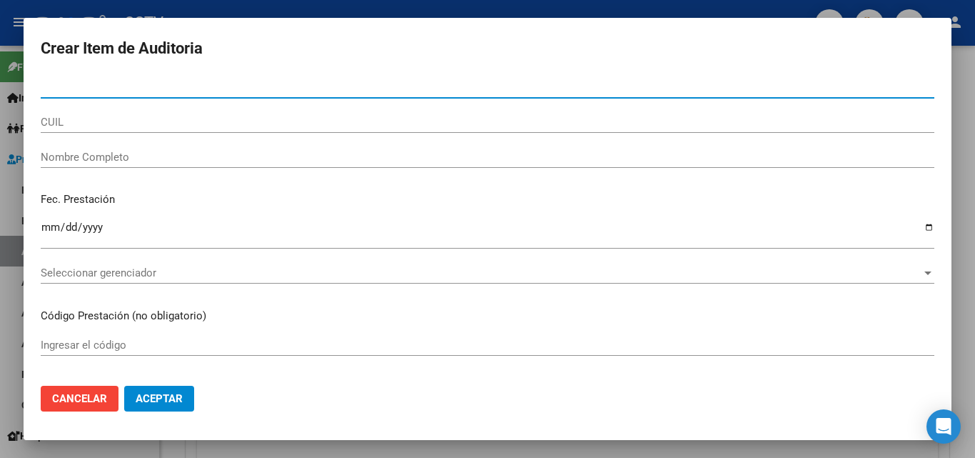
paste input "34186839"
type input "34186839"
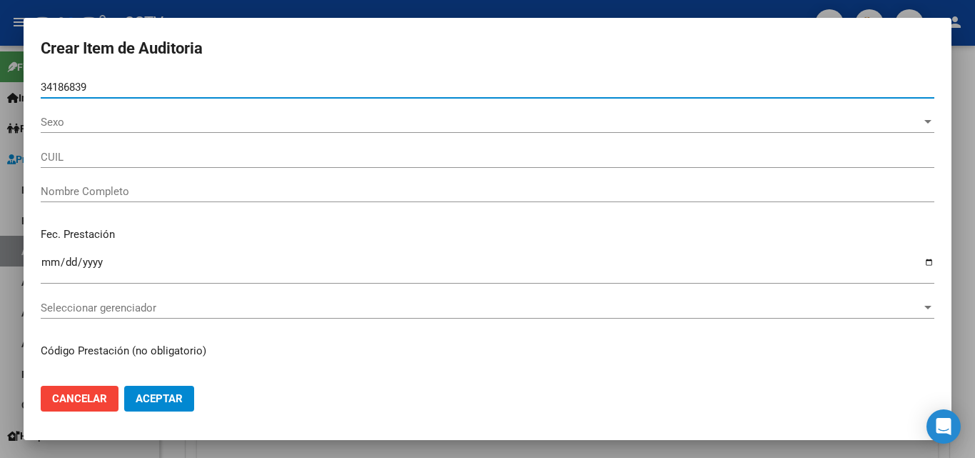
type input "20341868395"
type input "[PERSON_NAME]"
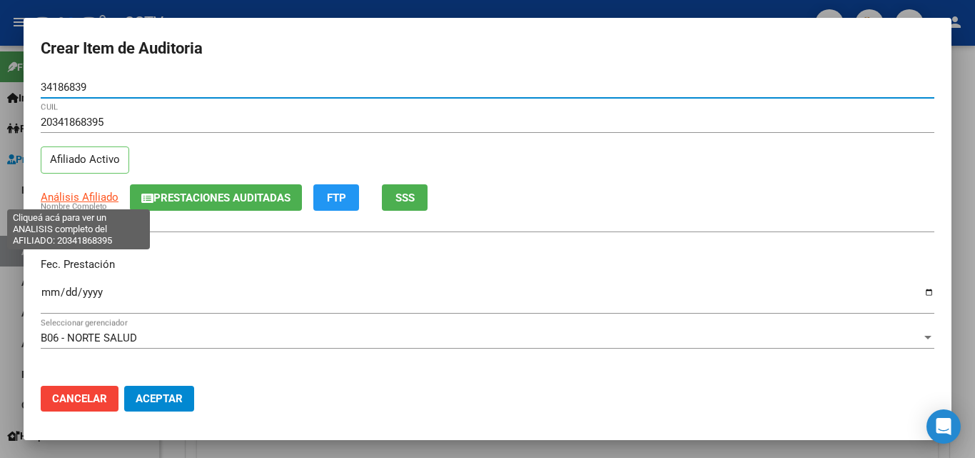
type input "34186839"
click at [82, 198] on span "Análisis Afiliado" at bounding box center [80, 197] width 78 height 13
type textarea "20341868395"
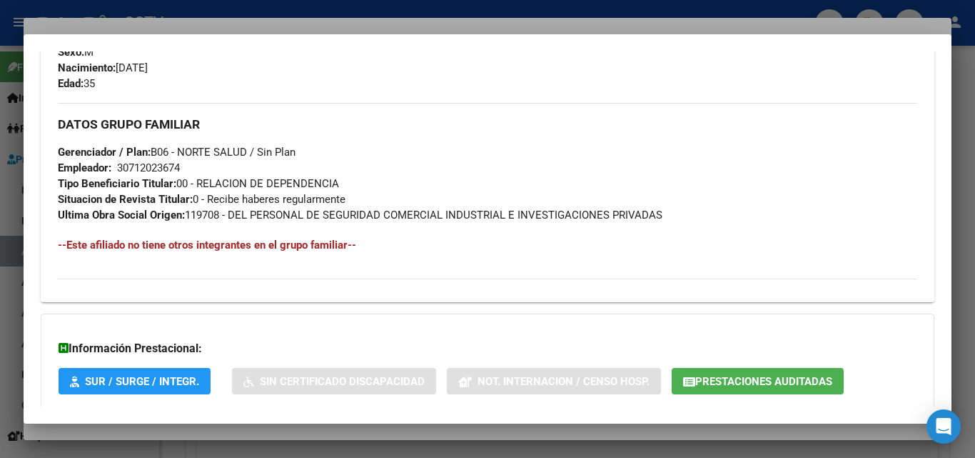
scroll to position [716, 0]
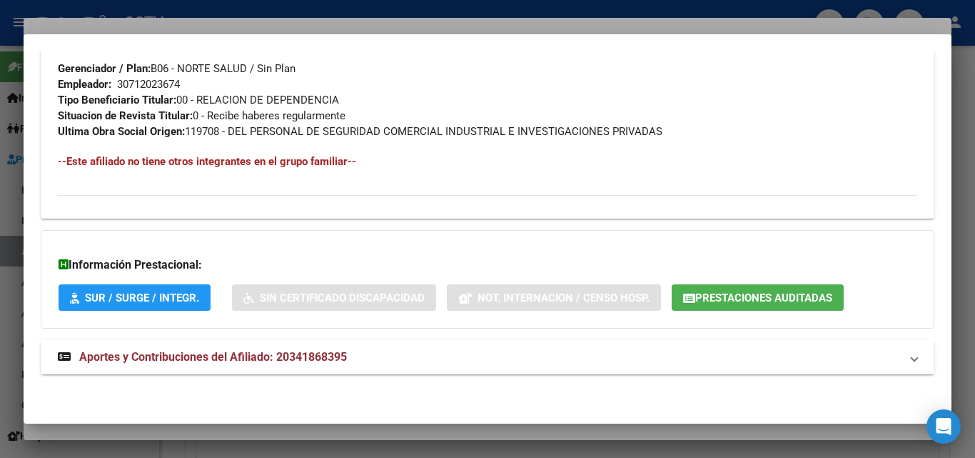
click at [191, 350] on span "Aportes y Contribuciones del Afiliado: 20341868395" at bounding box center [213, 357] width 268 height 14
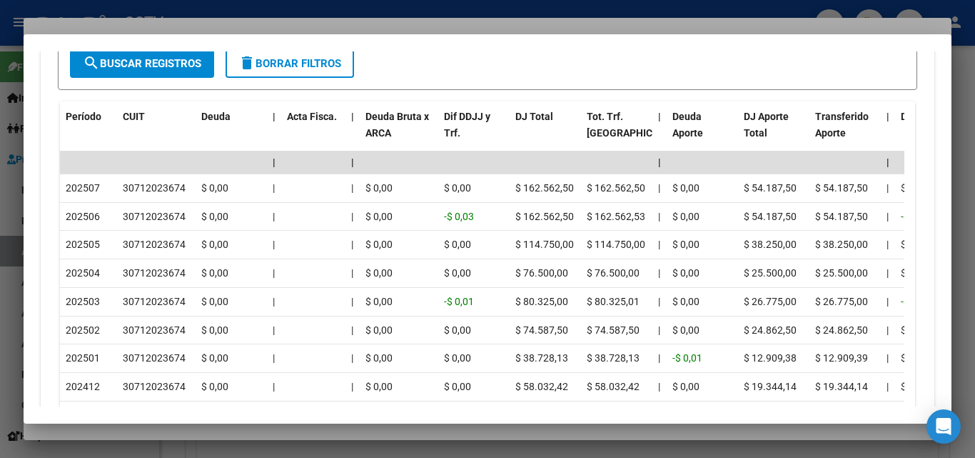
scroll to position [1287, 0]
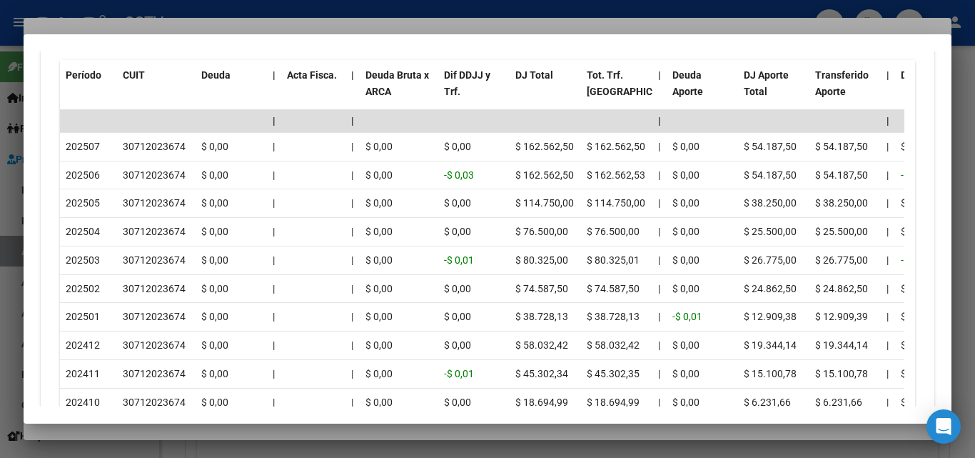
click at [198, 430] on div at bounding box center [487, 229] width 975 height 458
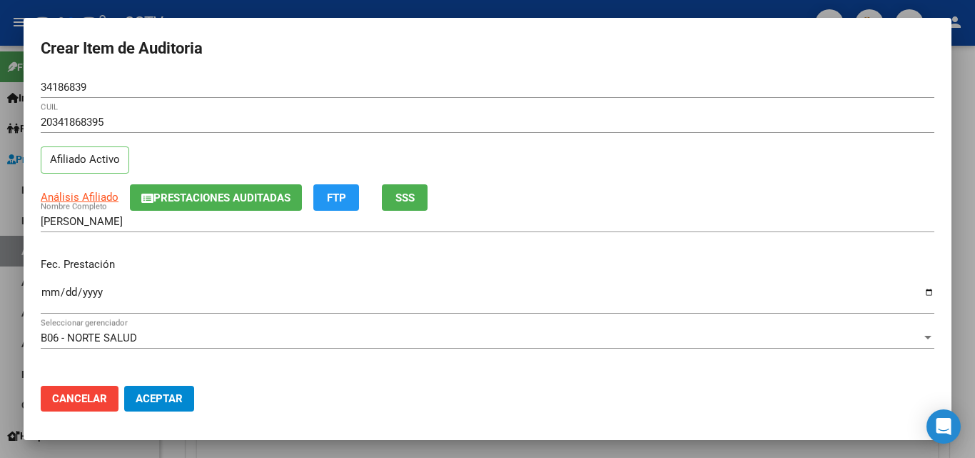
click at [51, 288] on input "Ingresar la fecha" at bounding box center [488, 297] width 894 height 23
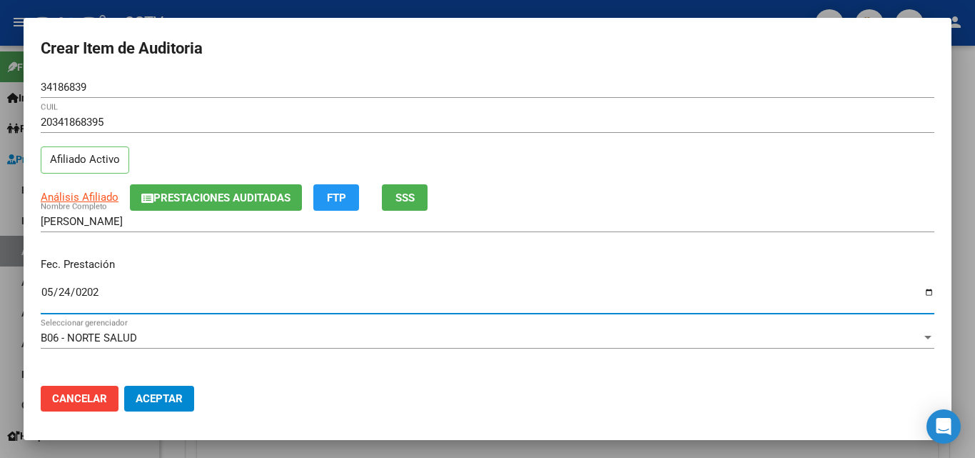
type input "[DATE]"
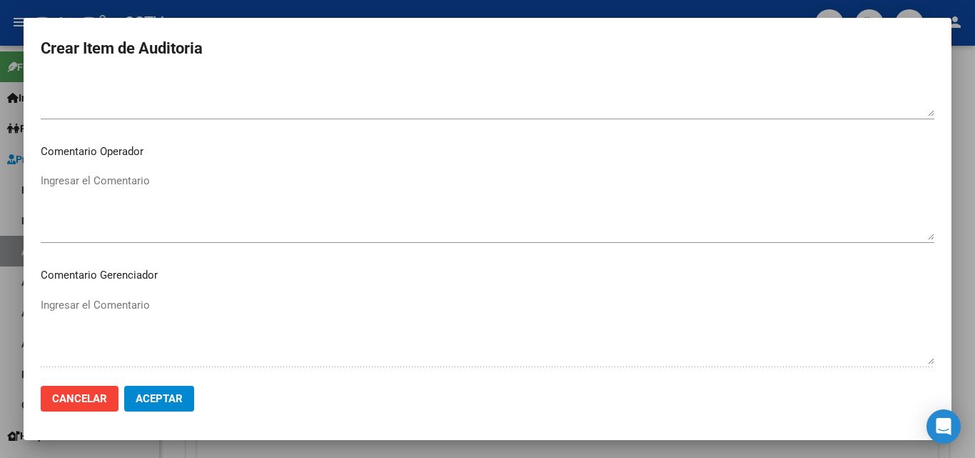
scroll to position [988, 0]
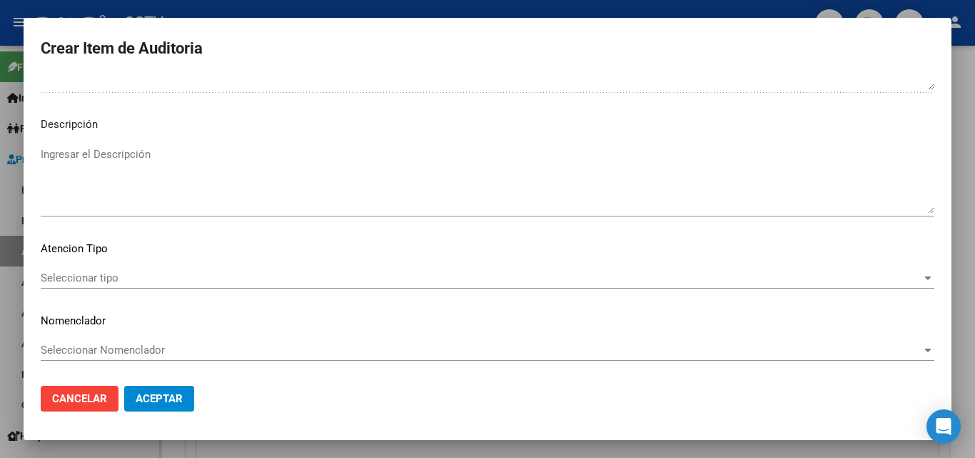
click at [97, 274] on span "Seleccionar tipo" at bounding box center [481, 277] width 881 height 13
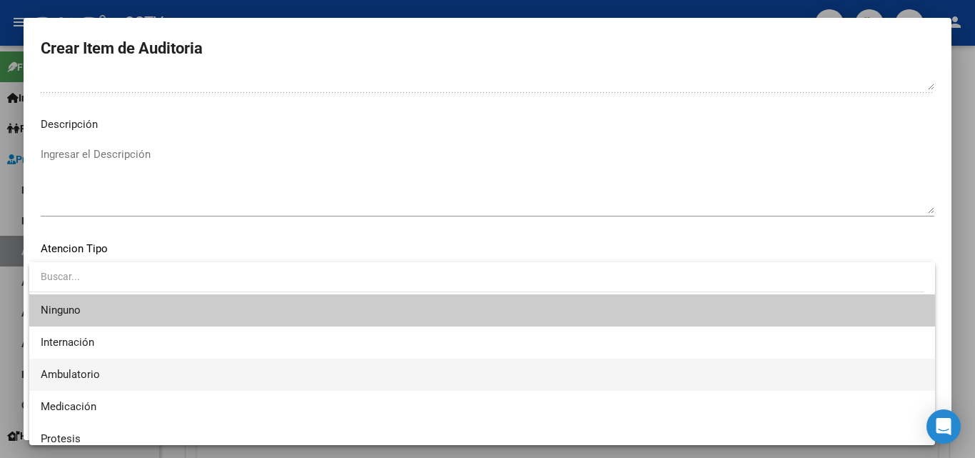
click at [78, 366] on span "Ambulatorio" at bounding box center [482, 374] width 883 height 32
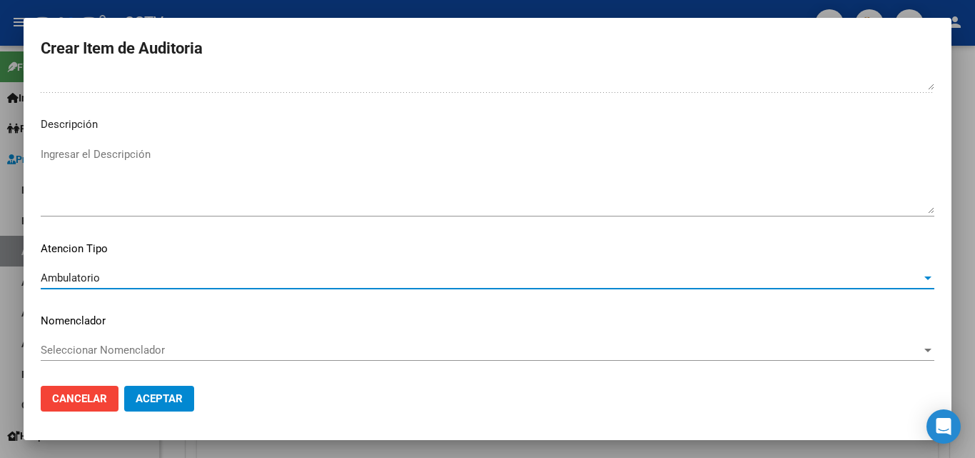
click at [159, 396] on span "Aceptar" at bounding box center [159, 398] width 47 height 13
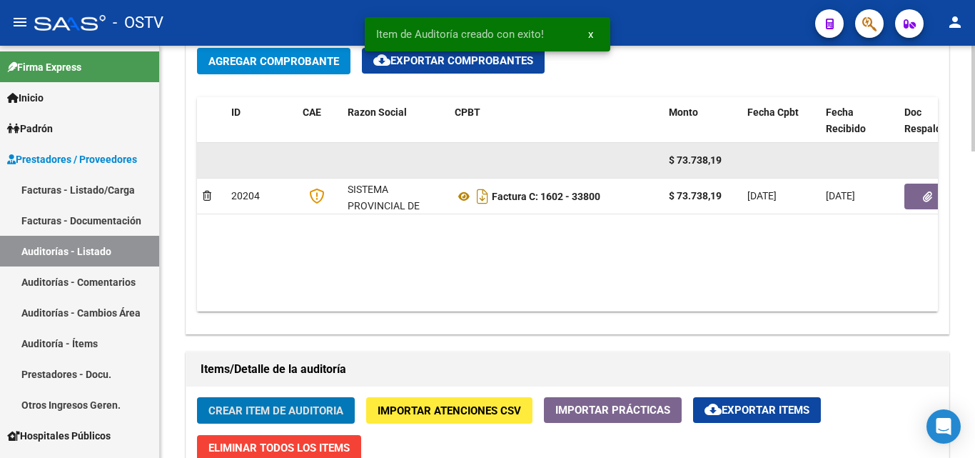
scroll to position [501, 0]
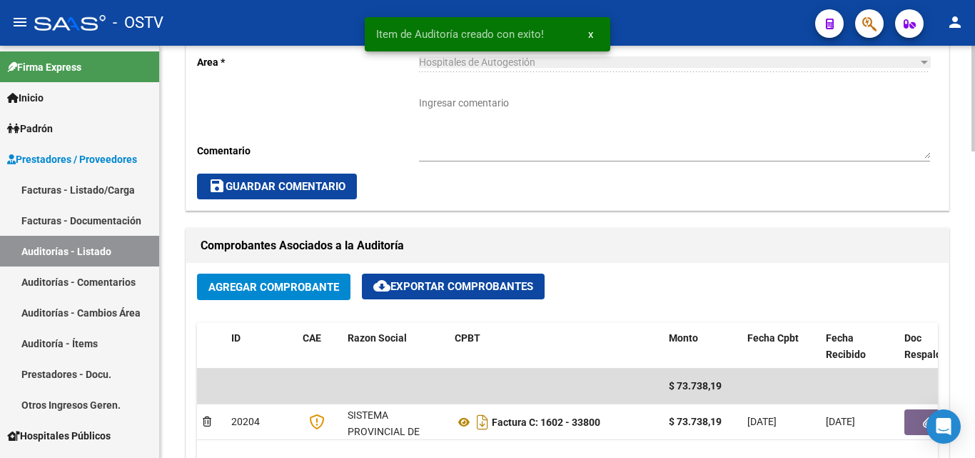
click at [439, 104] on textarea "Ingresar comentario" at bounding box center [674, 127] width 511 height 63
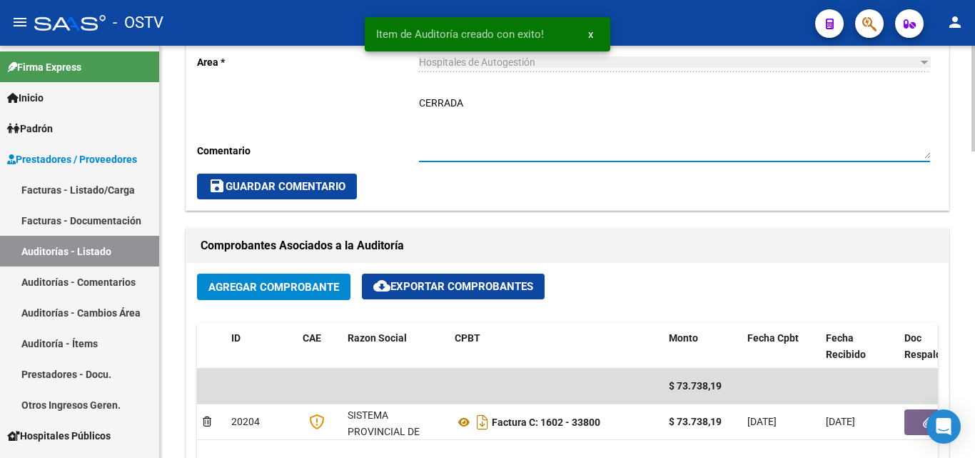
click at [436, 98] on textarea "CERRADA" at bounding box center [674, 127] width 511 height 63
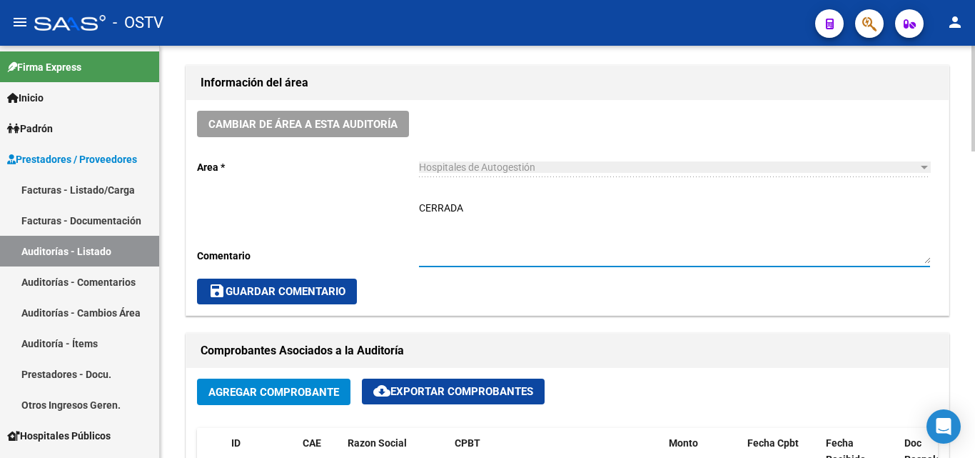
scroll to position [572, 0]
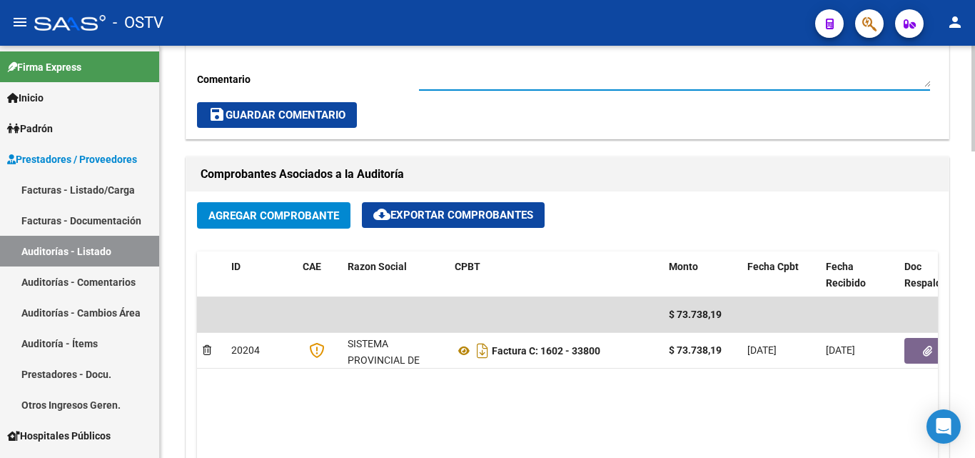
type textarea "CERRADA"
click at [308, 121] on span "save Guardar Comentario" at bounding box center [277, 115] width 137 height 13
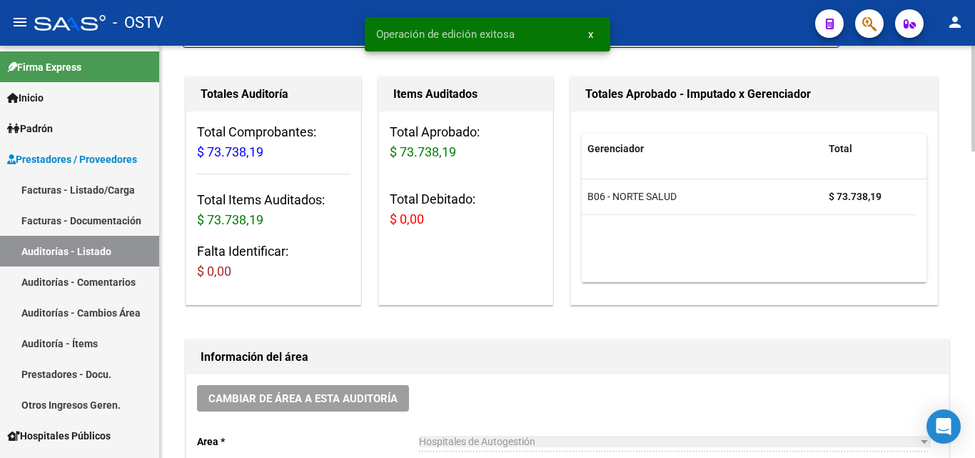
scroll to position [0, 0]
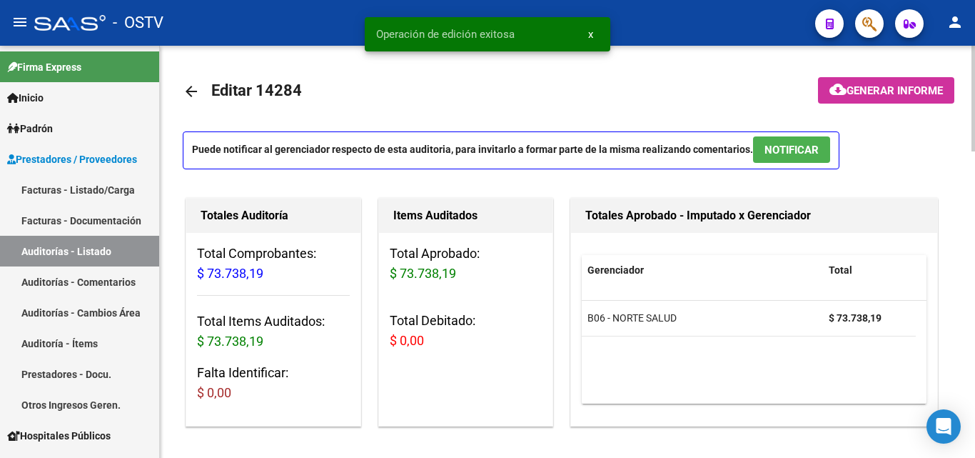
click at [186, 86] on mat-icon "arrow_back" at bounding box center [191, 91] width 17 height 17
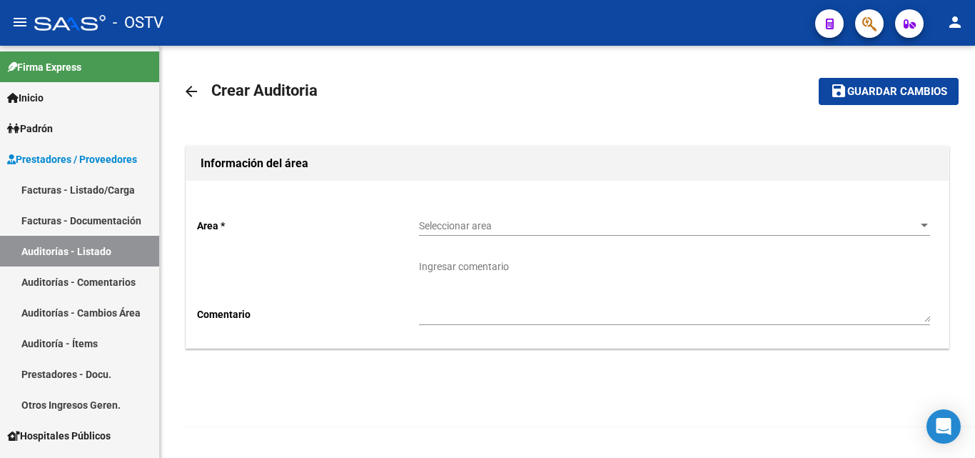
click at [193, 94] on mat-icon "arrow_back" at bounding box center [191, 91] width 17 height 17
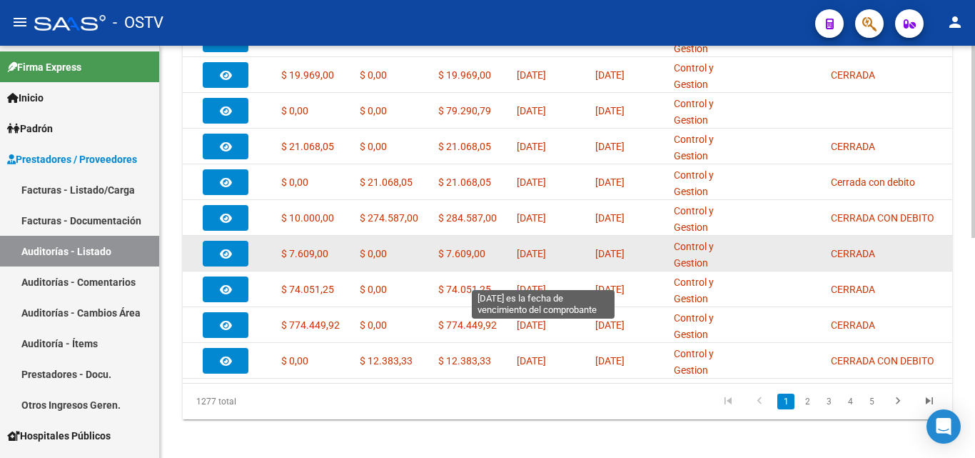
scroll to position [472, 0]
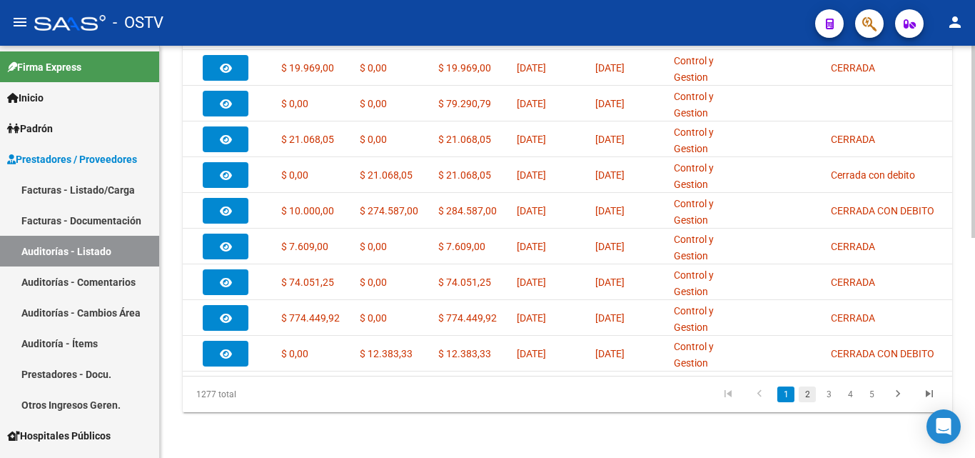
click at [809, 394] on link "2" at bounding box center [807, 394] width 17 height 16
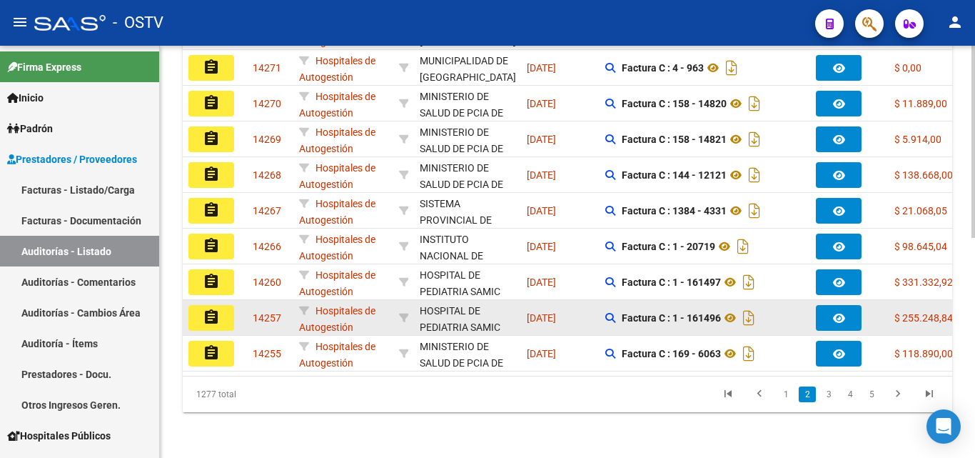
scroll to position [401, 0]
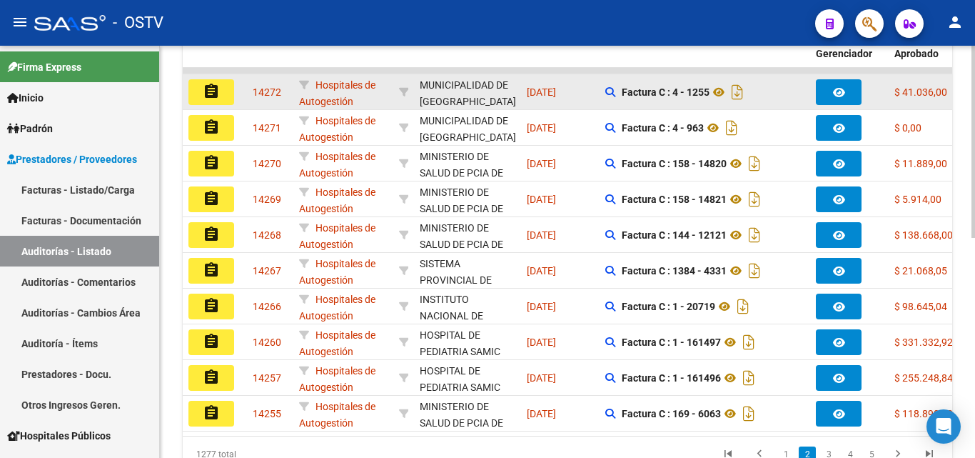
click at [210, 98] on mat-icon "assignment" at bounding box center [211, 91] width 17 height 17
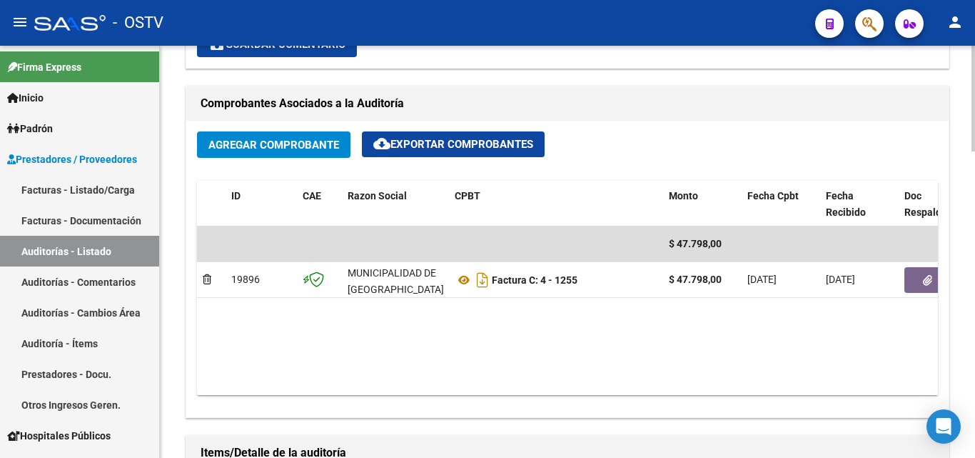
scroll to position [714, 0]
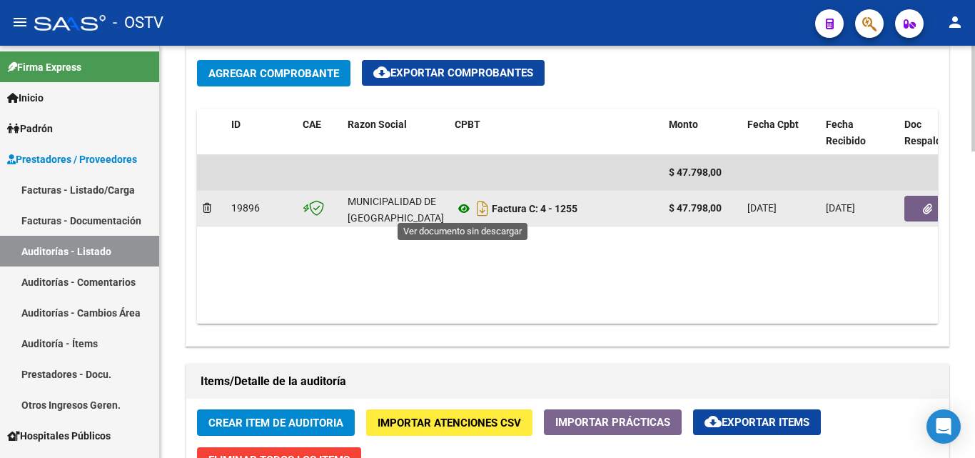
click at [467, 206] on icon at bounding box center [464, 208] width 19 height 17
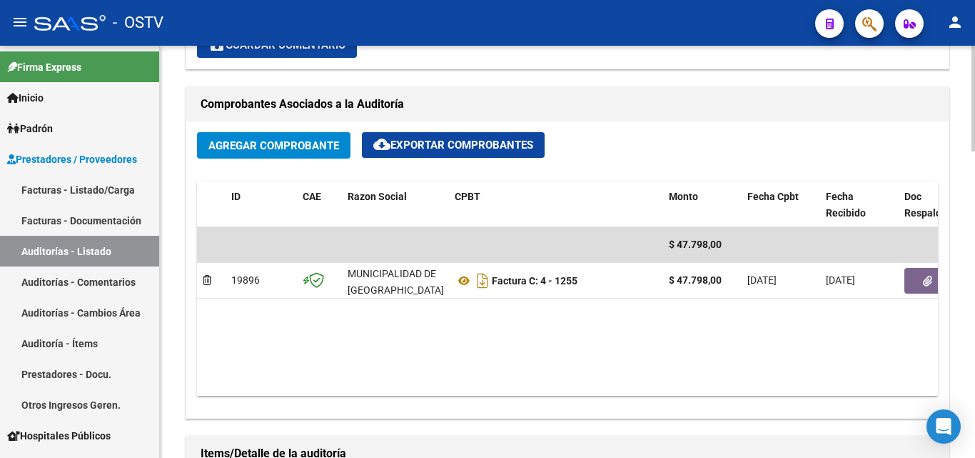
scroll to position [643, 0]
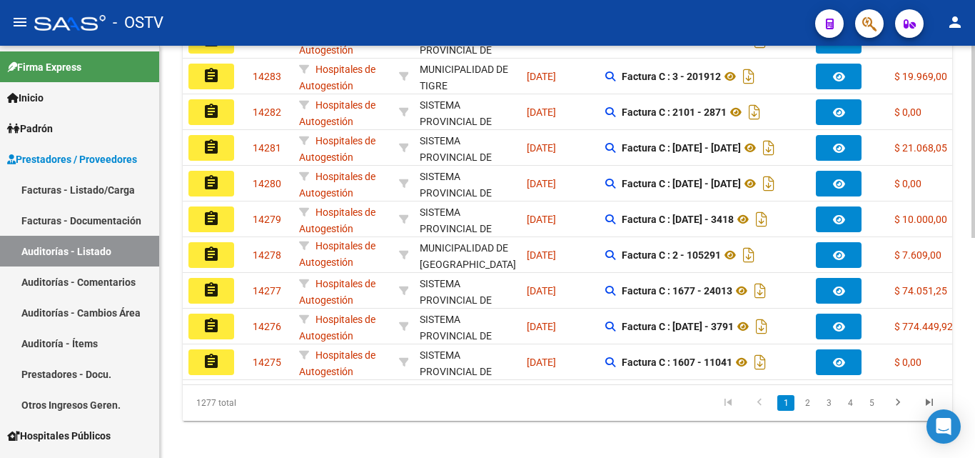
scroll to position [472, 0]
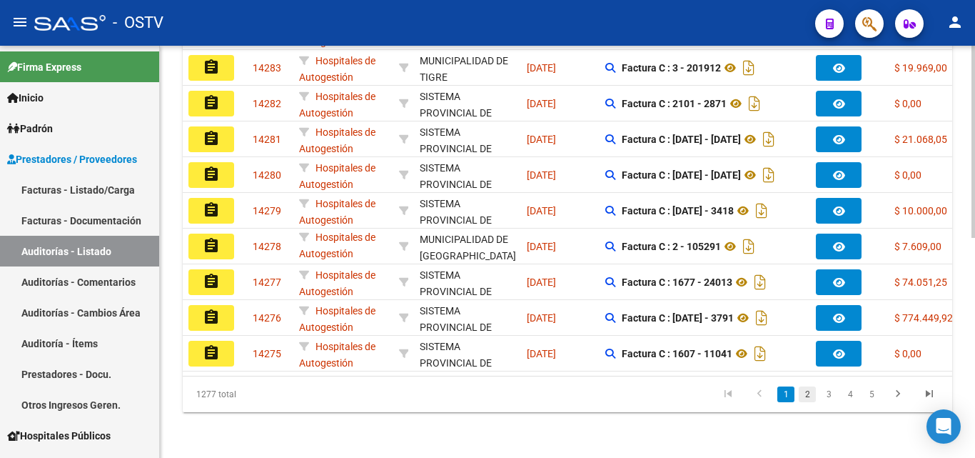
click at [805, 401] on link "2" at bounding box center [807, 394] width 17 height 16
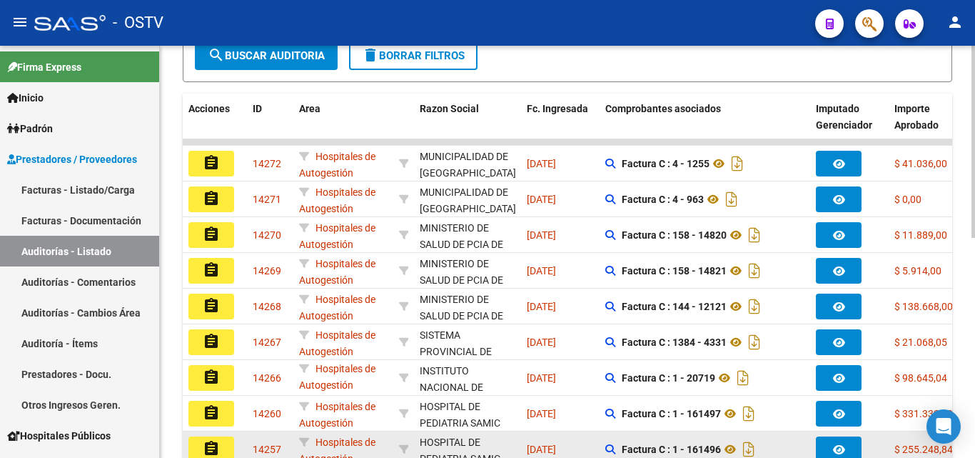
scroll to position [401, 0]
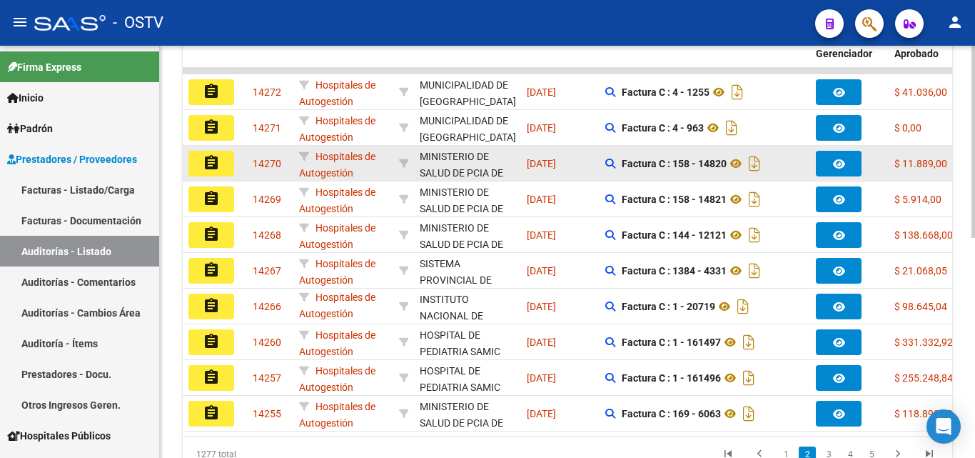
click at [201, 168] on button "assignment" at bounding box center [212, 164] width 46 height 26
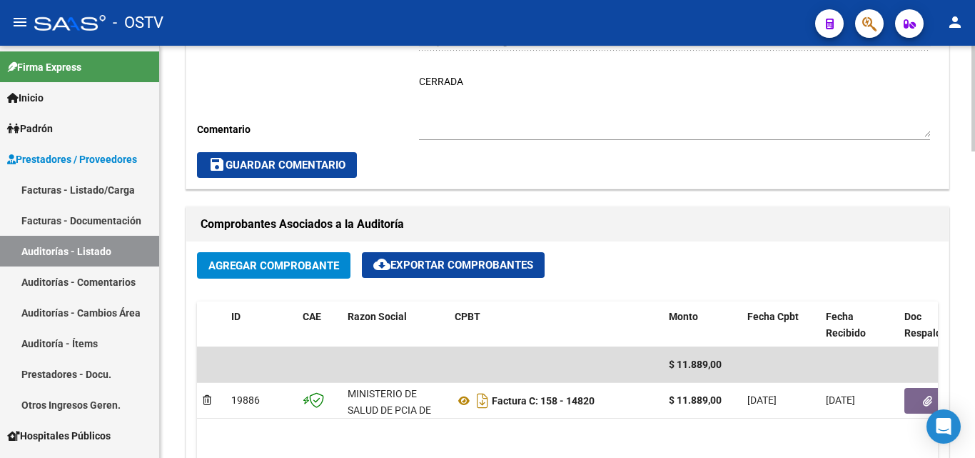
scroll to position [714, 0]
